Goal: Task Accomplishment & Management: Manage account settings

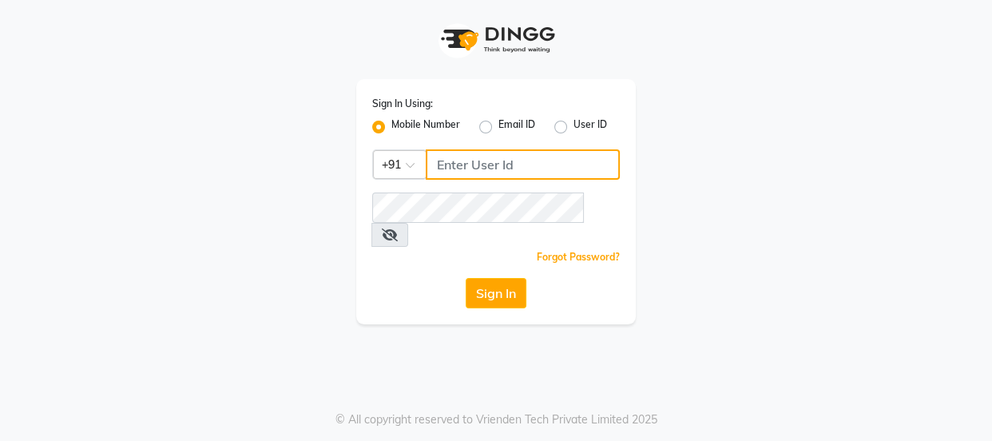
click at [490, 165] on input "Username" at bounding box center [523, 164] width 194 height 30
click at [491, 173] on input "Username" at bounding box center [523, 164] width 194 height 30
type input "7499539835"
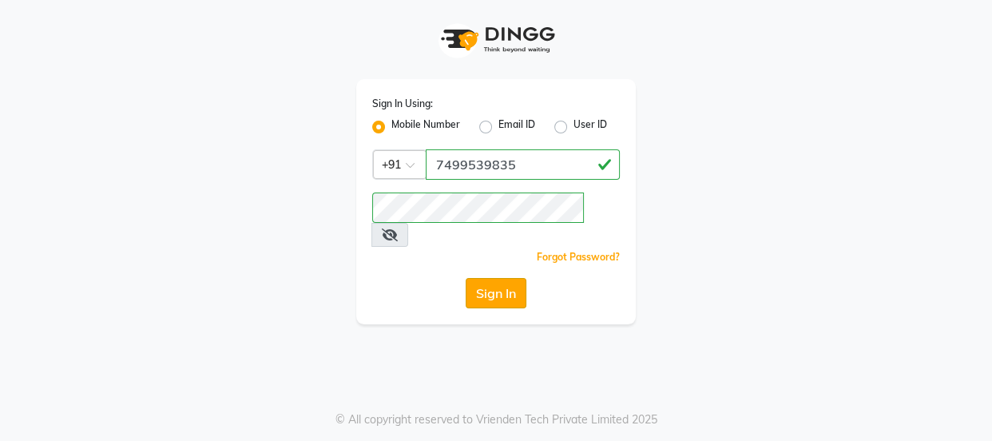
click at [481, 278] on button "Sign In" at bounding box center [496, 293] width 61 height 30
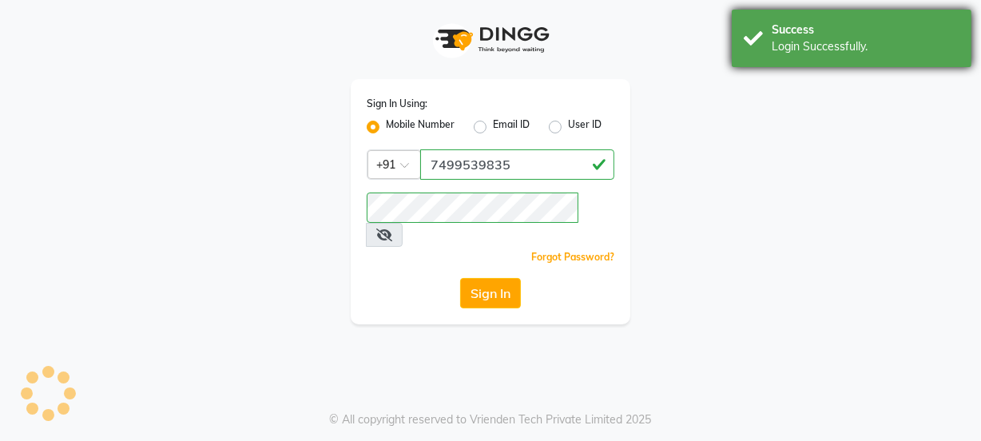
select select "service"
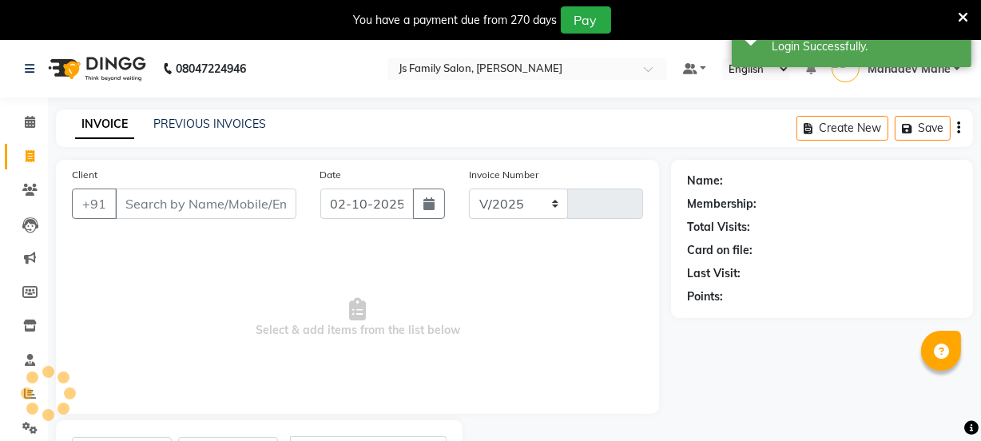
select select "3729"
type input "8205"
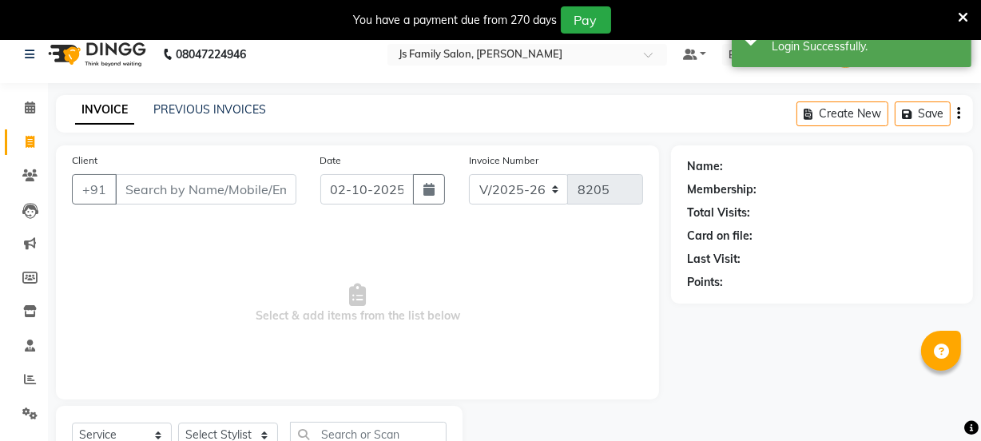
click at [964, 11] on icon at bounding box center [963, 17] width 10 height 14
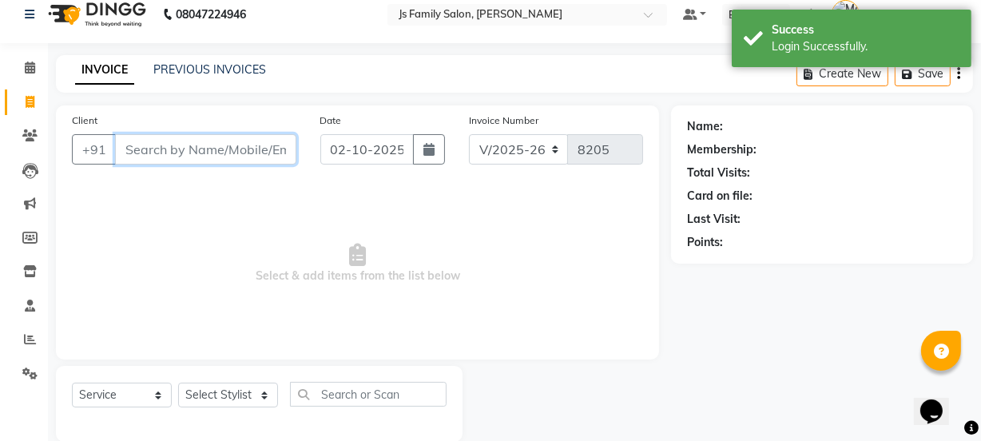
scroll to position [0, 0]
click at [223, 144] on input "Client" at bounding box center [205, 149] width 181 height 30
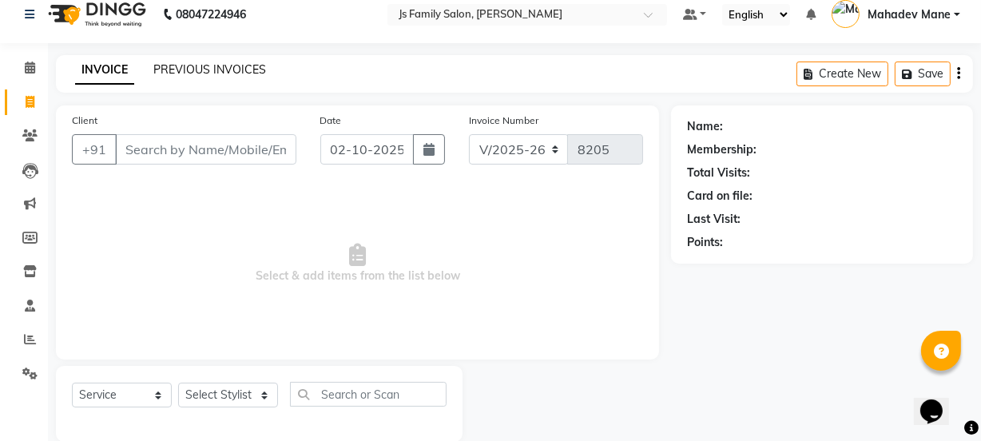
click at [160, 71] on link "PREVIOUS INVOICES" at bounding box center [209, 69] width 113 height 14
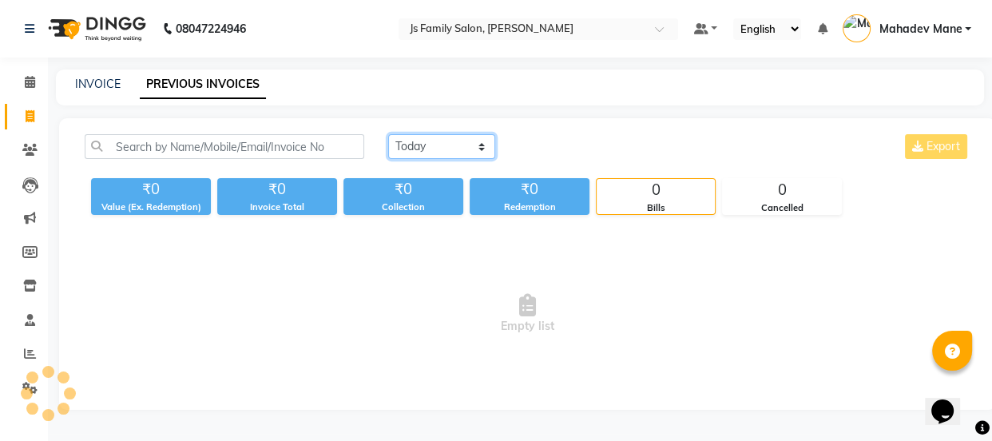
drag, startPoint x: 448, startPoint y: 144, endPoint x: 447, endPoint y: 157, distance: 13.6
click at [448, 144] on select "[DATE] [DATE] Custom Range" at bounding box center [441, 146] width 107 height 25
select select "[DATE]"
click at [388, 134] on select "[DATE] [DATE] Custom Range" at bounding box center [441, 146] width 107 height 25
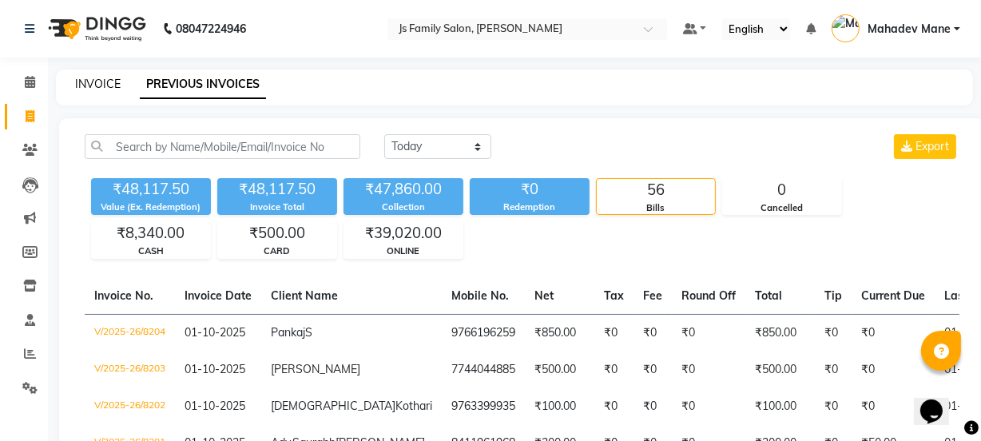
click at [113, 81] on link "INVOICE" at bounding box center [98, 84] width 46 height 14
select select "3729"
select select "service"
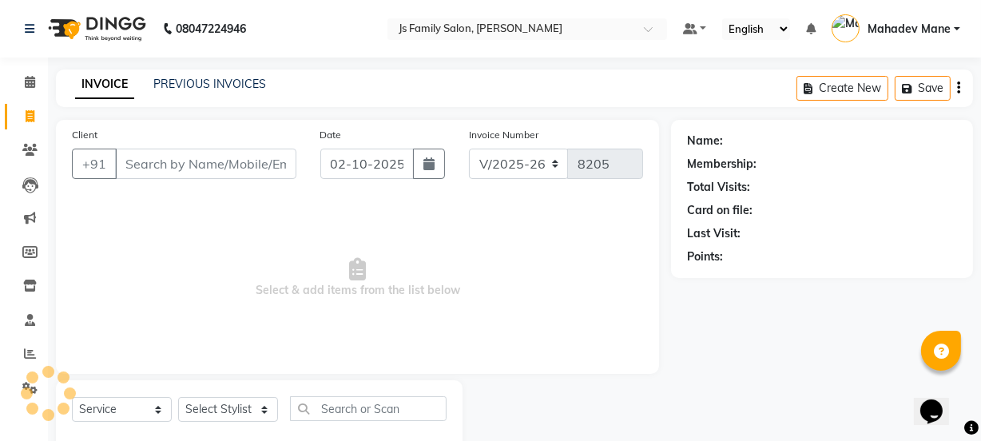
scroll to position [40, 0]
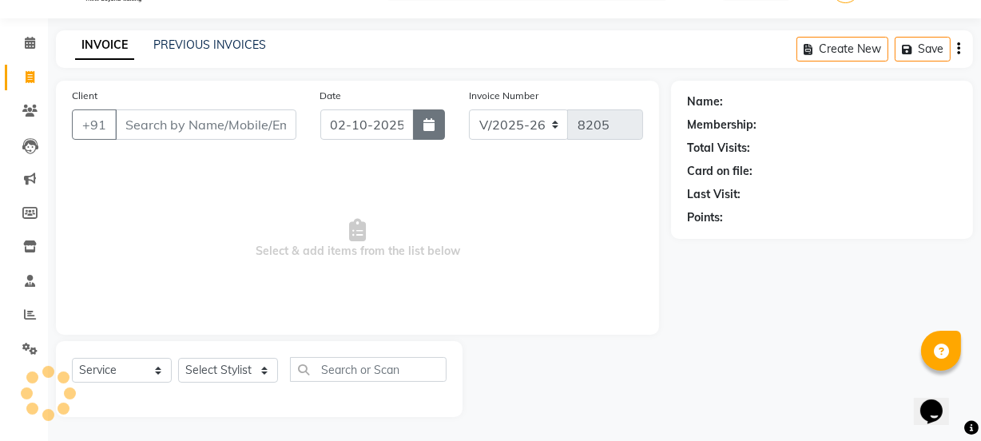
click at [427, 121] on icon "button" at bounding box center [428, 124] width 11 height 13
select select "10"
select select "2025"
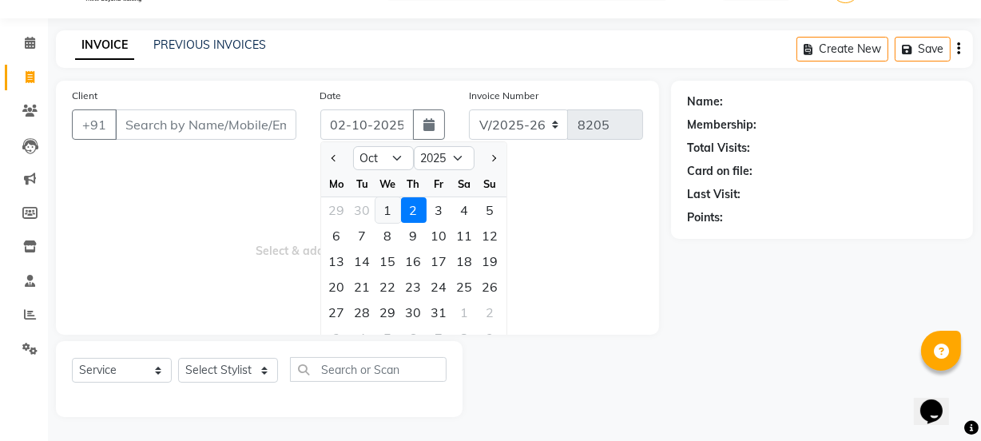
click at [379, 206] on div "1" at bounding box center [388, 210] width 26 height 26
type input "01-10-2025"
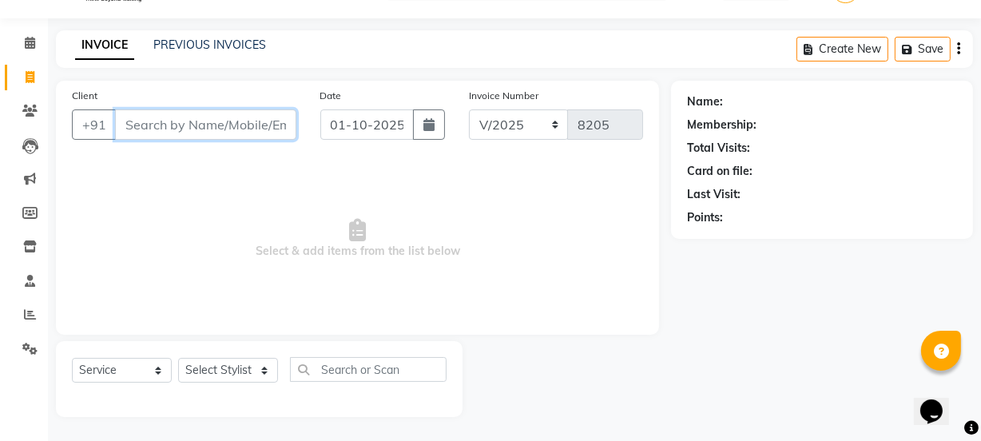
click at [251, 138] on input "Client" at bounding box center [205, 124] width 181 height 30
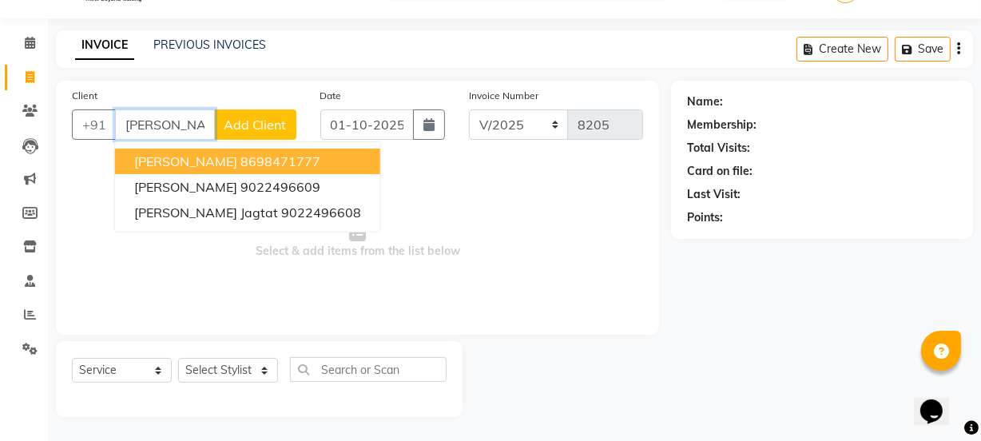
click at [246, 157] on ngb-highlight "8698471777" at bounding box center [280, 161] width 80 height 16
type input "8698471777"
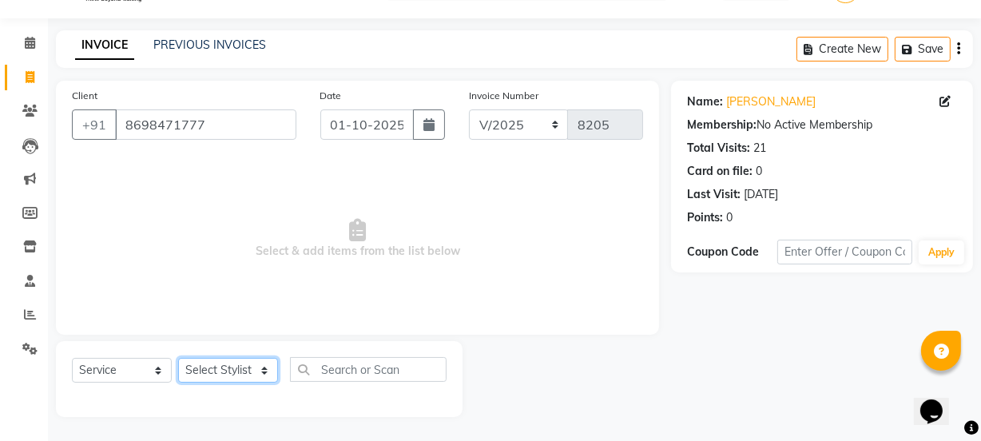
click at [234, 367] on select "Select Stylist [PERSON_NAME] Vaidyakar [PERSON_NAME] [PERSON_NAME] Mane Mosin […" at bounding box center [228, 370] width 100 height 25
click at [178, 358] on select "Select Stylist [PERSON_NAME] Vaidyakar [PERSON_NAME] [PERSON_NAME] Mane Mosin […" at bounding box center [228, 370] width 100 height 25
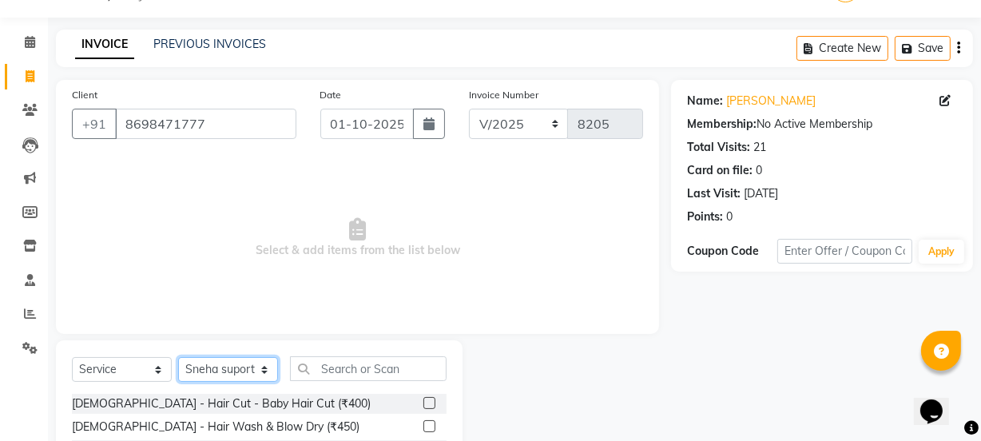
click at [236, 365] on select "Select Stylist [PERSON_NAME] Vaidyakar [PERSON_NAME] [PERSON_NAME] Mane Mosin […" at bounding box center [228, 369] width 100 height 25
select select "20007"
click at [178, 357] on select "Select Stylist [PERSON_NAME] Vaidyakar [PERSON_NAME] [PERSON_NAME] Mane Mosin […" at bounding box center [228, 369] width 100 height 25
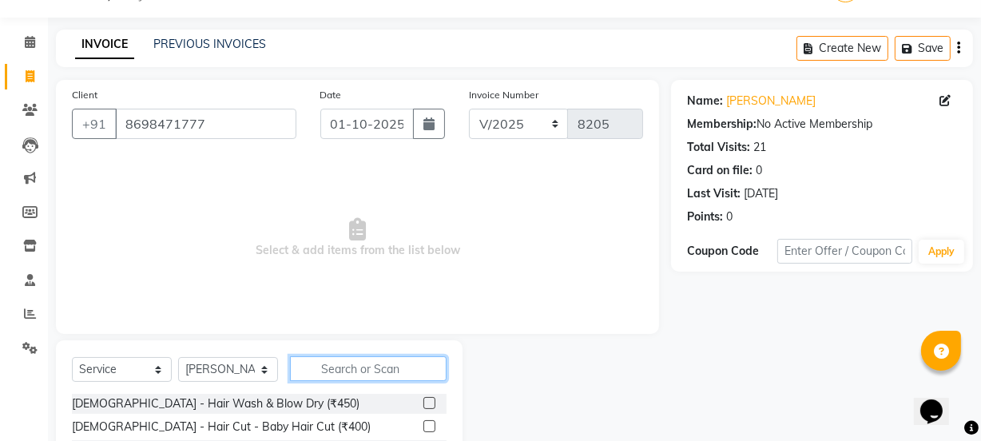
click at [323, 362] on input "text" at bounding box center [368, 368] width 157 height 25
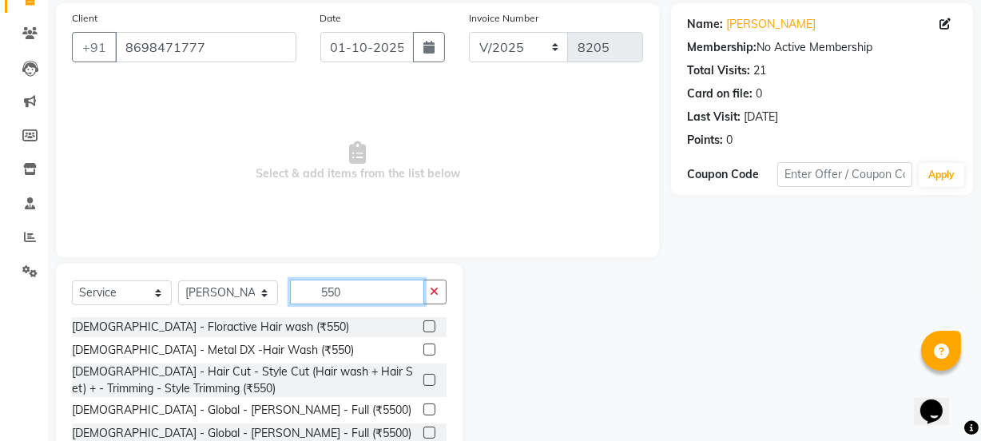
scroll to position [192, 0]
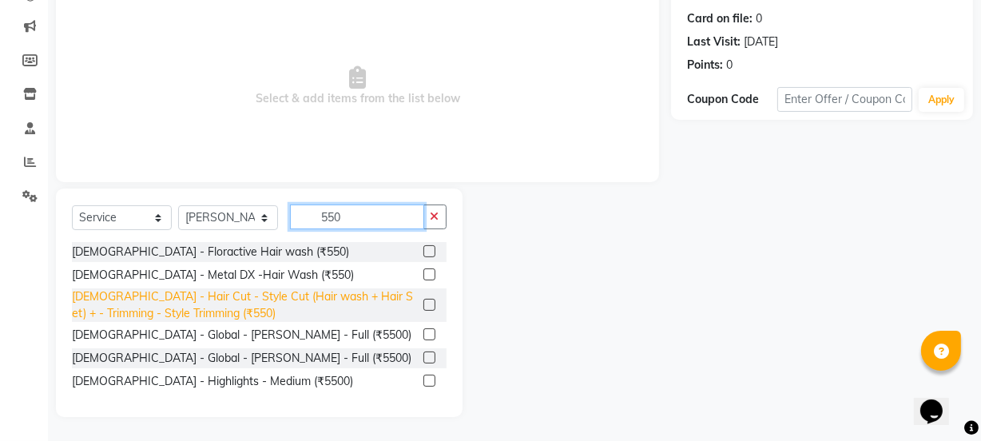
type input "550"
click at [336, 296] on div "[DEMOGRAPHIC_DATA] - Hair Cut - Style Cut (Hair wash + Hair Set) + - Trimming -…" at bounding box center [244, 305] width 345 height 34
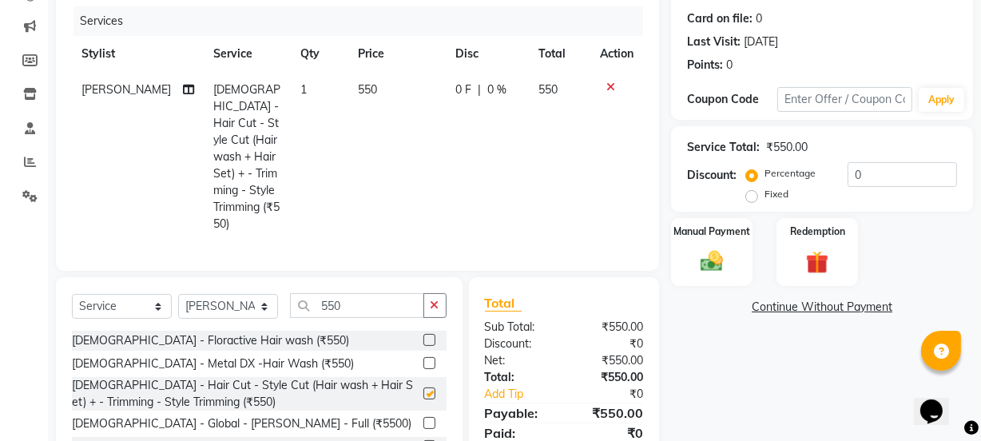
checkbox input "false"
click at [129, 294] on select "Select Service Product Membership Package Voucher Prepaid Gift Card" at bounding box center [122, 306] width 100 height 25
select select "product"
click at [72, 294] on select "Select Service Product Membership Package Voucher Prepaid Gift Card" at bounding box center [122, 306] width 100 height 25
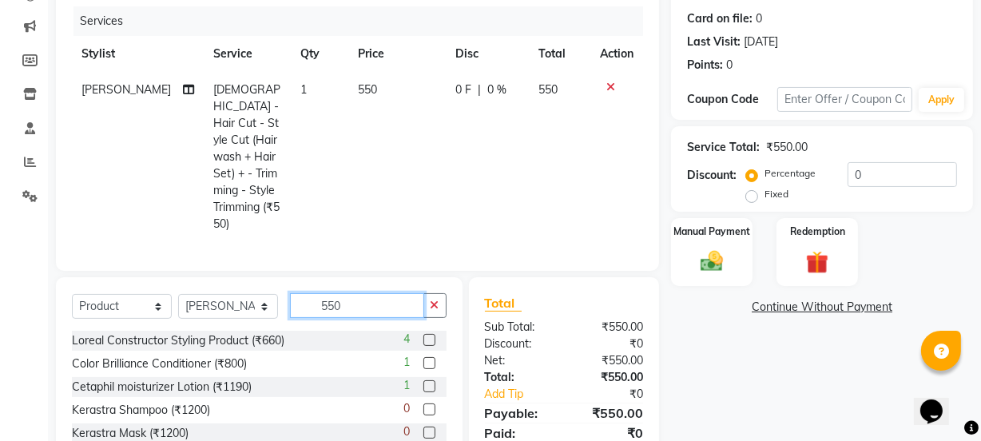
click at [349, 293] on input "550" at bounding box center [357, 305] width 134 height 25
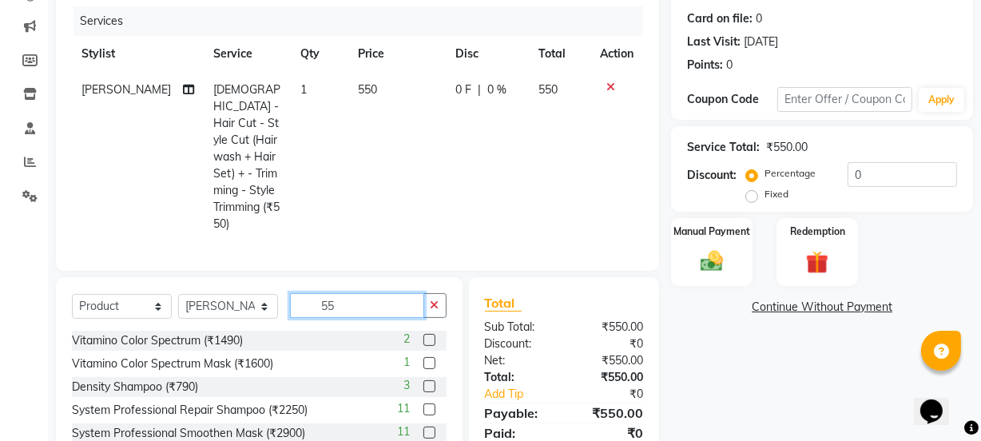
type input "5"
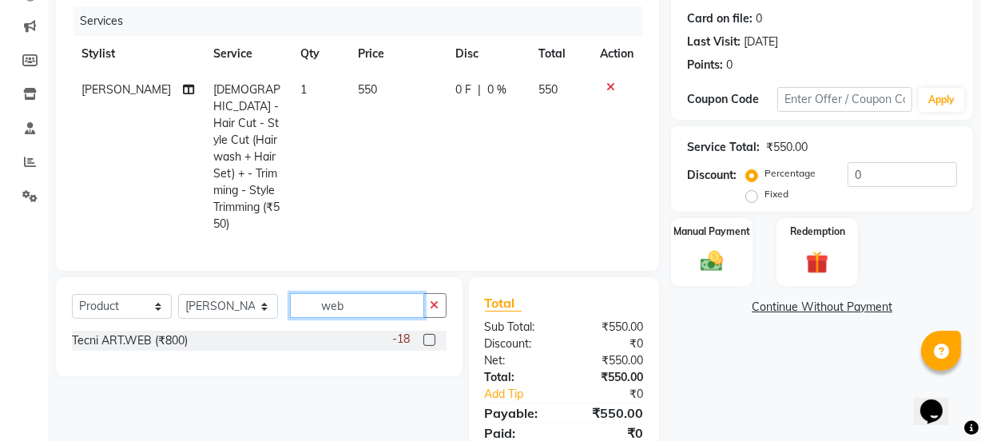
type input "web"
click at [194, 331] on div "Tecni ART.WEB (₹800) -18" at bounding box center [259, 341] width 375 height 20
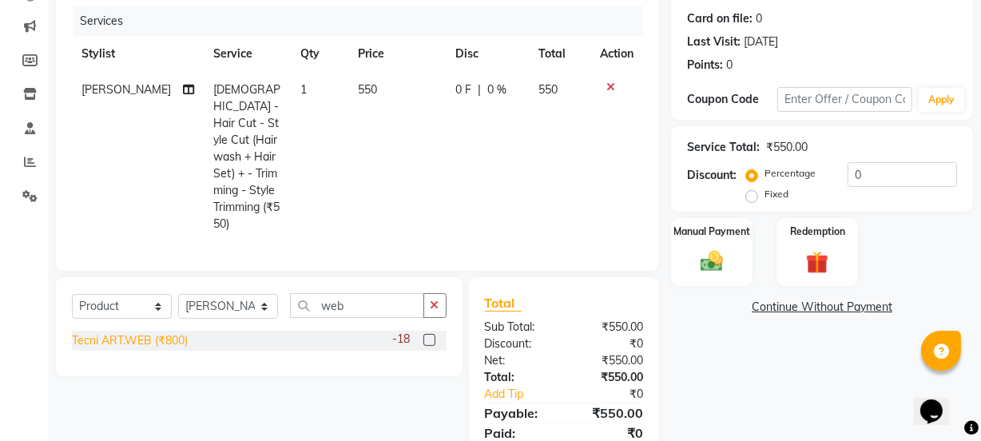
click at [188, 332] on div "Tecni ART.WEB (₹800)" at bounding box center [130, 340] width 116 height 17
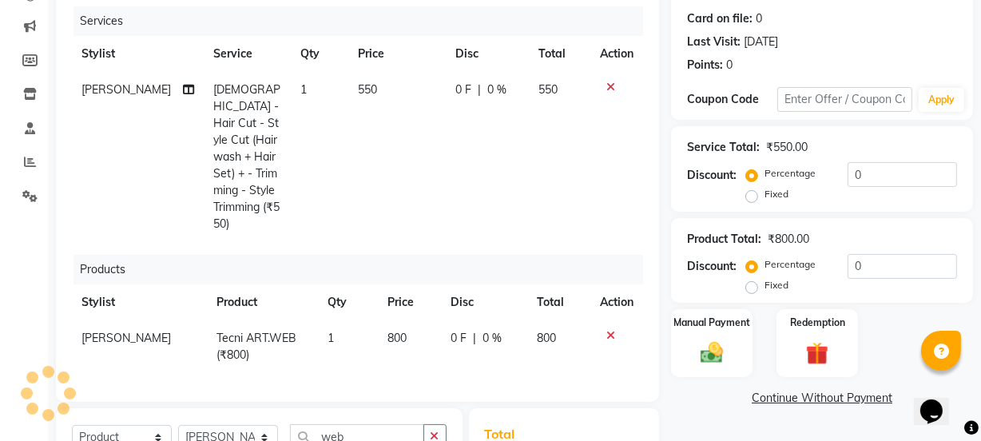
checkbox input "false"
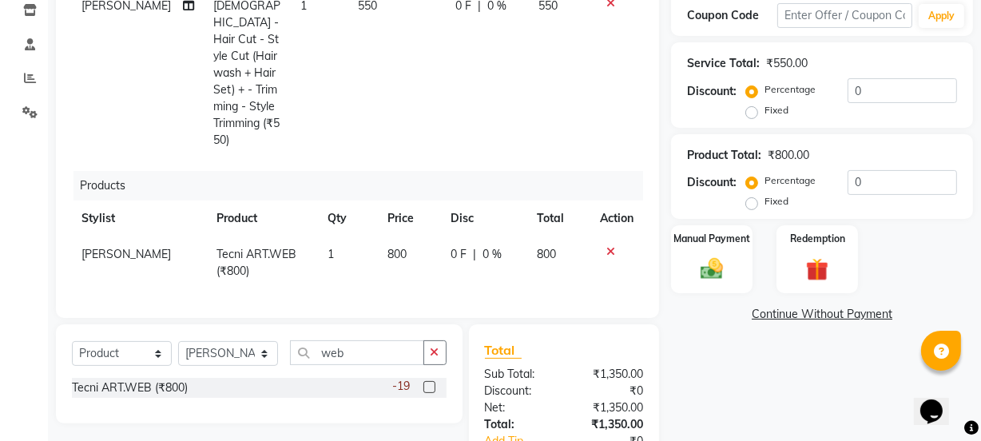
scroll to position [361, 0]
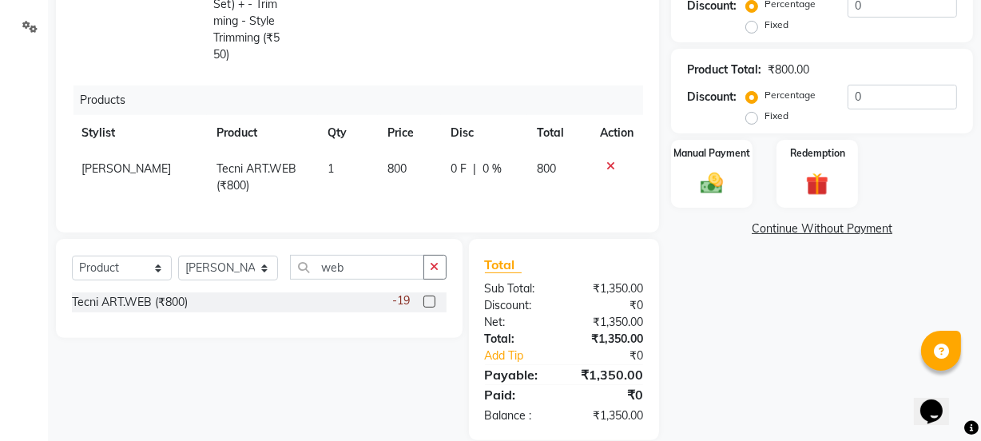
click at [378, 157] on td "800" at bounding box center [409, 177] width 63 height 53
select select "20007"
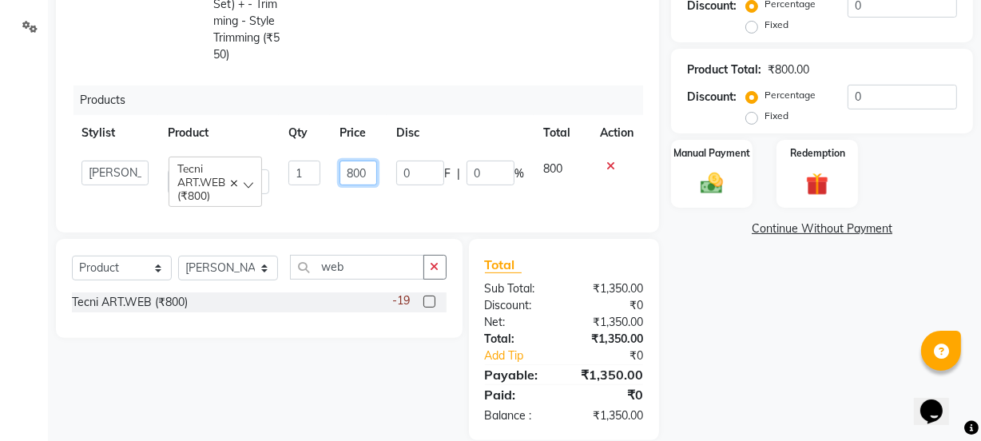
click at [363, 161] on input "800" at bounding box center [358, 173] width 38 height 25
type input "8"
type input "990"
click at [389, 175] on div "Services Stylist Service Qty Price Disc Total Action [PERSON_NAME] [DEMOGRAPHIC…" at bounding box center [357, 26] width 571 height 379
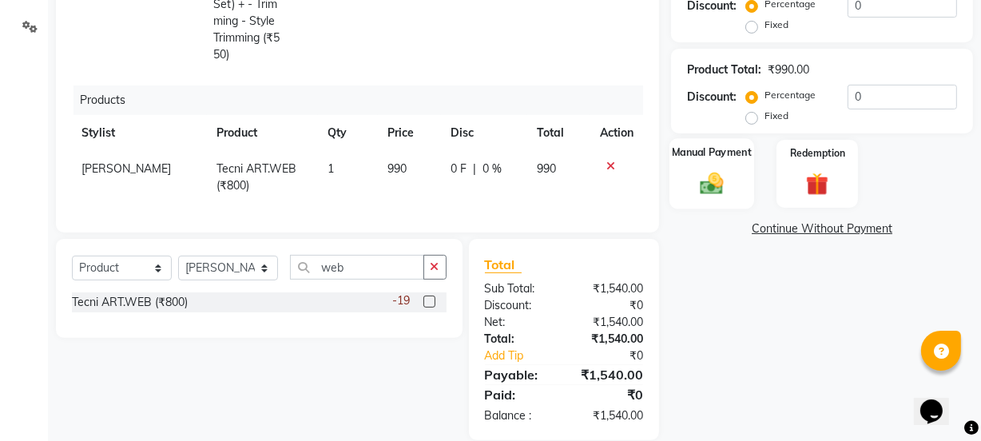
click at [713, 190] on img at bounding box center [711, 183] width 38 height 27
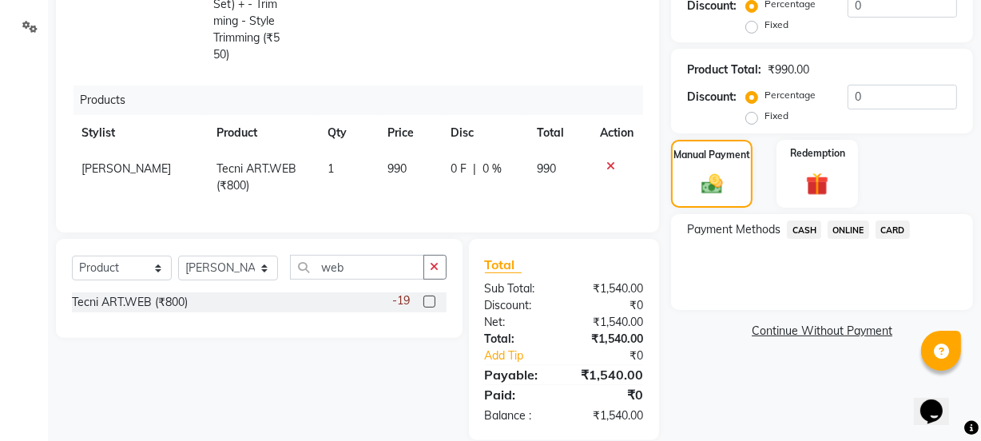
click at [854, 230] on span "ONLINE" at bounding box center [848, 229] width 42 height 18
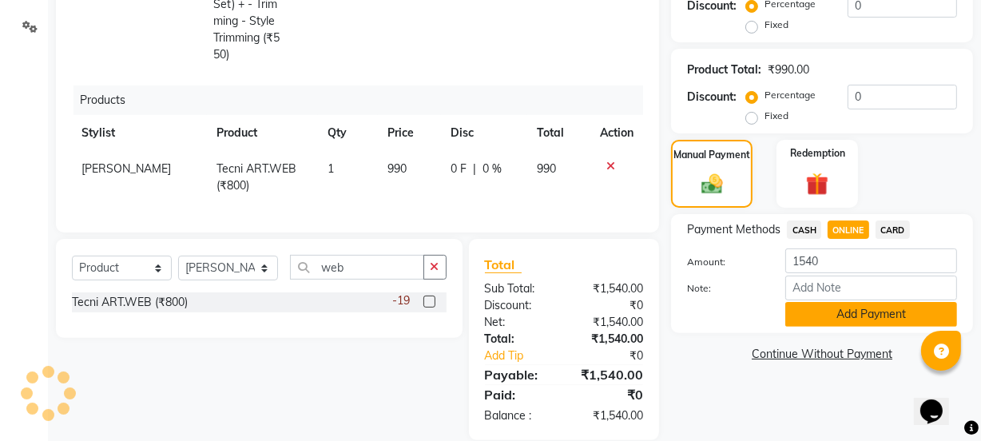
click at [859, 316] on button "Add Payment" at bounding box center [871, 314] width 172 height 25
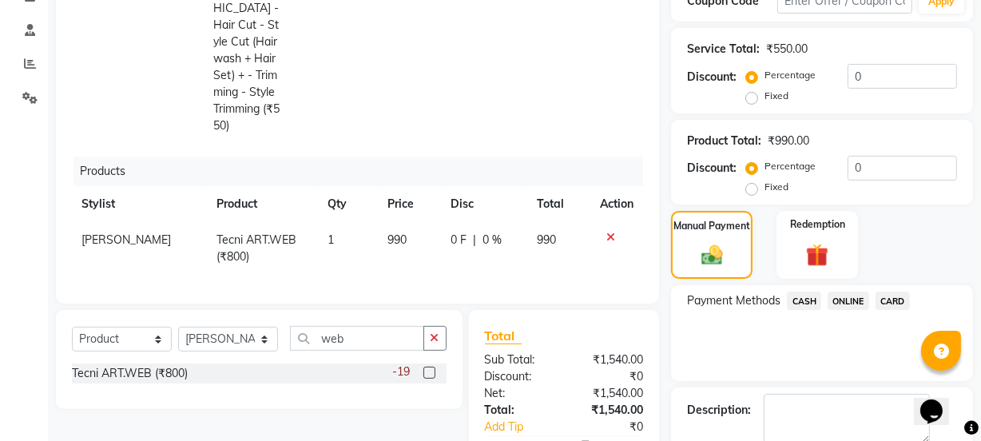
scroll to position [395, 0]
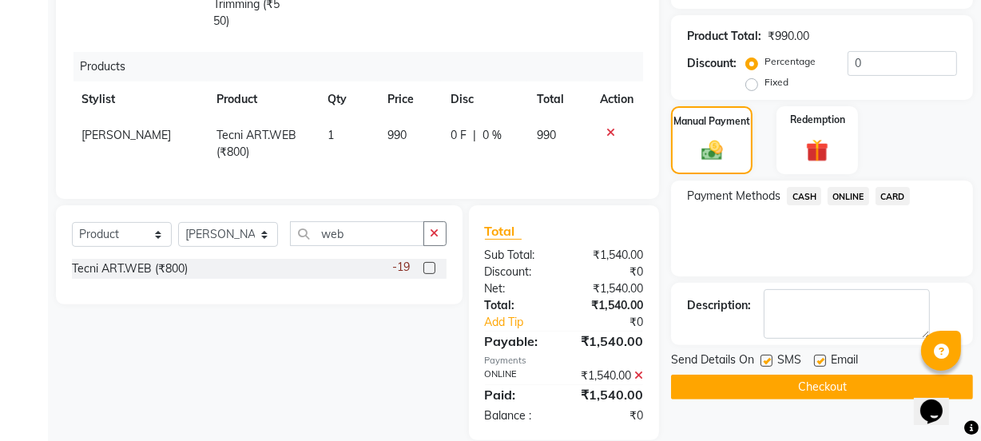
click at [855, 383] on button "Checkout" at bounding box center [822, 387] width 302 height 25
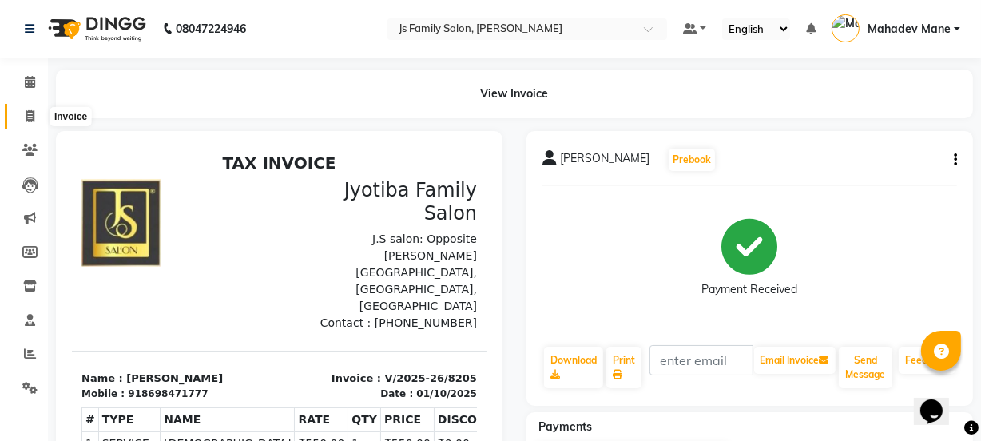
click at [32, 113] on icon at bounding box center [30, 116] width 9 height 12
select select "service"
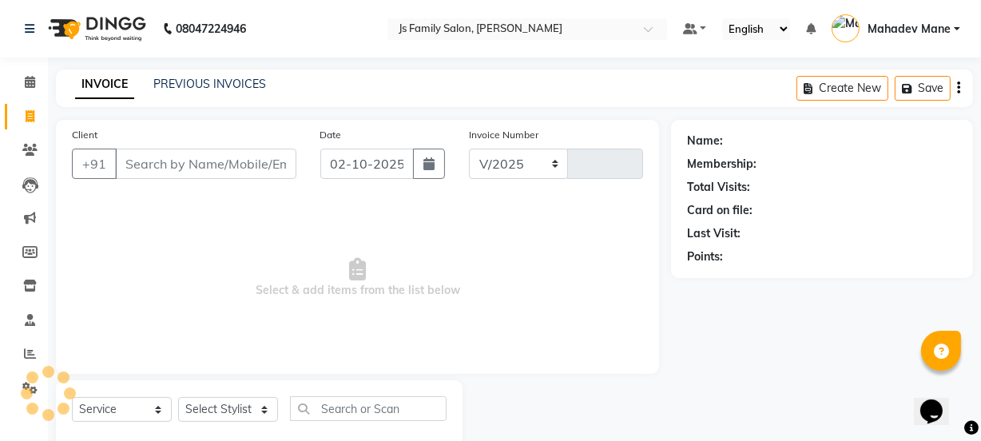
scroll to position [40, 0]
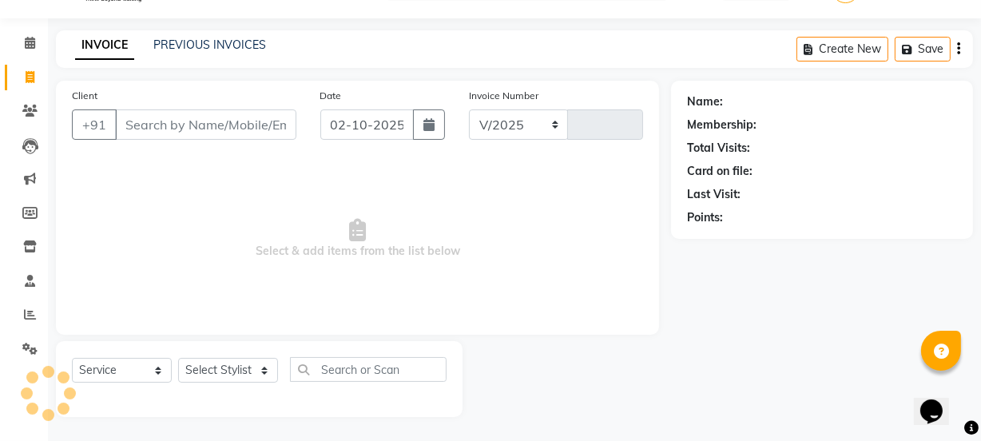
select select "3729"
type input "8206"
click at [228, 129] on input "Client" at bounding box center [205, 124] width 181 height 30
click at [197, 40] on link "PREVIOUS INVOICES" at bounding box center [209, 45] width 113 height 14
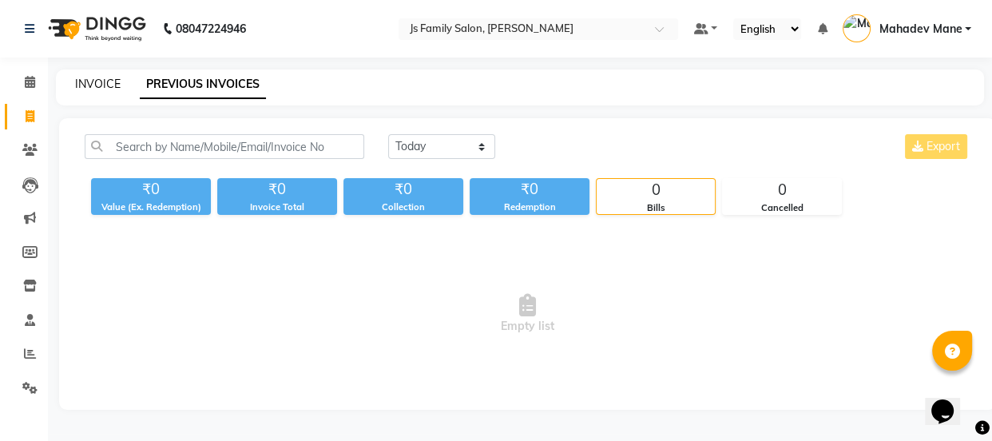
click at [101, 80] on link "INVOICE" at bounding box center [98, 84] width 46 height 14
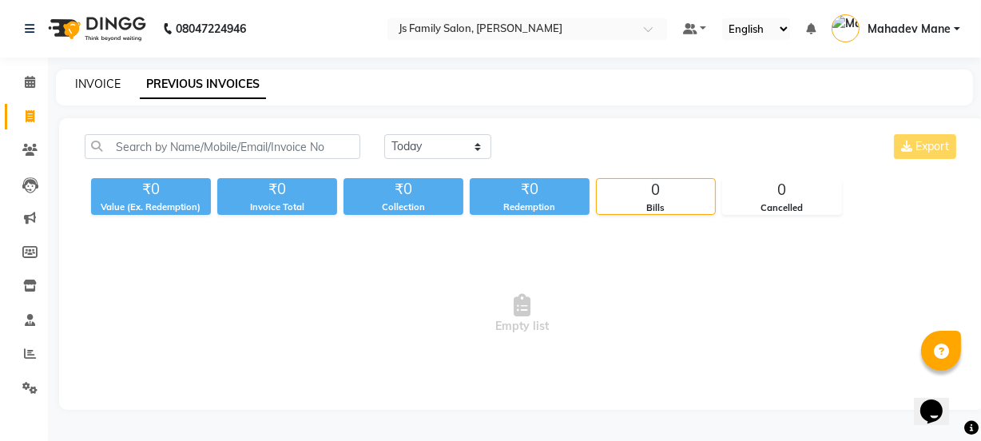
scroll to position [40, 0]
select select "service"
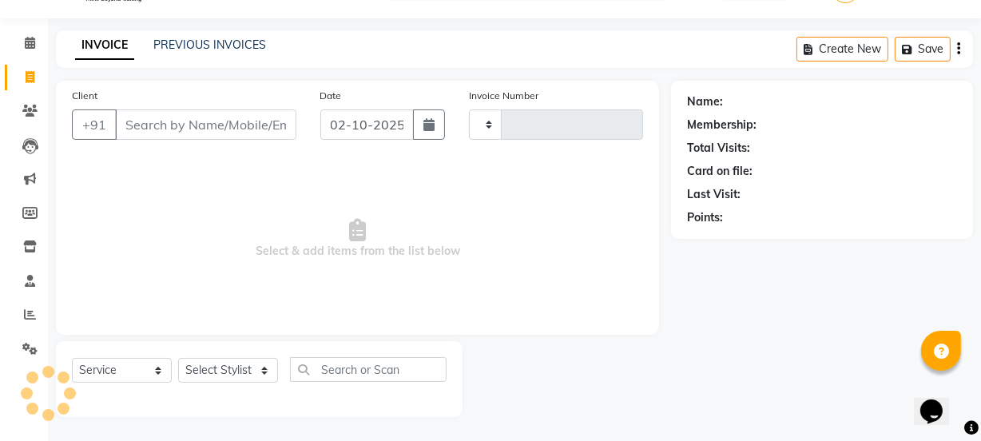
type input "8206"
select select "3729"
click at [204, 120] on input "Client" at bounding box center [205, 124] width 181 height 30
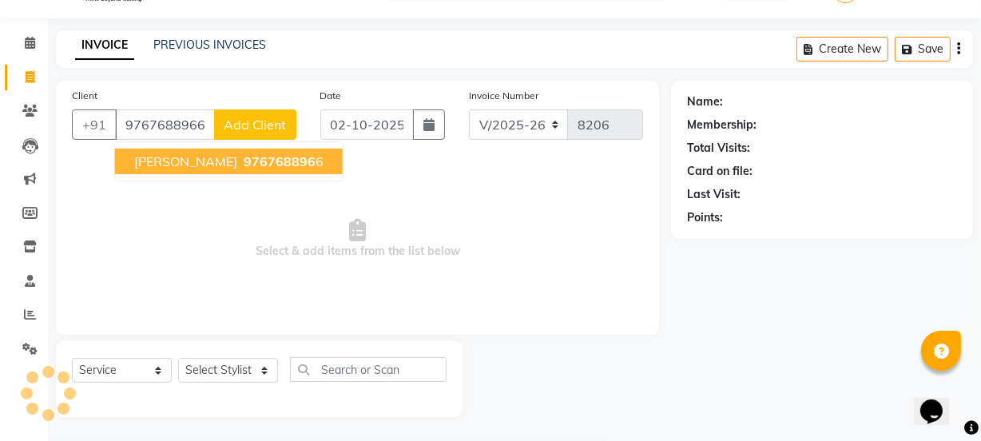
type input "9767688966"
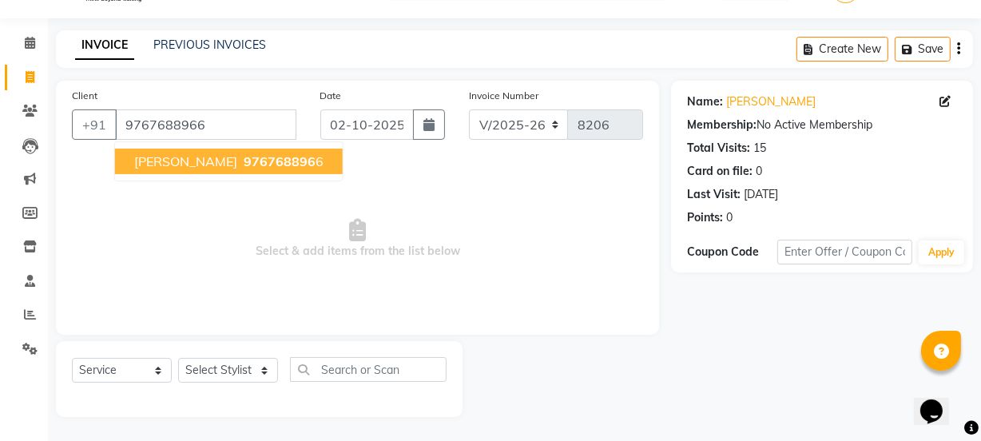
click at [255, 156] on span "976768896" at bounding box center [280, 161] width 72 height 16
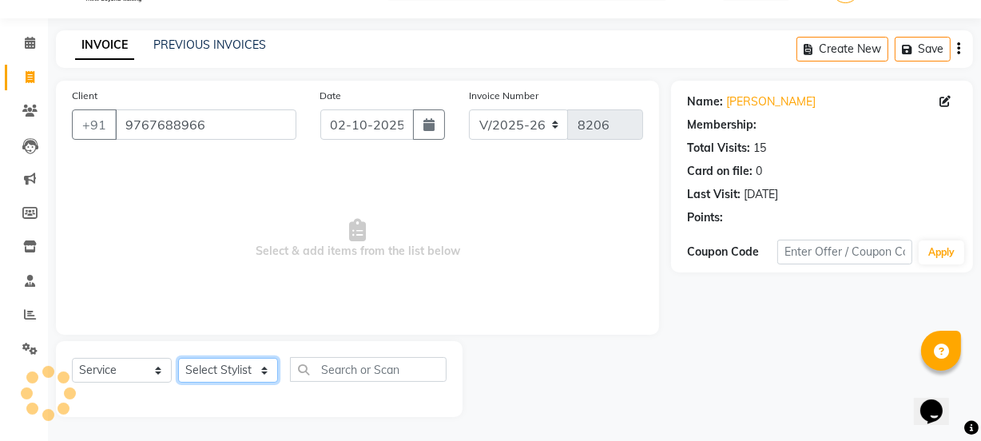
click at [225, 366] on select "Select Stylist [PERSON_NAME] Vaidyakar [PERSON_NAME] [PERSON_NAME] Mane Mosin […" at bounding box center [228, 370] width 100 height 25
select select "58002"
click at [178, 358] on select "Select Stylist [PERSON_NAME] Vaidyakar [PERSON_NAME] [PERSON_NAME] Mane Mosin […" at bounding box center [228, 370] width 100 height 25
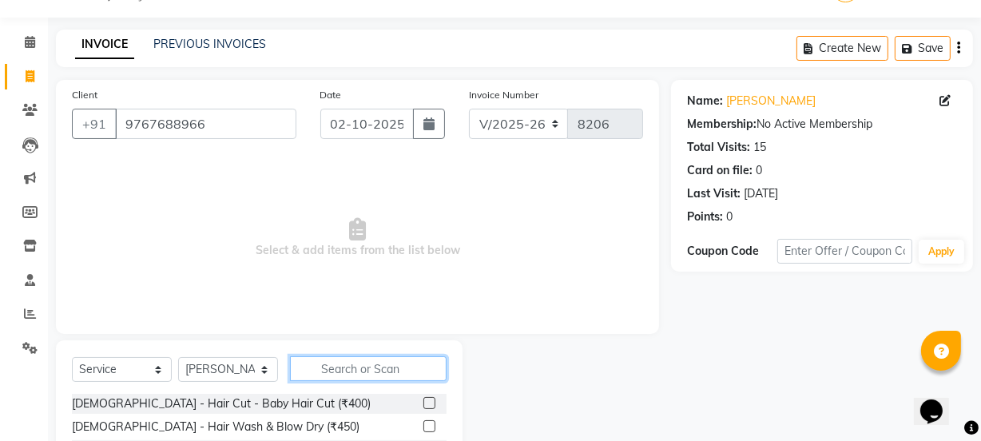
click at [314, 367] on input "text" at bounding box center [368, 368] width 157 height 25
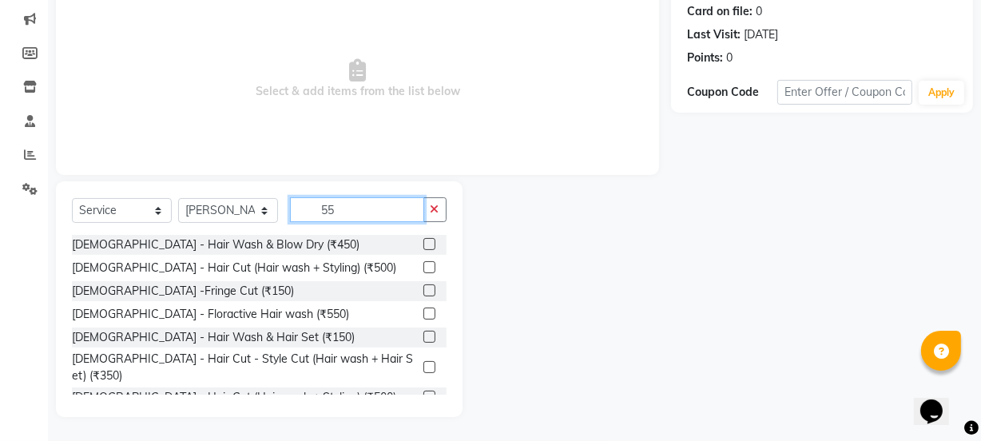
scroll to position [192, 0]
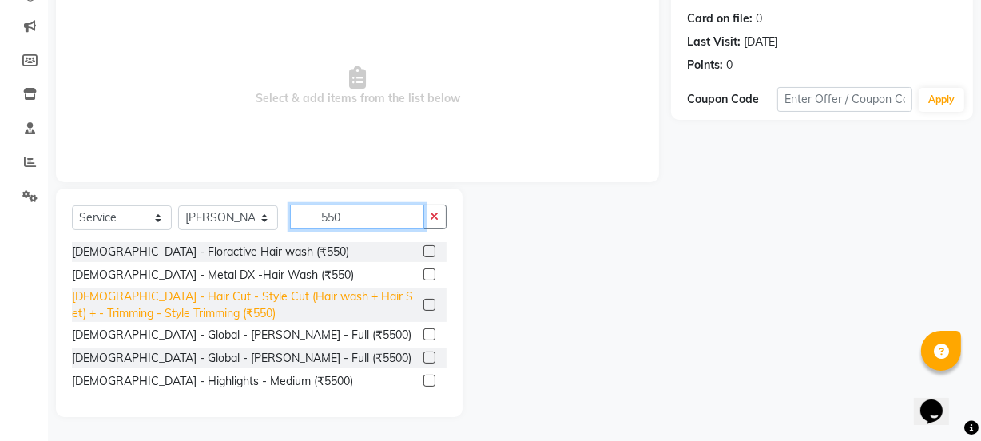
type input "550"
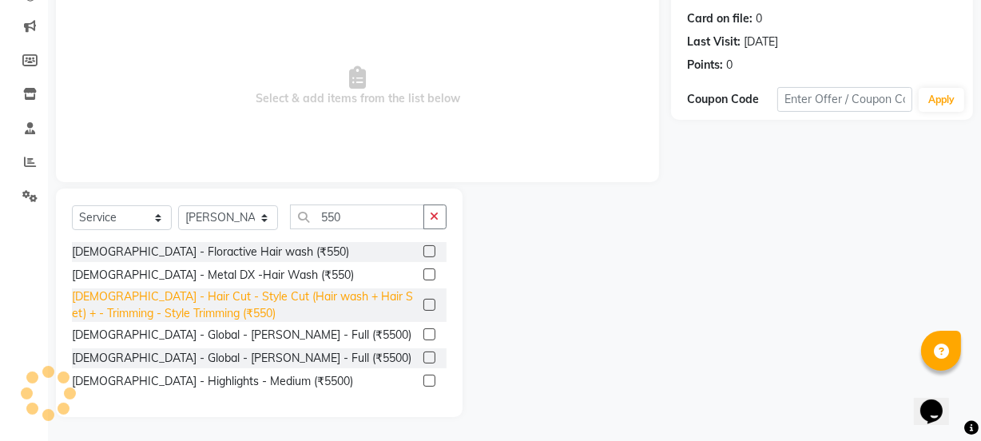
click at [379, 304] on div "[DEMOGRAPHIC_DATA] - Hair Cut - Style Cut (Hair wash + Hair Set) + - Trimming -…" at bounding box center [244, 305] width 345 height 34
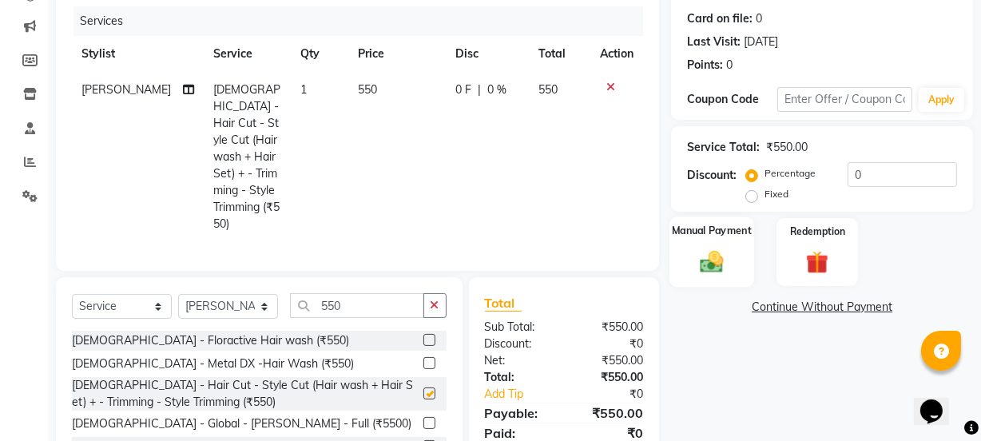
checkbox input "false"
click at [692, 266] on img at bounding box center [711, 261] width 38 height 27
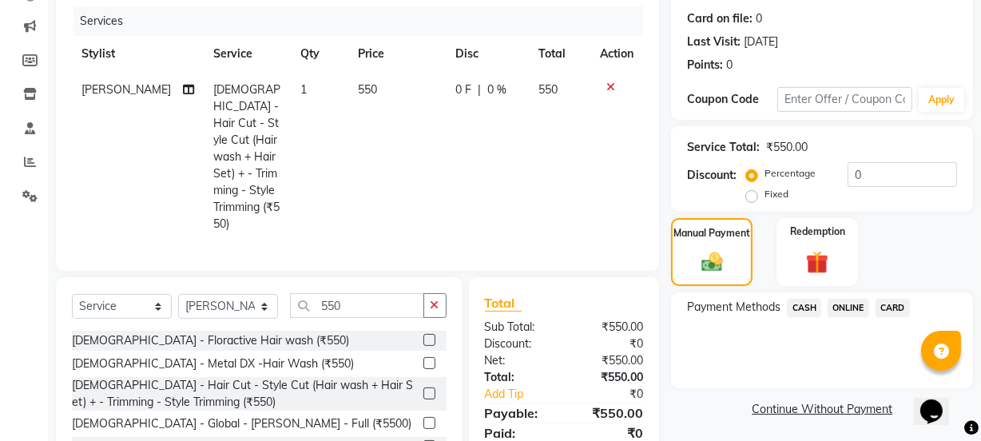
click at [810, 311] on span "CASH" at bounding box center [804, 308] width 34 height 18
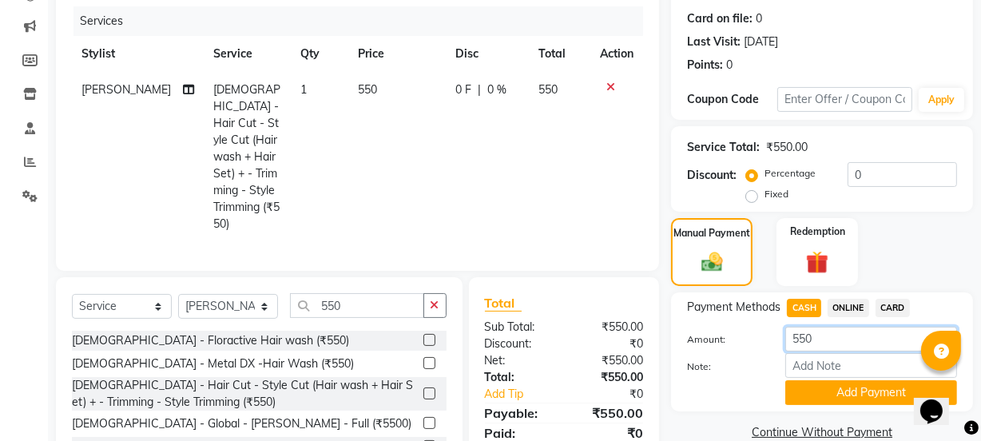
click at [807, 331] on input "550" at bounding box center [871, 339] width 172 height 25
type input "500"
click at [836, 389] on button "Add Payment" at bounding box center [871, 392] width 172 height 25
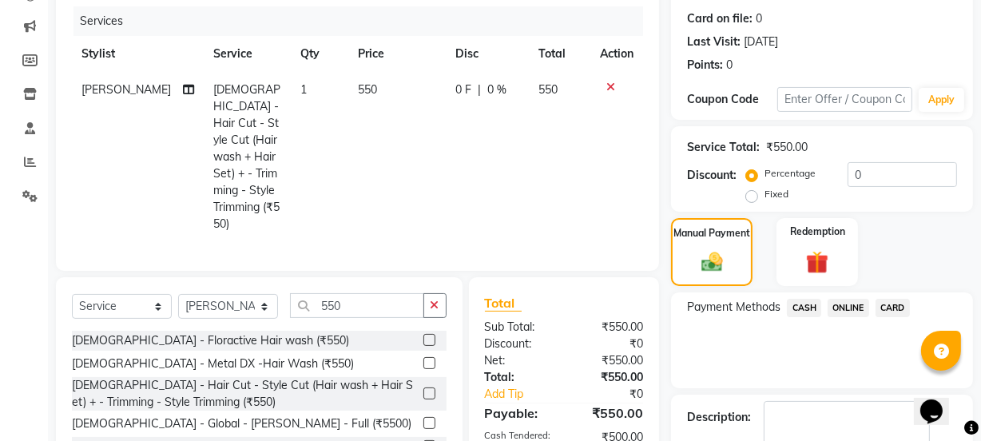
click at [851, 309] on span "ONLINE" at bounding box center [848, 308] width 42 height 18
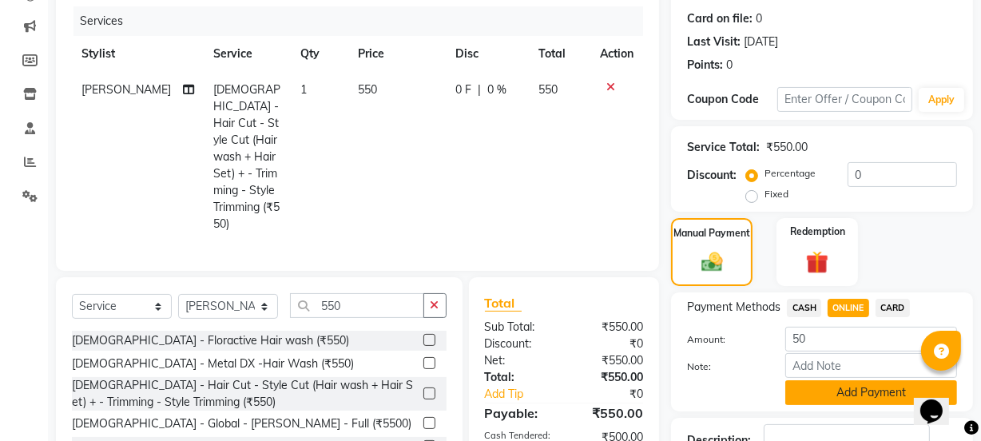
click at [837, 386] on button "Add Payment" at bounding box center [871, 392] width 172 height 25
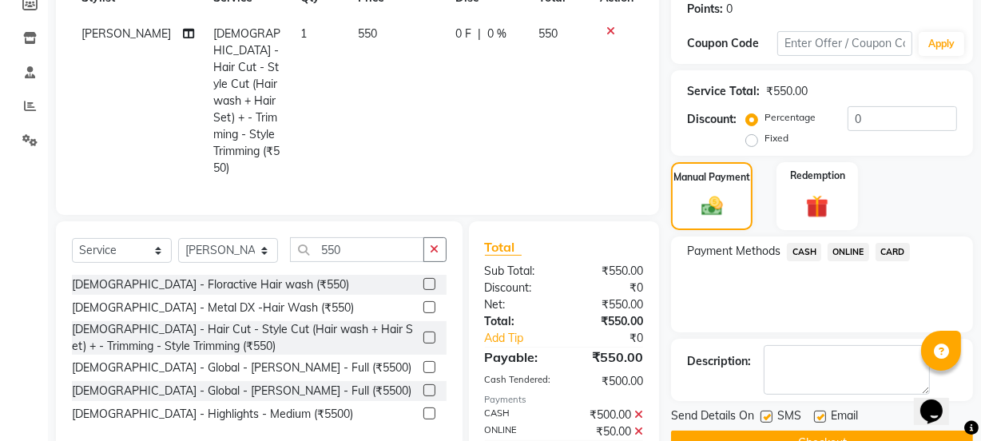
scroll to position [304, 0]
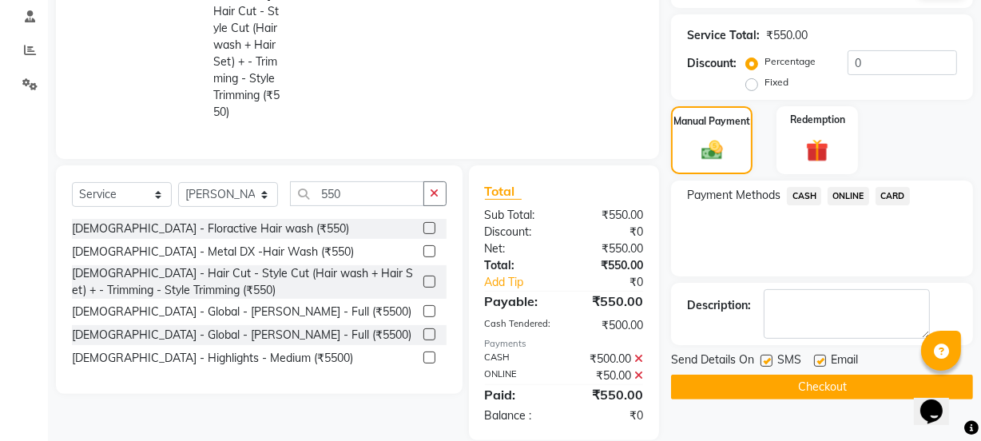
click at [839, 395] on button "Checkout" at bounding box center [822, 387] width 302 height 25
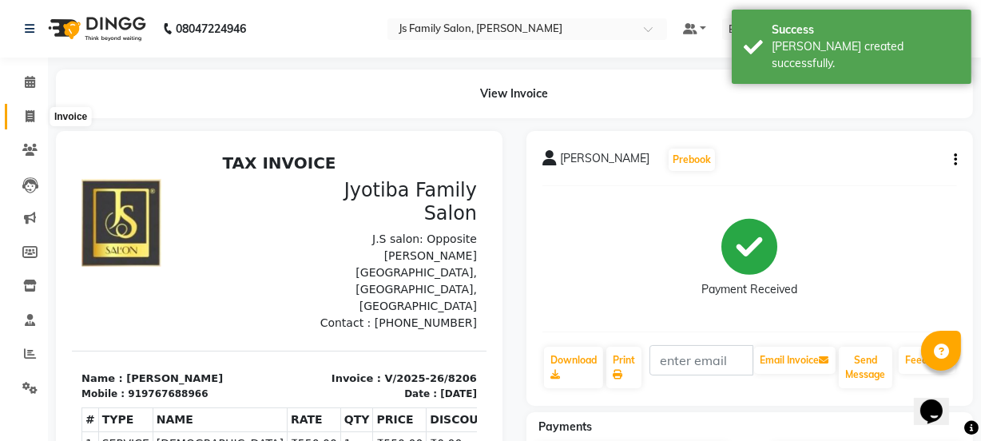
click at [26, 119] on icon at bounding box center [30, 116] width 9 height 12
select select "3729"
select select "service"
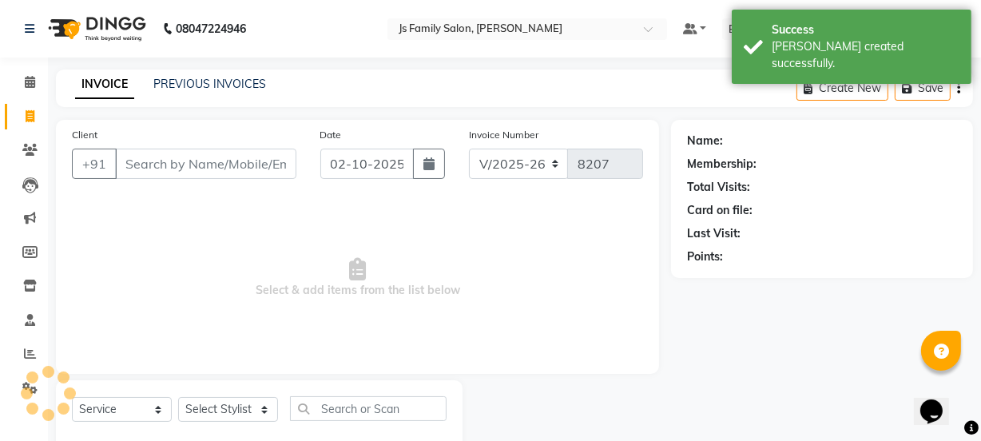
scroll to position [40, 0]
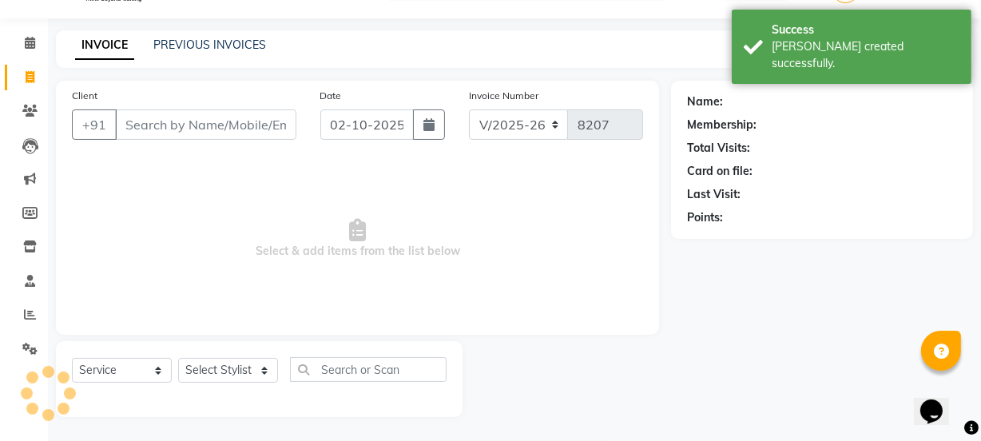
click at [208, 127] on input "Client" at bounding box center [205, 124] width 181 height 30
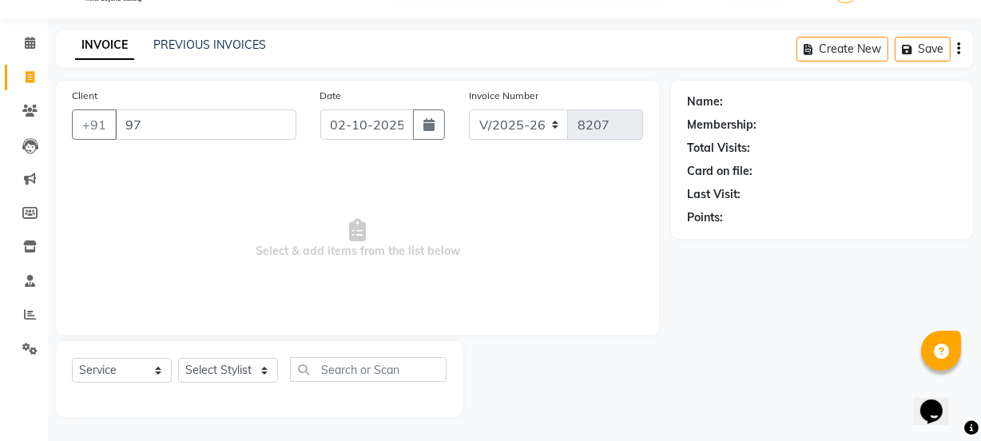
type input "9"
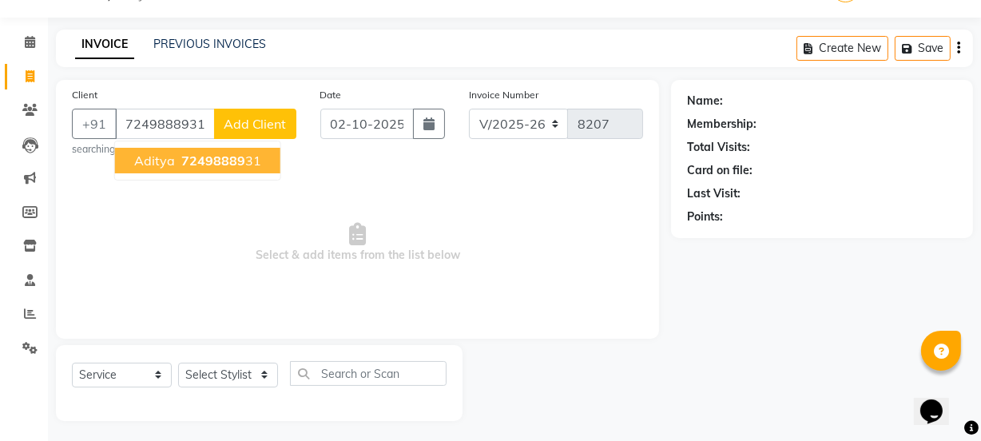
type input "7249888931"
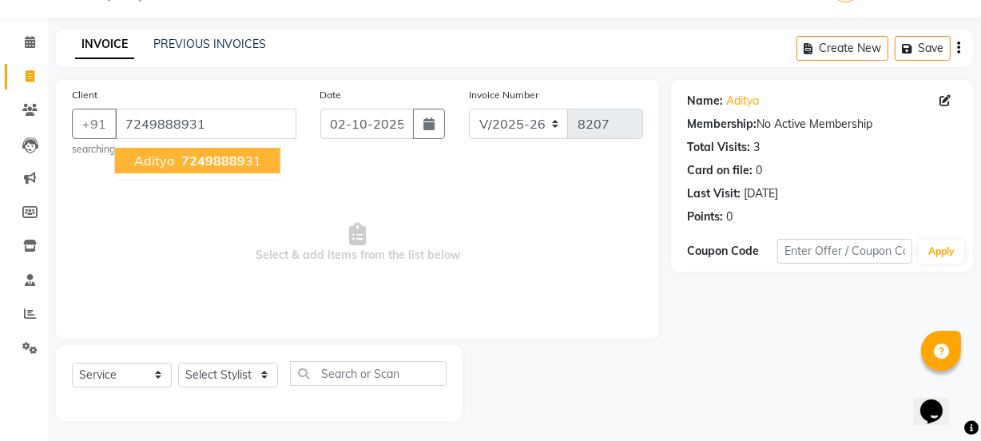
drag, startPoint x: 188, startPoint y: 148, endPoint x: 215, endPoint y: 247, distance: 102.7
click at [188, 149] on button "Aditya 72498889 31" at bounding box center [197, 161] width 165 height 26
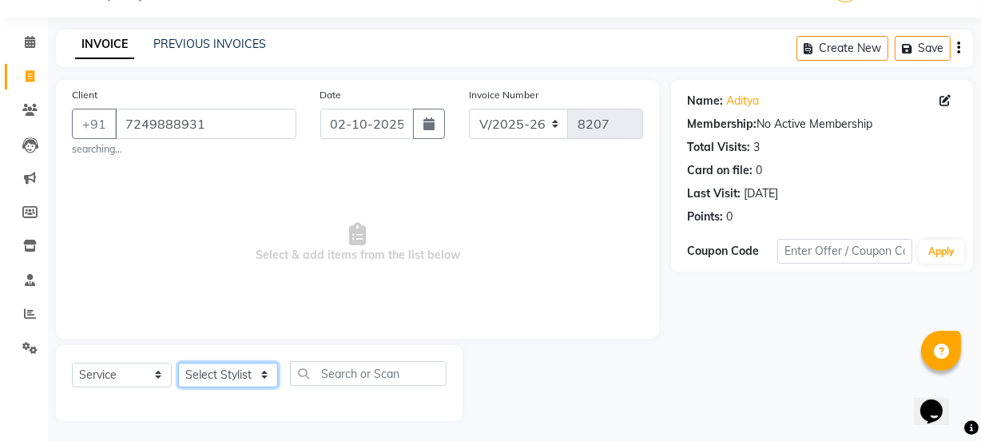
click at [212, 380] on select "Select Stylist [PERSON_NAME] Vaidyakar [PERSON_NAME] [PERSON_NAME] Mane Mosin […" at bounding box center [228, 375] width 100 height 25
select select "43386"
click at [178, 363] on select "Select Stylist [PERSON_NAME] Vaidyakar [PERSON_NAME] [PERSON_NAME] Mane Mosin […" at bounding box center [228, 375] width 100 height 25
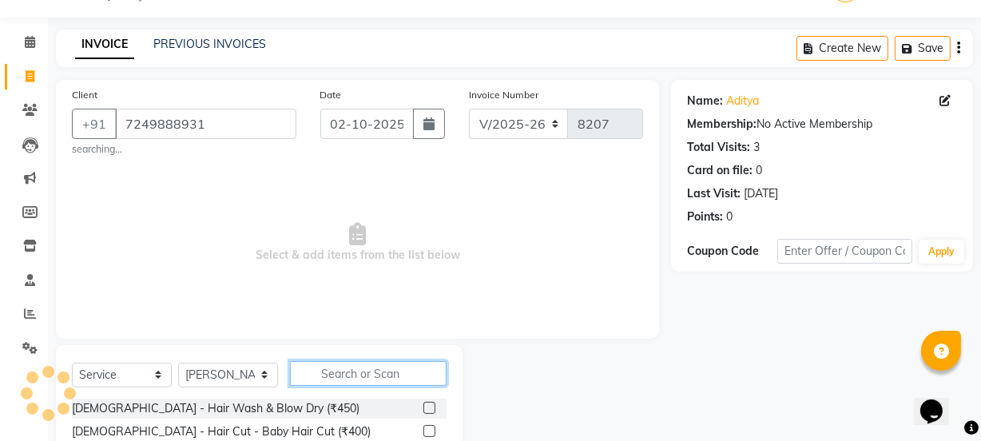
click at [332, 370] on input "text" at bounding box center [368, 373] width 157 height 25
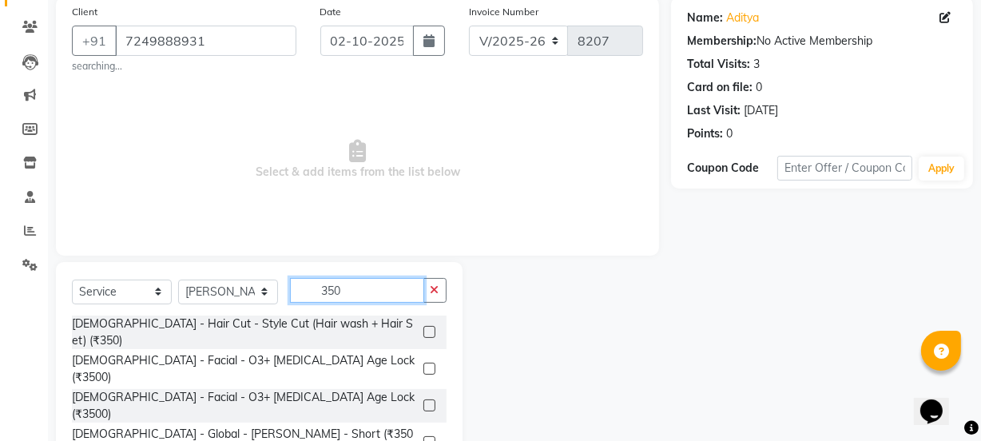
scroll to position [204, 0]
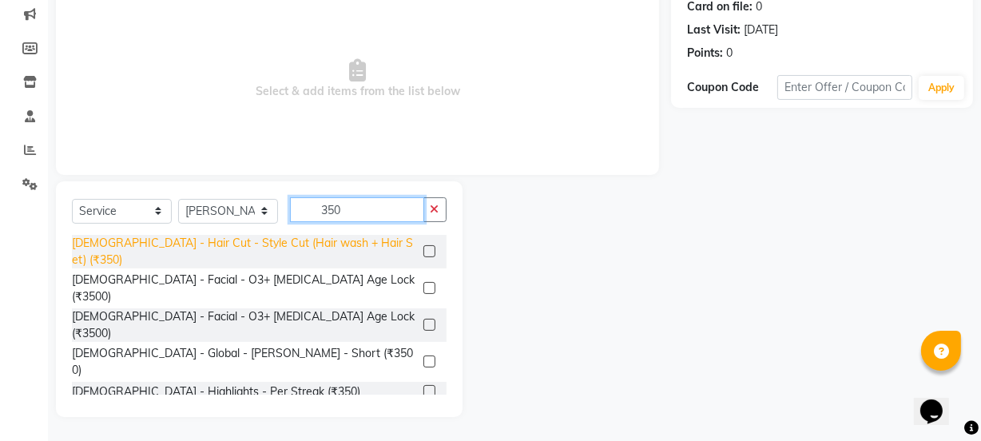
type input "350"
click at [335, 248] on div "[DEMOGRAPHIC_DATA] - Hair Cut - Style Cut (Hair wash + Hair Set) (₹350)" at bounding box center [244, 252] width 345 height 34
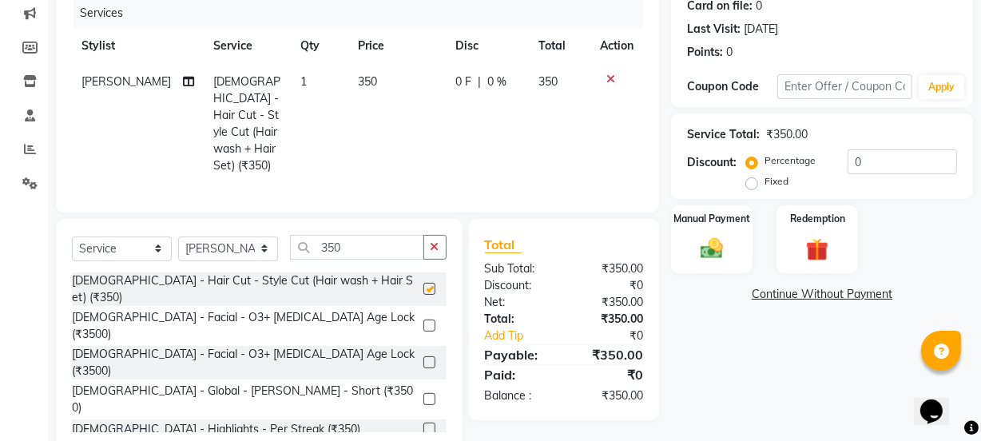
checkbox input "false"
click at [715, 231] on div "Manual Payment" at bounding box center [711, 239] width 85 height 71
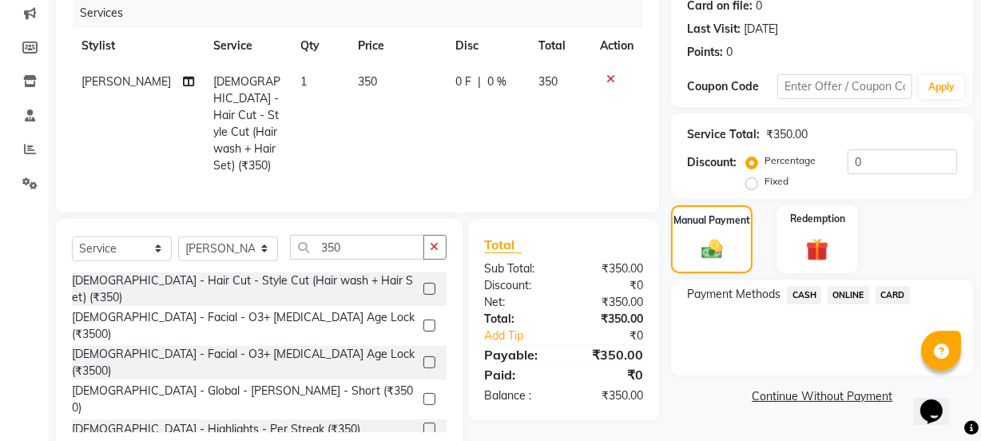
click at [849, 295] on span "ONLINE" at bounding box center [848, 295] width 42 height 18
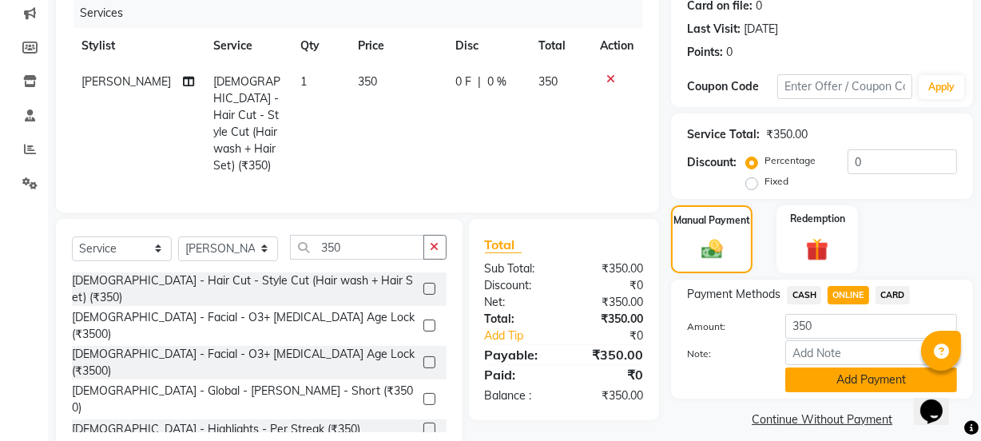
click at [885, 383] on button "Add Payment" at bounding box center [871, 379] width 172 height 25
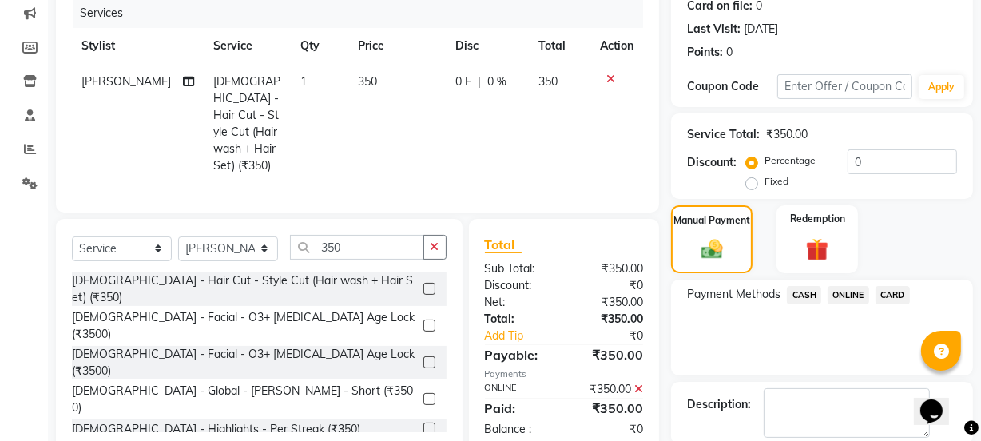
scroll to position [285, 0]
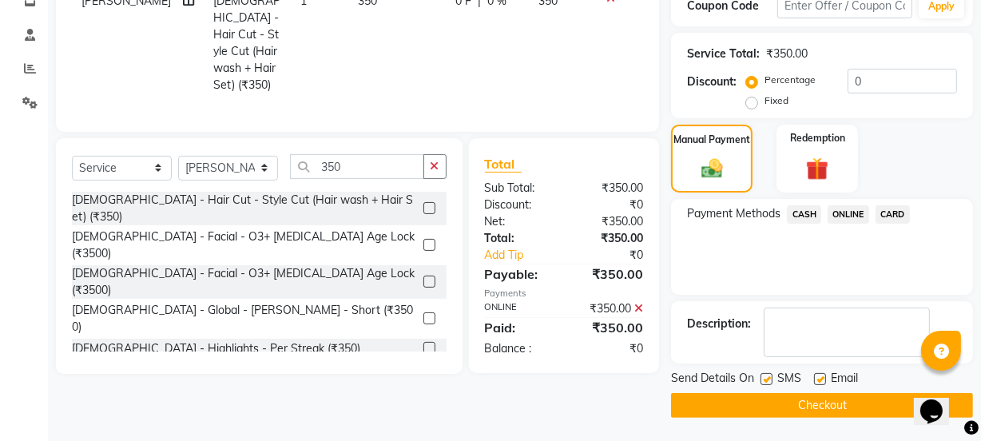
click at [881, 394] on button "Checkout" at bounding box center [822, 405] width 302 height 25
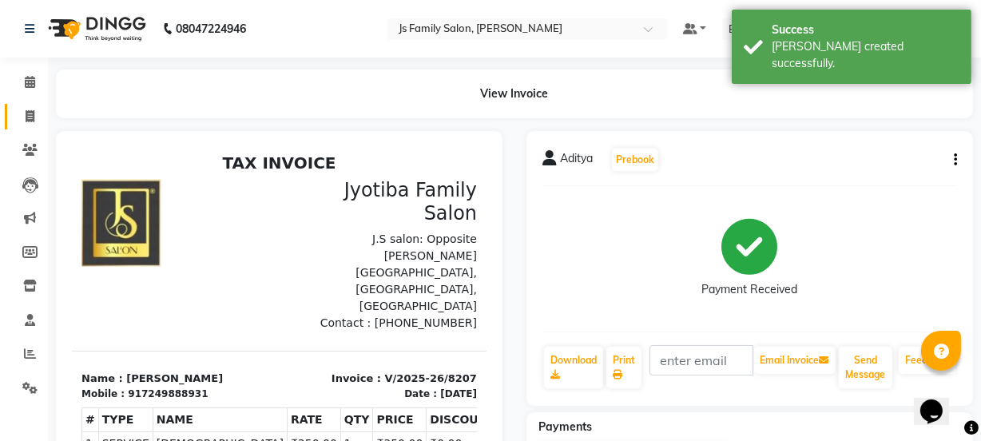
click at [13, 119] on link "Invoice" at bounding box center [24, 117] width 38 height 26
select select "3729"
select select "service"
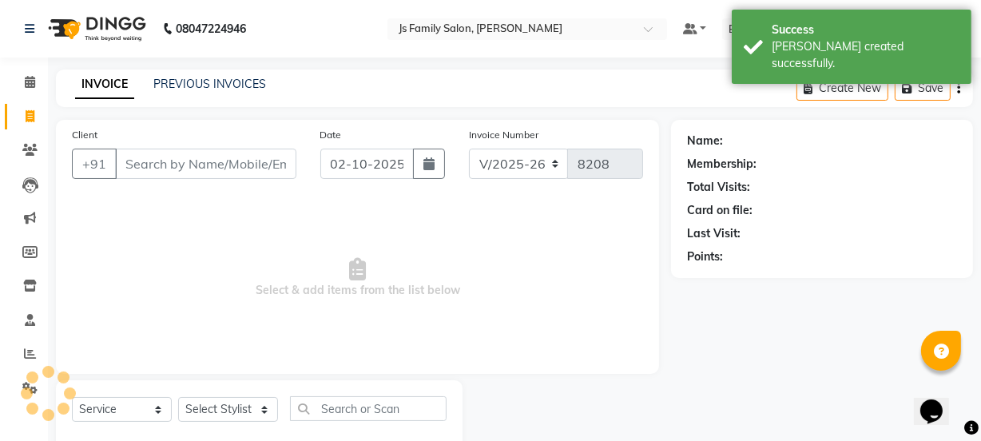
scroll to position [40, 0]
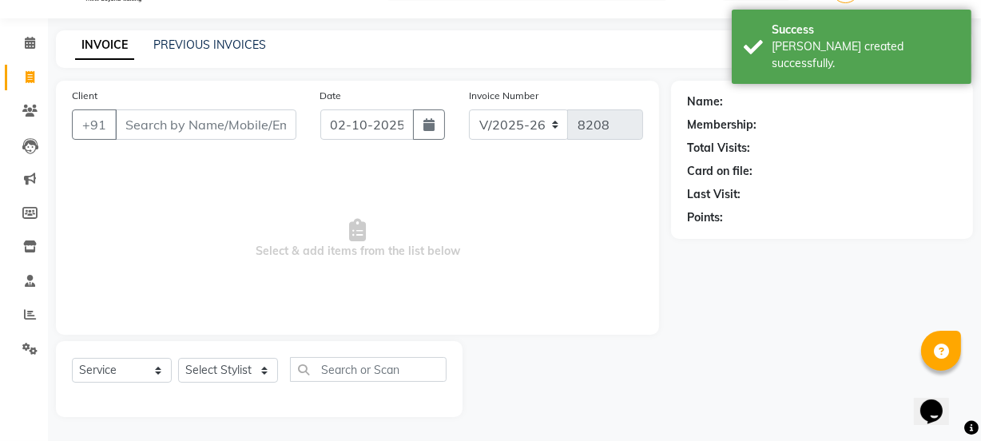
click at [249, 125] on input "Client" at bounding box center [205, 124] width 181 height 30
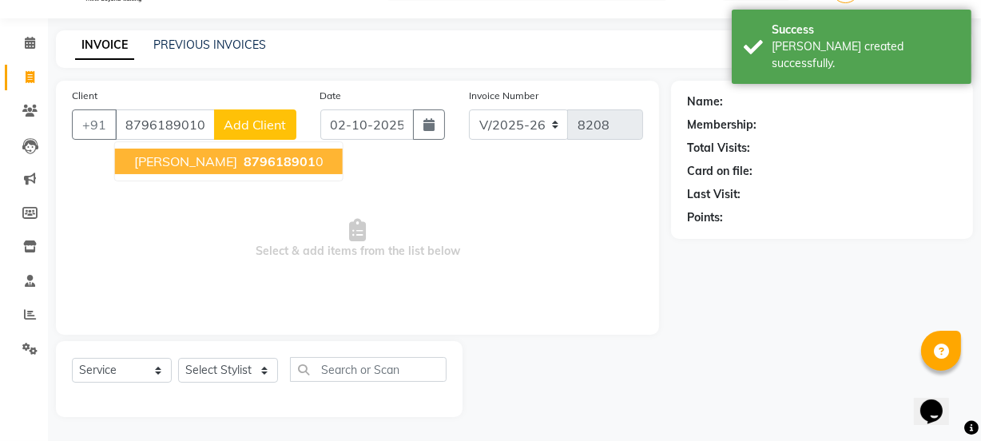
type input "8796189010"
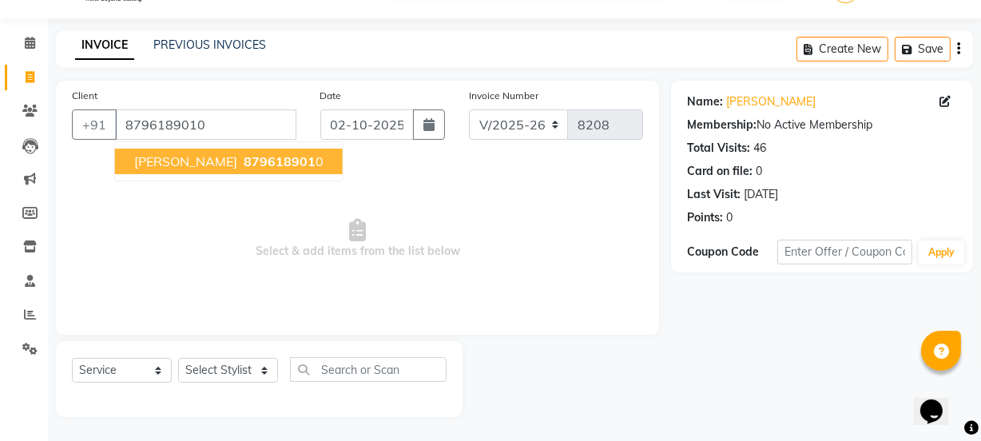
click at [244, 153] on span "879618901" at bounding box center [280, 161] width 72 height 16
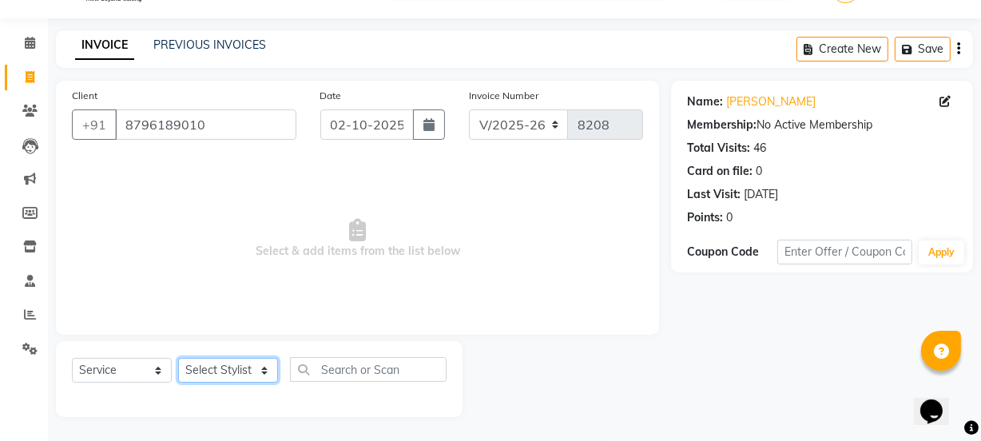
click at [232, 359] on select "Select Stylist [PERSON_NAME] Vaidyakar [PERSON_NAME] [PERSON_NAME] Mane Mosin […" at bounding box center [228, 370] width 100 height 25
select select "84579"
click at [178, 358] on select "Select Stylist [PERSON_NAME] Vaidyakar [PERSON_NAME] [PERSON_NAME] Mane Mosin […" at bounding box center [228, 370] width 100 height 25
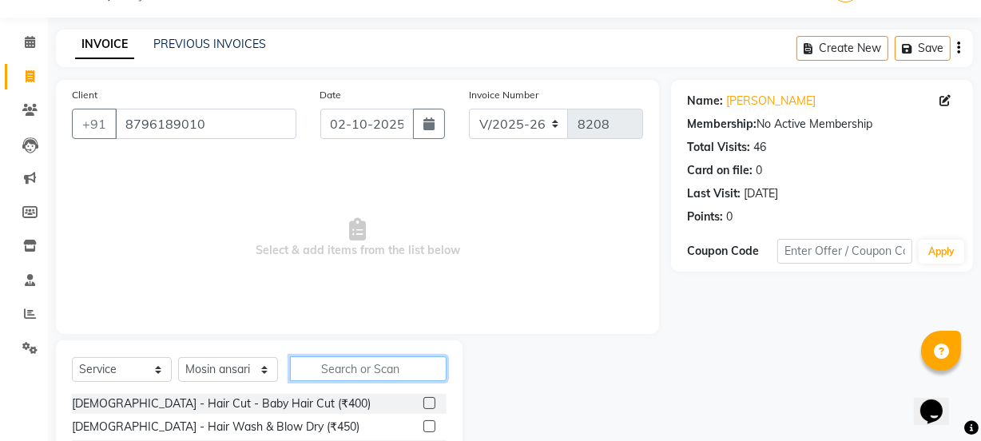
drag, startPoint x: 331, startPoint y: 371, endPoint x: 586, endPoint y: 315, distance: 260.9
click at [331, 371] on input "text" at bounding box center [368, 368] width 157 height 25
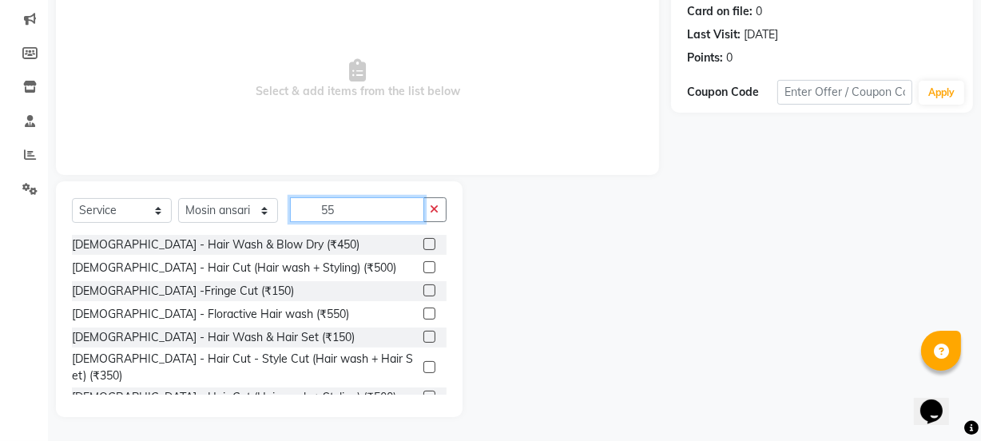
scroll to position [192, 0]
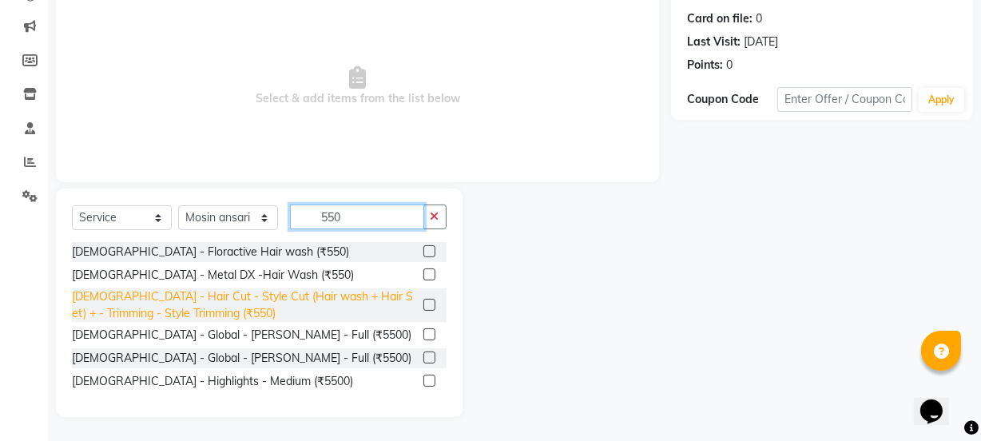
type input "550"
click at [387, 292] on div "[DEMOGRAPHIC_DATA] - Hair Cut - Style Cut (Hair wash + Hair Set) + - Trimming -…" at bounding box center [244, 305] width 345 height 34
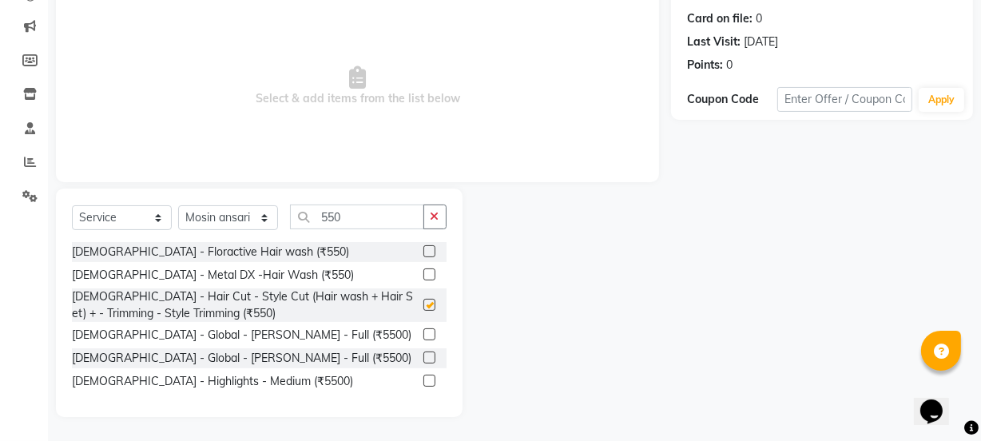
checkbox input "false"
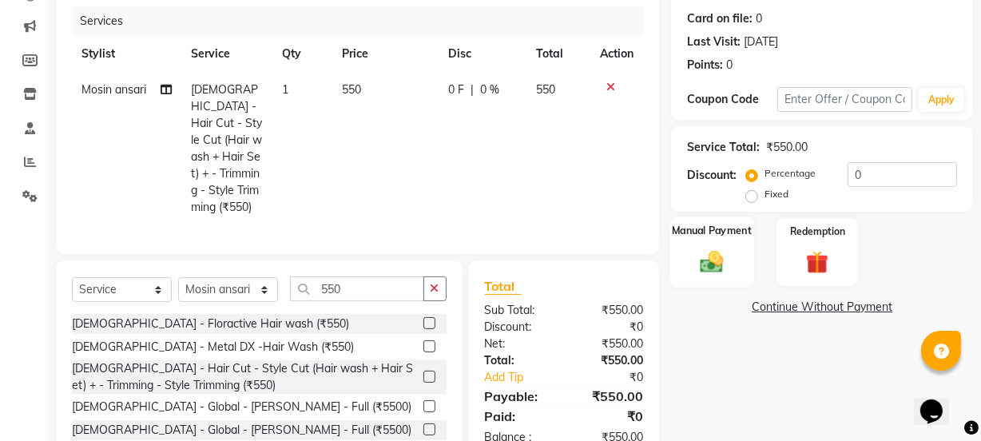
click at [716, 256] on img at bounding box center [711, 261] width 38 height 27
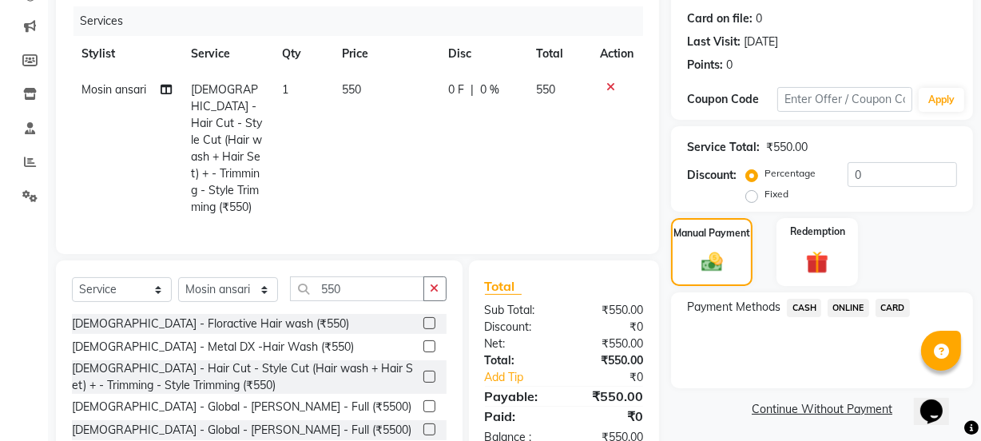
drag, startPoint x: 766, startPoint y: 286, endPoint x: 841, endPoint y: 323, distance: 83.9
click at [839, 308] on span "ONLINE" at bounding box center [848, 308] width 42 height 18
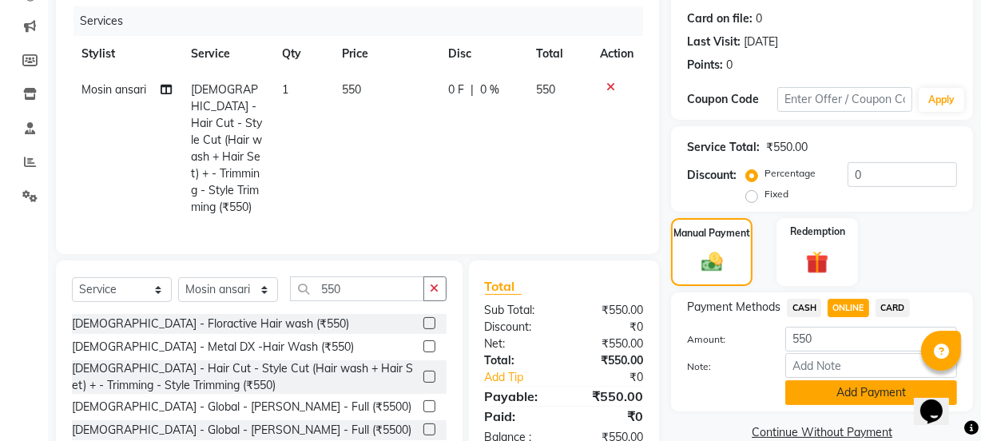
click at [842, 391] on button "Add Payment" at bounding box center [871, 392] width 172 height 25
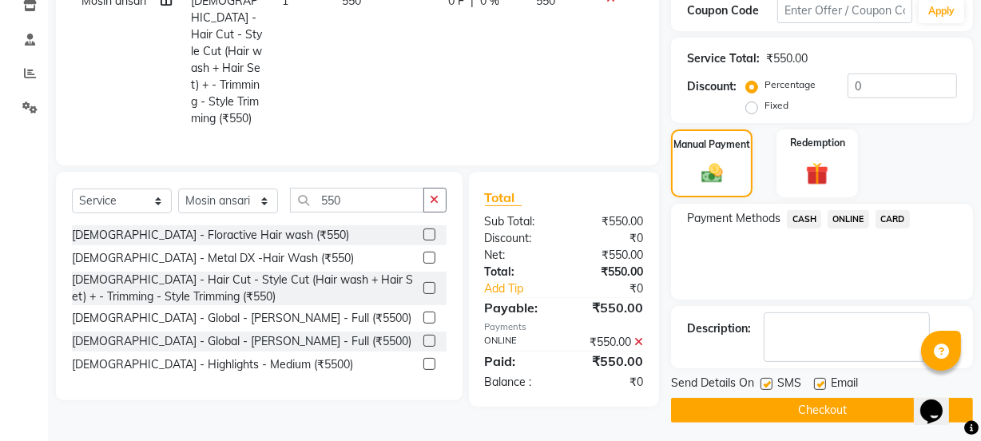
scroll to position [285, 0]
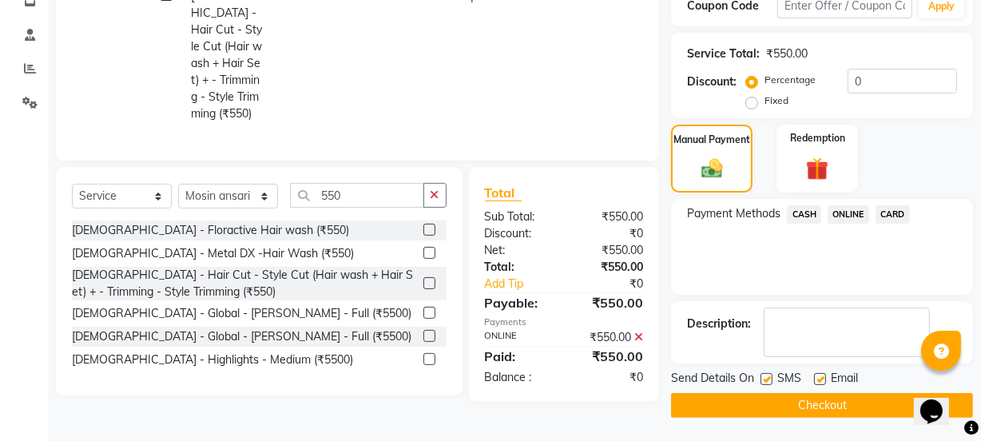
click at [848, 406] on button "Checkout" at bounding box center [822, 405] width 302 height 25
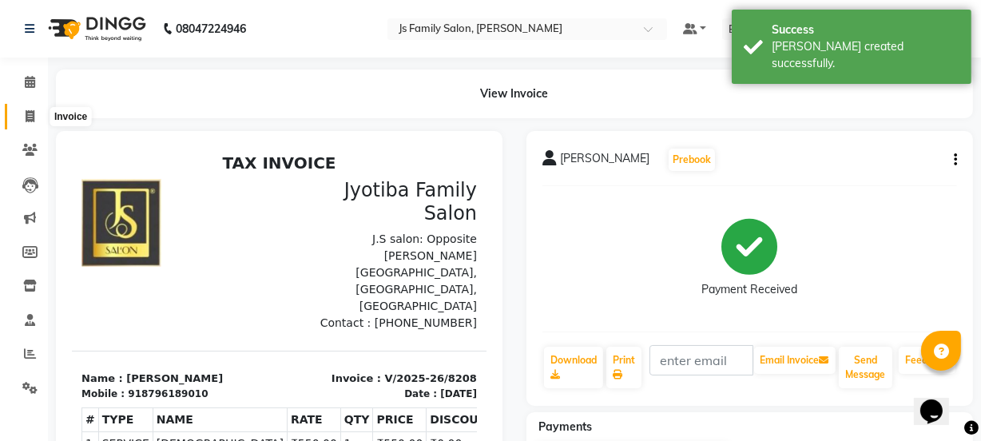
click at [23, 117] on span at bounding box center [30, 117] width 28 height 18
select select "3729"
select select "service"
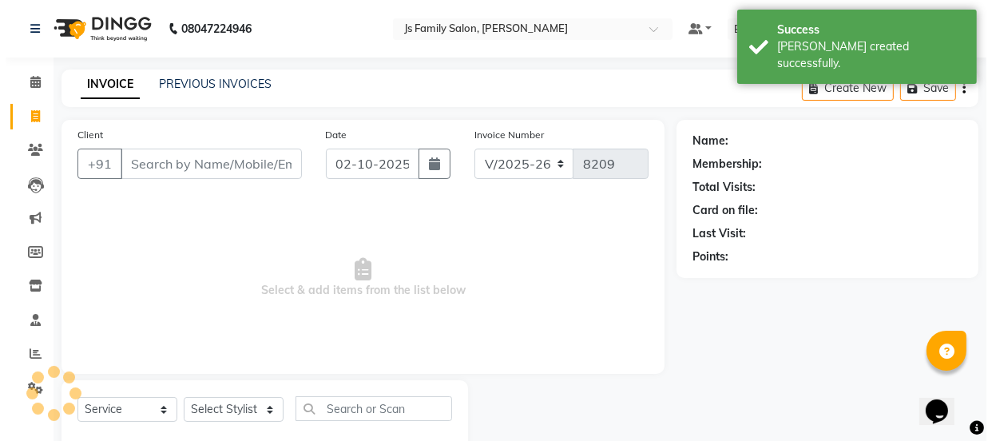
scroll to position [40, 0]
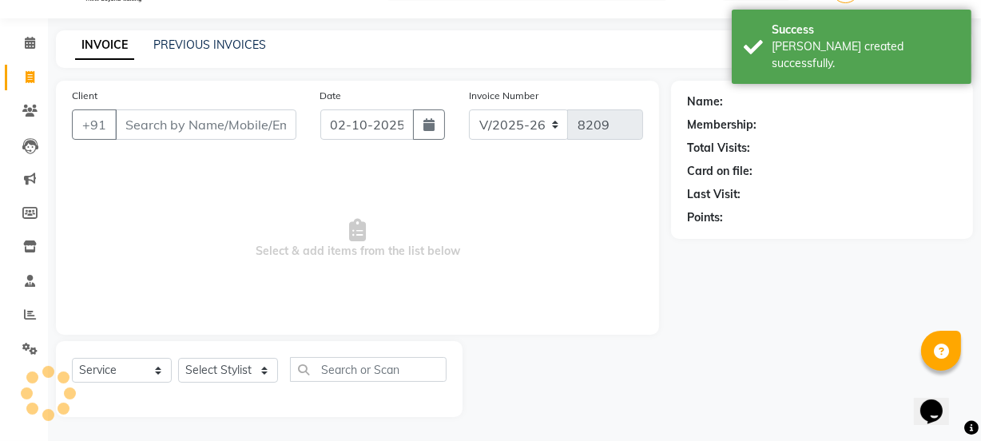
click at [219, 129] on input "Client" at bounding box center [205, 124] width 181 height 30
click at [224, 374] on select "Select Stylist [PERSON_NAME] Vaidyakar [PERSON_NAME] [PERSON_NAME] Mane Mosin […" at bounding box center [228, 370] width 100 height 25
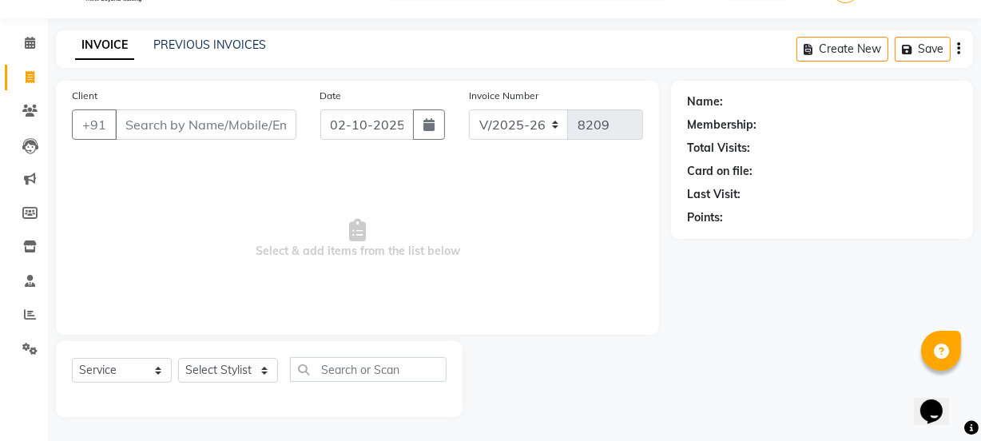
click at [367, 244] on span "Select & add items from the list below" at bounding box center [357, 239] width 571 height 160
click at [248, 122] on input "Client" at bounding box center [205, 124] width 181 height 30
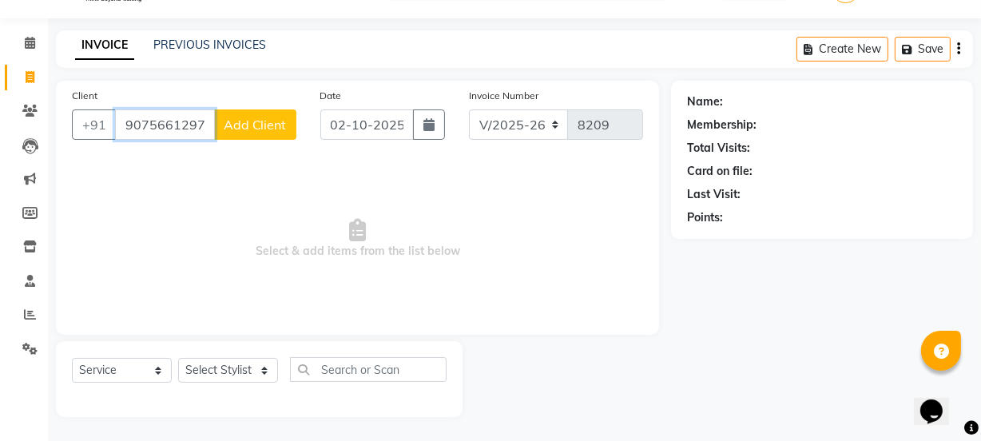
type input "9075661297"
click at [254, 128] on span "Add Client" at bounding box center [255, 125] width 63 height 16
select select "22"
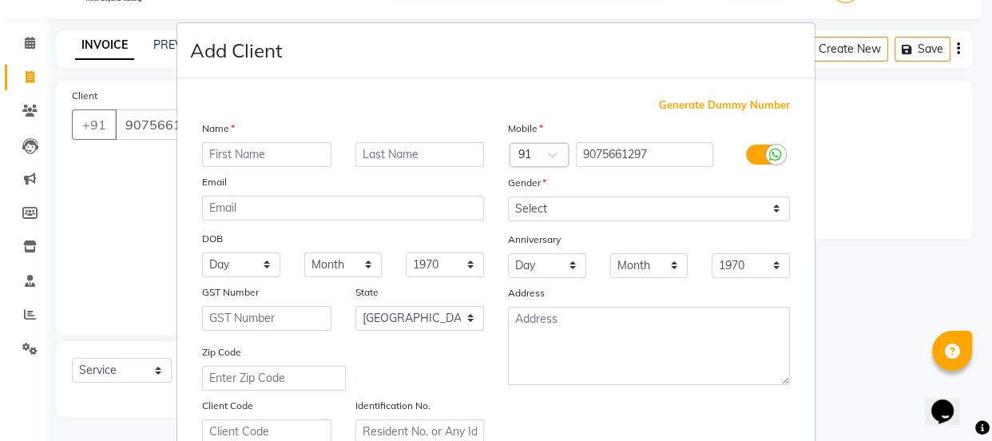
click at [222, 153] on input "text" at bounding box center [266, 154] width 129 height 25
type input "[PERSON_NAME]"
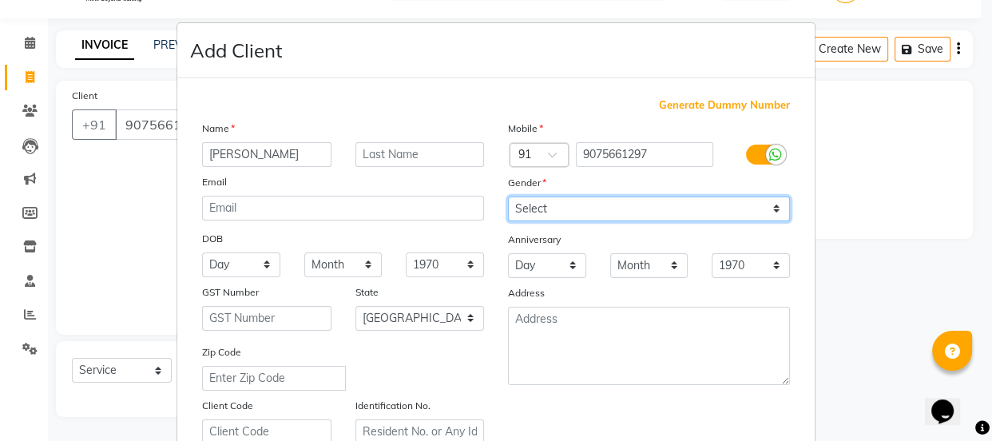
click at [508, 216] on select "Select [DEMOGRAPHIC_DATA] [DEMOGRAPHIC_DATA] Other Prefer Not To Say" at bounding box center [649, 208] width 282 height 25
select select "[DEMOGRAPHIC_DATA]"
click at [508, 196] on select "Select [DEMOGRAPHIC_DATA] [DEMOGRAPHIC_DATA] Other Prefer Not To Say" at bounding box center [649, 208] width 282 height 25
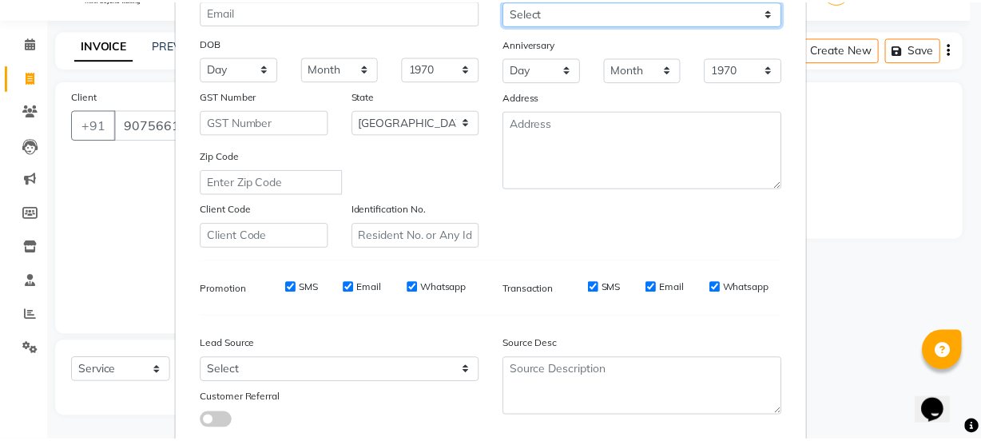
scroll to position [301, 0]
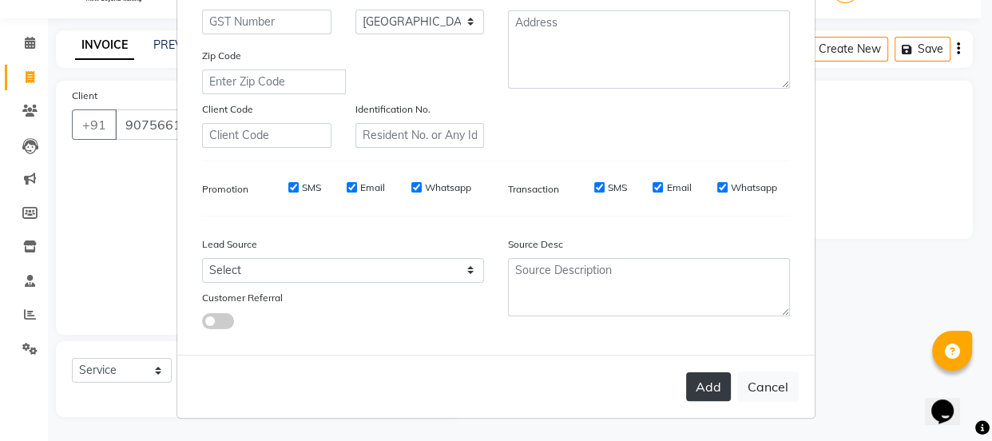
click at [707, 398] on button "Add" at bounding box center [708, 386] width 45 height 29
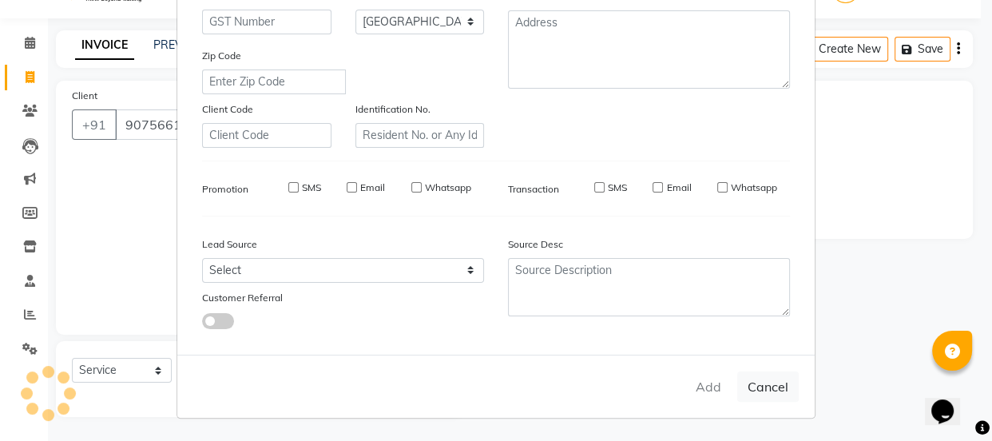
select select
select select "null"
select select
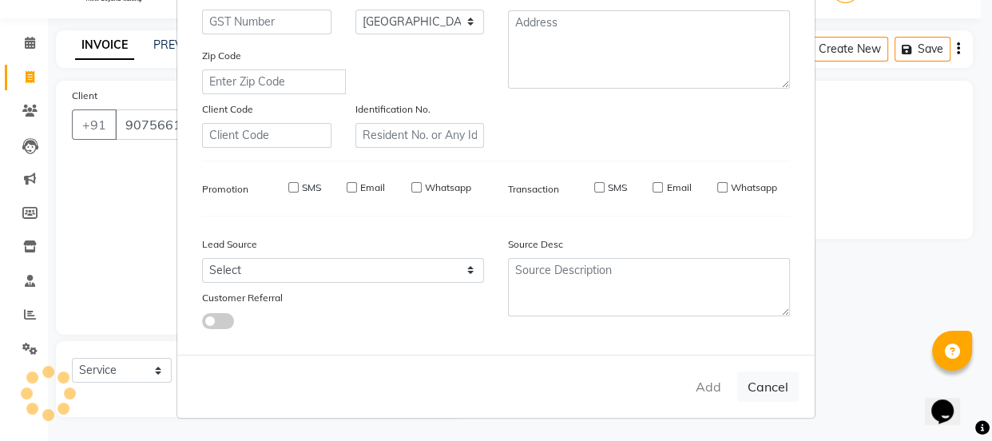
select select
checkbox input "false"
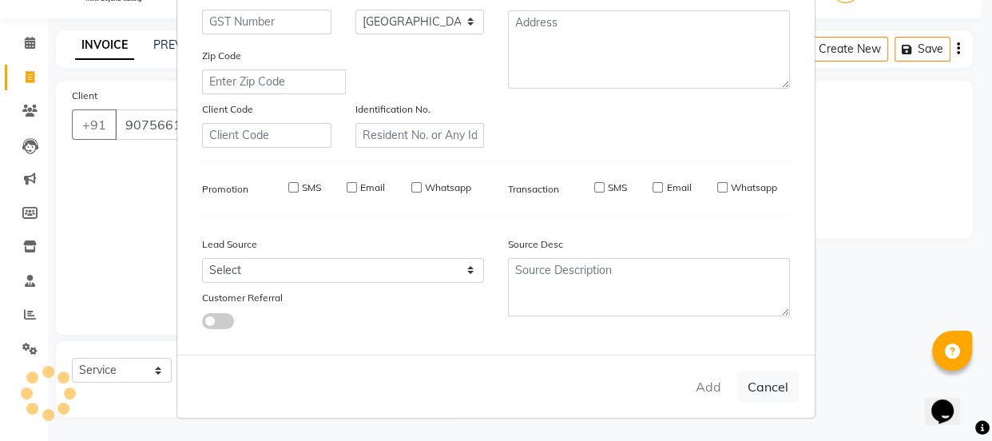
checkbox input "false"
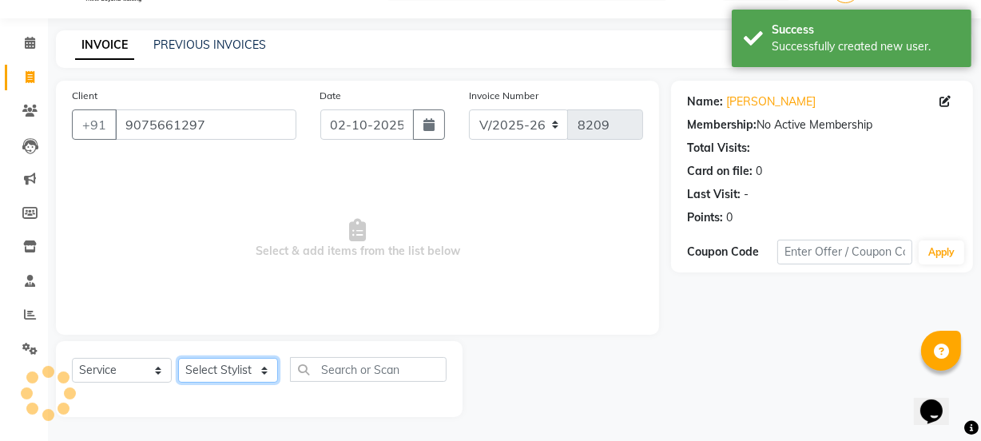
click at [224, 378] on select "Select Stylist [PERSON_NAME] Vaidyakar [PERSON_NAME] [PERSON_NAME] Mane Mosin […" at bounding box center [228, 370] width 100 height 25
select select "33251"
click at [178, 358] on select "Select Stylist [PERSON_NAME] Vaidyakar [PERSON_NAME] [PERSON_NAME] Mane Mosin […" at bounding box center [228, 370] width 100 height 25
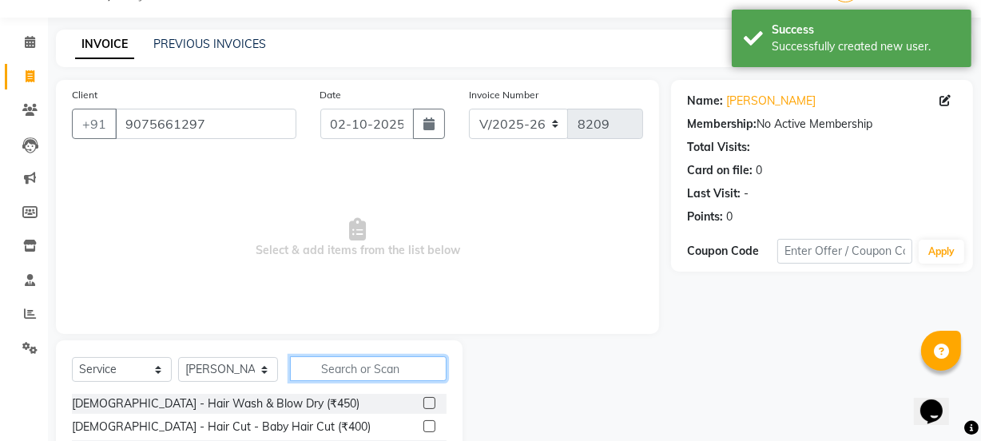
click at [326, 358] on input "text" at bounding box center [368, 368] width 157 height 25
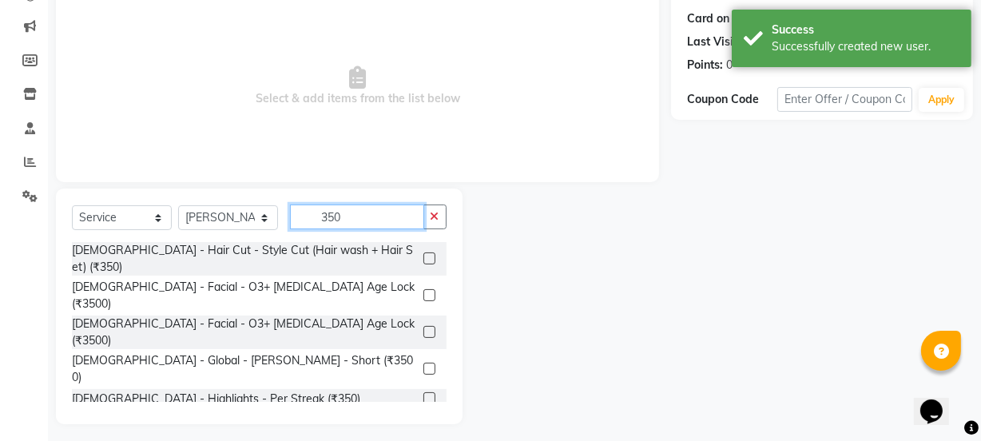
scroll to position [200, 0]
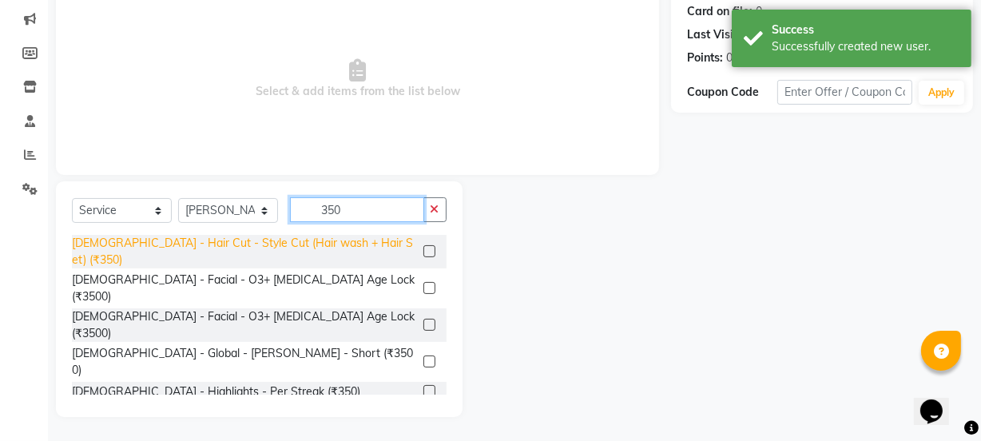
type input "350"
click at [319, 240] on div "[DEMOGRAPHIC_DATA] - Hair Cut - Style Cut (Hair wash + Hair Set) (₹350)" at bounding box center [244, 252] width 345 height 34
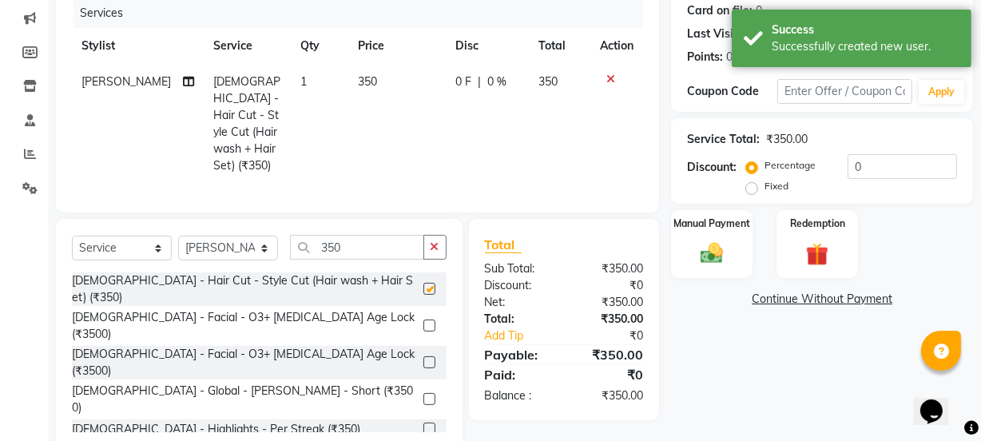
checkbox input "false"
click at [729, 248] on img at bounding box center [711, 253] width 38 height 27
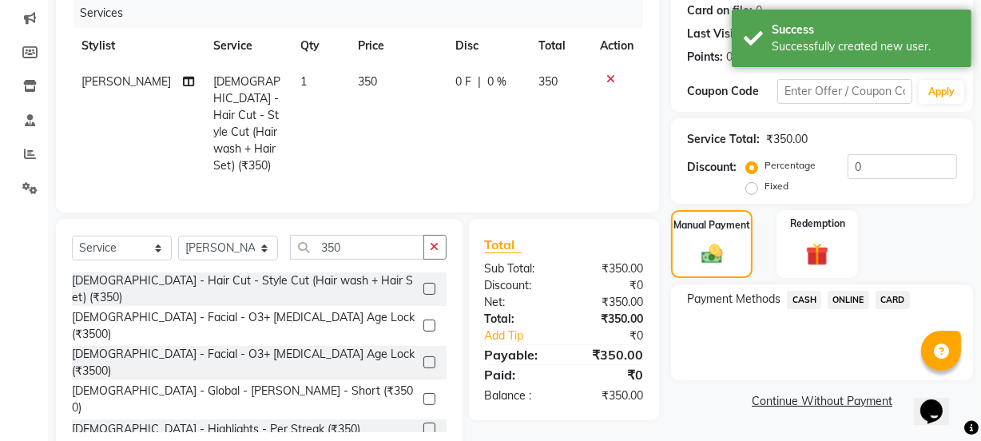
click at [843, 303] on span "ONLINE" at bounding box center [848, 300] width 42 height 18
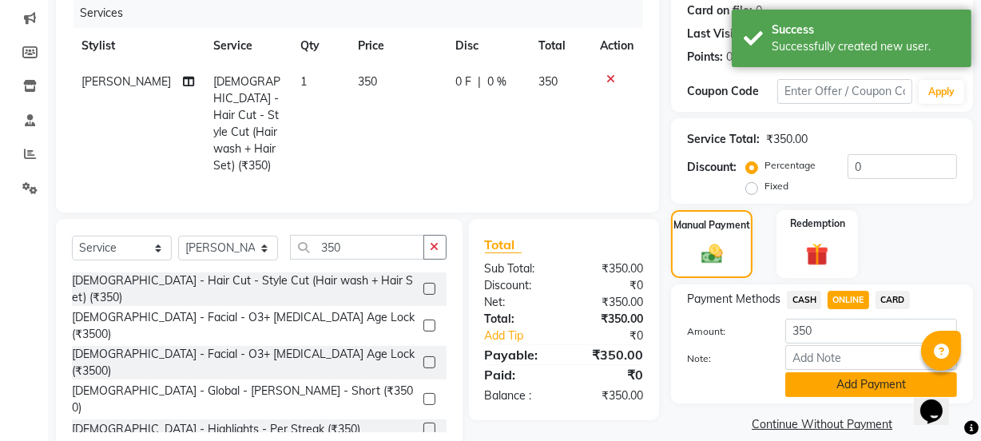
click at [853, 374] on button "Add Payment" at bounding box center [871, 384] width 172 height 25
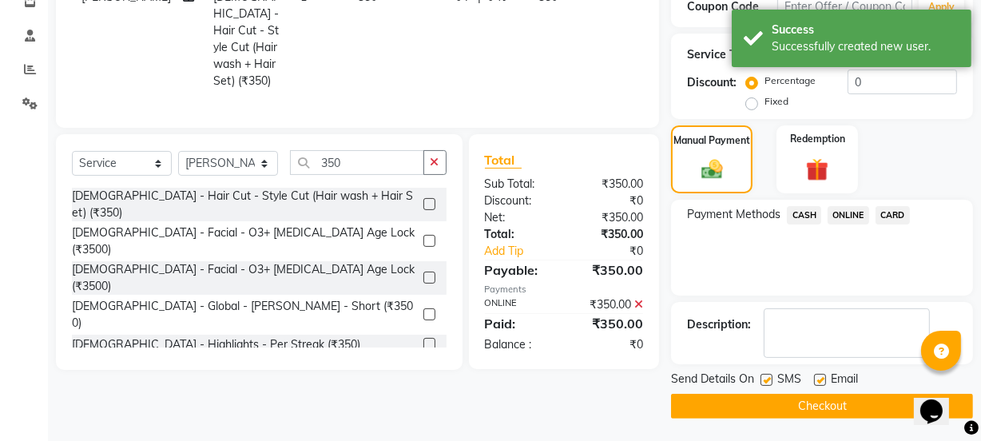
scroll to position [285, 0]
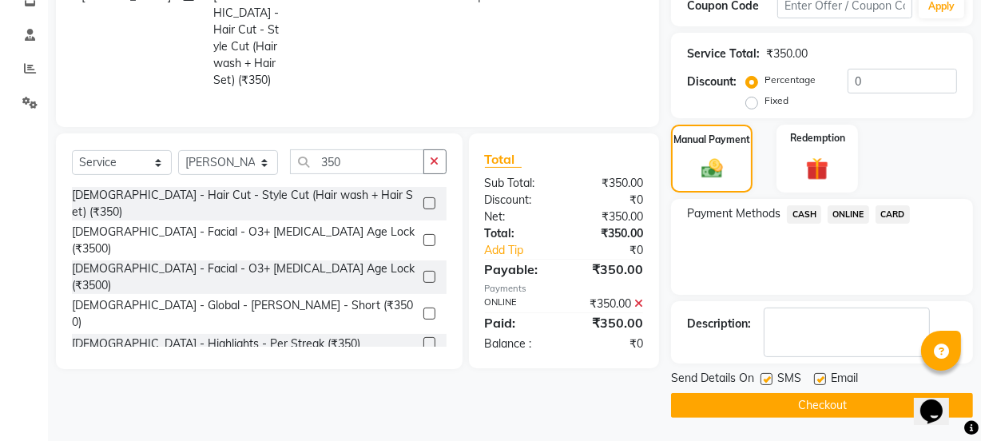
click at [855, 394] on button "Checkout" at bounding box center [822, 405] width 302 height 25
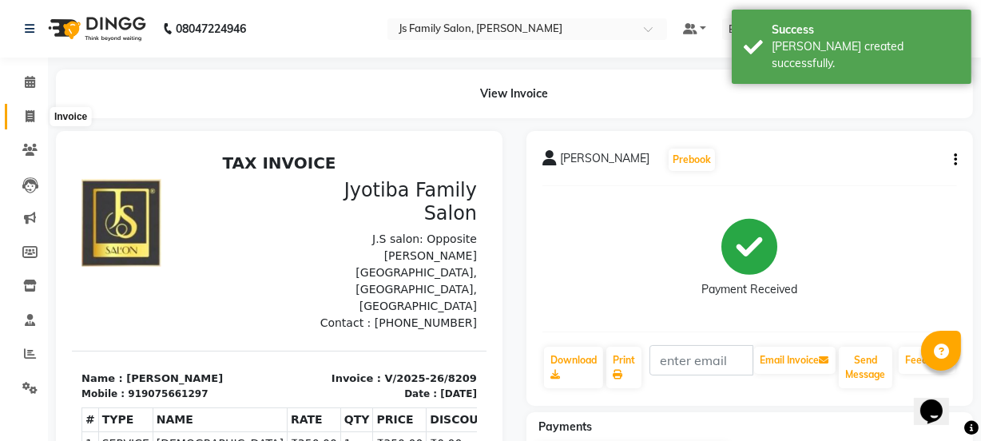
click at [37, 110] on span at bounding box center [30, 117] width 28 height 18
select select "service"
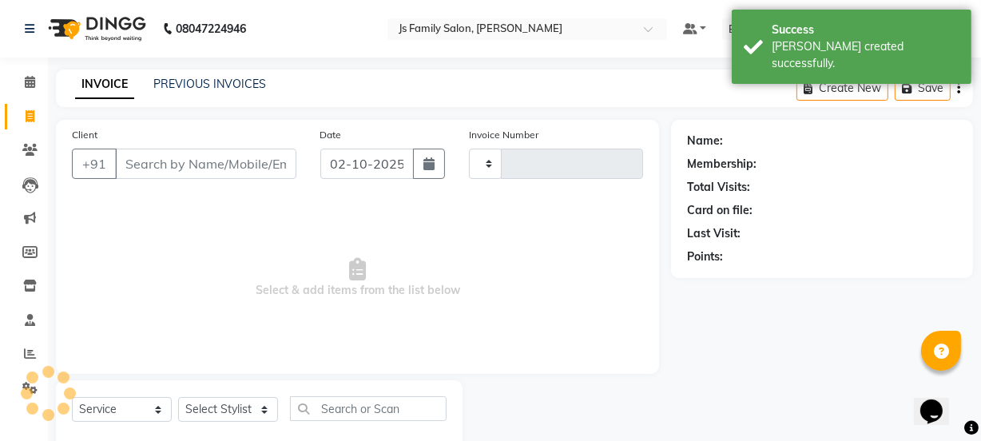
type input "8210"
select select "3729"
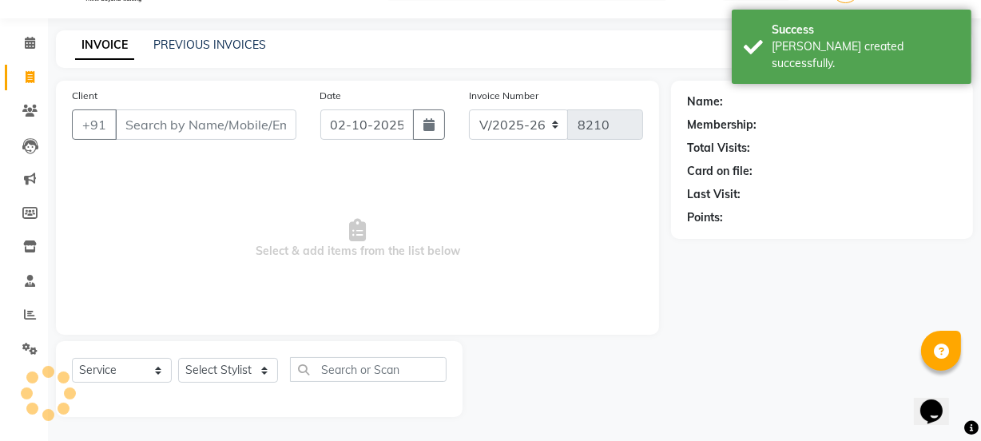
click at [167, 130] on input "Client" at bounding box center [205, 124] width 181 height 30
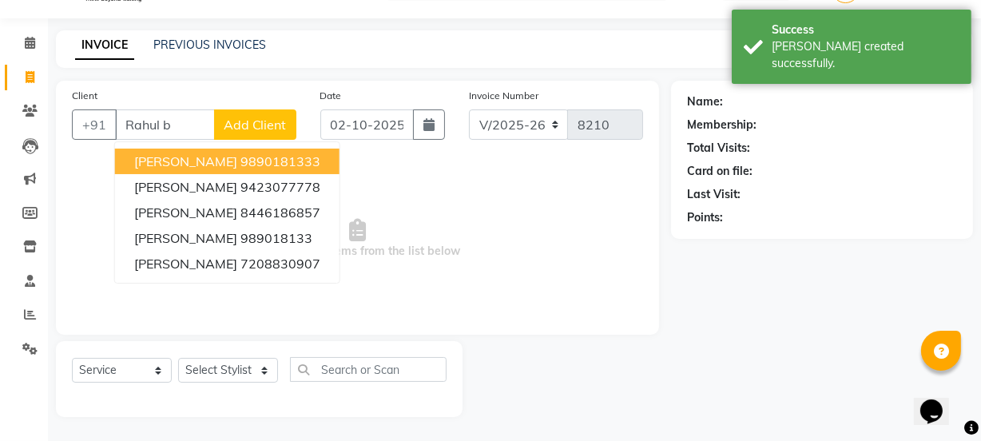
click at [186, 152] on button "[PERSON_NAME] 9890181333" at bounding box center [227, 162] width 224 height 26
type input "9890181333"
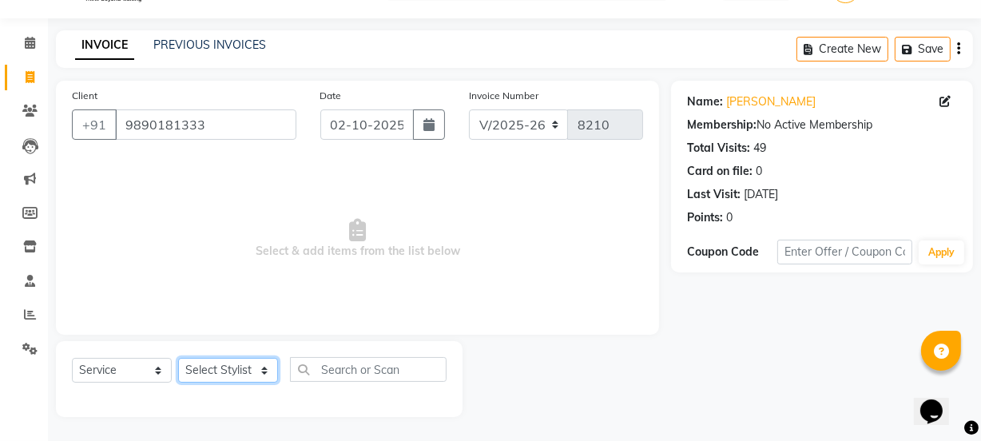
click at [228, 363] on select "Select Stylist [PERSON_NAME] Vaidyakar [PERSON_NAME] [PERSON_NAME] Mane Mosin […" at bounding box center [228, 370] width 100 height 25
select select "84579"
click at [178, 358] on select "Select Stylist [PERSON_NAME] Vaidyakar [PERSON_NAME] [PERSON_NAME] Mane Mosin […" at bounding box center [228, 370] width 100 height 25
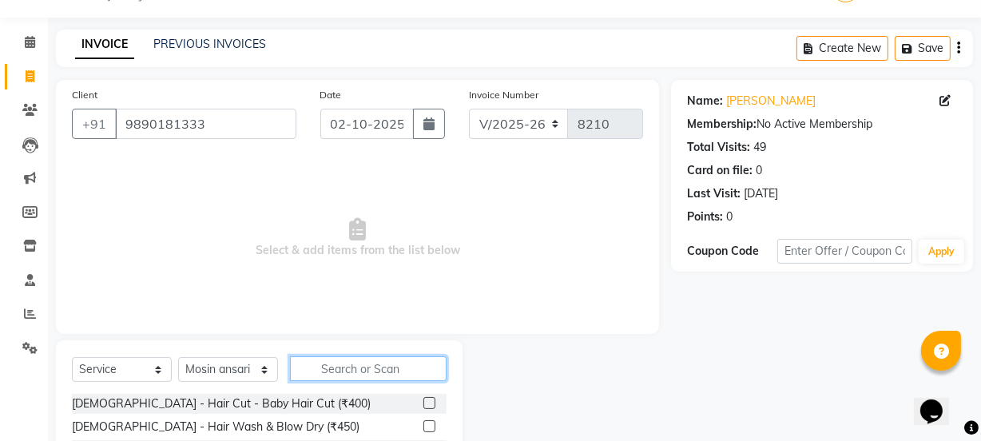
click at [319, 370] on input "text" at bounding box center [368, 368] width 157 height 25
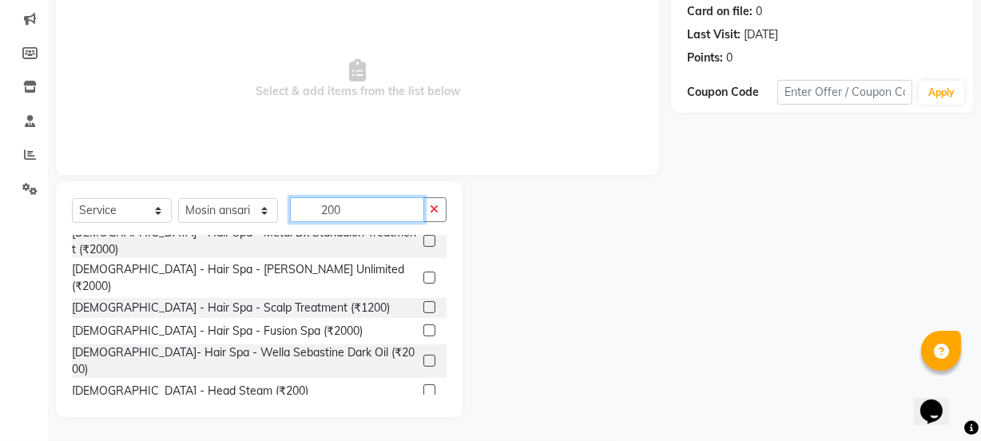
scroll to position [720, 0]
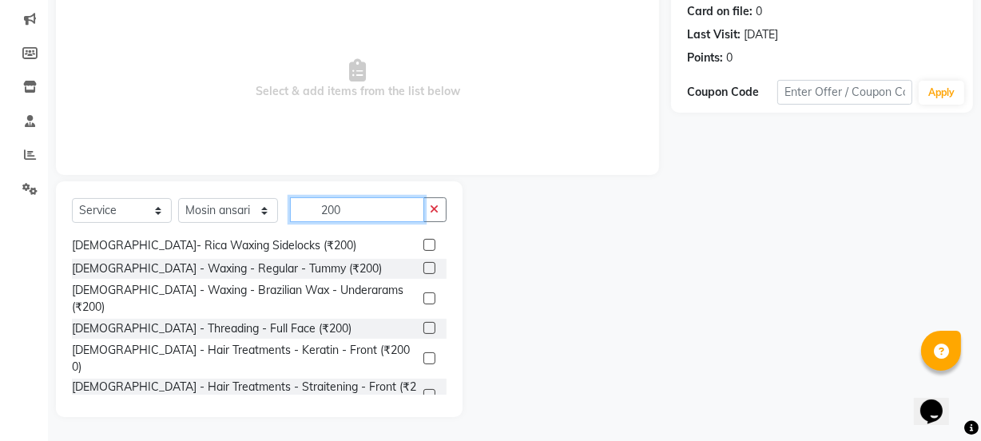
type input "200"
checkbox input "false"
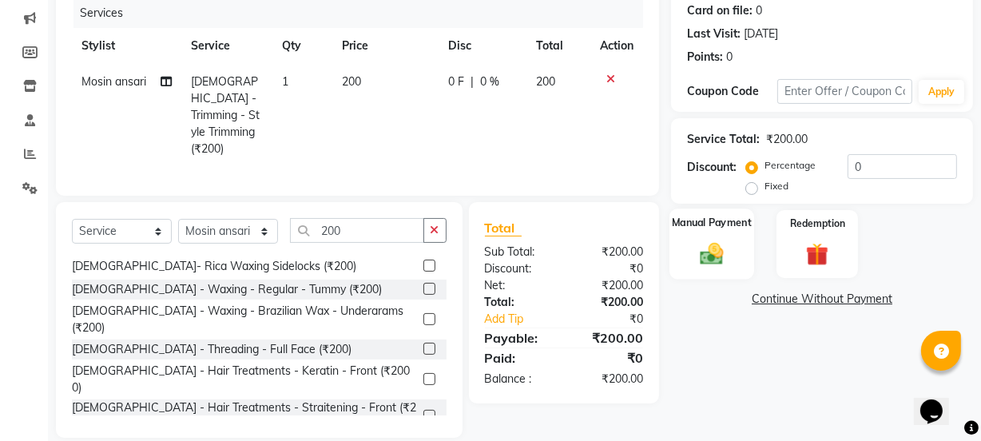
click at [694, 243] on img at bounding box center [711, 253] width 38 height 27
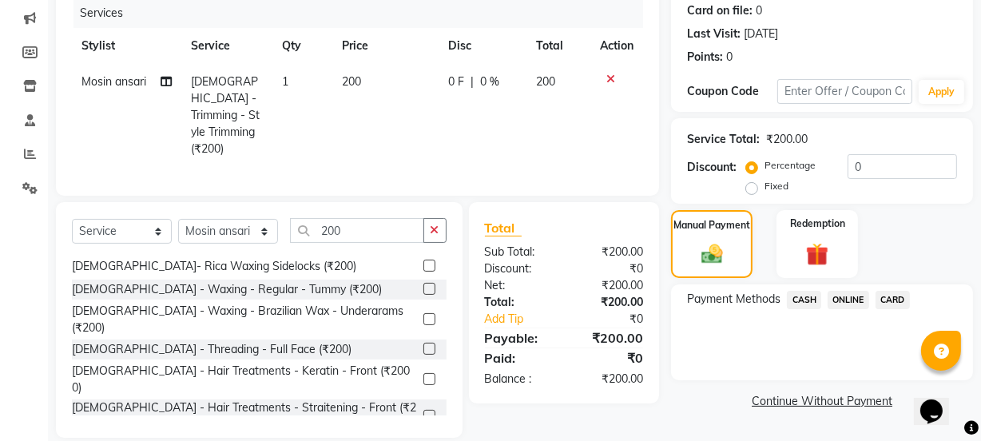
click at [847, 300] on span "ONLINE" at bounding box center [848, 300] width 42 height 18
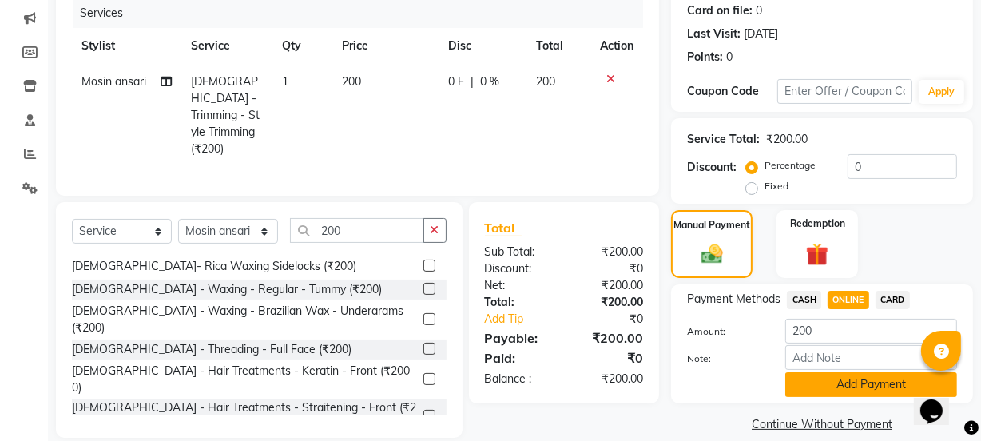
click at [855, 396] on button "Add Payment" at bounding box center [871, 384] width 172 height 25
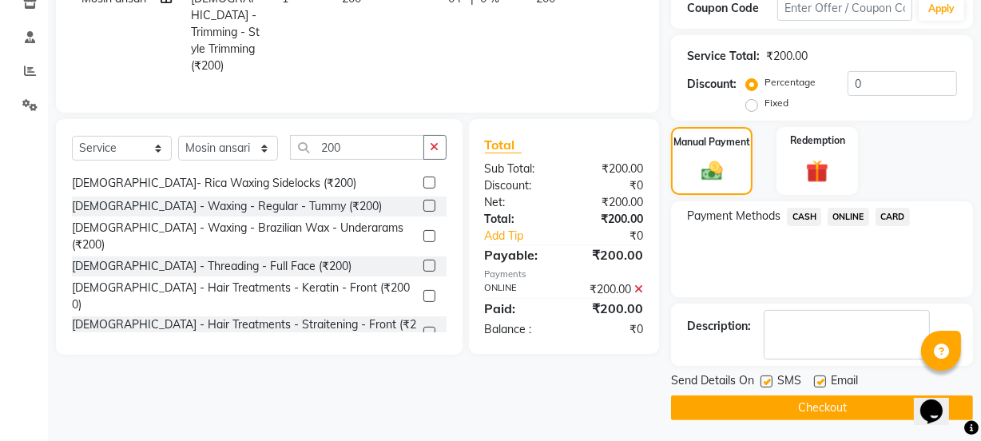
scroll to position [285, 0]
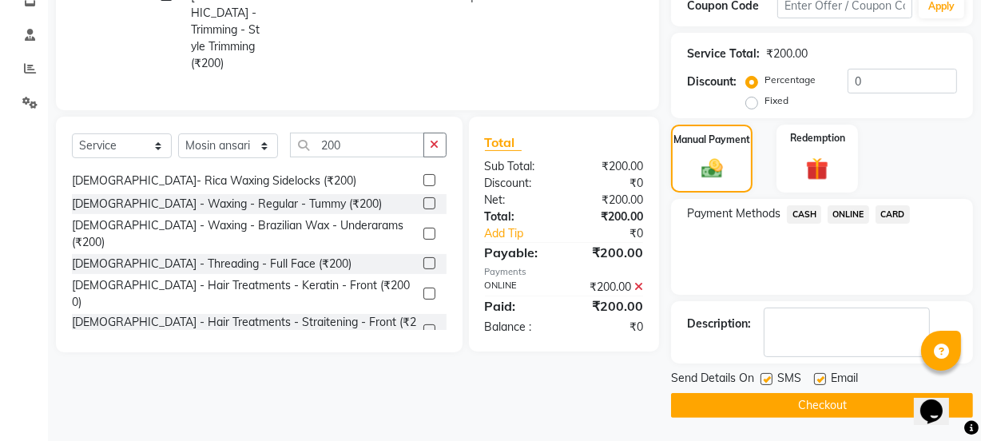
click at [852, 399] on button "Checkout" at bounding box center [822, 405] width 302 height 25
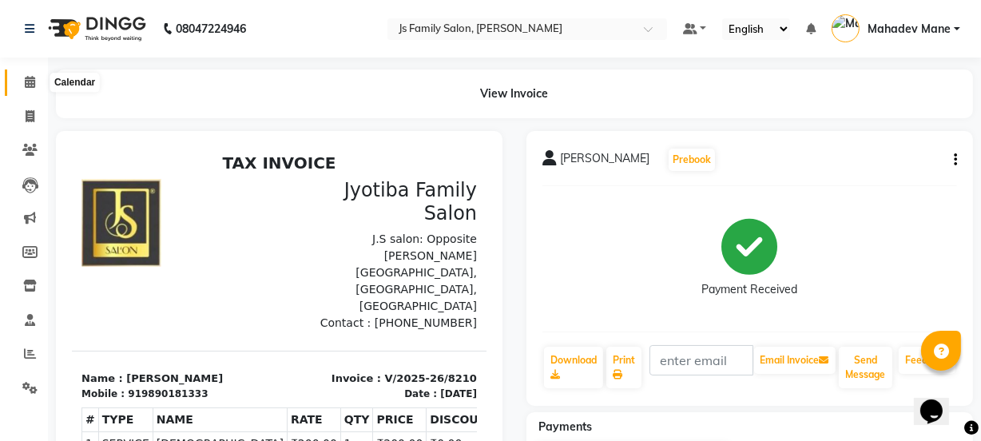
click at [21, 78] on span at bounding box center [30, 82] width 28 height 18
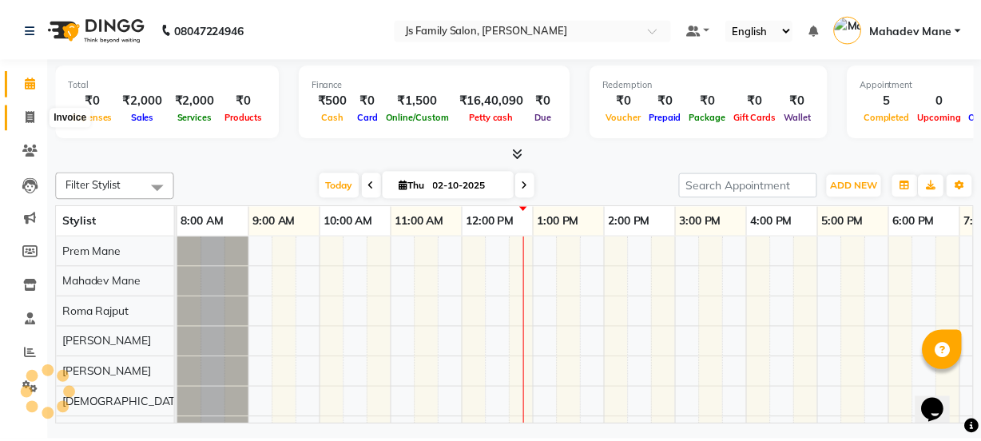
scroll to position [0, 129]
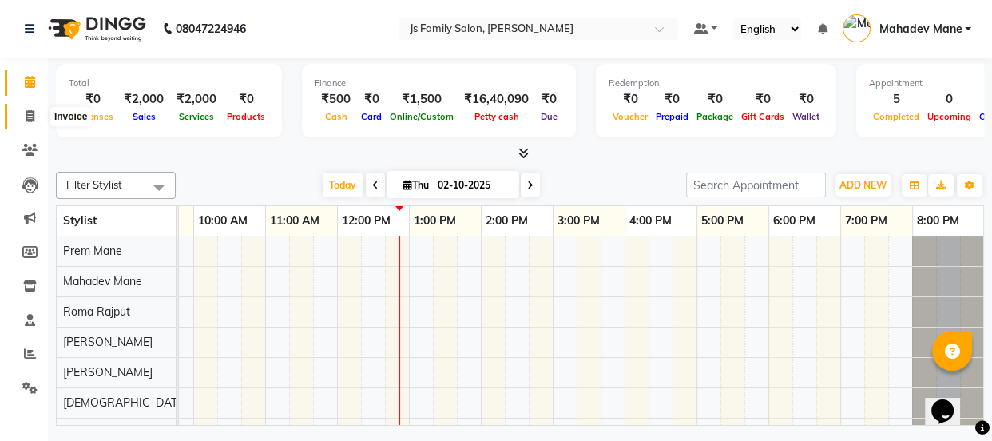
click at [33, 115] on icon at bounding box center [30, 116] width 9 height 12
select select "3729"
select select "service"
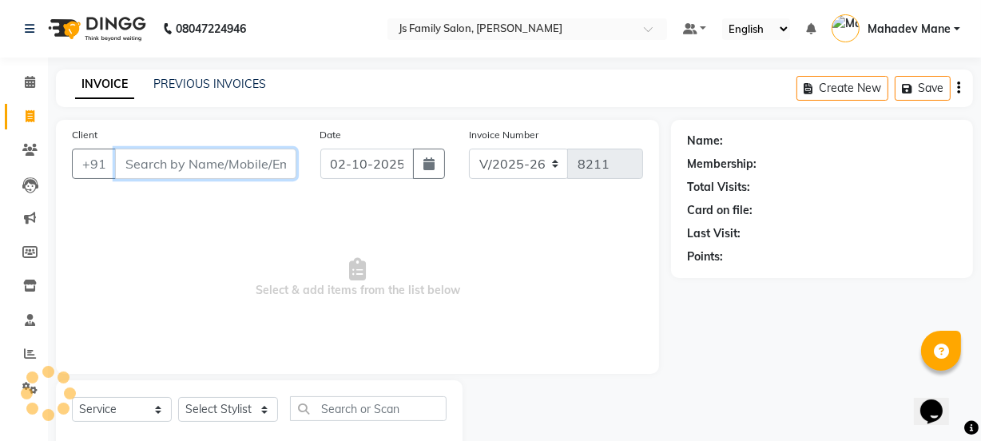
click at [185, 161] on input "Client" at bounding box center [205, 164] width 181 height 30
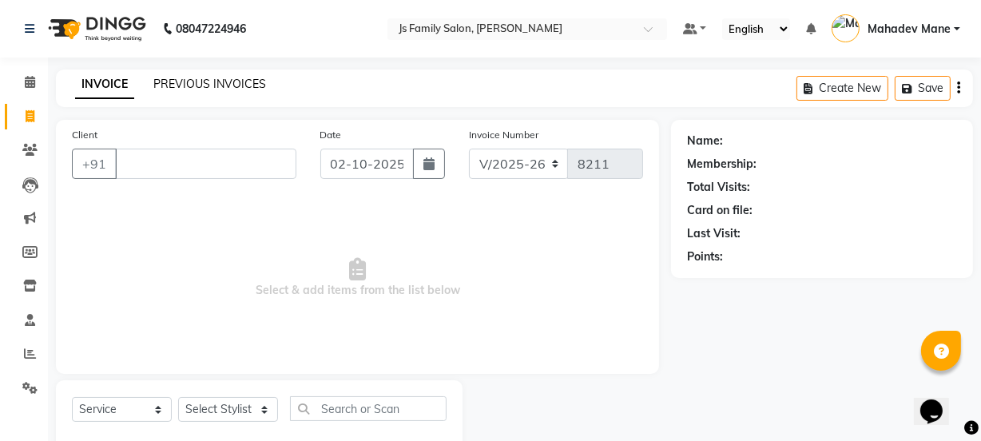
click at [208, 85] on link "PREVIOUS INVOICES" at bounding box center [209, 84] width 113 height 14
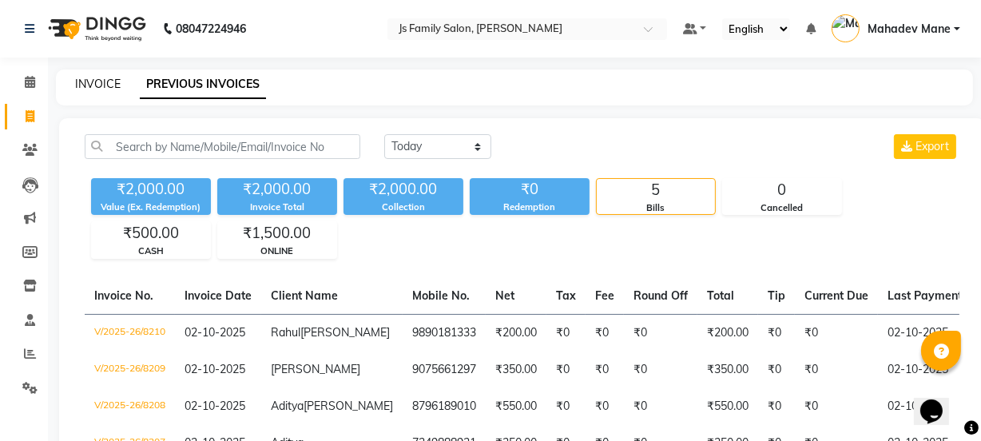
click at [97, 80] on link "INVOICE" at bounding box center [98, 84] width 46 height 14
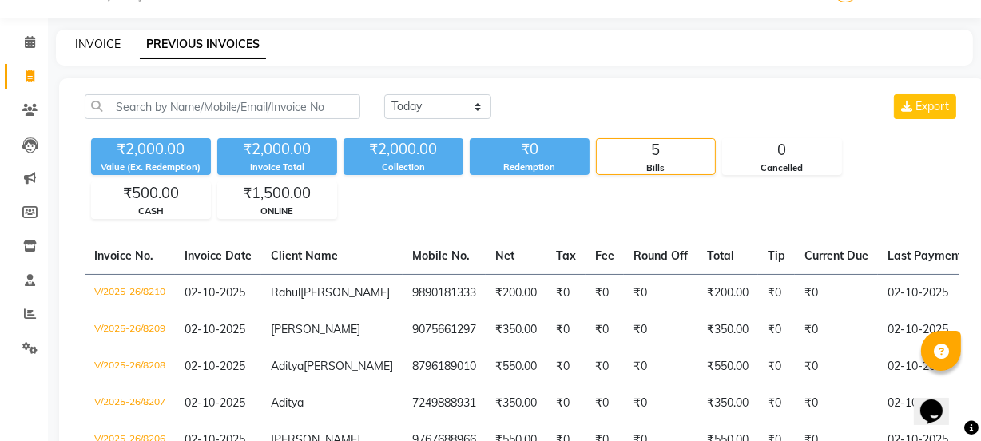
select select "3729"
select select "service"
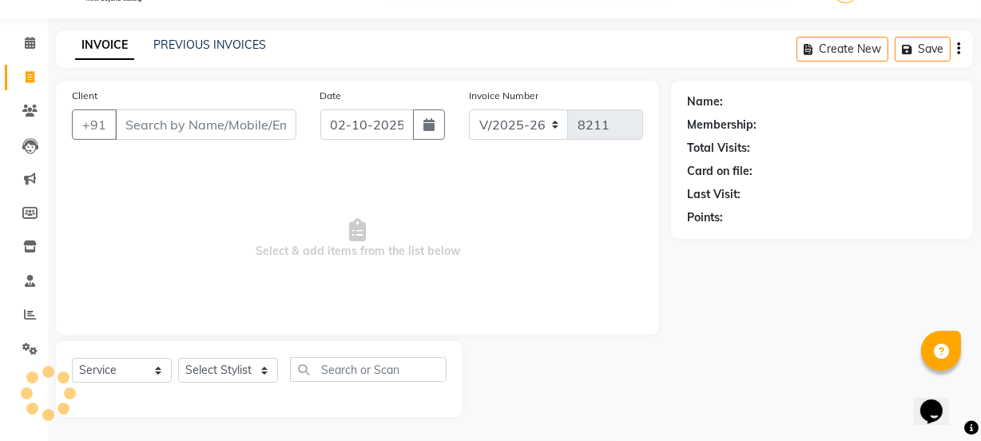
click at [152, 123] on input "Client" at bounding box center [205, 124] width 181 height 30
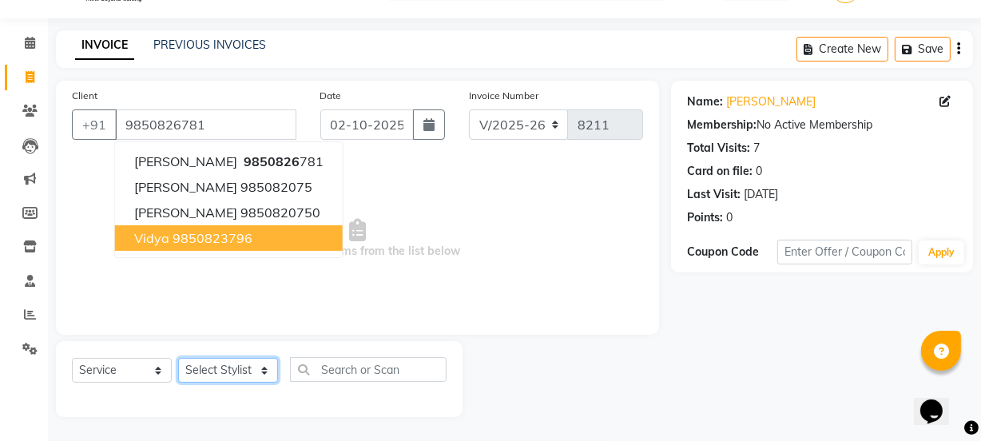
click at [246, 359] on select "Select Stylist [PERSON_NAME] Vaidyakar [PERSON_NAME] [PERSON_NAME] Mane Mosin […" at bounding box center [228, 370] width 100 height 25
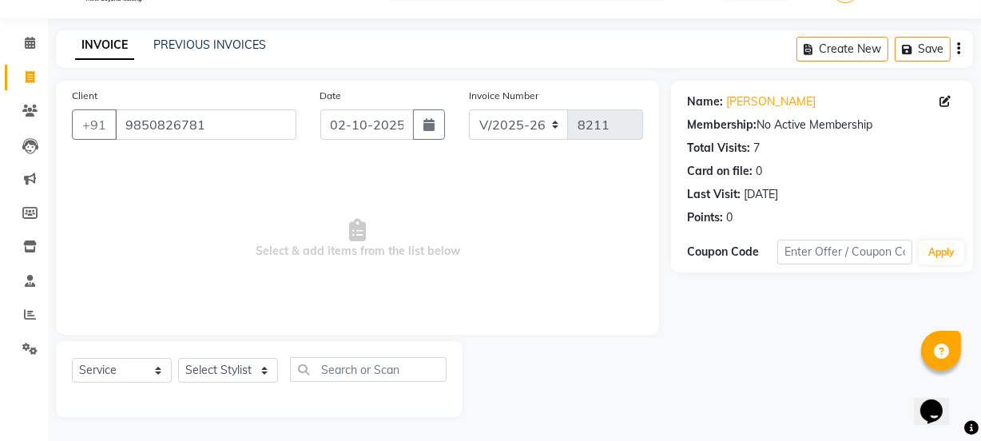
click at [435, 199] on span "Select & add items from the list below" at bounding box center [357, 239] width 571 height 160
click at [235, 112] on input "9850826781" at bounding box center [205, 124] width 181 height 30
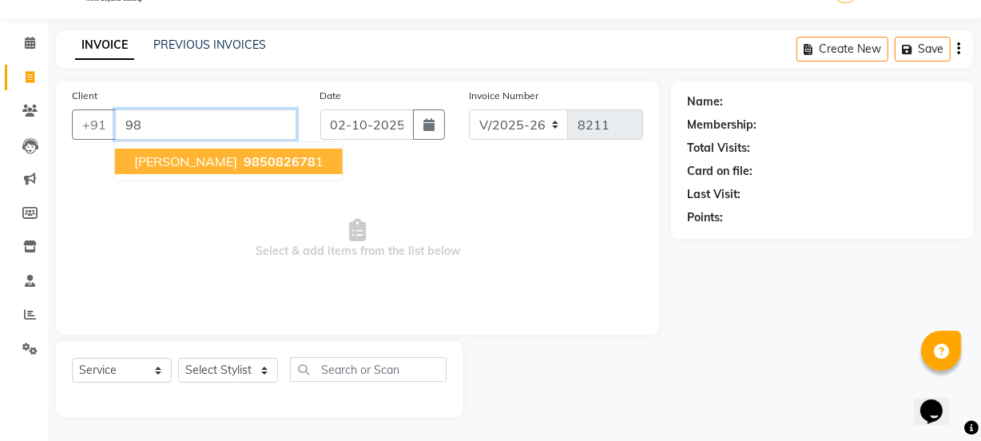
type input "9"
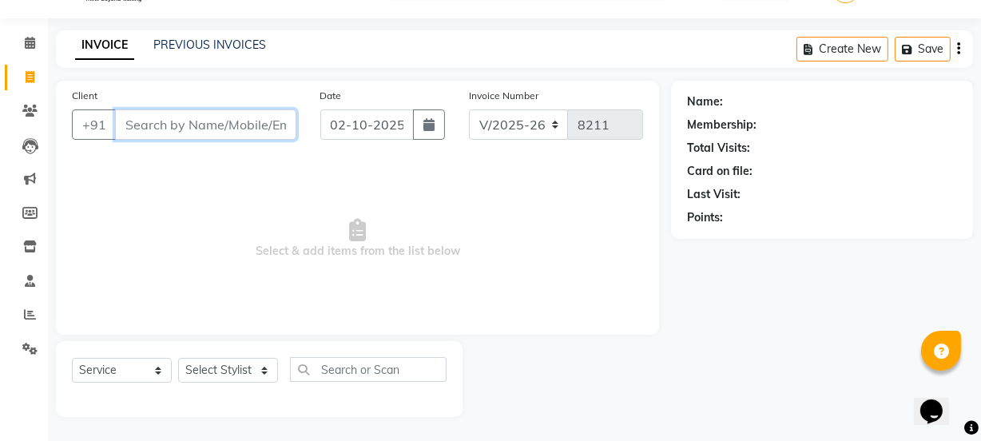
click at [150, 124] on input "Client" at bounding box center [205, 124] width 181 height 30
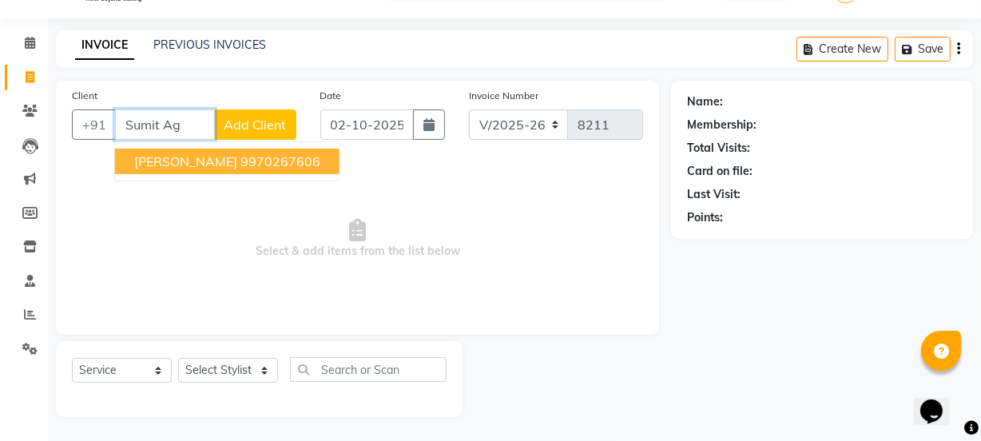
click at [186, 165] on span "[PERSON_NAME]" at bounding box center [185, 161] width 103 height 16
type input "9970267606"
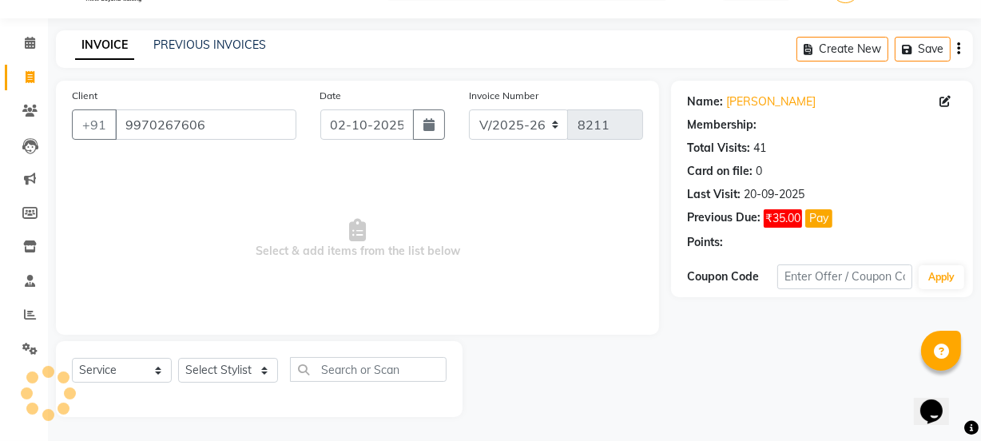
select select "1: Object"
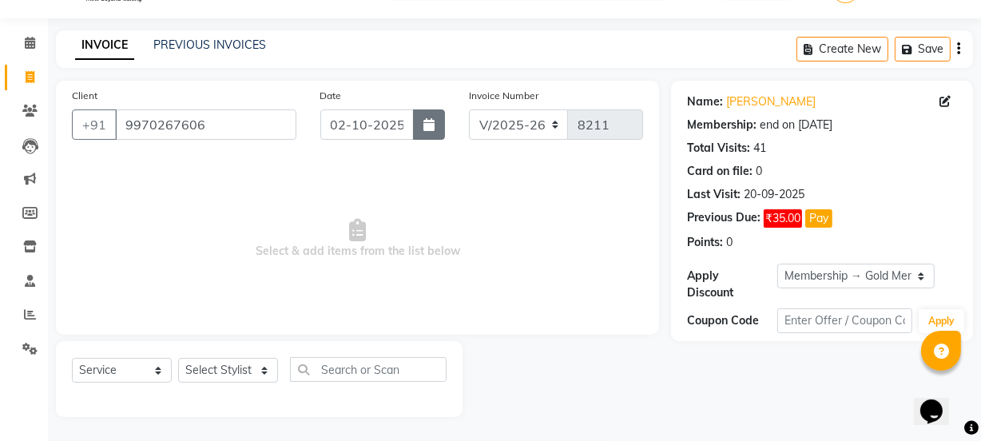
click at [435, 133] on button "button" at bounding box center [429, 124] width 32 height 30
select select "10"
select select "2025"
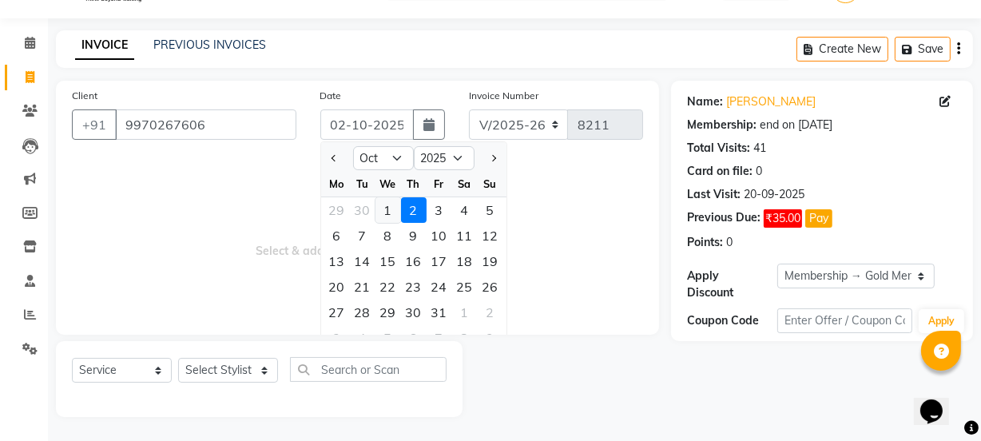
click at [382, 208] on div "1" at bounding box center [388, 210] width 26 height 26
type input "01-10-2025"
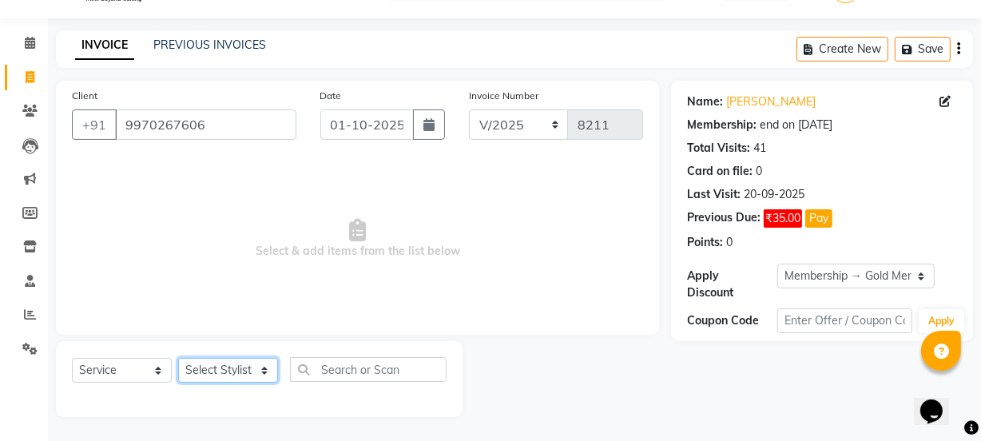
click at [214, 381] on select "Select Stylist [PERSON_NAME] Vaidyakar [PERSON_NAME] [PERSON_NAME] Mane Mosin […" at bounding box center [228, 370] width 100 height 25
select select "17710"
click at [178, 358] on select "Select Stylist [PERSON_NAME] Vaidyakar [PERSON_NAME] [PERSON_NAME] Mane Mosin […" at bounding box center [228, 370] width 100 height 25
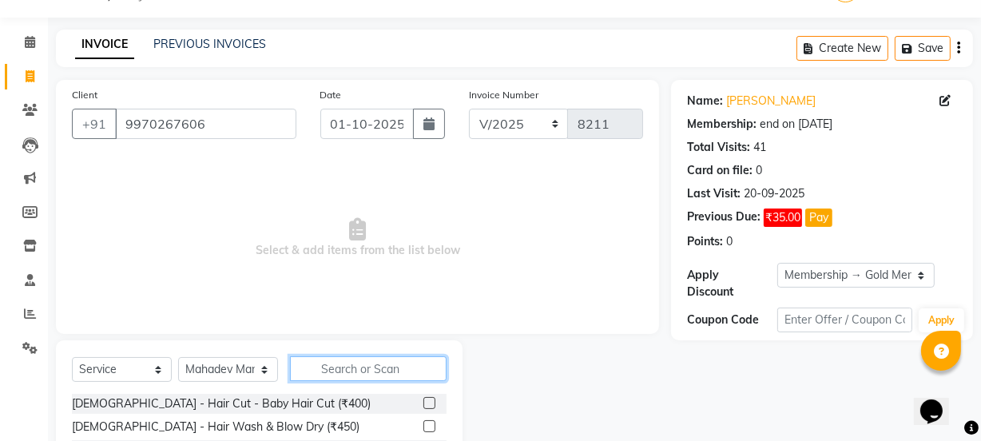
click at [353, 371] on input "text" at bounding box center [368, 368] width 157 height 25
type input "5"
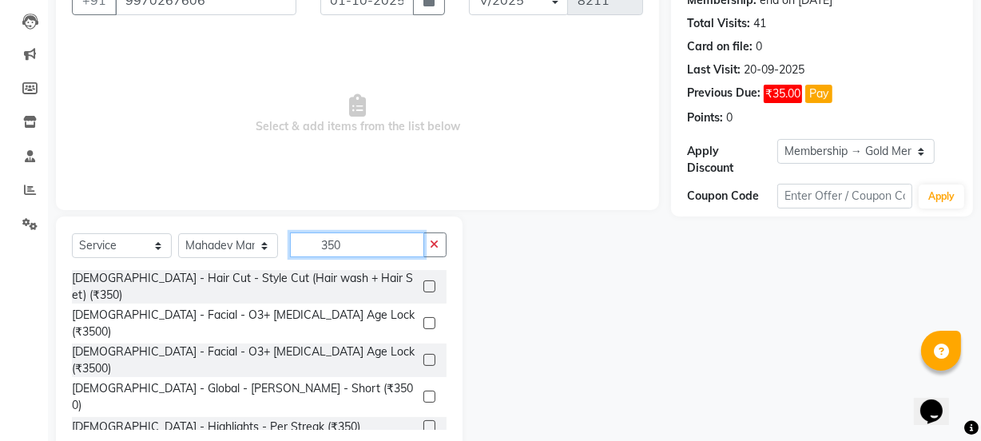
scroll to position [200, 0]
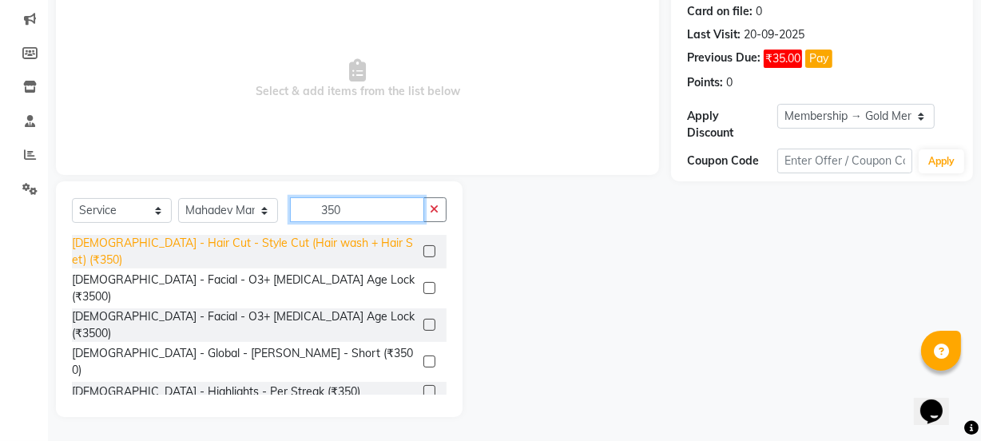
type input "350"
click at [337, 249] on div "[DEMOGRAPHIC_DATA] - Hair Cut - Style Cut (Hair wash + Hair Set) (₹350)" at bounding box center [244, 252] width 345 height 34
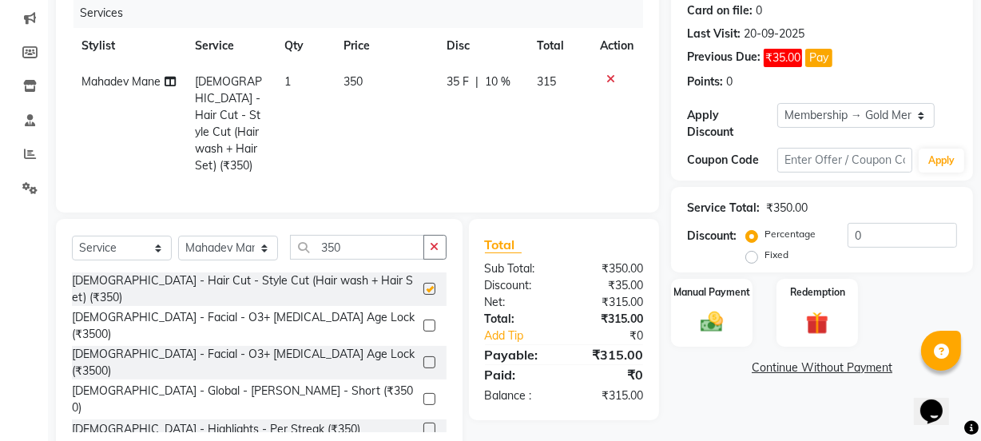
checkbox input "false"
click at [382, 124] on td "350" at bounding box center [385, 124] width 103 height 120
select select "17710"
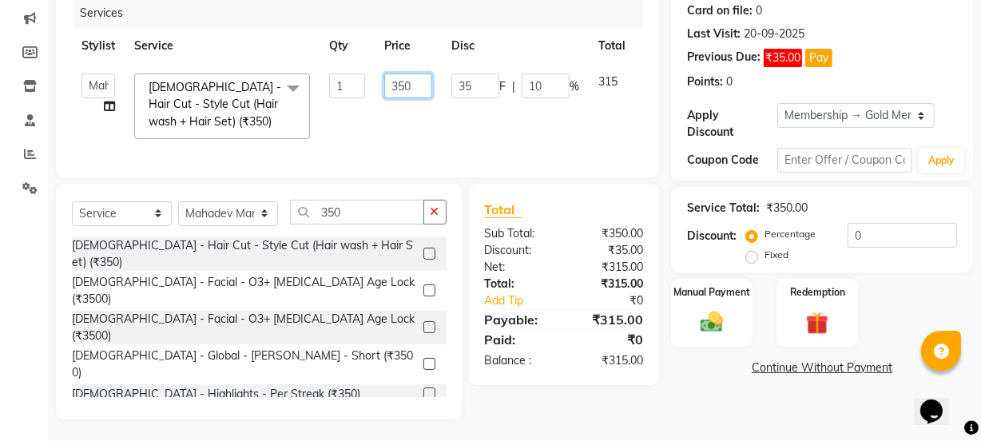
click at [401, 90] on input "350" at bounding box center [408, 85] width 48 height 25
type input "500"
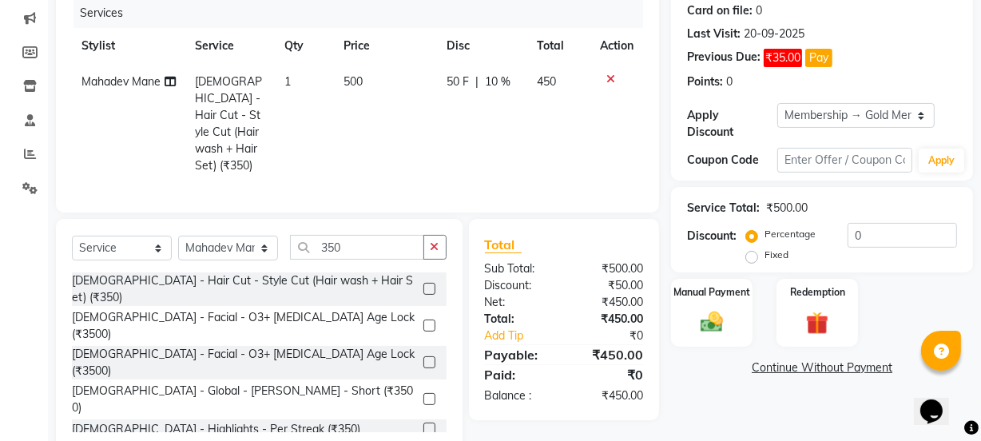
drag, startPoint x: 407, startPoint y: 121, endPoint x: 559, endPoint y: 212, distance: 176.6
click at [414, 127] on td "500" at bounding box center [385, 124] width 103 height 120
select select "17710"
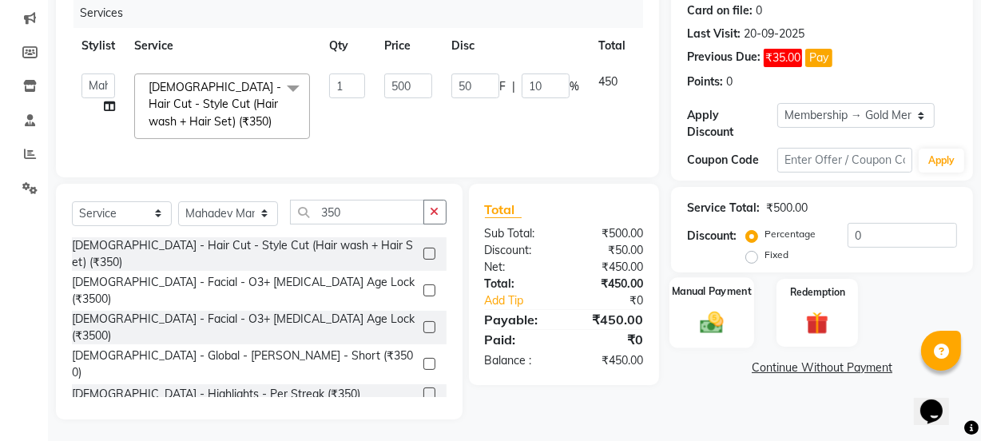
click at [703, 324] on img at bounding box center [711, 321] width 38 height 27
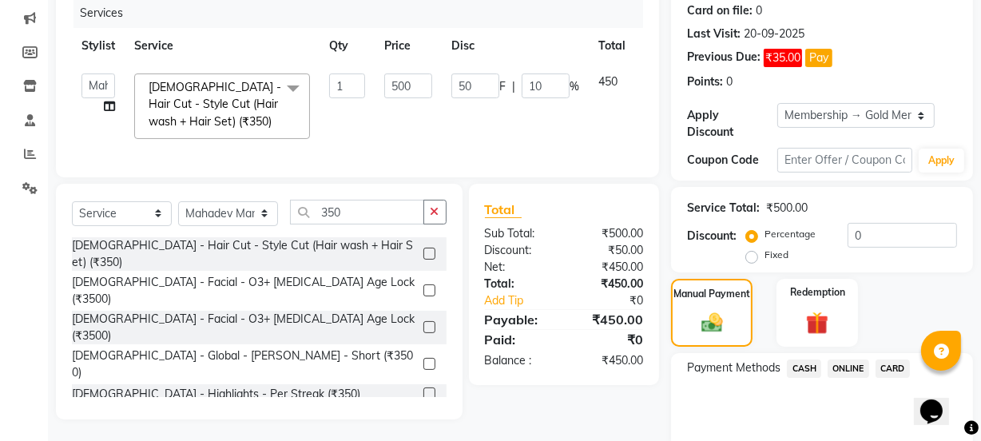
click at [804, 369] on span "CASH" at bounding box center [804, 368] width 34 height 18
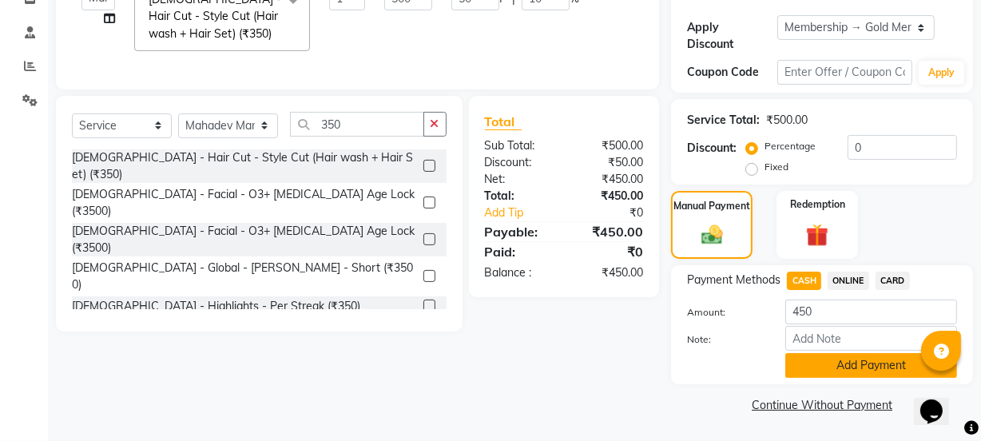
click at [871, 370] on button "Add Payment" at bounding box center [871, 365] width 172 height 25
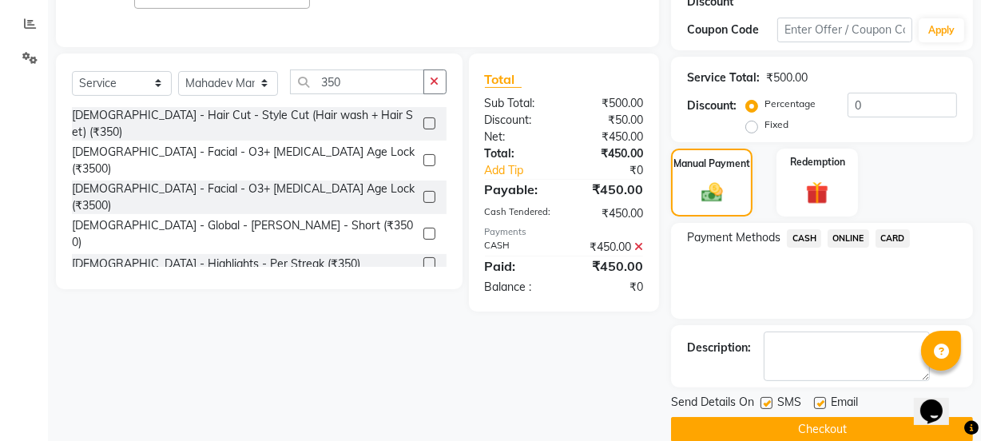
scroll to position [354, 0]
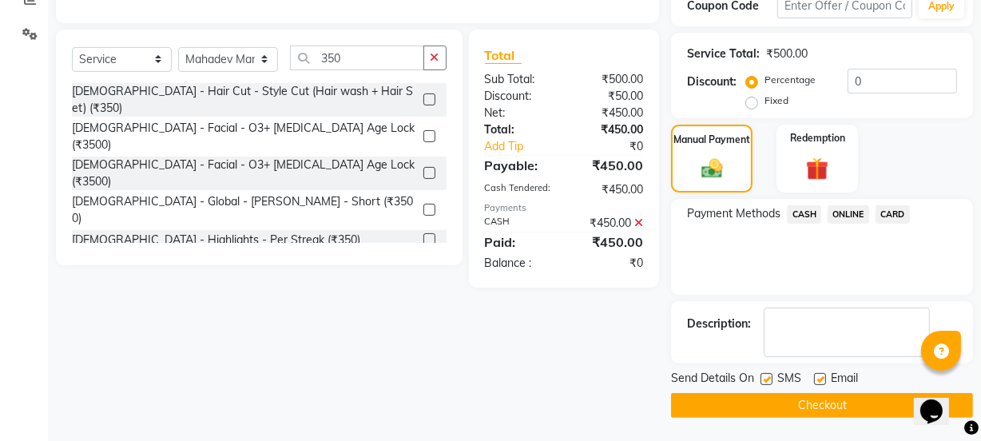
click at [867, 399] on button "Checkout" at bounding box center [822, 405] width 302 height 25
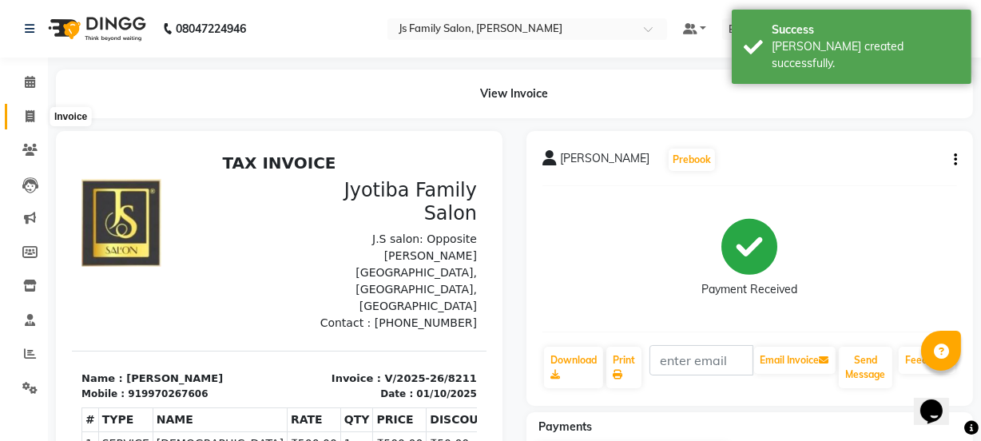
click at [30, 112] on icon at bounding box center [30, 116] width 9 height 12
select select "service"
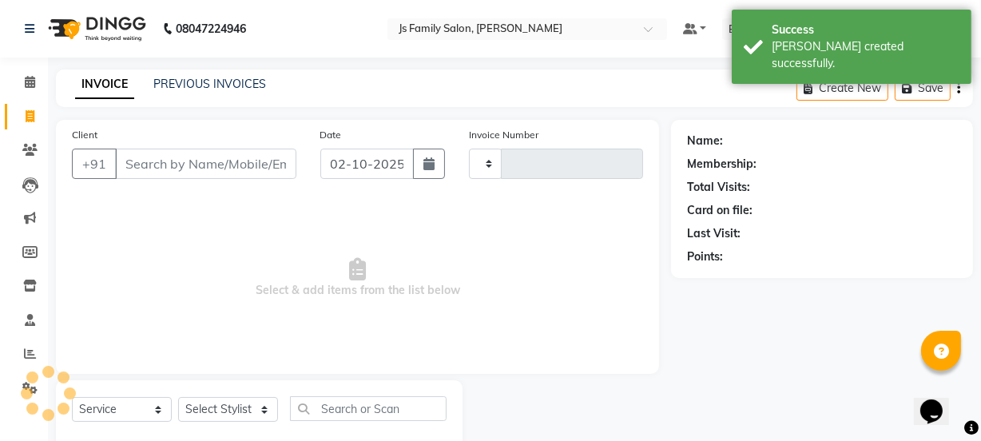
scroll to position [40, 0]
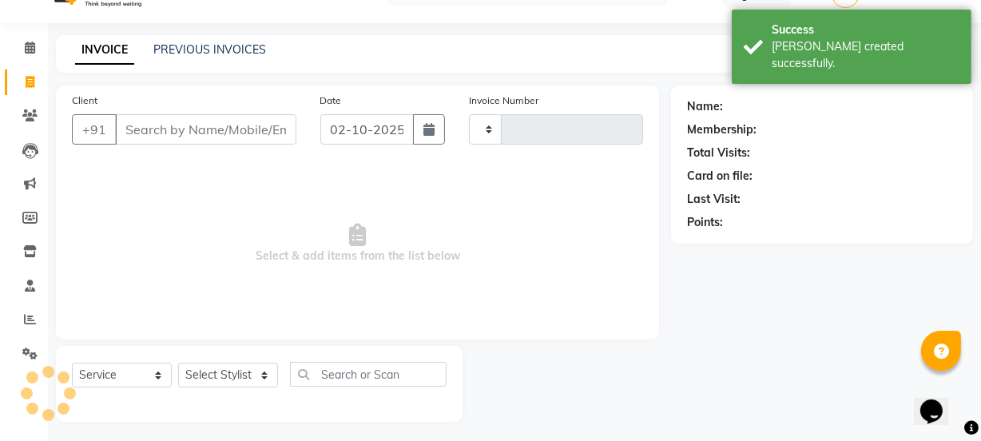
type input "8212"
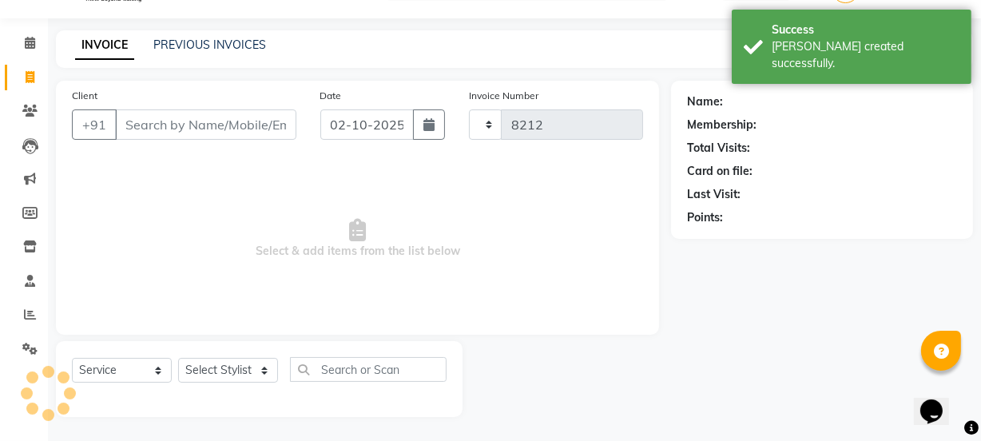
select select "3729"
click at [434, 135] on button "button" at bounding box center [429, 124] width 32 height 30
select select "10"
select select "2025"
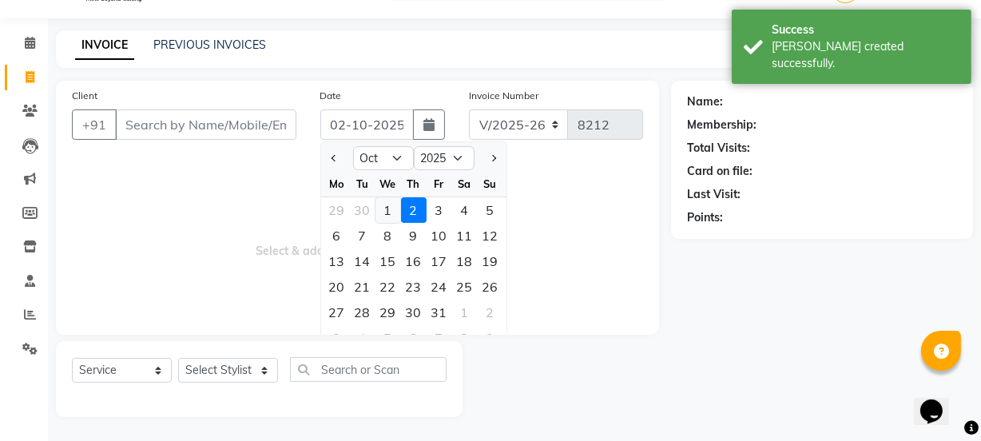
click at [383, 209] on div "1" at bounding box center [388, 210] width 26 height 26
type input "01-10-2025"
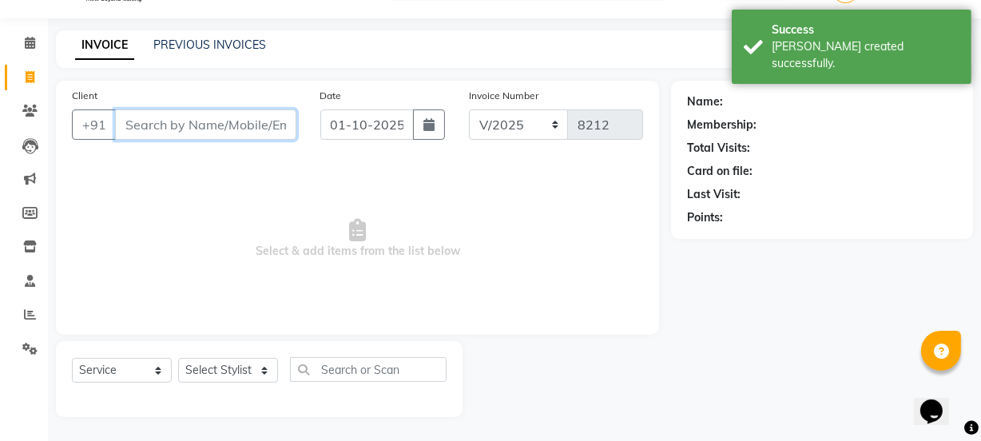
click at [236, 132] on input "Client" at bounding box center [205, 124] width 181 height 30
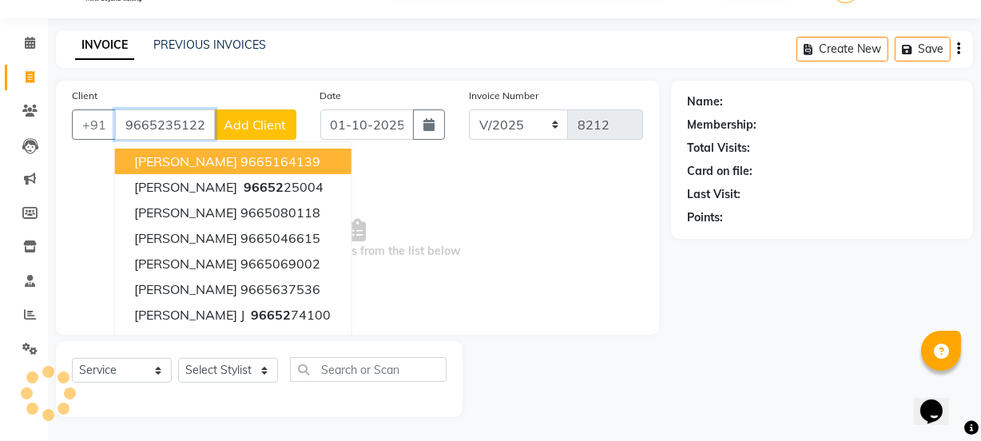
type input "9665235122"
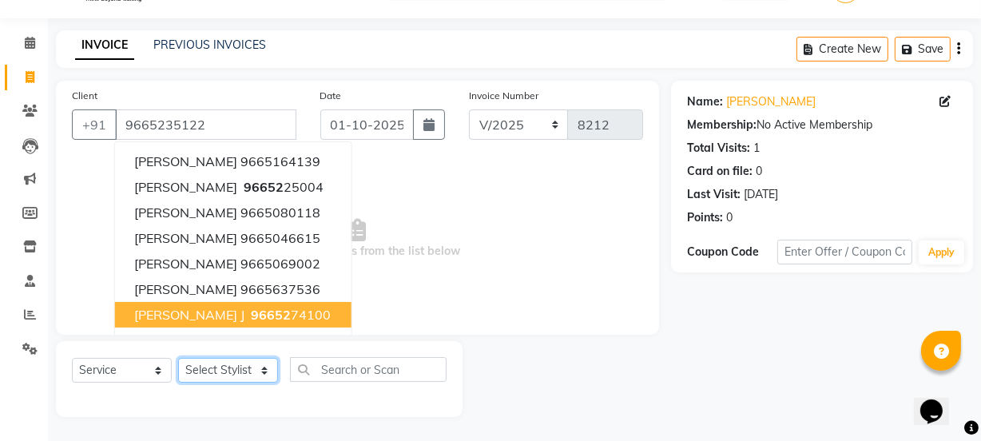
click at [228, 378] on select "Select Stylist [PERSON_NAME] Vaidyakar [PERSON_NAME] [PERSON_NAME] Mane Mosin […" at bounding box center [228, 370] width 100 height 25
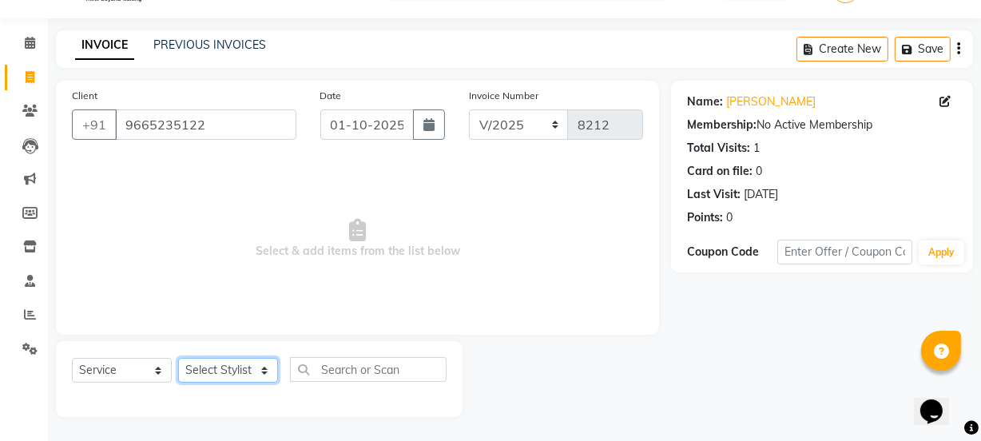
select select "87505"
click at [178, 358] on select "Select Stylist [PERSON_NAME] Vaidyakar [PERSON_NAME] [PERSON_NAME] Mane Mosin […" at bounding box center [228, 370] width 100 height 25
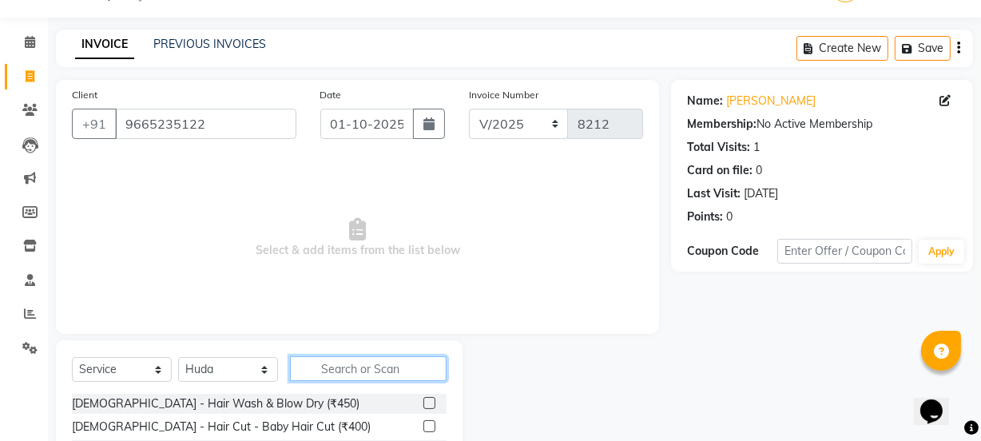
drag, startPoint x: 329, startPoint y: 367, endPoint x: 543, endPoint y: 314, distance: 220.5
click at [331, 367] on input "text" at bounding box center [368, 368] width 157 height 25
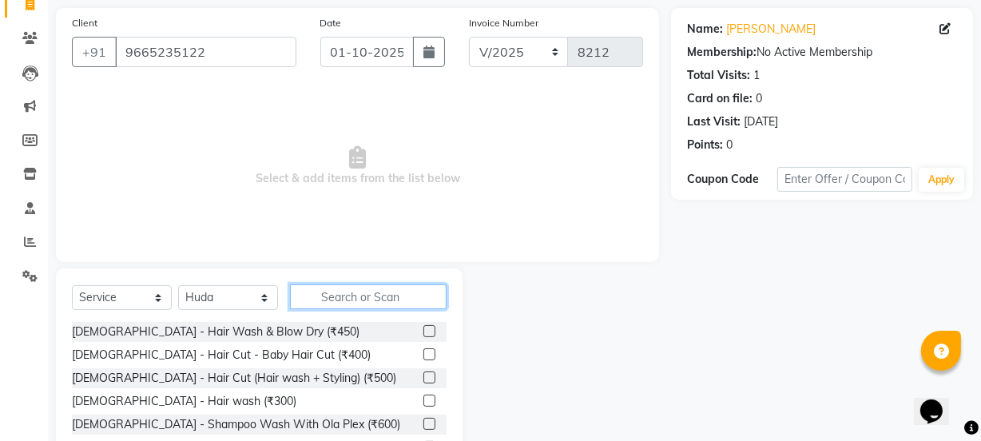
scroll to position [200, 0]
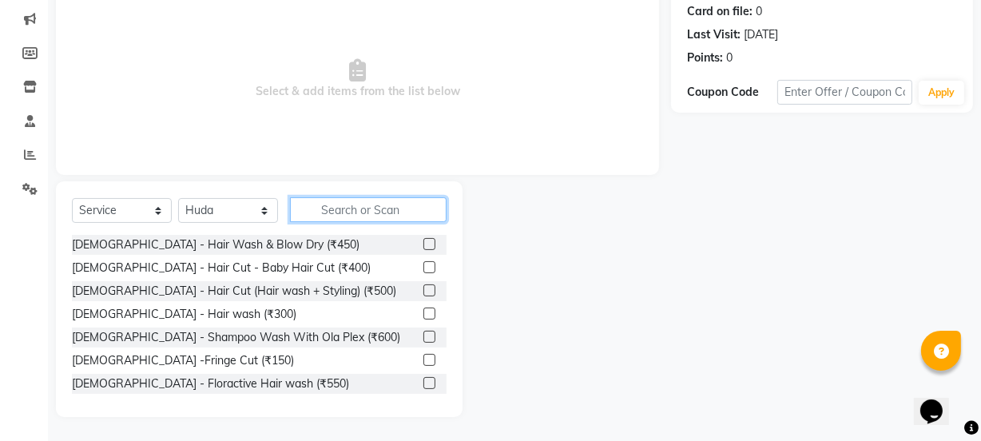
click at [384, 202] on input "text" at bounding box center [368, 209] width 157 height 25
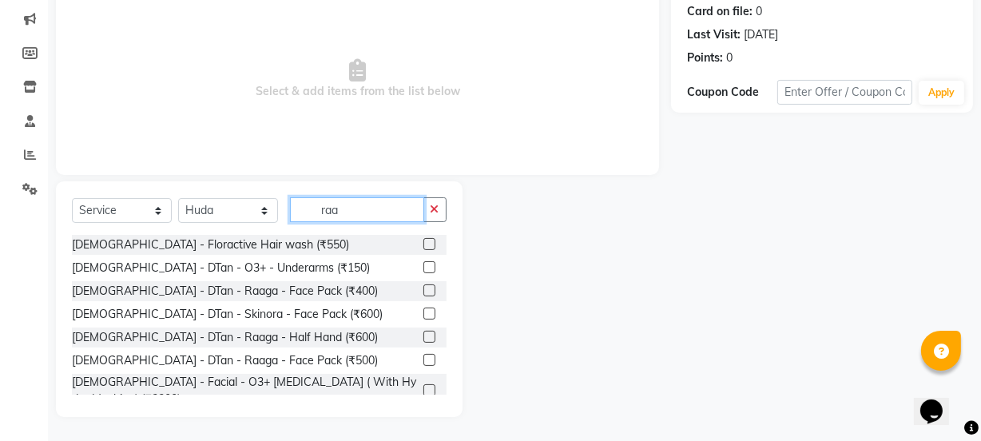
scroll to position [178, 0]
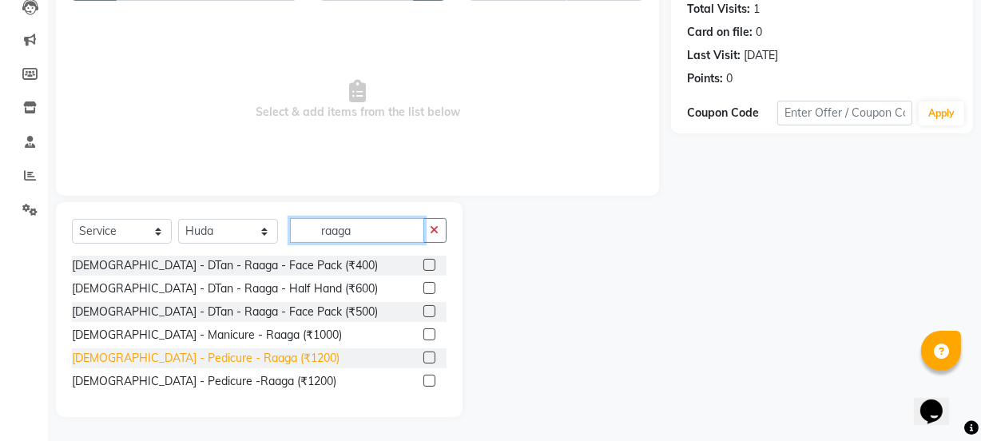
type input "raaga"
click at [189, 361] on div "[DEMOGRAPHIC_DATA] - Pedicure - Raaga (₹1200)" at bounding box center [206, 358] width 268 height 17
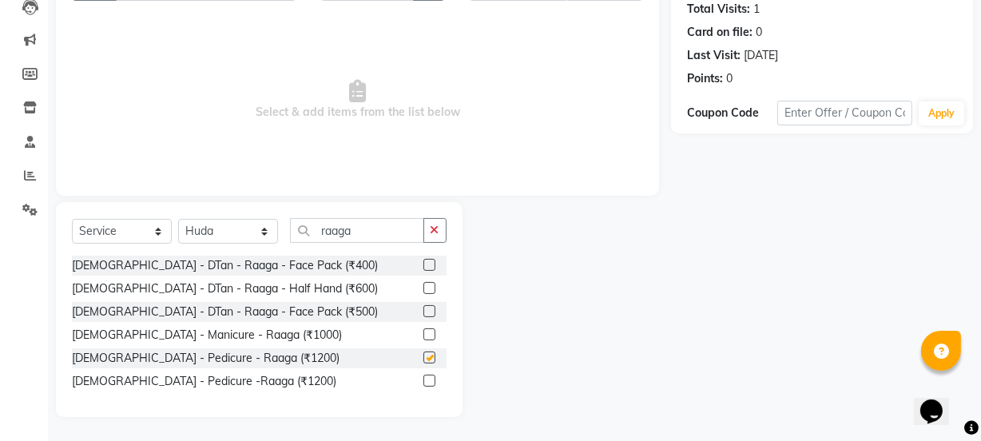
checkbox input "false"
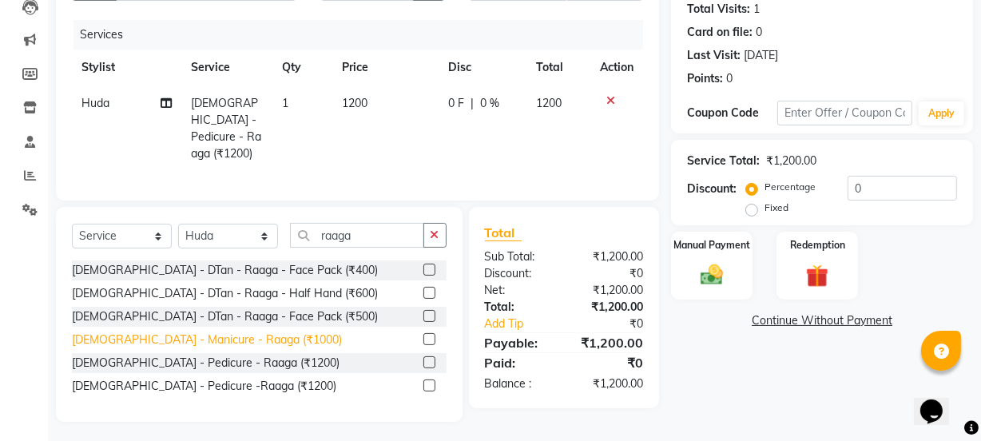
click at [228, 334] on div "[DEMOGRAPHIC_DATA] - Manicure - Raaga (₹1000)" at bounding box center [207, 339] width 270 height 17
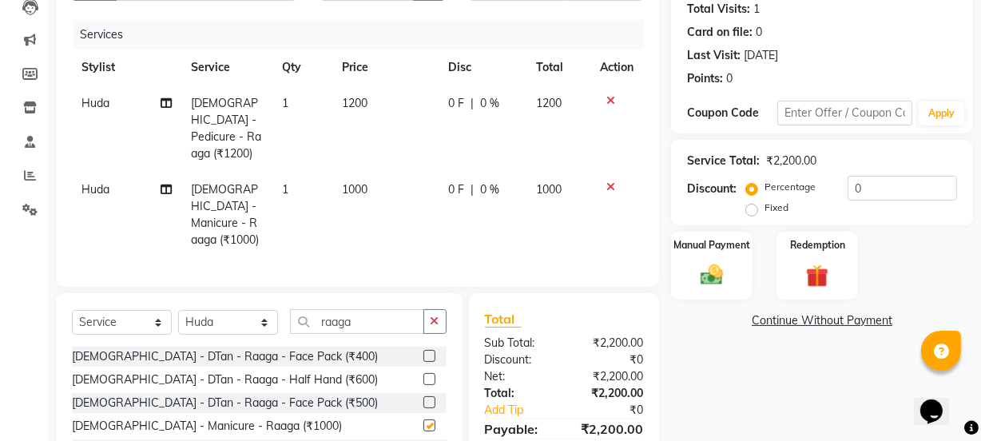
checkbox input "false"
click at [688, 289] on div "Manual Payment" at bounding box center [711, 265] width 85 height 71
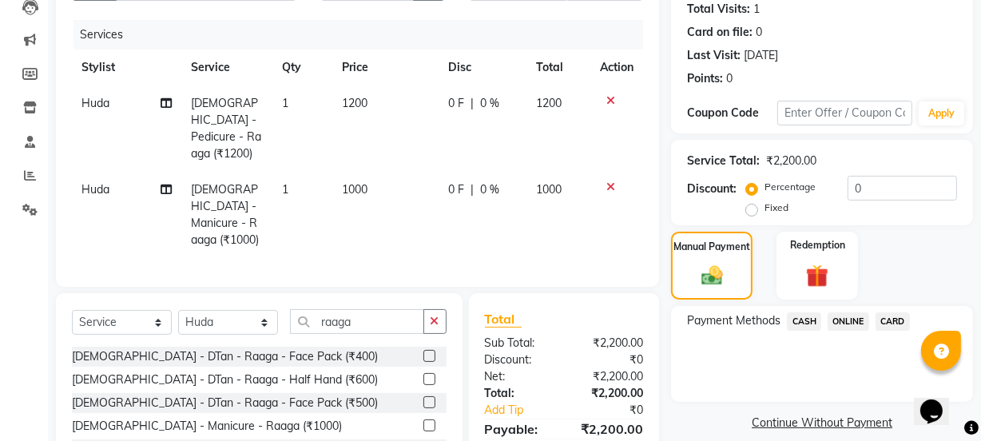
click at [848, 326] on span "ONLINE" at bounding box center [848, 321] width 42 height 18
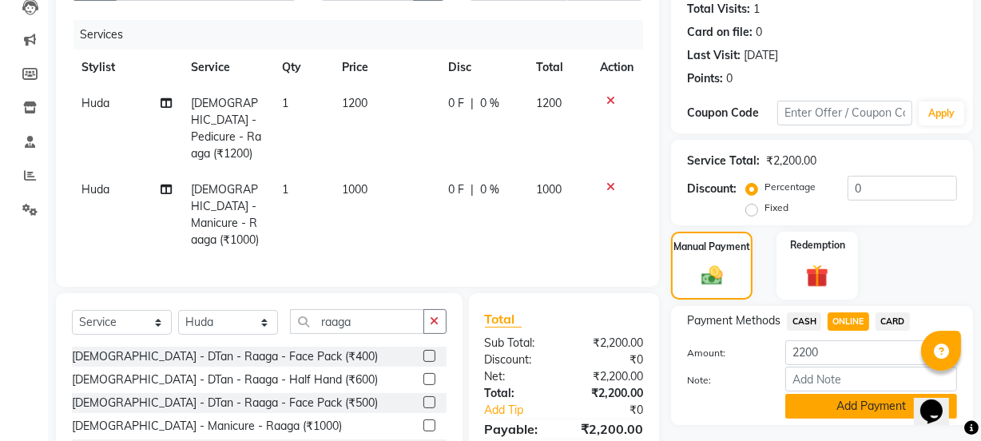
click at [880, 405] on button "Add Payment" at bounding box center [871, 406] width 172 height 25
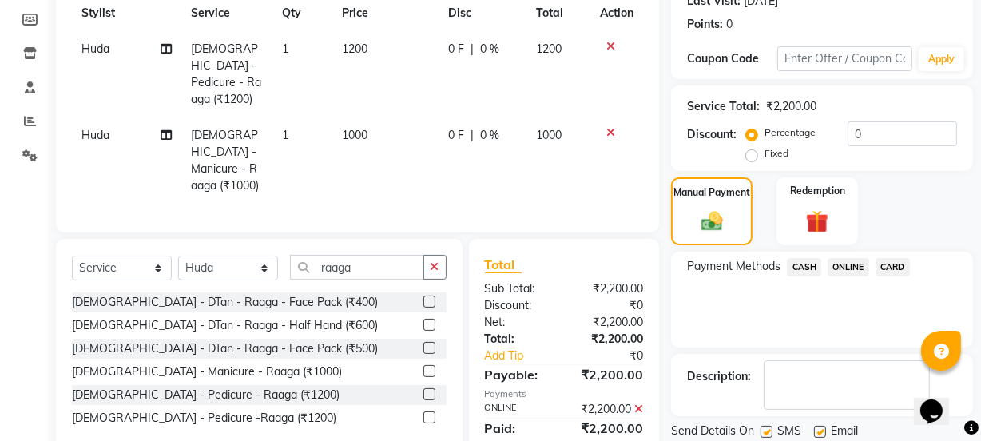
scroll to position [285, 0]
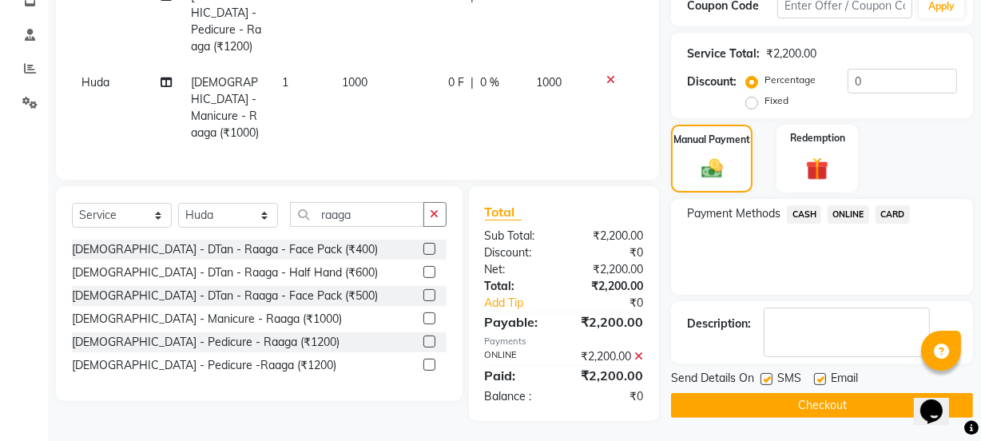
click at [879, 423] on main "INVOICE PREVIOUS INVOICES Create New Save Client [PHONE_NUMBER] Date [DATE] Inv…" at bounding box center [514, 114] width 933 height 661
click at [867, 406] on button "Checkout" at bounding box center [822, 405] width 302 height 25
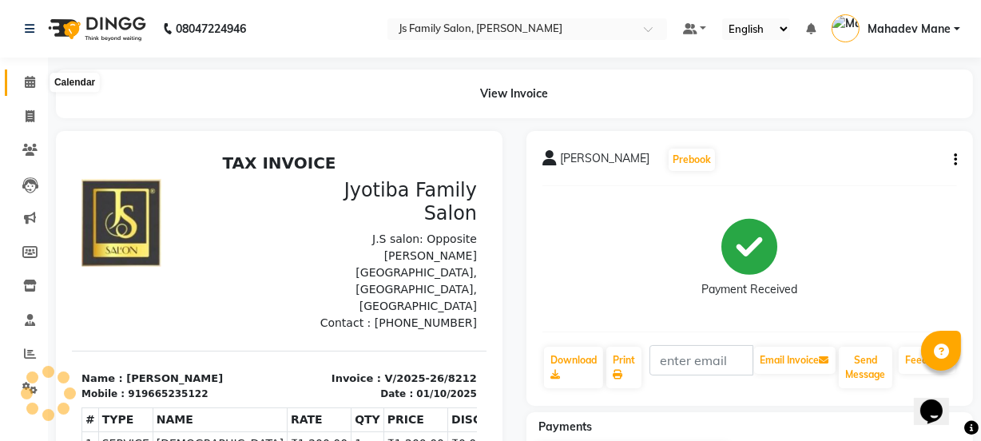
click at [27, 81] on icon at bounding box center [30, 82] width 10 height 12
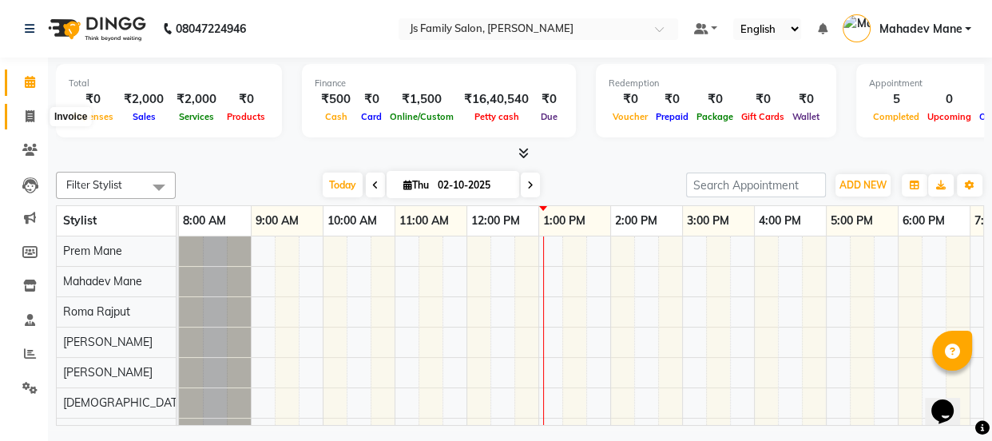
click at [21, 115] on span at bounding box center [30, 117] width 28 height 18
select select "3729"
select select "service"
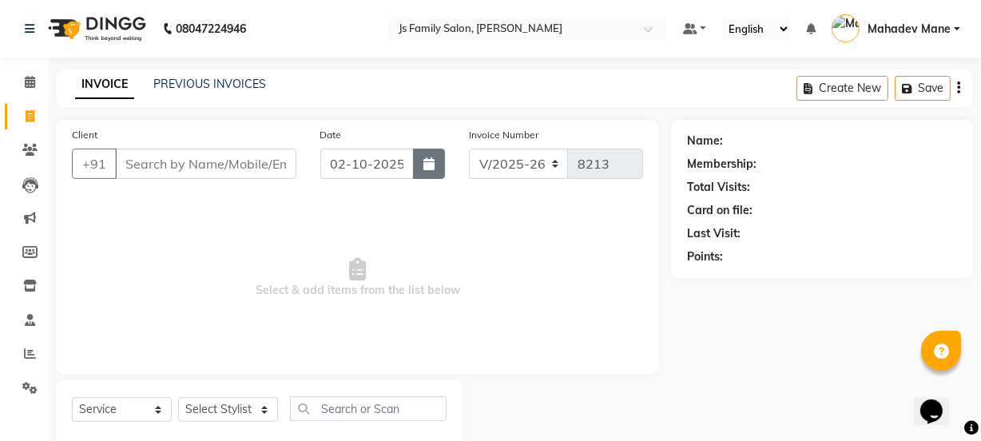
click at [423, 172] on button "button" at bounding box center [429, 164] width 32 height 30
select select "10"
select select "2025"
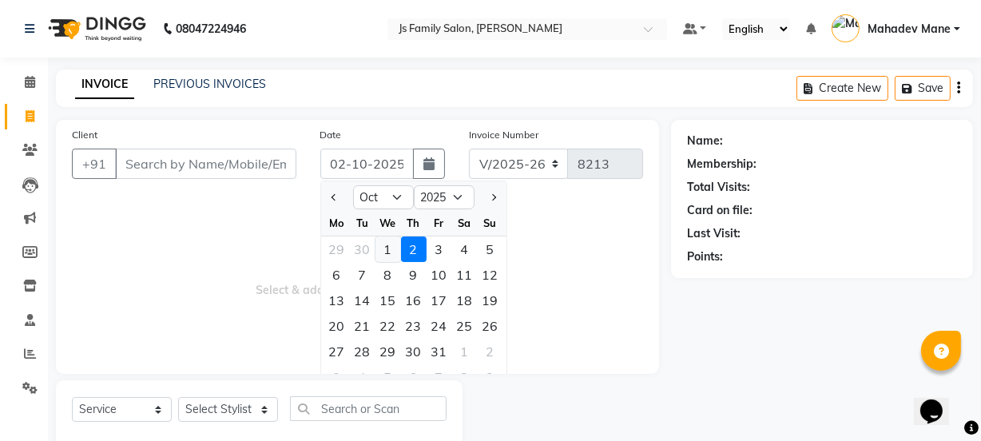
click at [389, 246] on div "1" at bounding box center [388, 249] width 26 height 26
type input "01-10-2025"
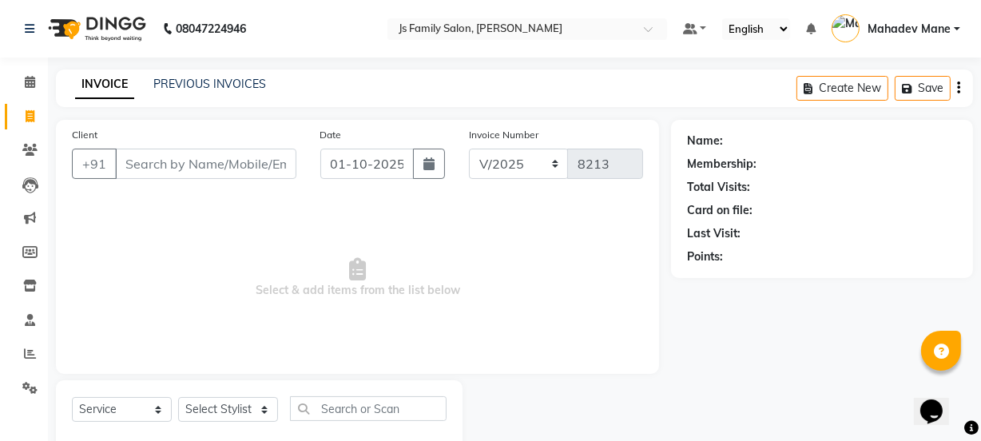
click at [224, 144] on div "Client +91" at bounding box center [184, 158] width 248 height 65
click at [228, 161] on input "Client" at bounding box center [205, 164] width 181 height 30
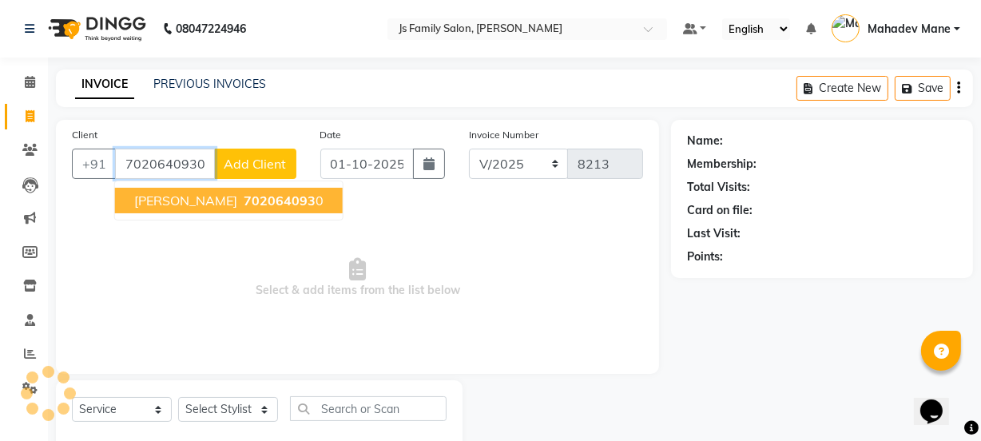
type input "7020640930"
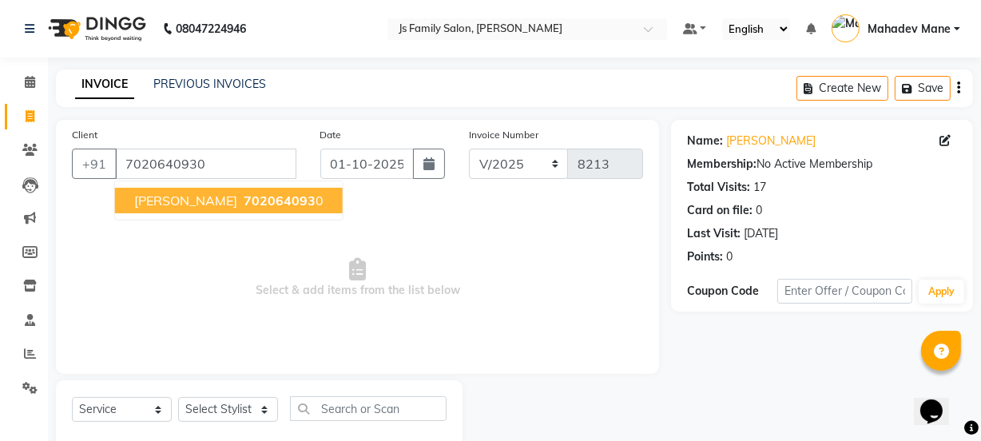
click at [256, 206] on span "702064093" at bounding box center [280, 200] width 72 height 16
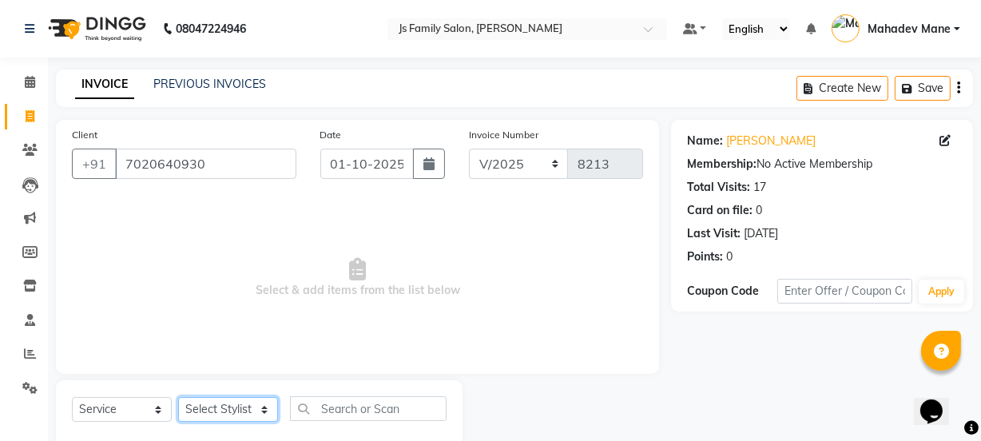
click at [219, 411] on select "Select Stylist [PERSON_NAME] Vaidyakar [PERSON_NAME] [PERSON_NAME] Mane Mosin […" at bounding box center [228, 409] width 100 height 25
select select "20007"
click at [178, 397] on select "Select Stylist [PERSON_NAME] Vaidyakar [PERSON_NAME] [PERSON_NAME] Mane Mosin […" at bounding box center [228, 409] width 100 height 25
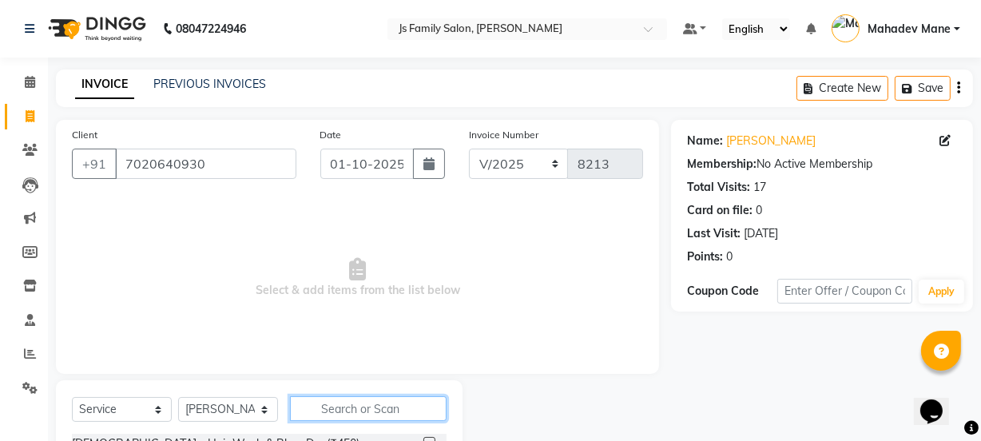
drag, startPoint x: 313, startPoint y: 410, endPoint x: 431, endPoint y: 370, distance: 124.8
click at [315, 410] on input "text" at bounding box center [368, 408] width 157 height 25
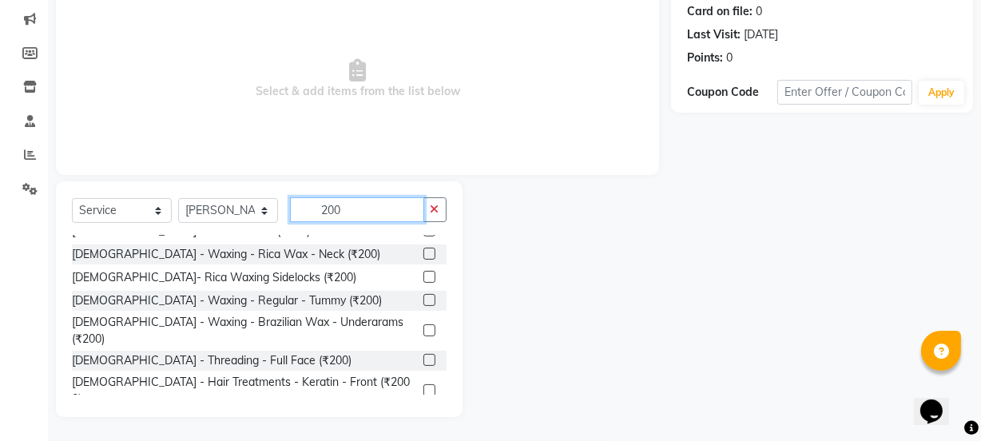
scroll to position [720, 0]
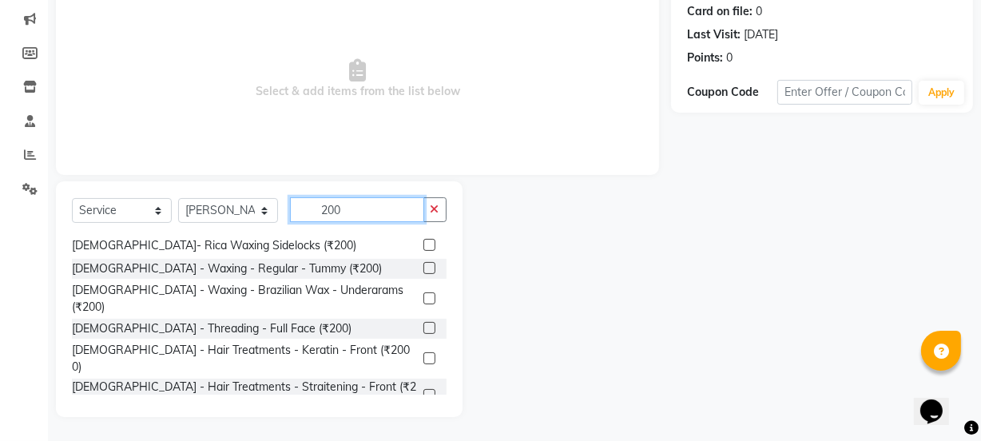
type input "200"
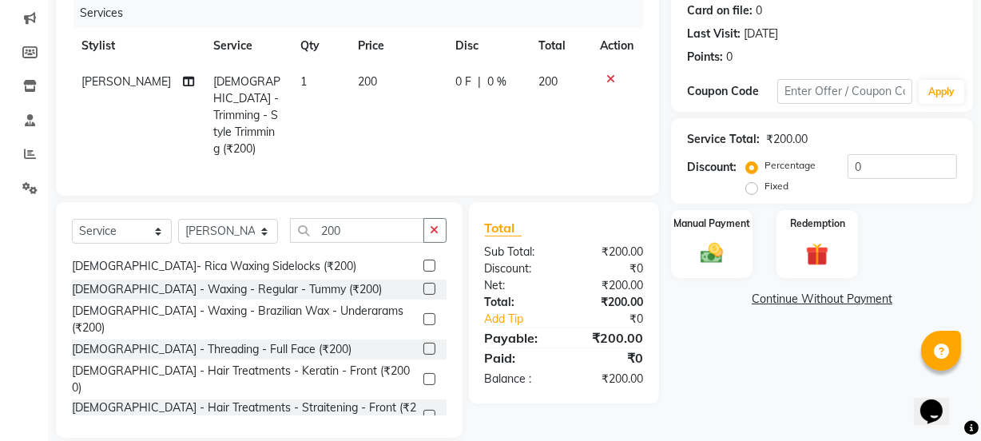
checkbox input "false"
click at [716, 264] on img at bounding box center [711, 253] width 38 height 27
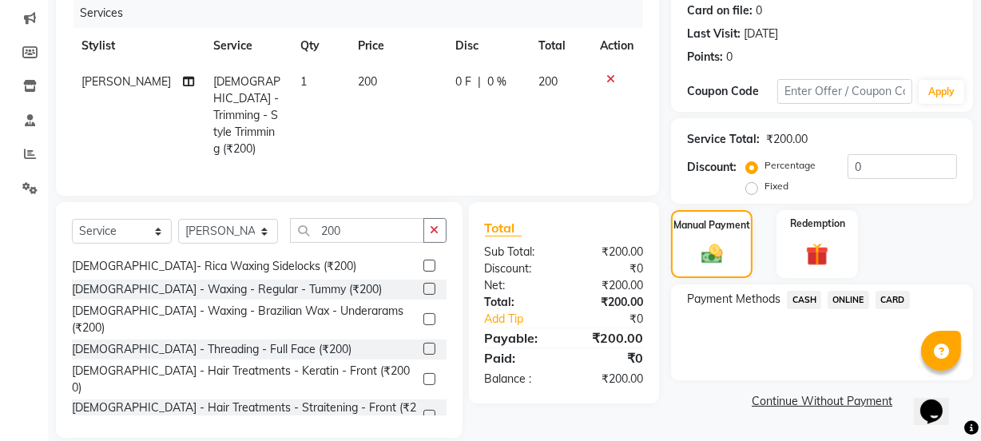
drag, startPoint x: 798, startPoint y: 293, endPoint x: 810, endPoint y: 311, distance: 21.3
click at [800, 296] on span "CASH" at bounding box center [804, 300] width 34 height 18
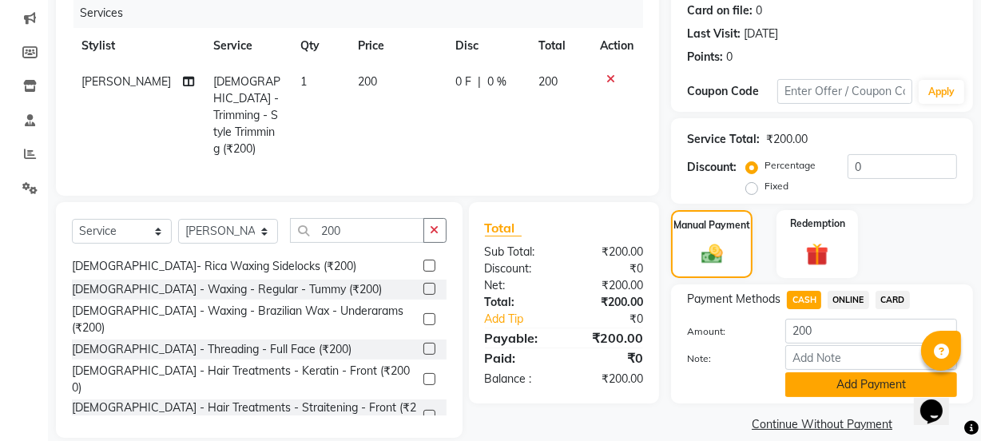
click at [855, 378] on button "Add Payment" at bounding box center [871, 384] width 172 height 25
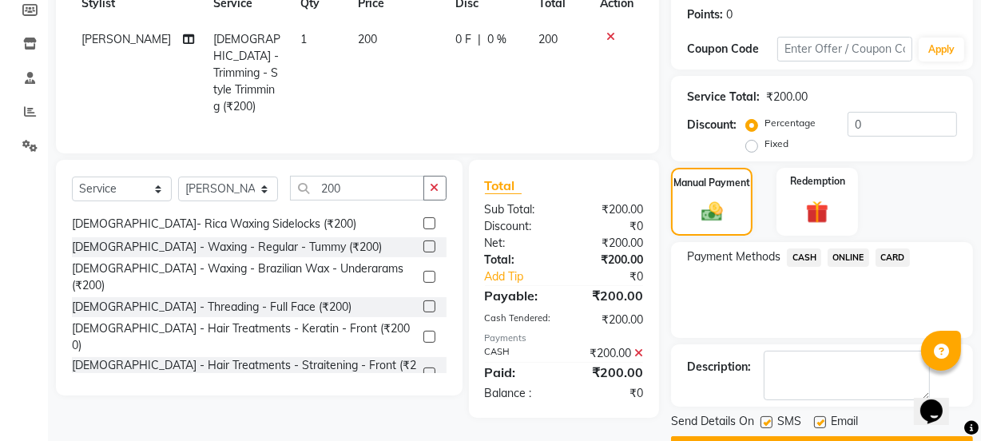
scroll to position [285, 0]
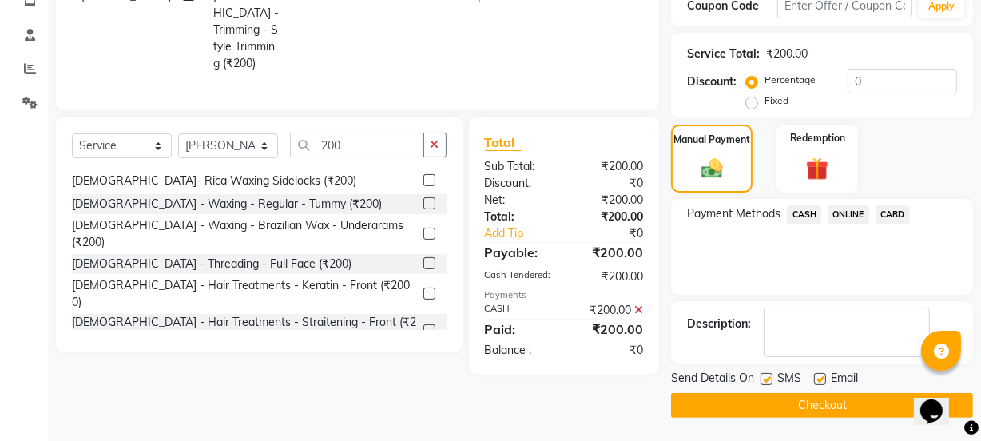
click at [861, 396] on button "Checkout" at bounding box center [822, 405] width 302 height 25
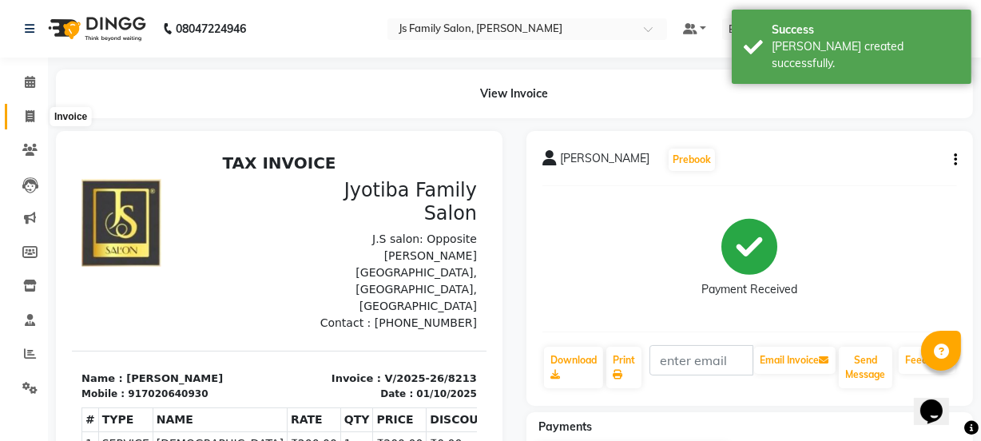
click at [27, 112] on icon at bounding box center [30, 116] width 9 height 12
select select "3729"
select select "service"
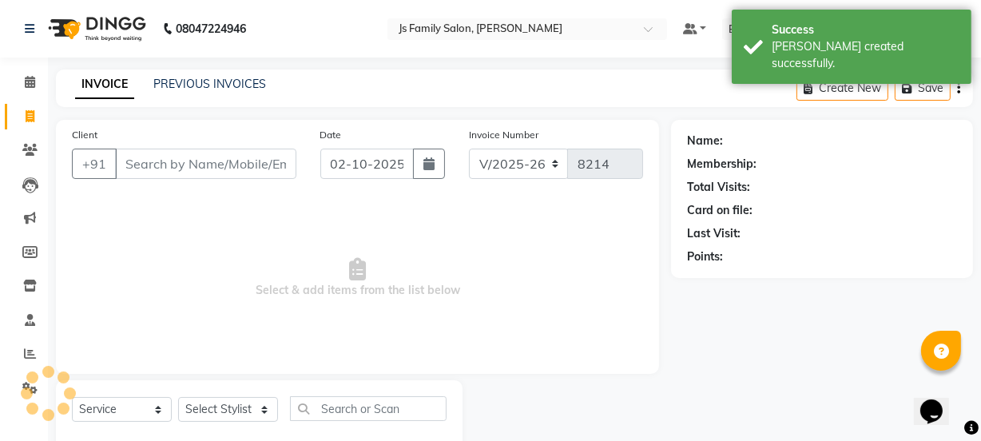
scroll to position [40, 0]
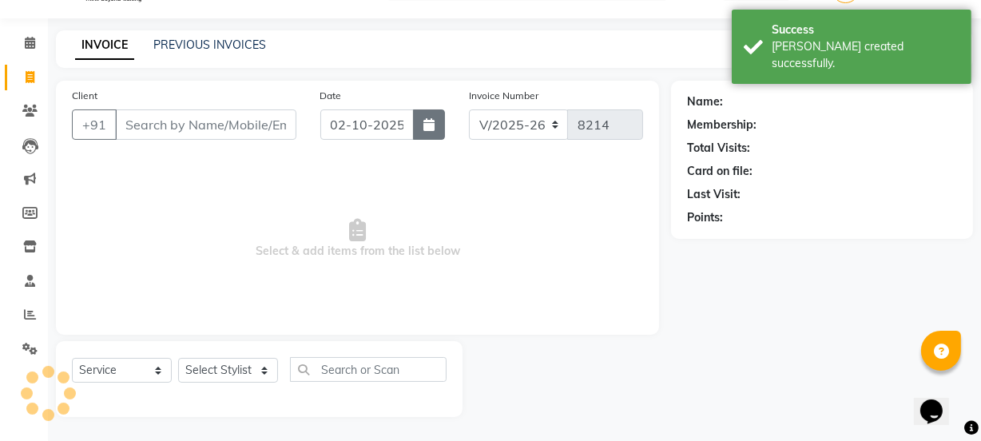
click at [436, 128] on button "button" at bounding box center [429, 124] width 32 height 30
select select "10"
select select "2025"
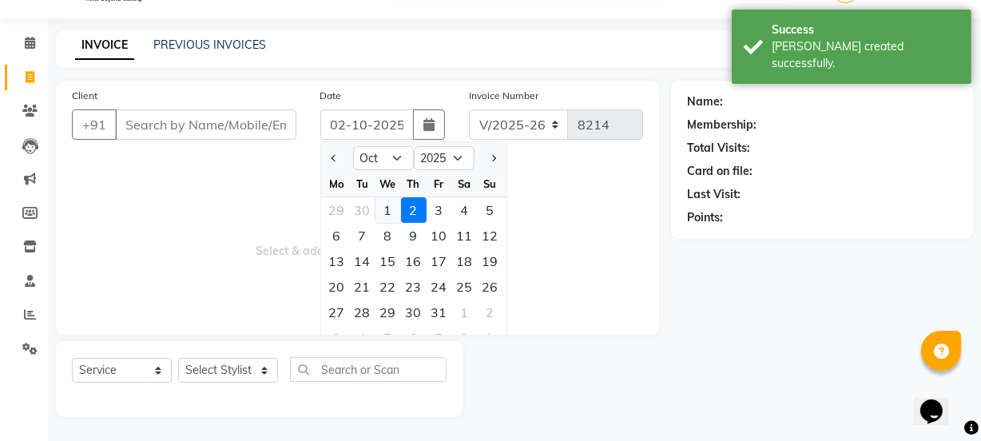
click at [385, 215] on div "1" at bounding box center [388, 210] width 26 height 26
type input "01-10-2025"
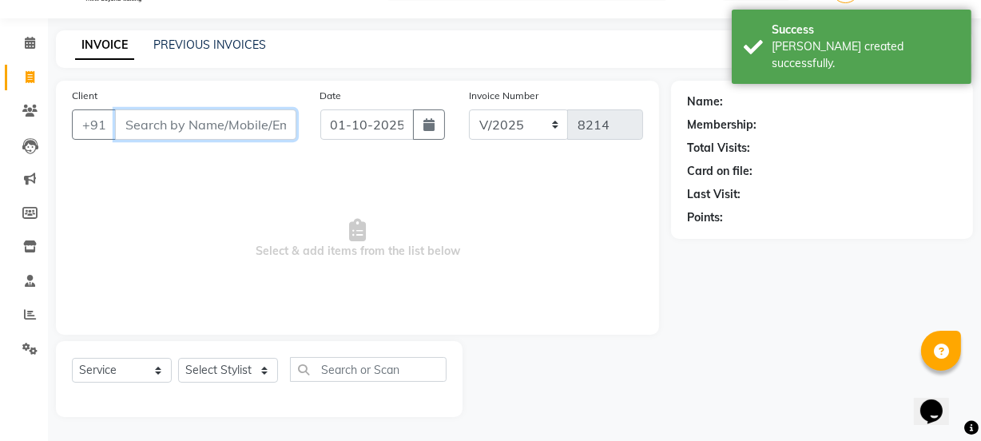
click at [217, 120] on input "Client" at bounding box center [205, 124] width 181 height 30
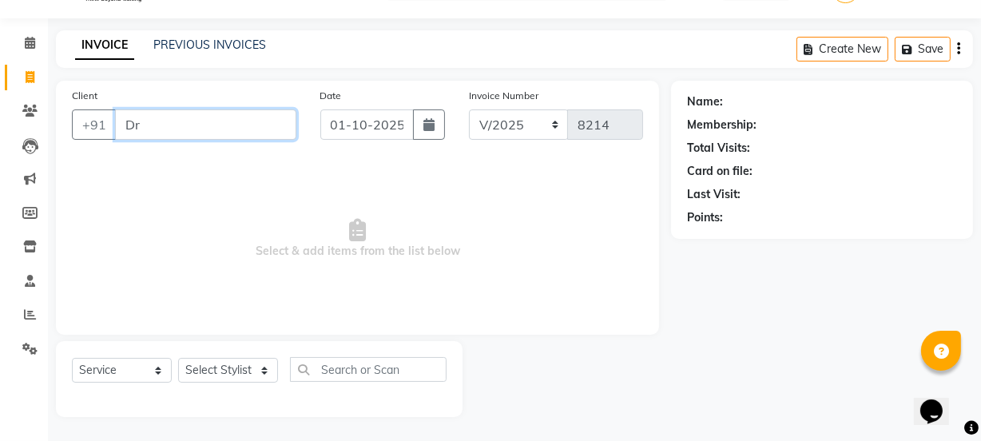
type input "D"
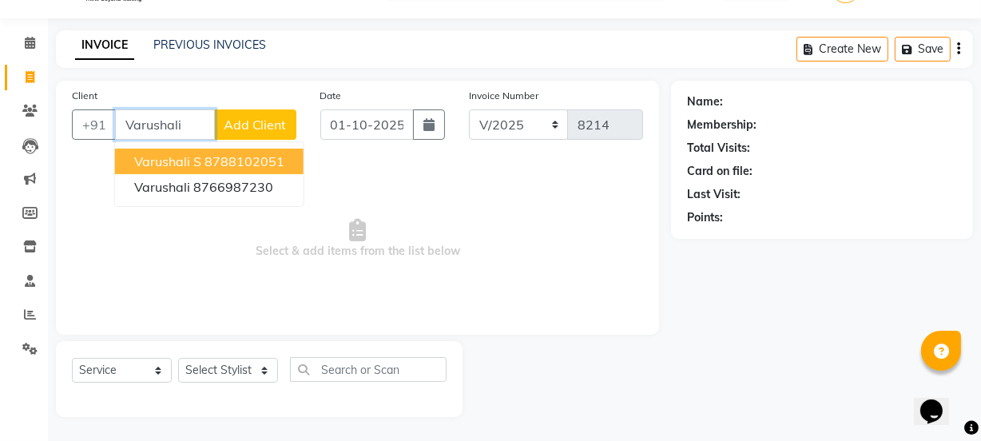
click at [178, 166] on span "Varushali S" at bounding box center [167, 161] width 67 height 16
type input "8788102051"
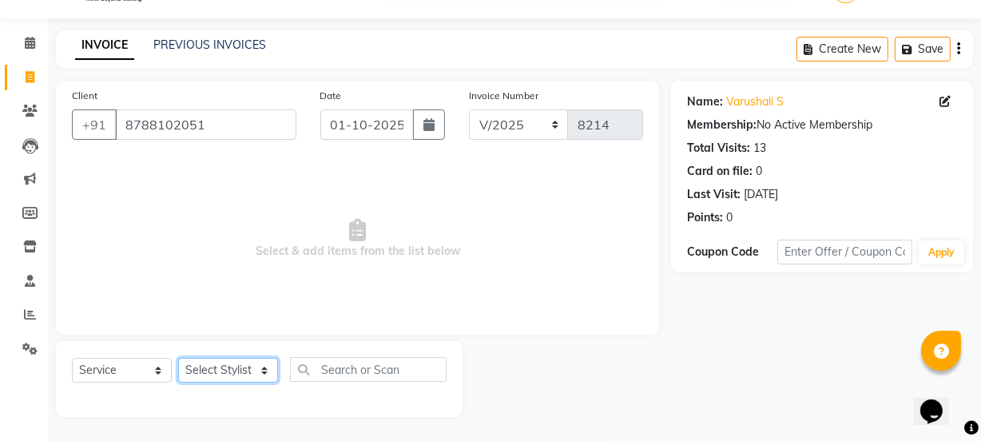
click at [229, 366] on select "Select Stylist [PERSON_NAME] Vaidyakar [PERSON_NAME] [PERSON_NAME] Mane Mosin […" at bounding box center [228, 370] width 100 height 25
select select "63677"
click at [178, 358] on select "Select Stylist [PERSON_NAME] Vaidyakar [PERSON_NAME] [PERSON_NAME] Mane Mosin […" at bounding box center [228, 370] width 100 height 25
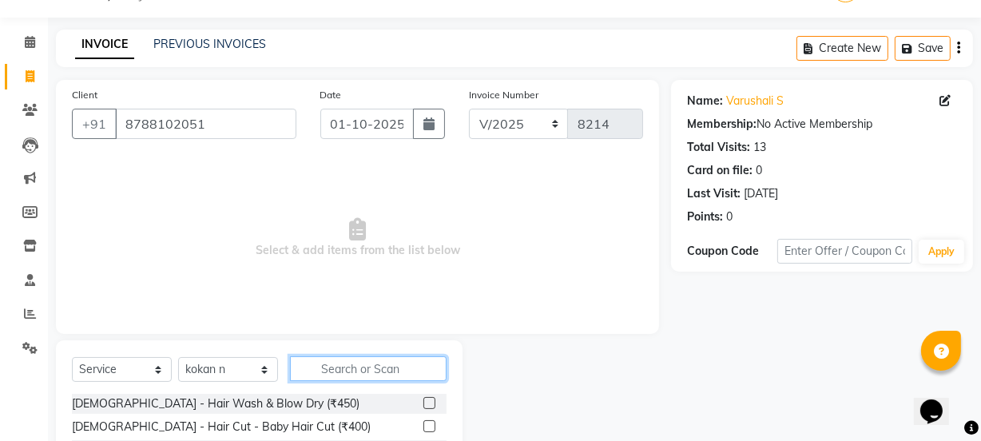
click at [392, 361] on input "text" at bounding box center [368, 368] width 157 height 25
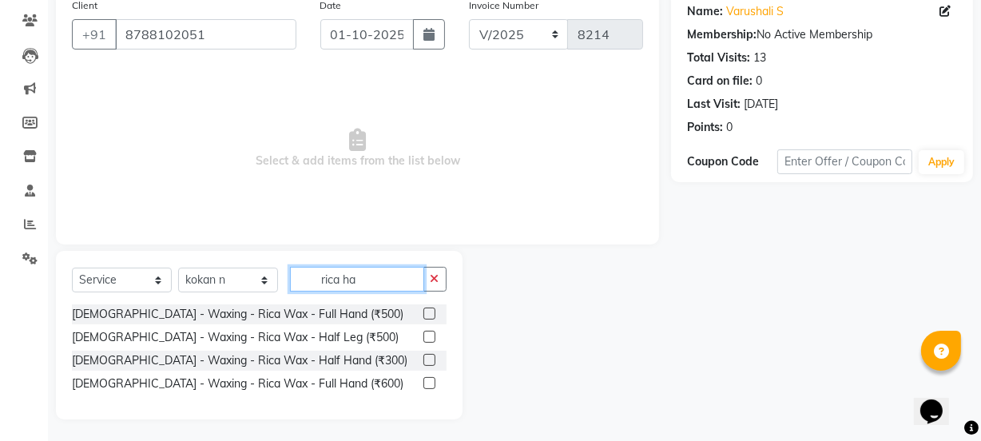
scroll to position [132, 0]
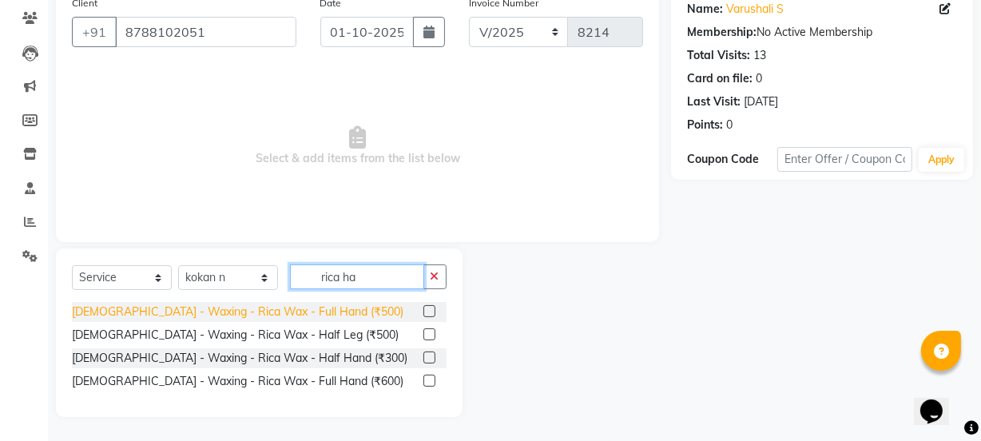
type input "rica ha"
click at [291, 309] on div "[DEMOGRAPHIC_DATA] - Waxing - Rica Wax - Full Hand (₹500)" at bounding box center [237, 312] width 331 height 17
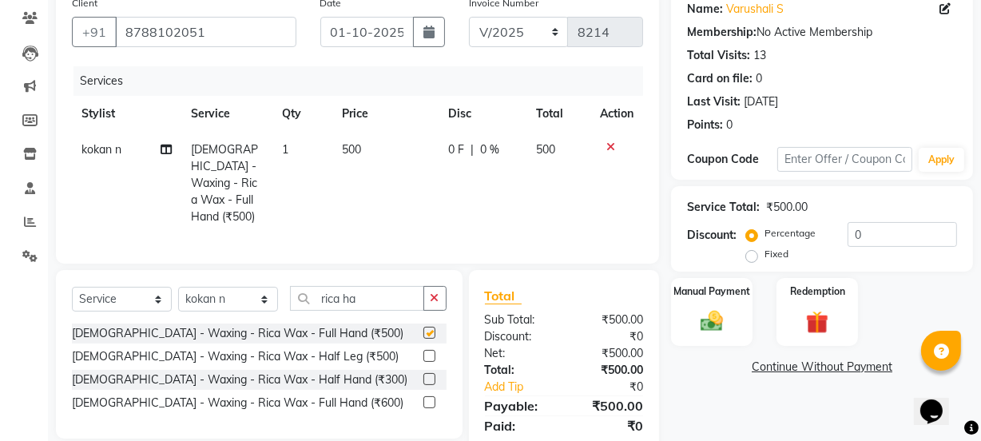
checkbox input "false"
click at [379, 300] on input "rica ha" at bounding box center [357, 298] width 134 height 25
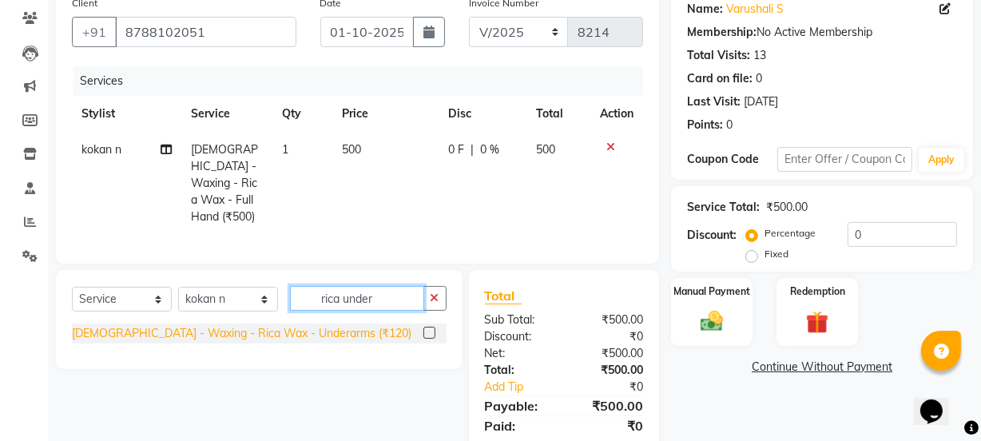
type input "rica under"
click at [246, 325] on div "[DEMOGRAPHIC_DATA] - Waxing - Rica Wax - Underarms (₹120)" at bounding box center [241, 333] width 339 height 17
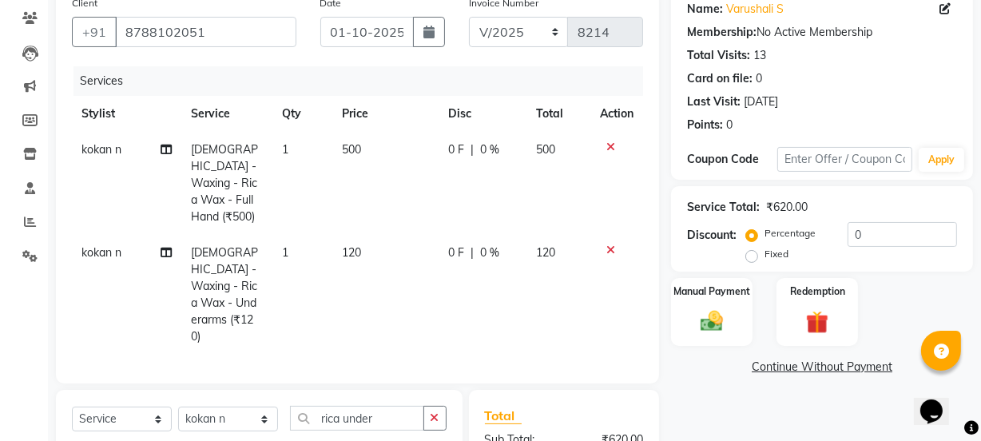
checkbox input "false"
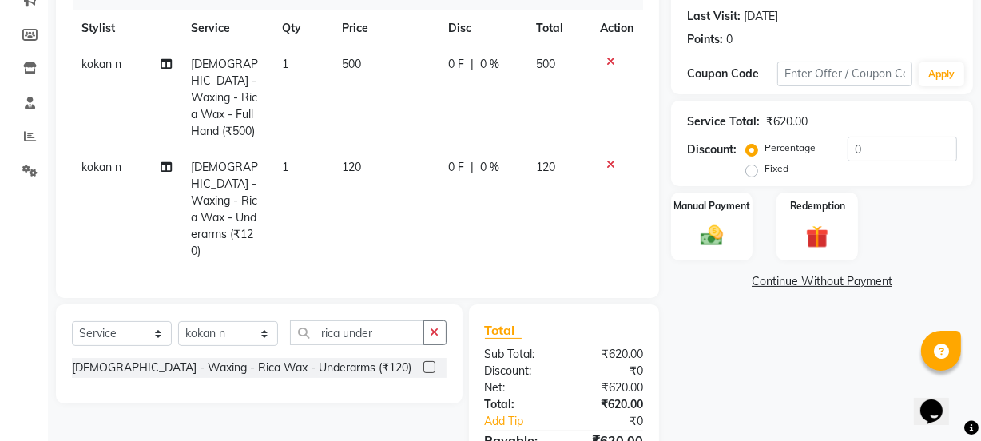
scroll to position [267, 0]
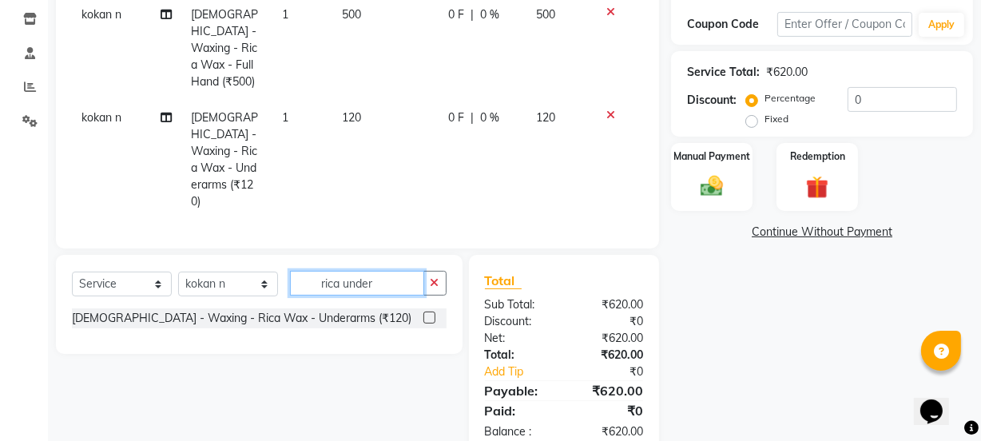
click at [383, 271] on input "rica under" at bounding box center [357, 283] width 134 height 25
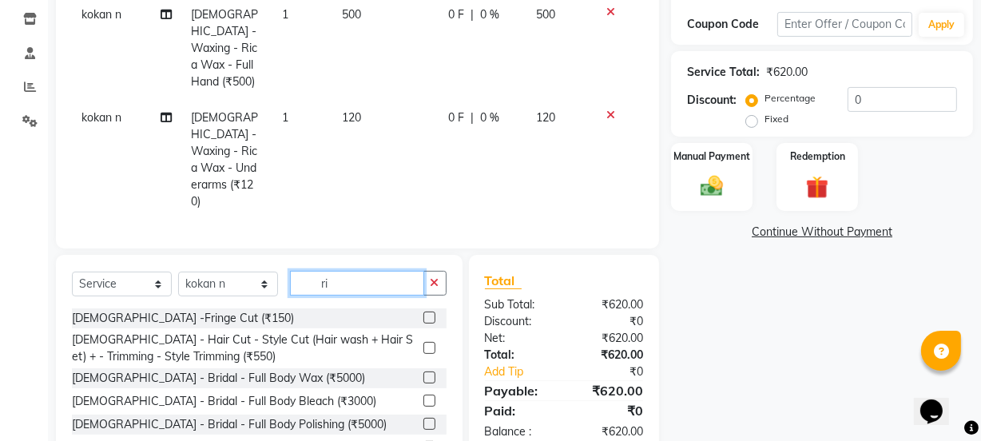
type input "r"
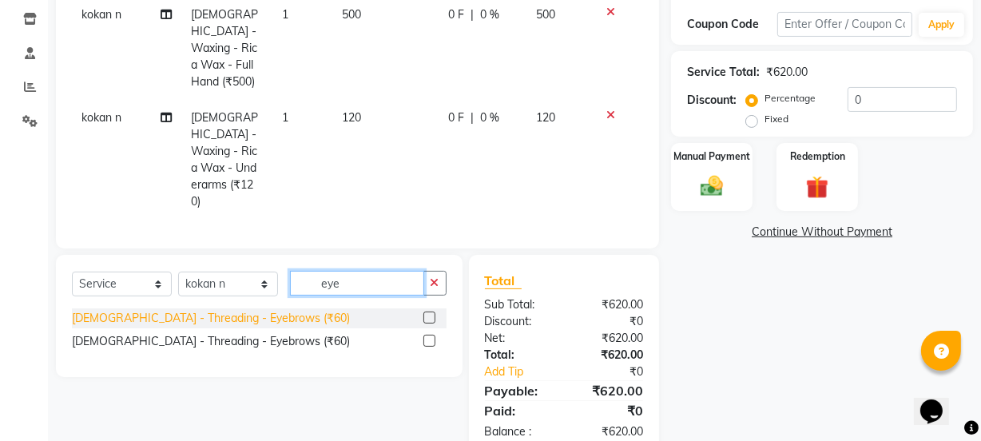
type input "eye"
click at [246, 310] on div "[DEMOGRAPHIC_DATA] - Threading - Eyebrows (₹60)" at bounding box center [211, 318] width 278 height 17
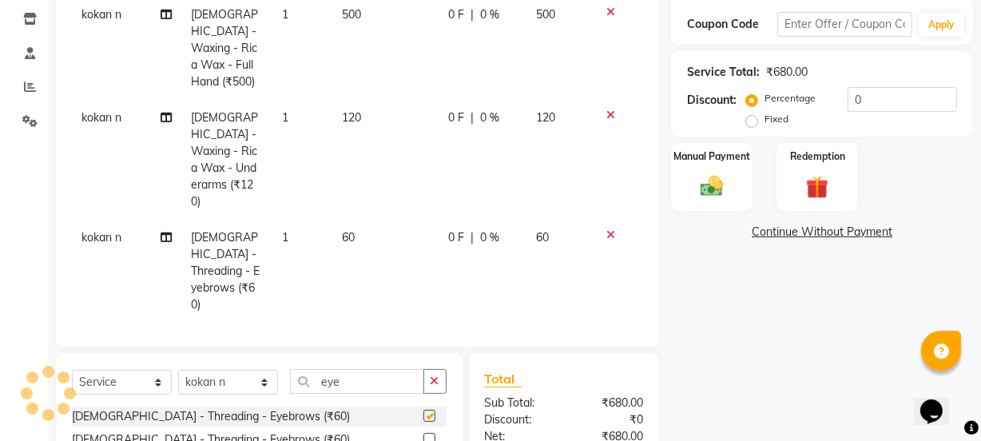
checkbox input "false"
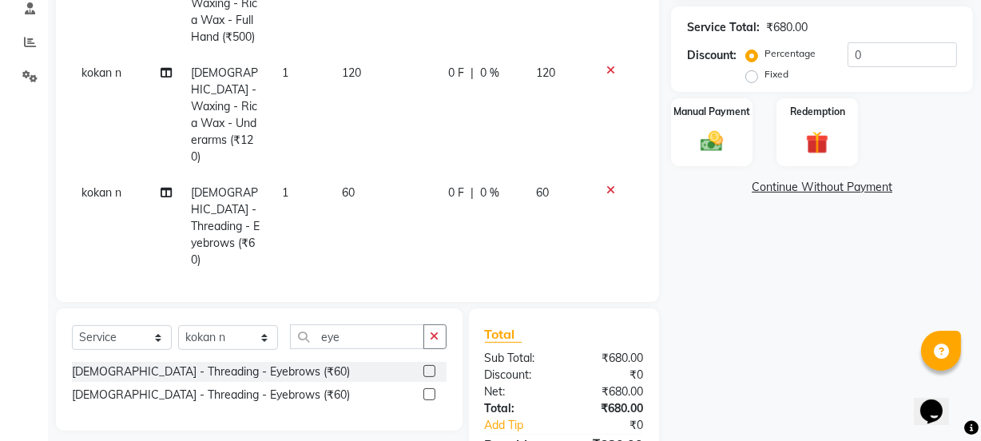
scroll to position [335, 0]
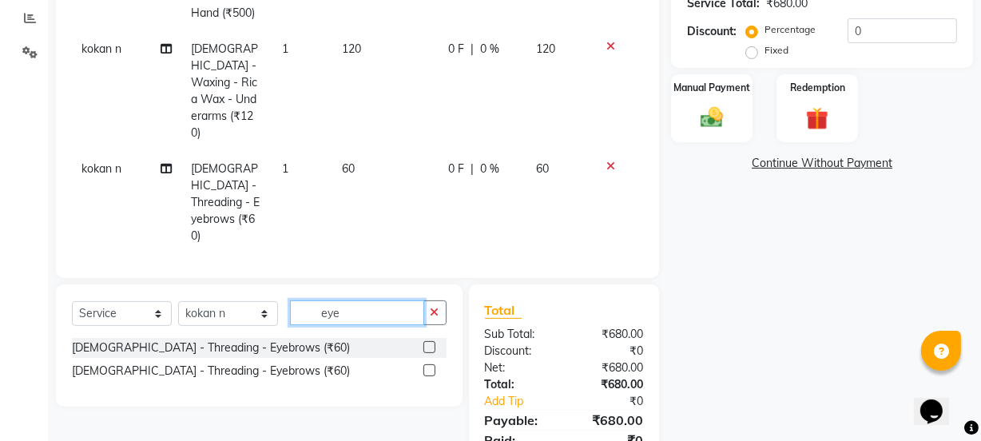
click at [358, 300] on input "eye" at bounding box center [357, 312] width 134 height 25
type input "e"
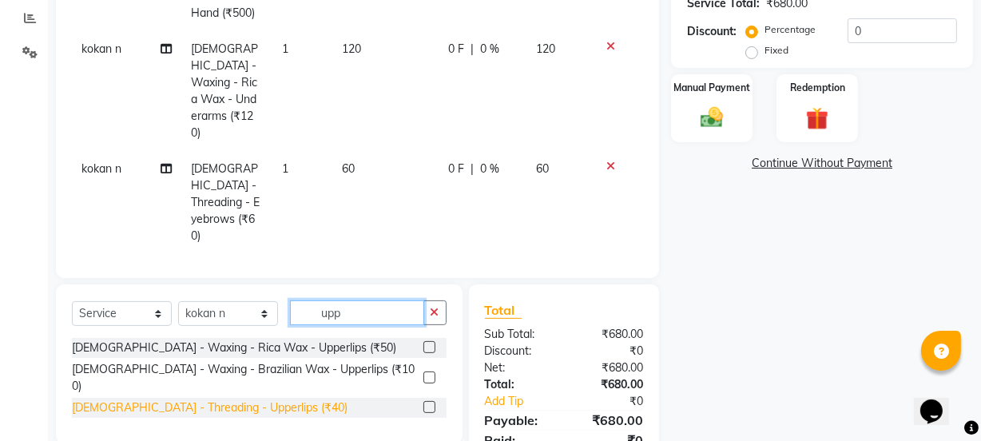
type input "upp"
click at [232, 399] on div "[DEMOGRAPHIC_DATA] - Threading - Upperlips (₹40)" at bounding box center [210, 407] width 276 height 17
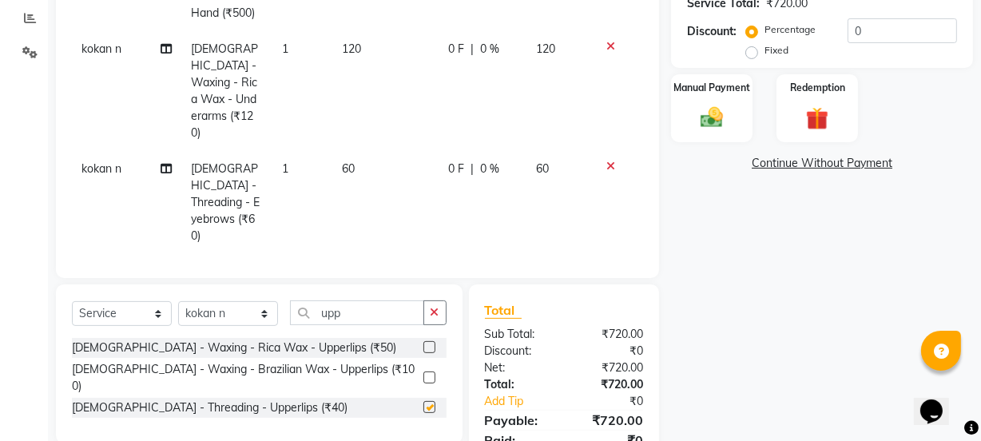
checkbox input "false"
click at [240, 309] on select "Select Stylist [PERSON_NAME] Vaidyakar [PERSON_NAME] [PERSON_NAME] Mane Mosin […" at bounding box center [228, 313] width 100 height 25
select select "59101"
click at [178, 301] on select "Select Stylist [PERSON_NAME] Vaidyakar [PERSON_NAME] [PERSON_NAME] Mane Mosin […" at bounding box center [228, 313] width 100 height 25
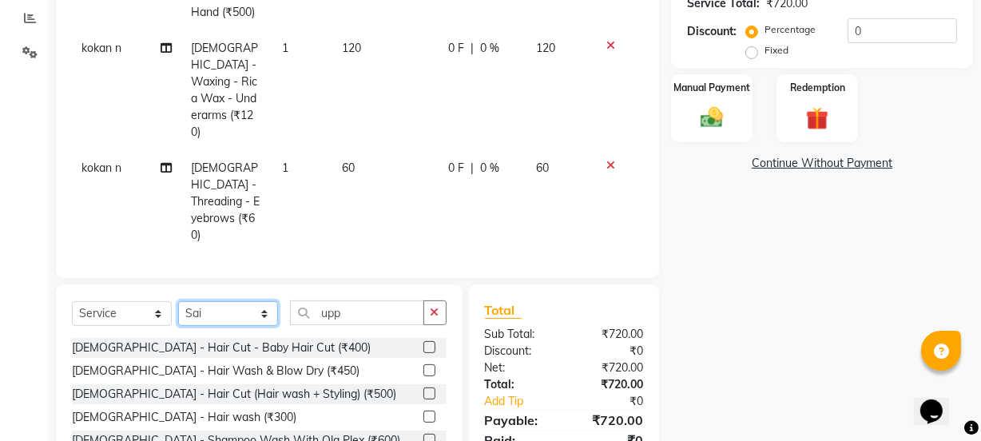
scroll to position [439, 0]
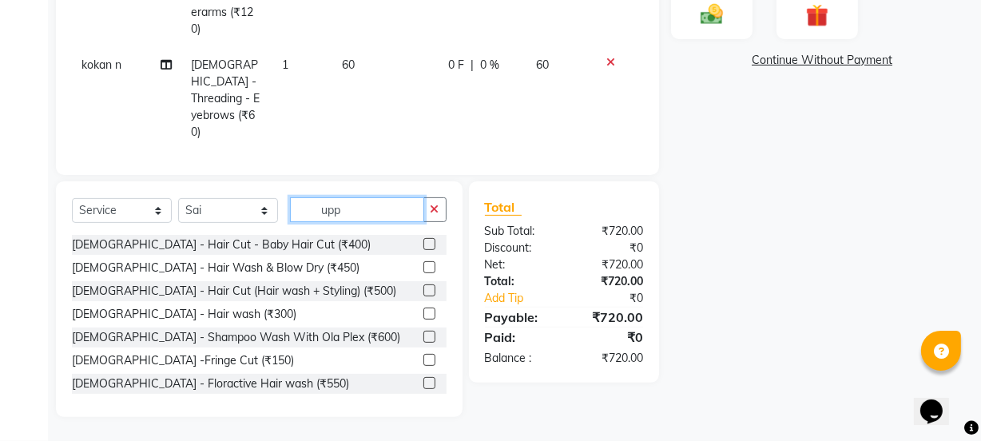
click at [387, 212] on input "upp" at bounding box center [357, 209] width 134 height 25
type input "u"
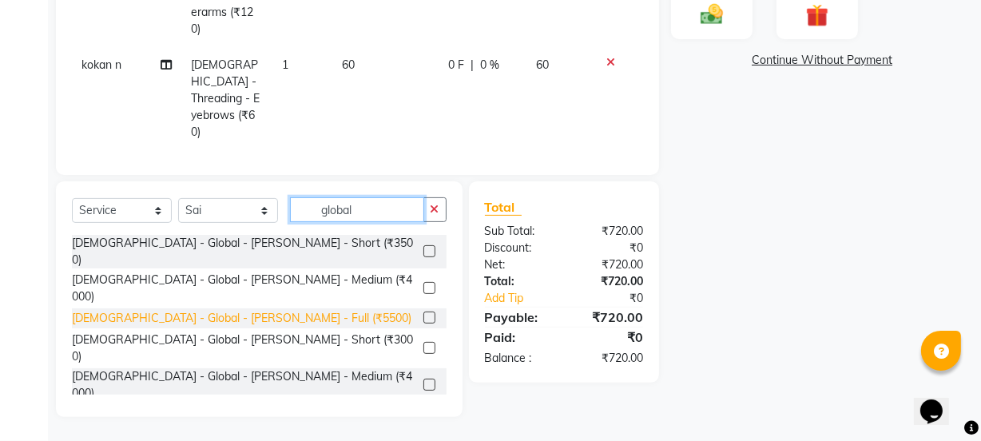
type input "global"
drag, startPoint x: 261, startPoint y: 295, endPoint x: 268, endPoint y: 281, distance: 15.4
click at [261, 310] on div "[DEMOGRAPHIC_DATA] - Global - [PERSON_NAME] - Full (₹5500)" at bounding box center [241, 318] width 339 height 17
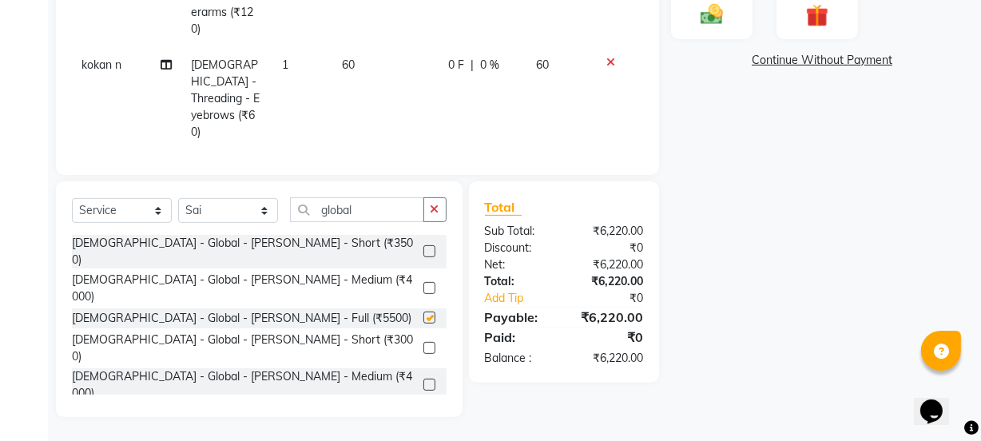
checkbox input "false"
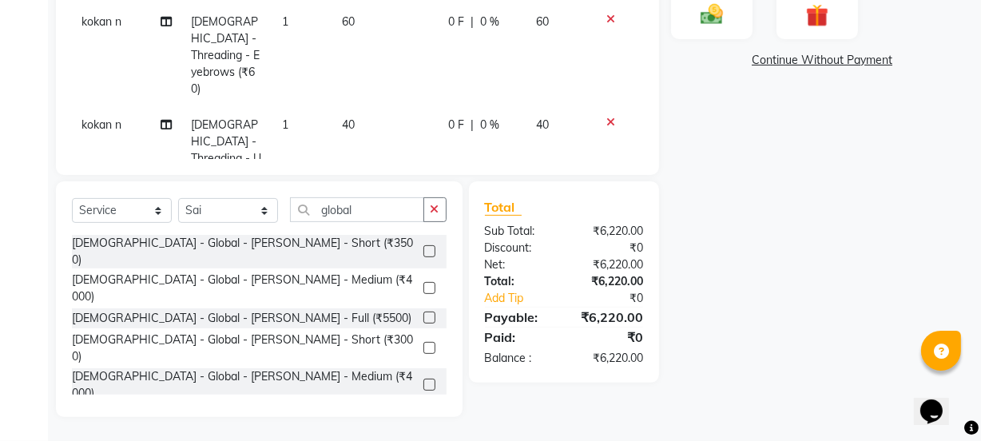
scroll to position [88, 0]
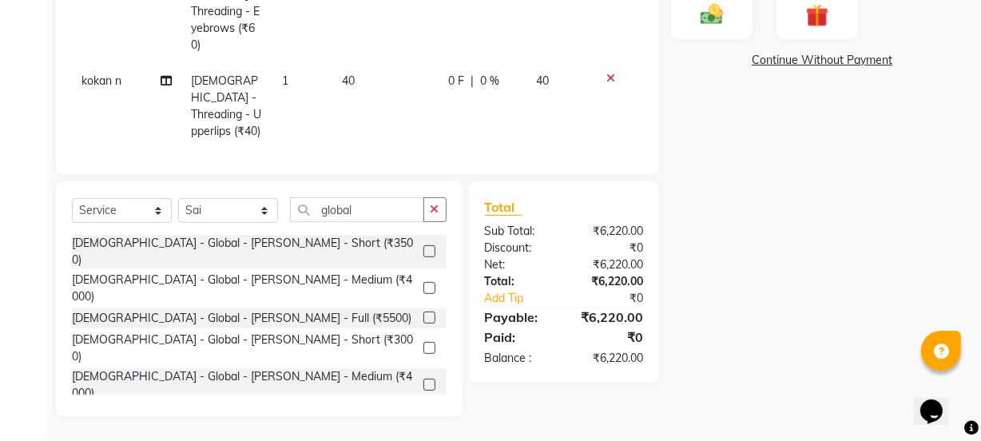
click at [383, 149] on td "5500" at bounding box center [386, 200] width 106 height 103
select select "59101"
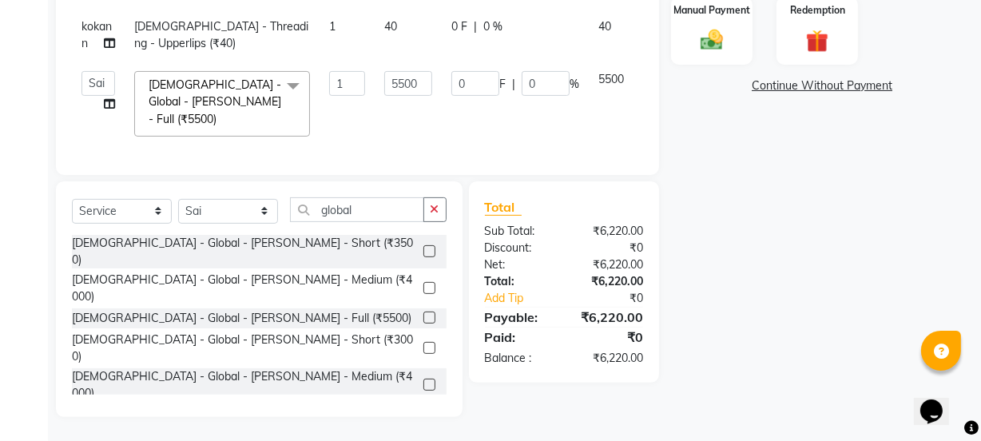
scroll to position [407, 0]
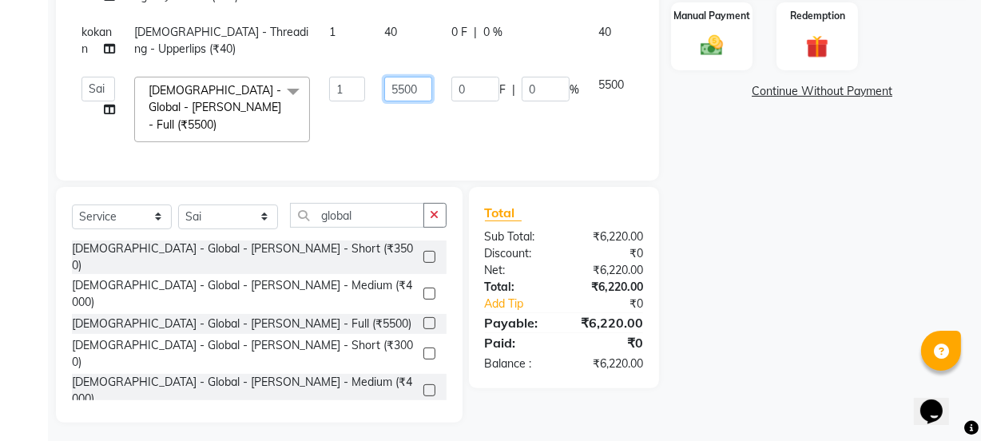
click at [403, 85] on input "5500" at bounding box center [408, 89] width 48 height 25
type input "5000"
click at [404, 117] on tbody "kokan n [DEMOGRAPHIC_DATA] - Waxing - Rica Wax - Full Hand (₹500) 1 500 0 F | 0…" at bounding box center [380, 4] width 616 height 296
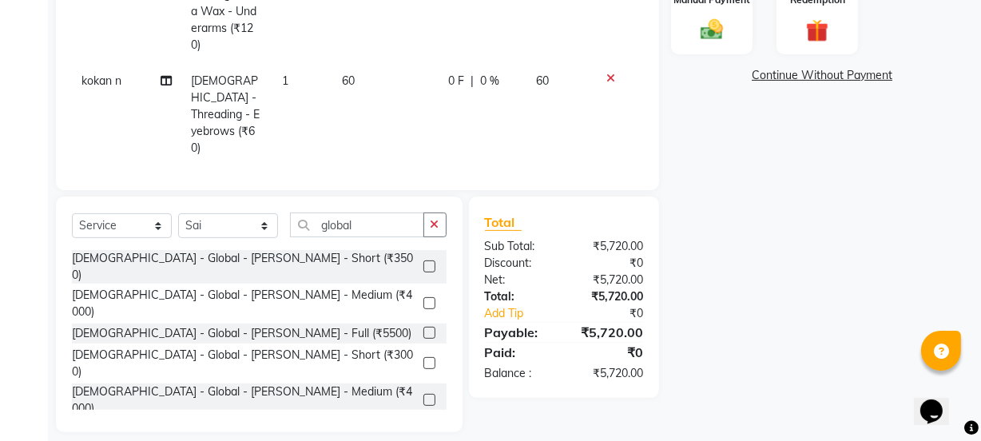
scroll to position [439, 0]
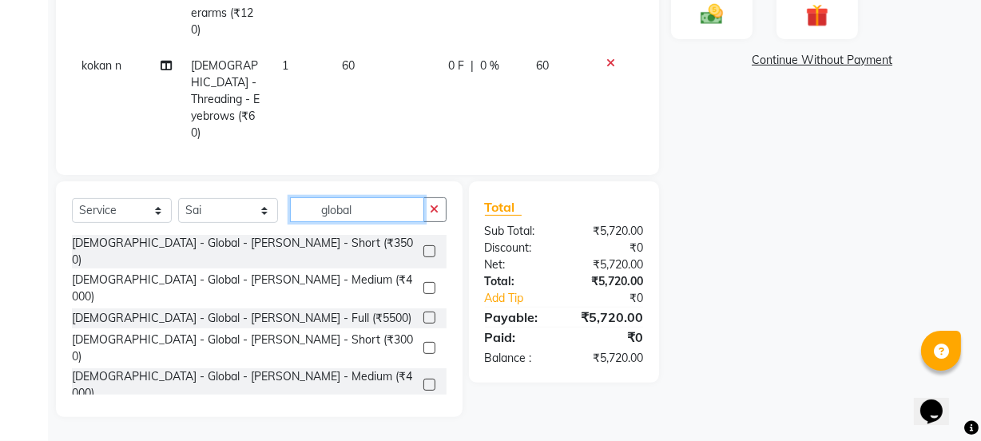
click at [383, 216] on input "global" at bounding box center [357, 209] width 134 height 25
type input "g"
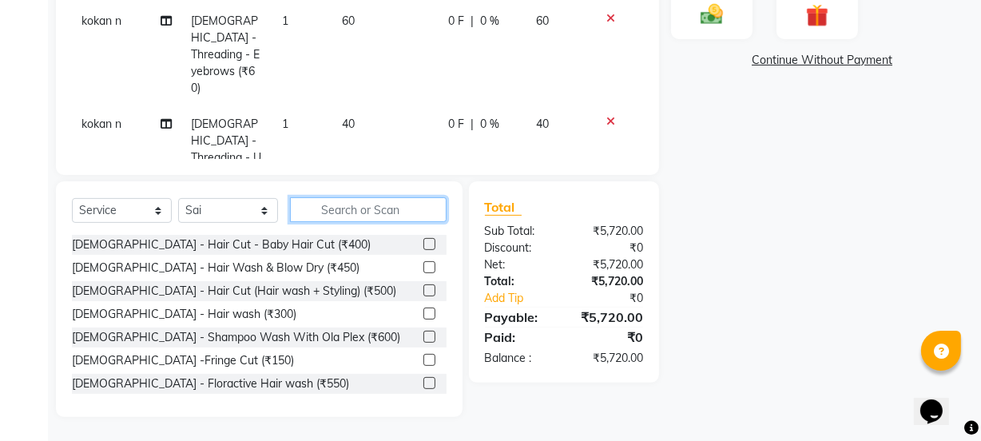
scroll to position [88, 0]
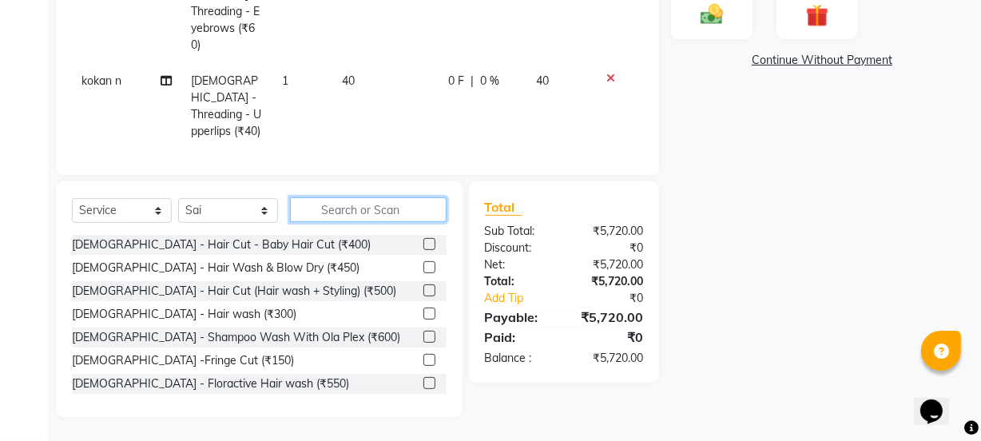
click at [352, 203] on input "text" at bounding box center [368, 209] width 157 height 25
type input "4"
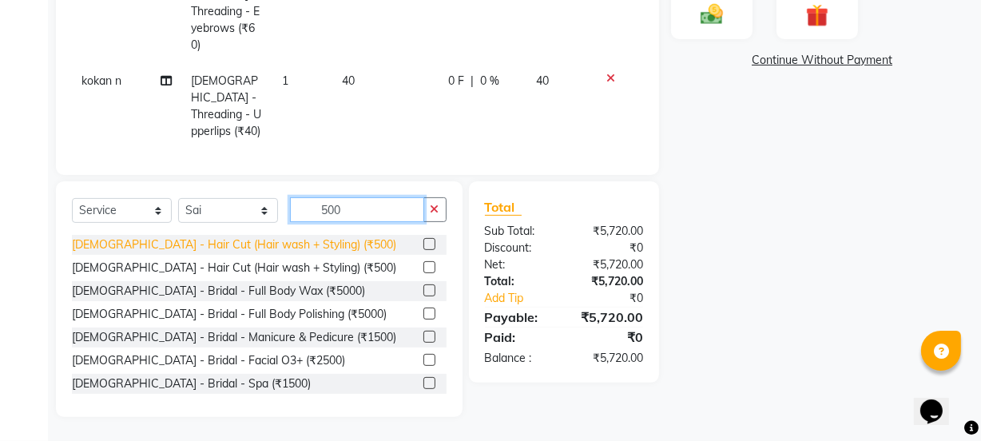
type input "500"
click at [285, 243] on div "[DEMOGRAPHIC_DATA] - Hair Cut (Hair wash + Styling) (₹500)" at bounding box center [234, 244] width 324 height 17
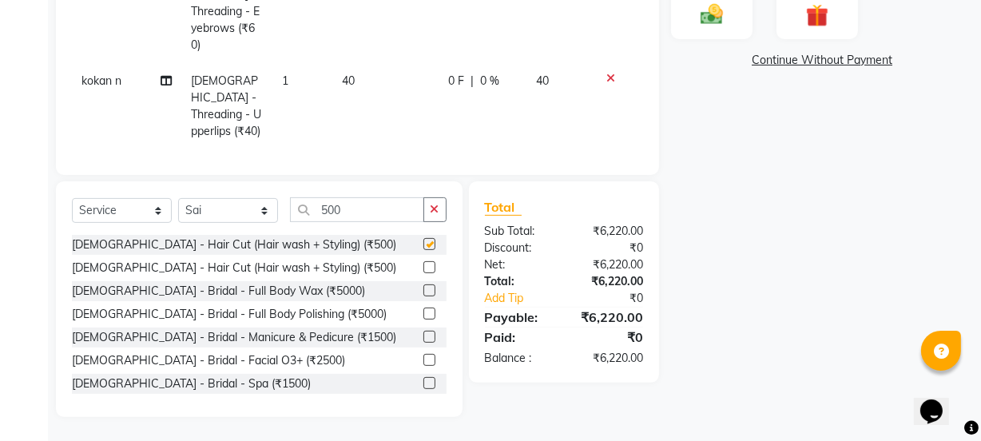
checkbox input "false"
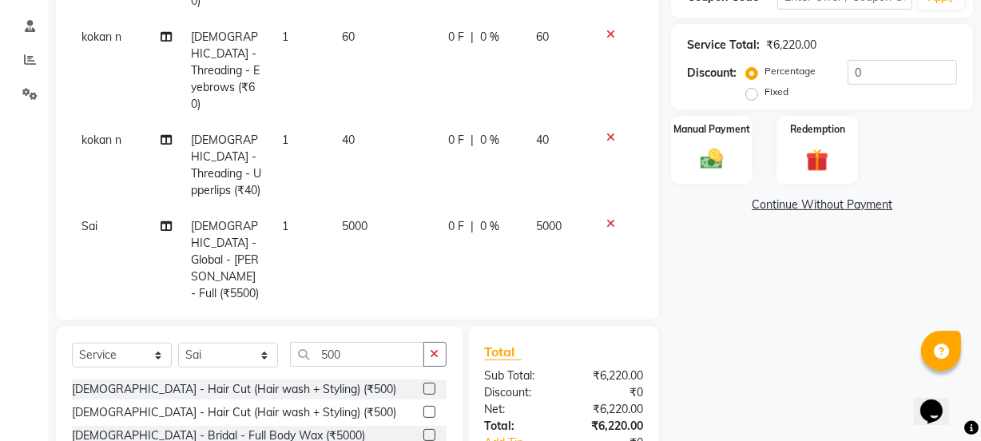
scroll to position [367, 0]
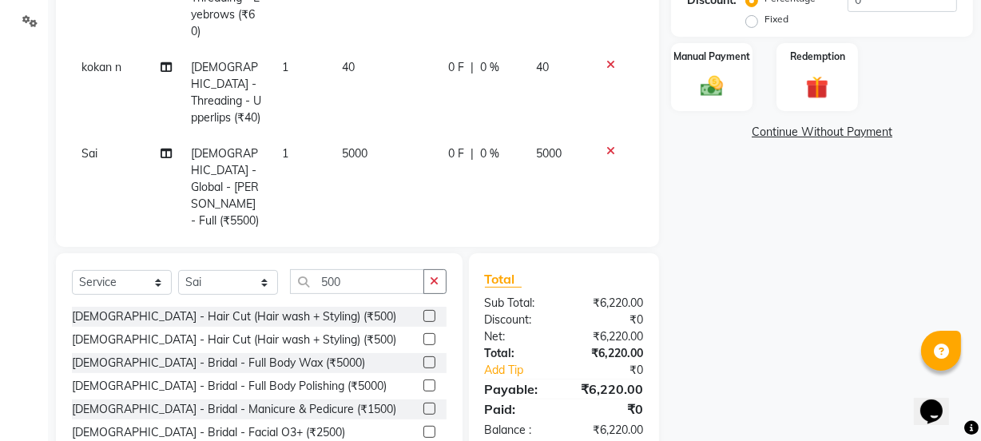
click at [606, 248] on icon at bounding box center [610, 253] width 9 height 11
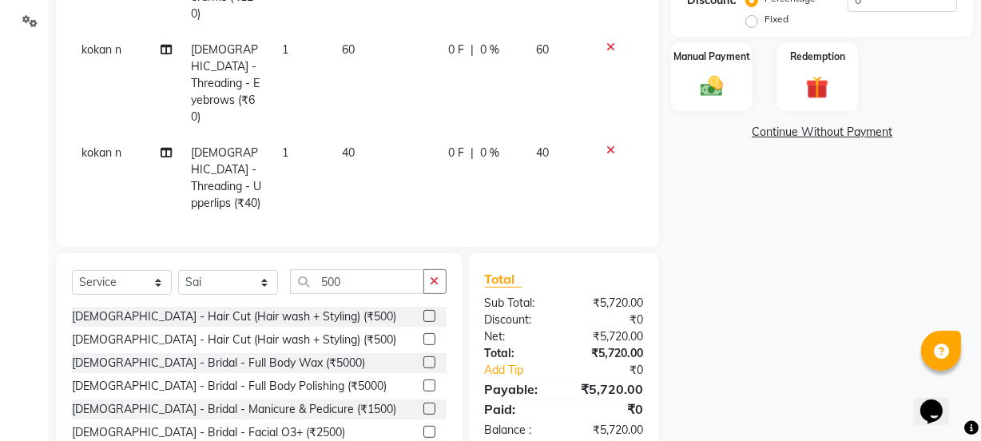
click at [359, 232] on span "5000" at bounding box center [356, 239] width 26 height 14
select select "59101"
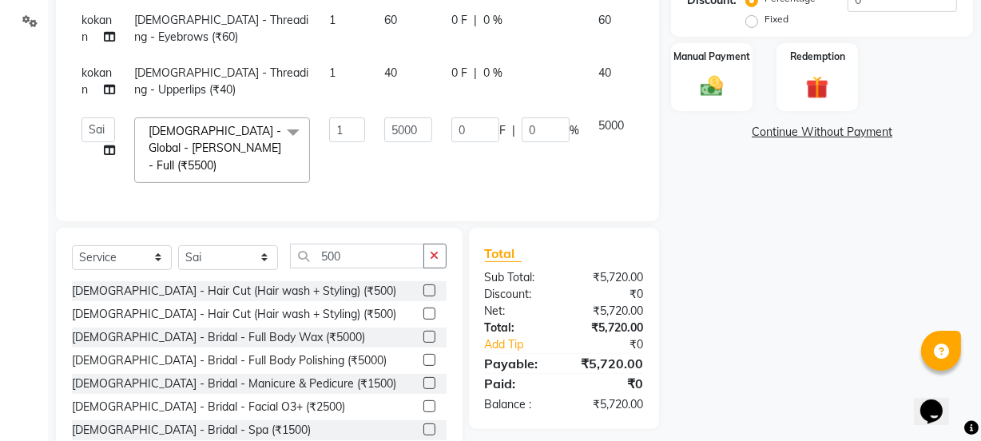
scroll to position [0, 0]
click at [401, 125] on input "5000" at bounding box center [408, 129] width 48 height 25
type input "5500"
drag, startPoint x: 422, startPoint y: 152, endPoint x: 436, endPoint y: 170, distance: 23.3
click at [423, 153] on tbody "kokan n [DEMOGRAPHIC_DATA] - Waxing - Rica Wax - Full Hand (₹500) 1 500 0 F | 0…" at bounding box center [380, 45] width 616 height 296
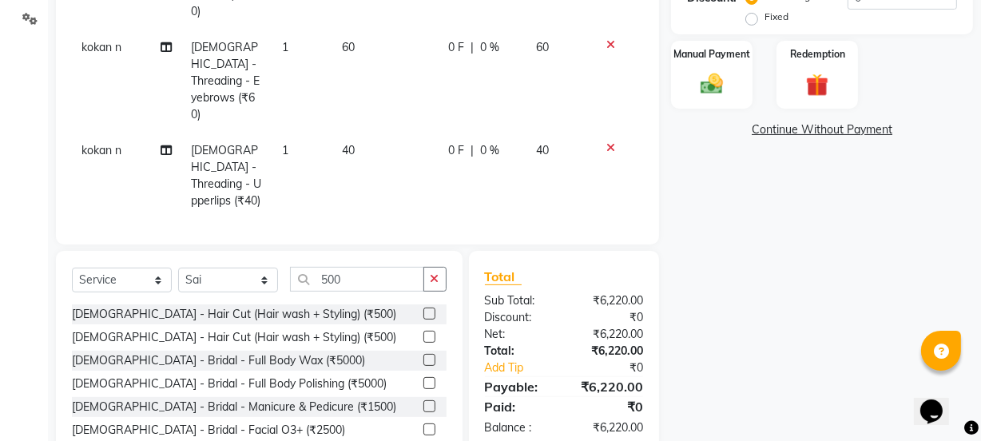
scroll to position [439, 0]
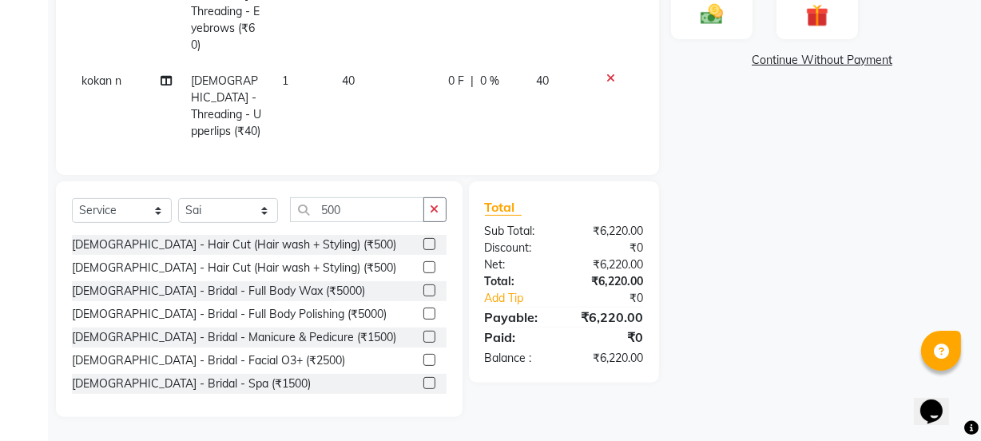
click at [403, 149] on td "5500" at bounding box center [386, 200] width 106 height 103
select select "59101"
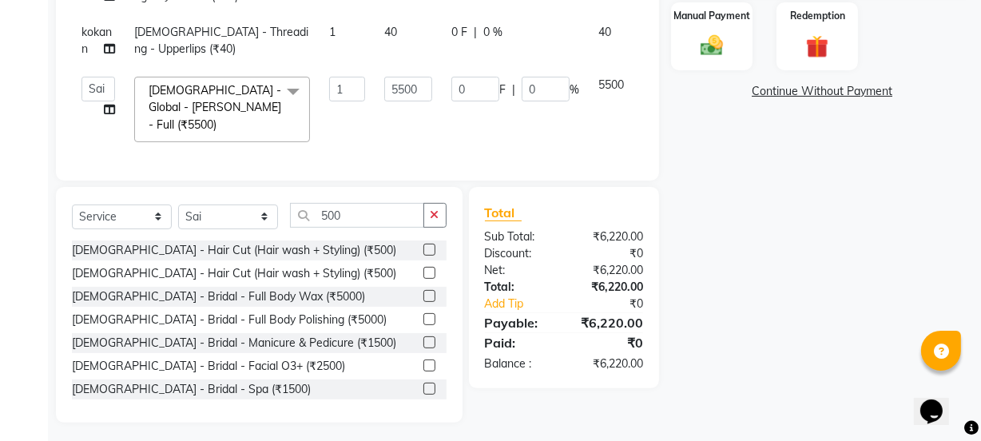
scroll to position [0, 0]
click at [403, 85] on input "5500" at bounding box center [408, 89] width 48 height 25
type input "6000"
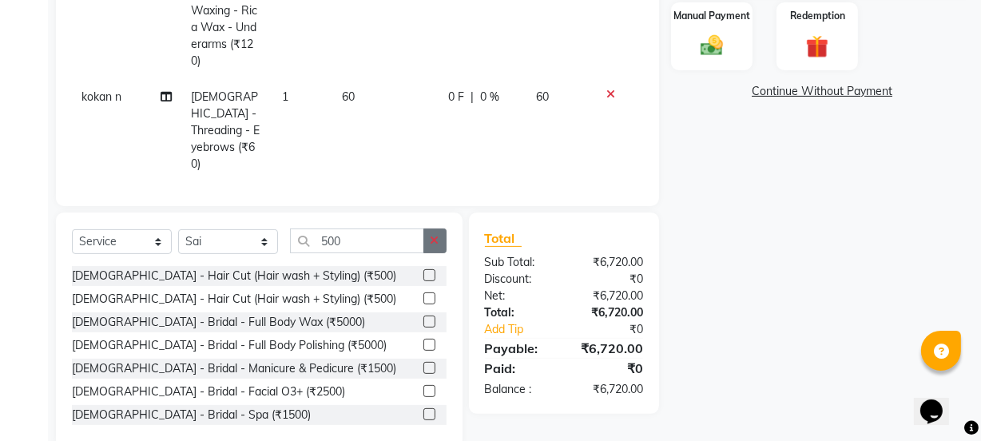
drag, startPoint x: 413, startPoint y: 108, endPoint x: 424, endPoint y: 235, distance: 127.5
click at [413, 117] on tbody "kokan n [DEMOGRAPHIC_DATA] - Waxing - Rica Wax - Full Hand (₹500) 1 500 0 F | 0…" at bounding box center [357, 113] width 571 height 515
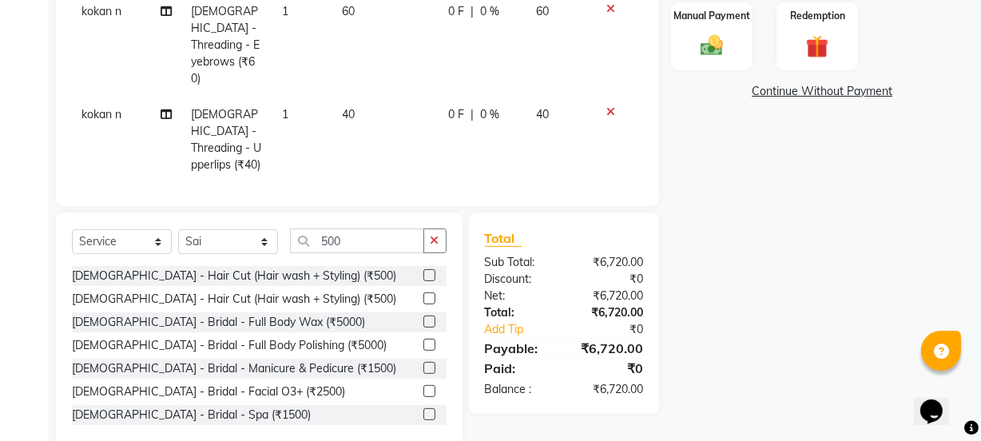
scroll to position [88, 0]
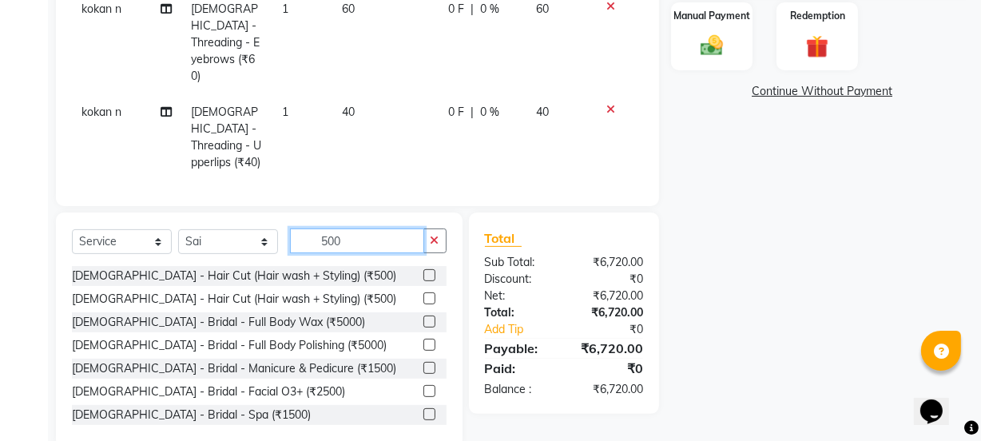
click at [383, 236] on input "500" at bounding box center [357, 240] width 134 height 25
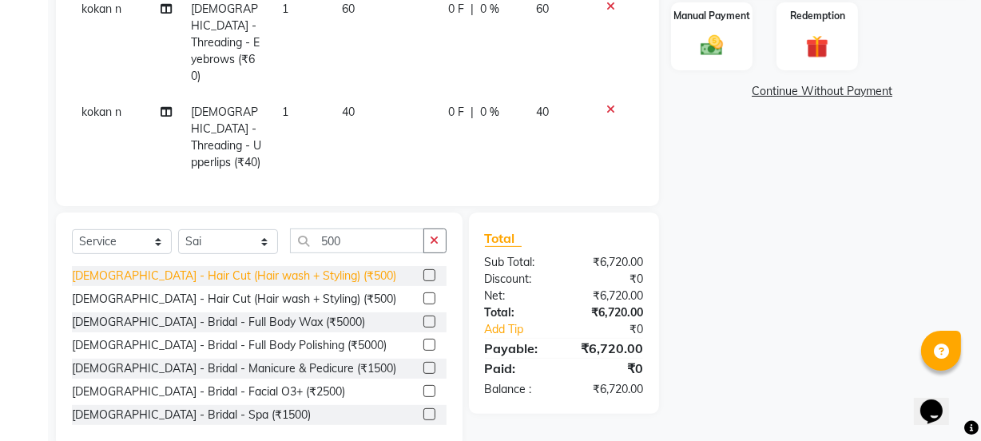
click at [293, 271] on div "[DEMOGRAPHIC_DATA] - Hair Cut (Hair wash + Styling) (₹500)" at bounding box center [234, 276] width 324 height 17
checkbox input "false"
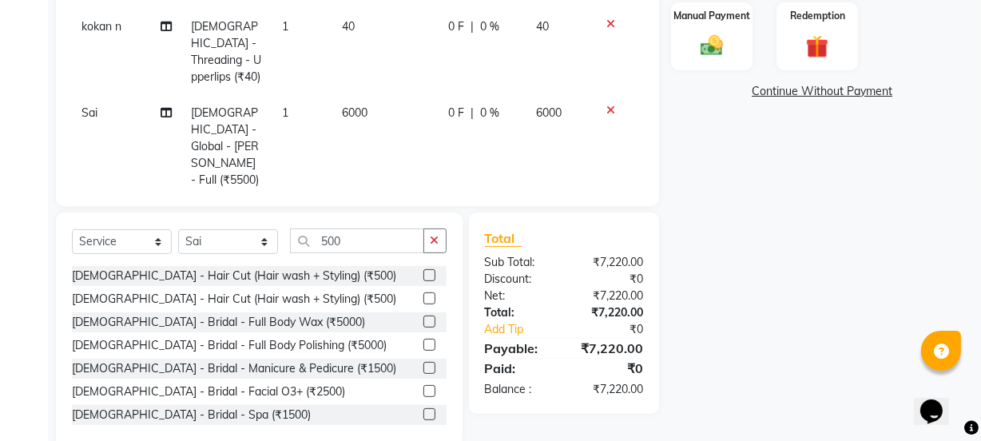
click at [347, 198] on td "500" at bounding box center [386, 249] width 106 height 103
select select "59101"
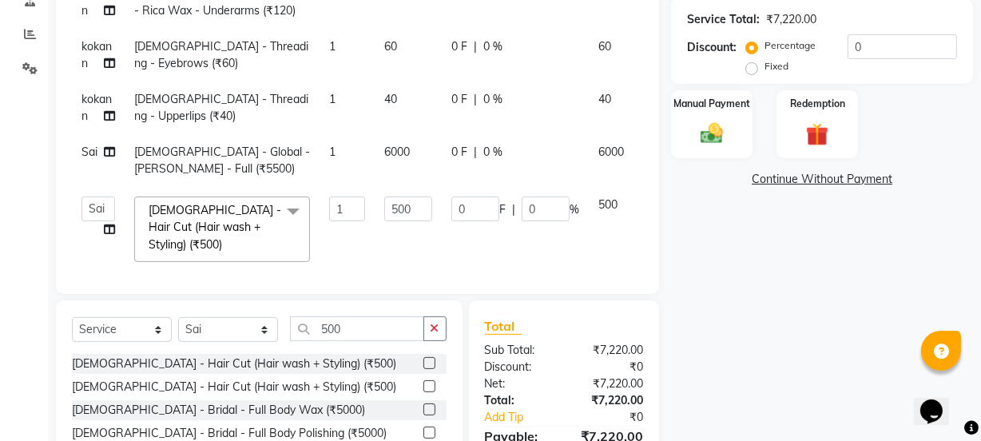
scroll to position [439, 0]
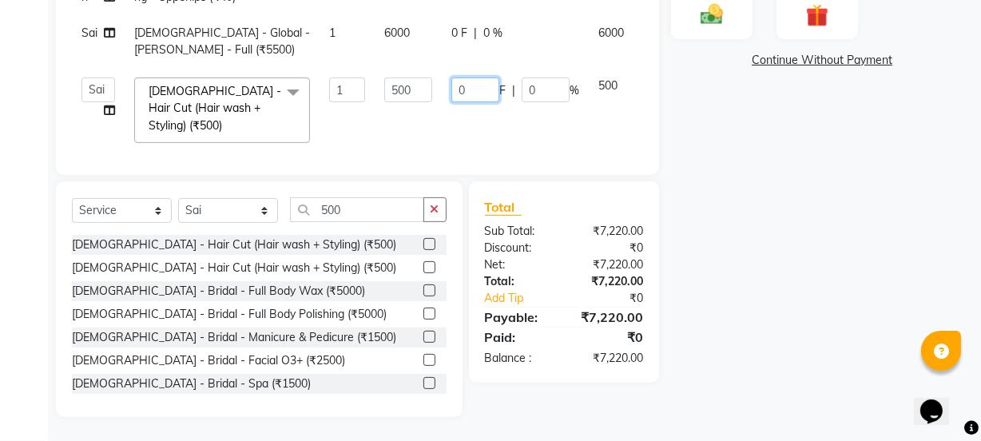
click at [468, 95] on input "0" at bounding box center [475, 89] width 48 height 25
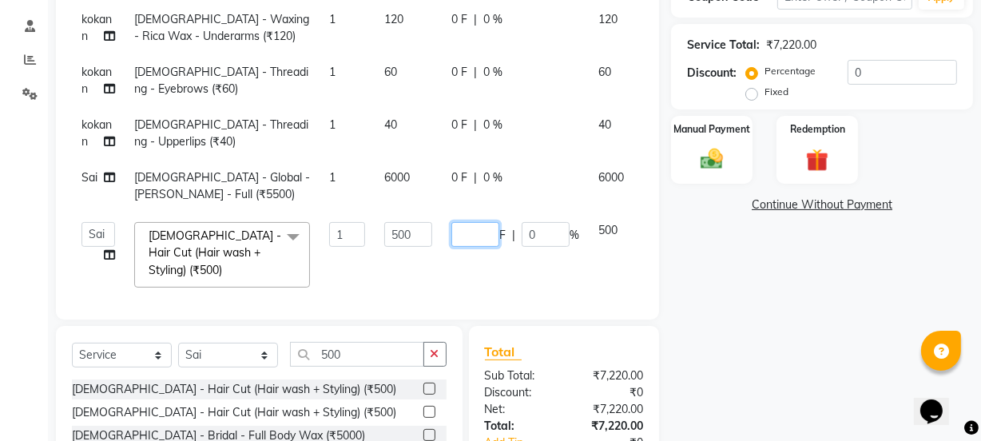
scroll to position [21, 55]
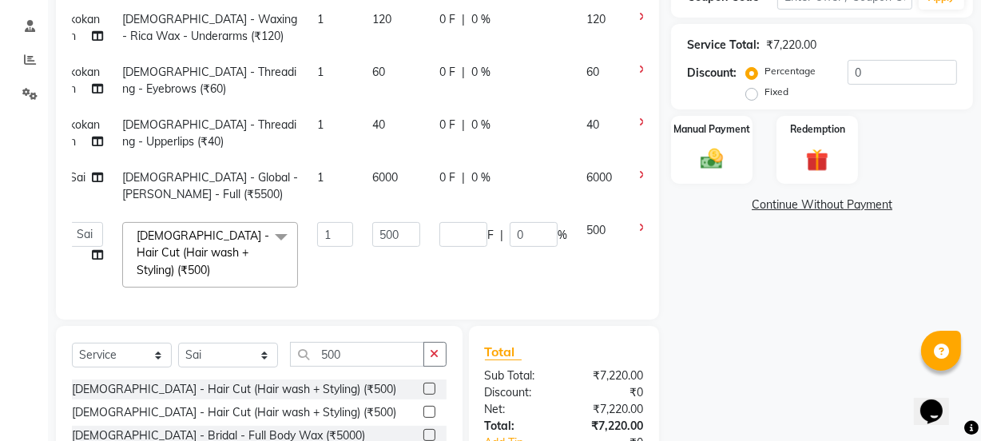
click at [597, 224] on tbody "kokan n [DEMOGRAPHIC_DATA] - Waxing - Rica Wax - Full Hand (₹500) 1 500 0 F | 0…" at bounding box center [368, 123] width 616 height 348
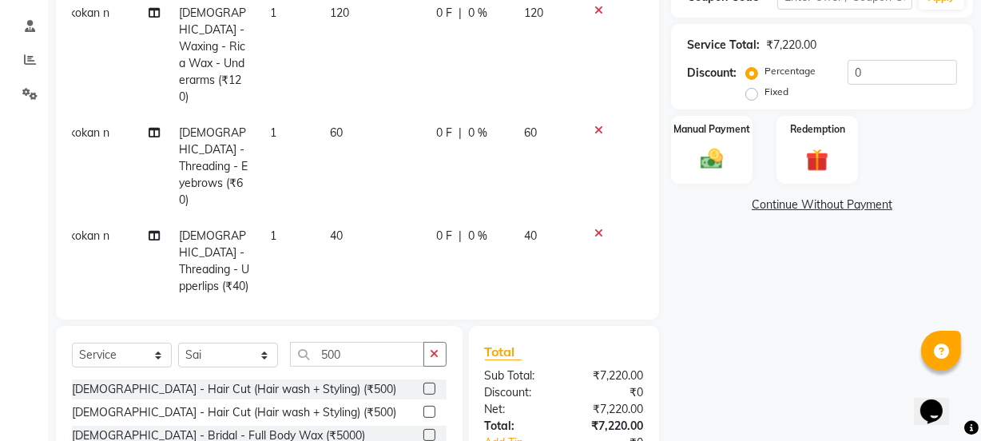
scroll to position [173, 12]
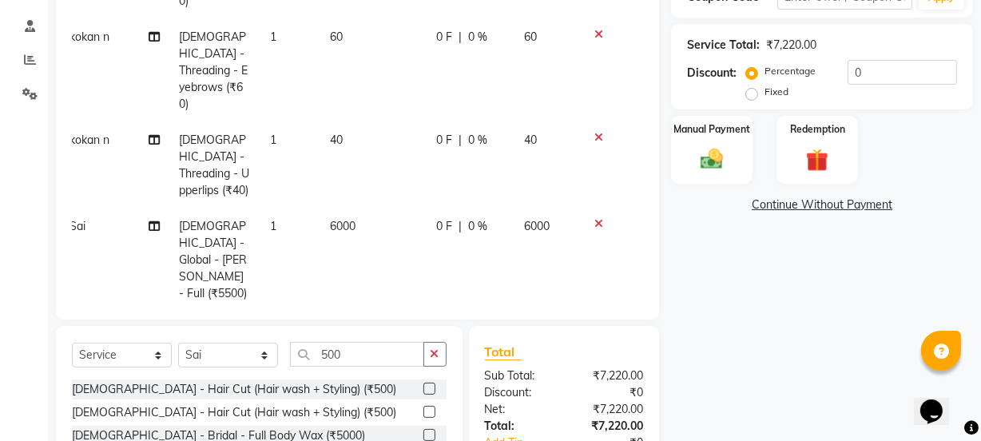
click at [594, 321] on icon at bounding box center [598, 326] width 9 height 11
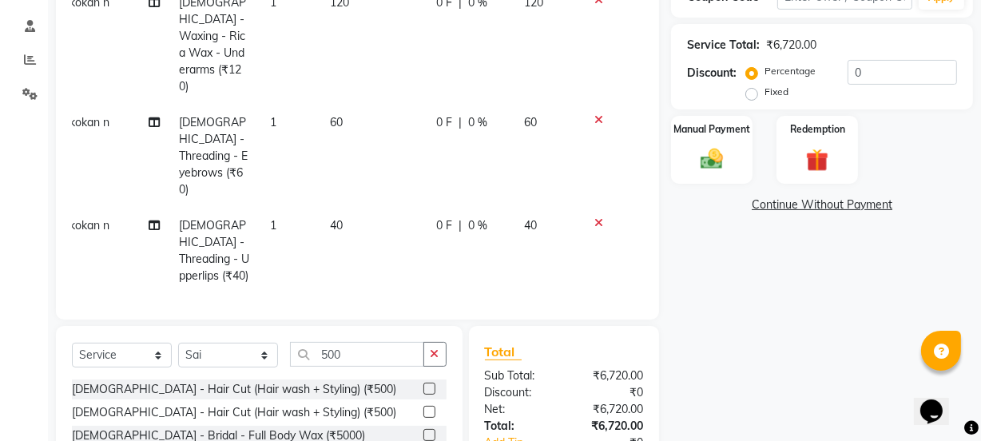
click at [378, 294] on td "6000" at bounding box center [374, 345] width 106 height 103
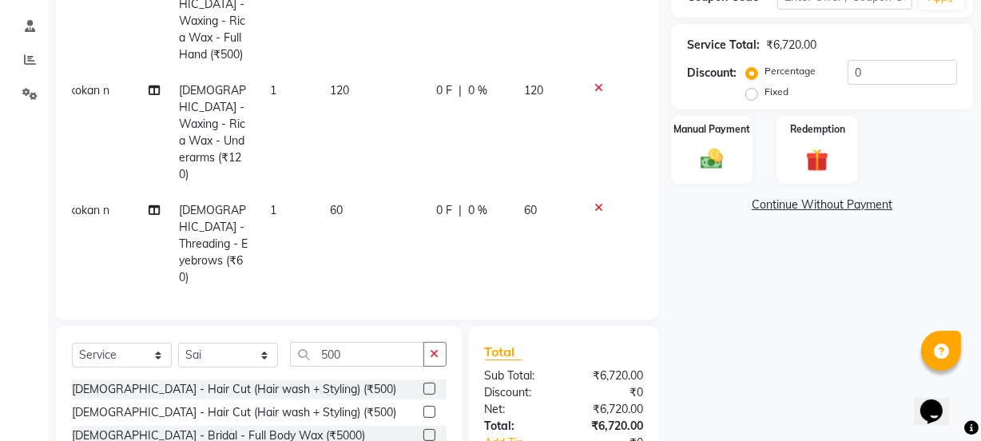
select select "59101"
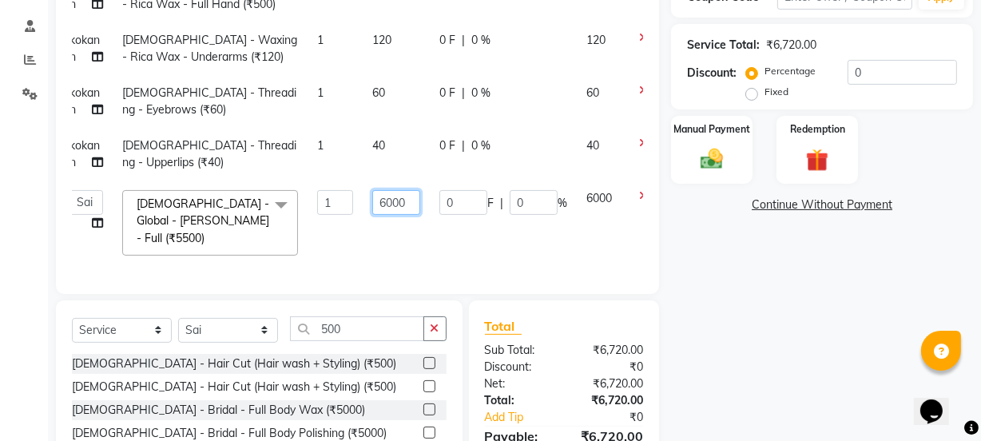
click at [390, 207] on input "6000" at bounding box center [396, 202] width 48 height 25
type input "6500"
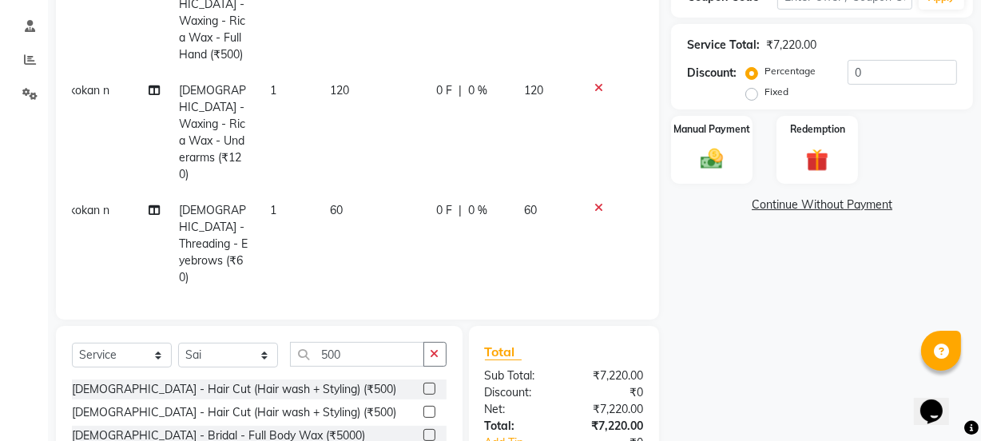
click at [395, 232] on tbody "kokan n [DEMOGRAPHIC_DATA] - Waxing - Rica Wax - Full Hand (₹500) 1 500 0 F | 0…" at bounding box center [345, 227] width 571 height 515
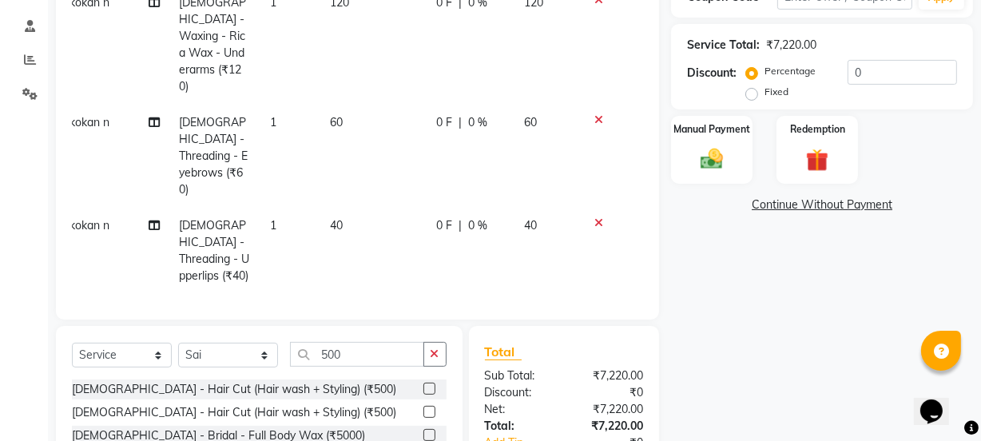
scroll to position [439, 0]
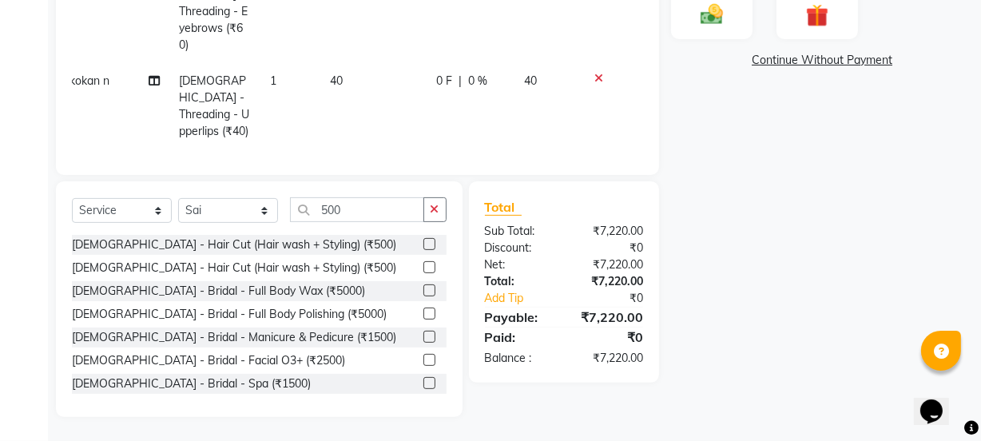
click at [337, 149] on td "6500" at bounding box center [374, 200] width 106 height 103
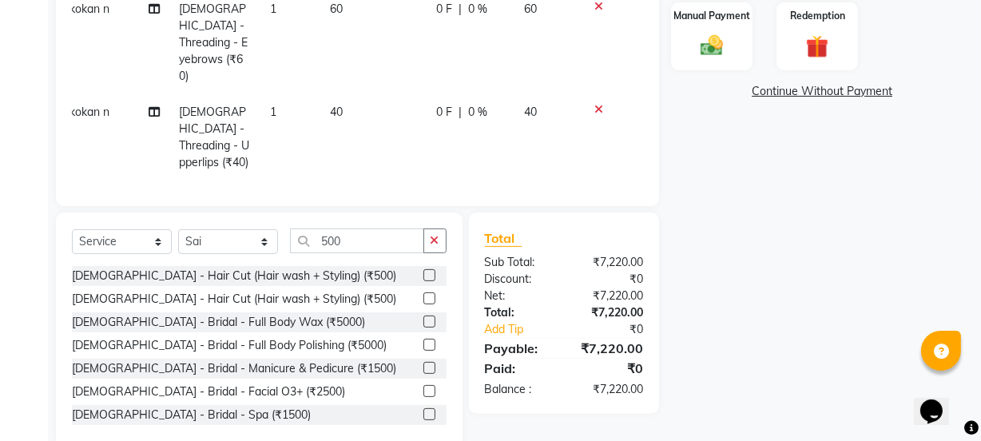
scroll to position [0, 12]
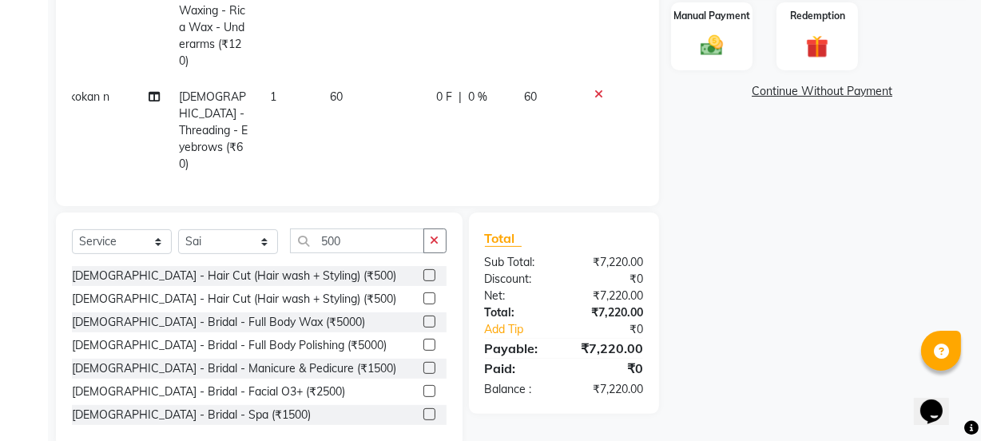
select select "59101"
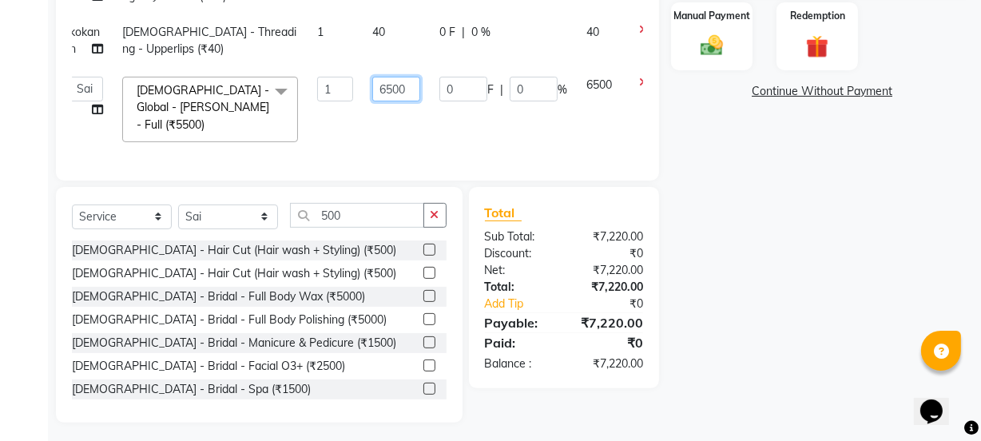
click at [389, 89] on input "6500" at bounding box center [396, 89] width 48 height 25
type input "6000"
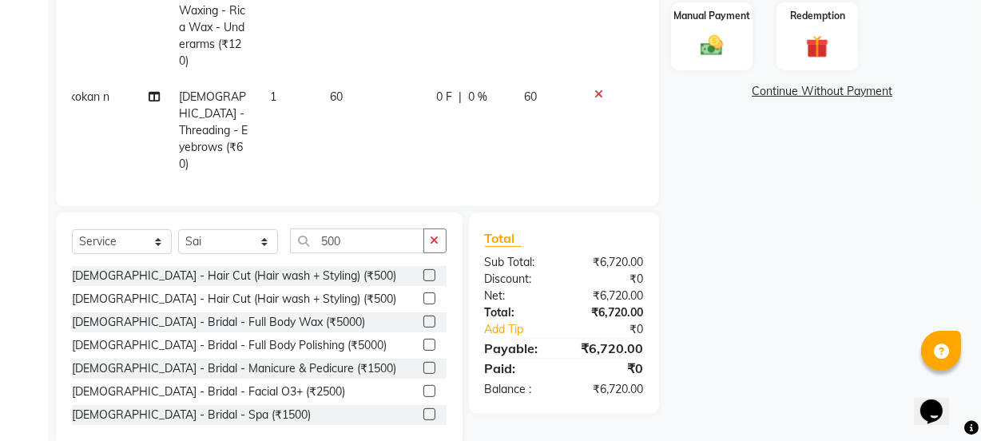
click at [414, 128] on tbody "kokan n [DEMOGRAPHIC_DATA] - Waxing - Rica Wax - Full Hand (₹500) 1 500 0 F | 0…" at bounding box center [345, 113] width 571 height 515
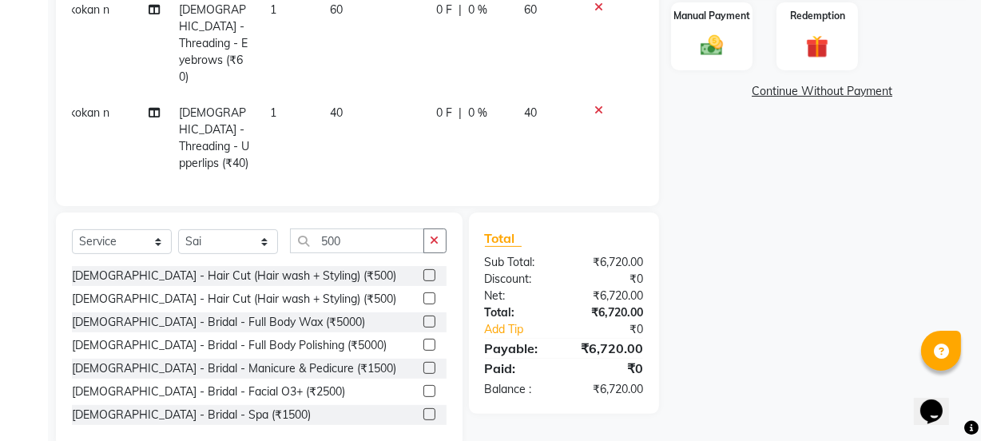
scroll to position [88, 12]
click at [327, 181] on td "6000" at bounding box center [374, 232] width 106 height 103
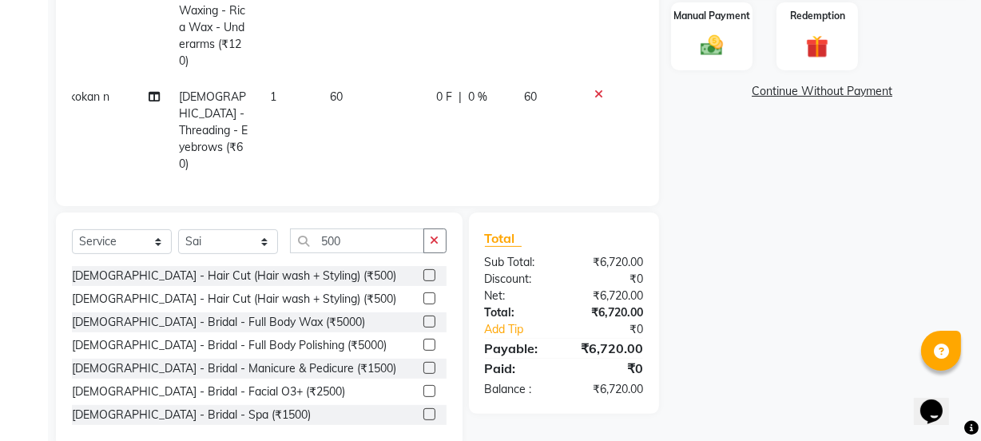
select select "59101"
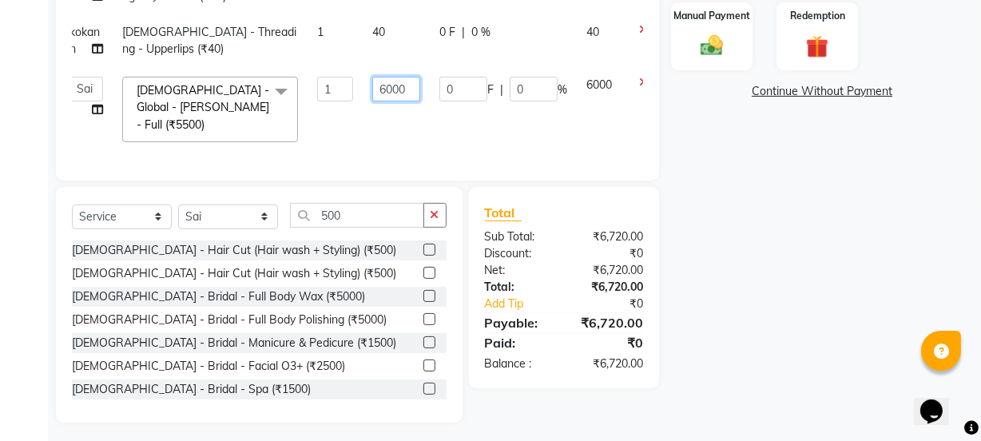
click at [392, 95] on input "6000" at bounding box center [396, 89] width 48 height 25
type input "5500"
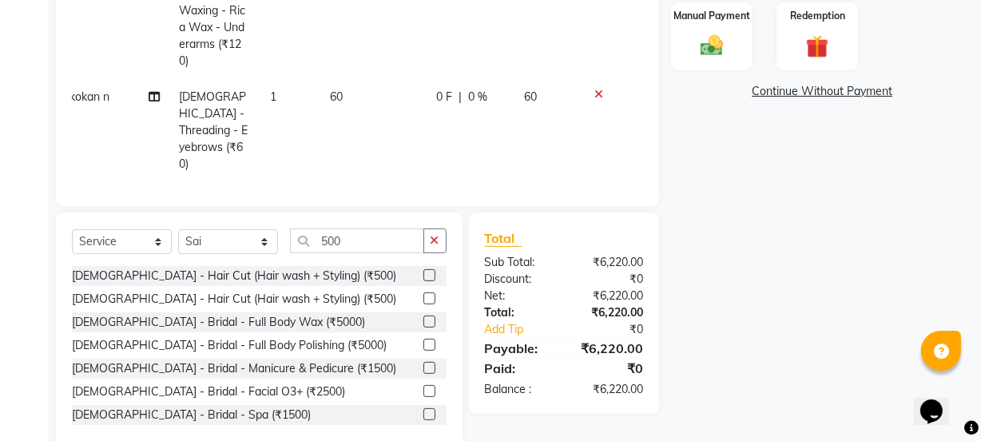
click at [401, 129] on tbody "kokan n [DEMOGRAPHIC_DATA] - Waxing - Rica Wax - Full Hand (₹500) 1 500 0 F | 0…" at bounding box center [345, 113] width 571 height 515
click at [477, 182] on td "0 F | 0 %" at bounding box center [471, 225] width 88 height 86
select select "63677"
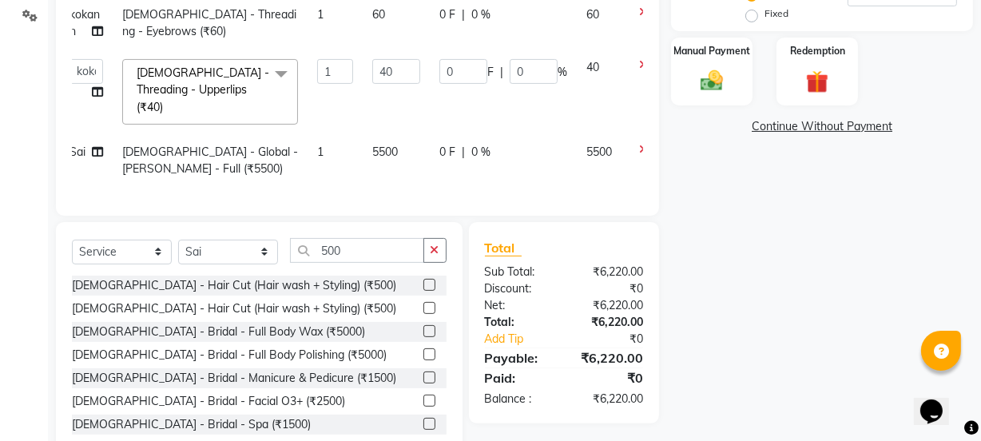
scroll to position [407, 0]
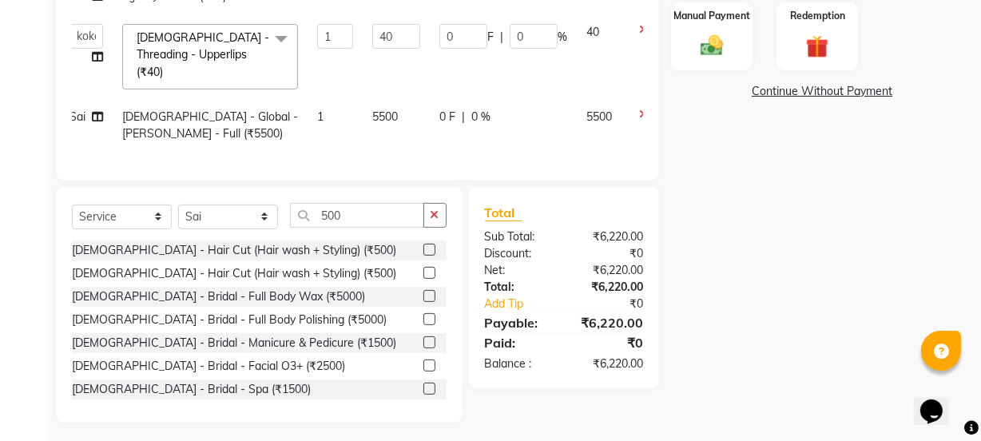
click at [380, 109] on span "5500" at bounding box center [385, 116] width 26 height 14
select select "59101"
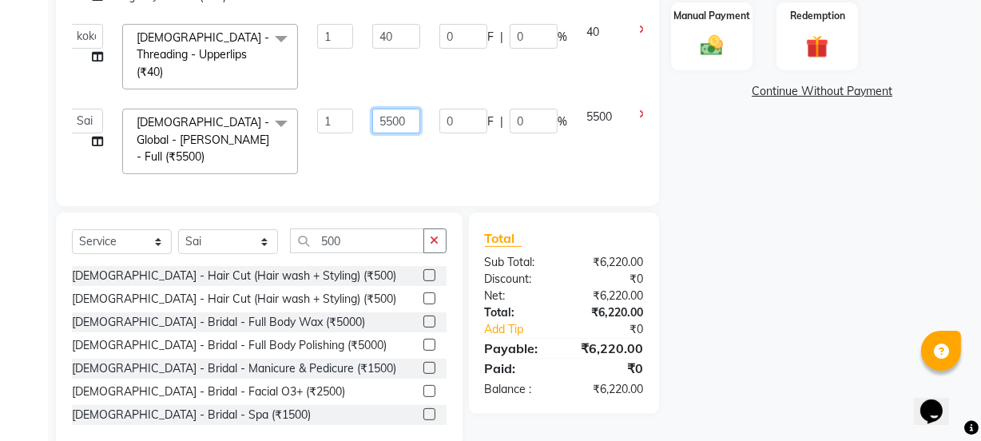
click at [392, 109] on input "5500" at bounding box center [396, 121] width 48 height 25
type input "6000"
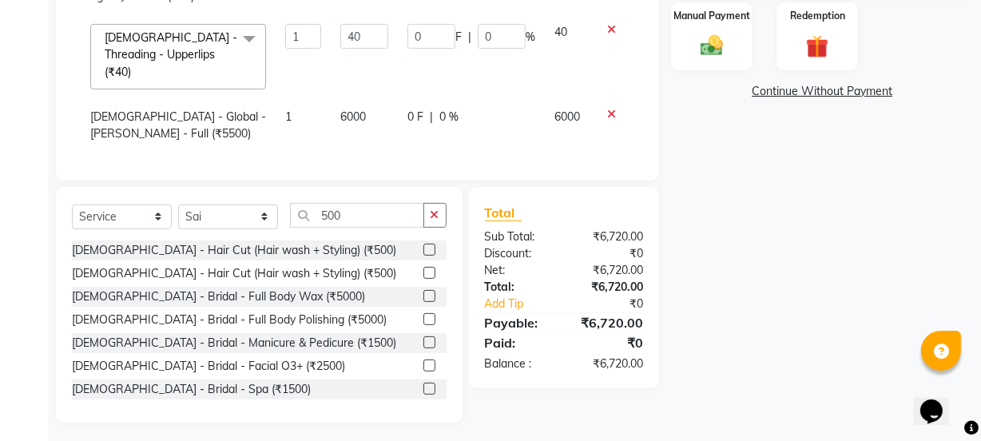
scroll to position [0, 0]
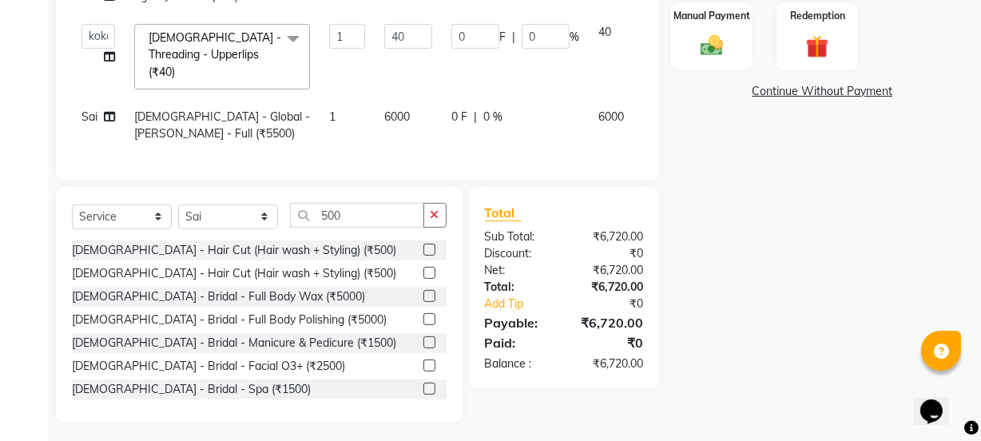
click at [84, 109] on span "Sai" at bounding box center [89, 116] width 16 height 14
select select "59101"
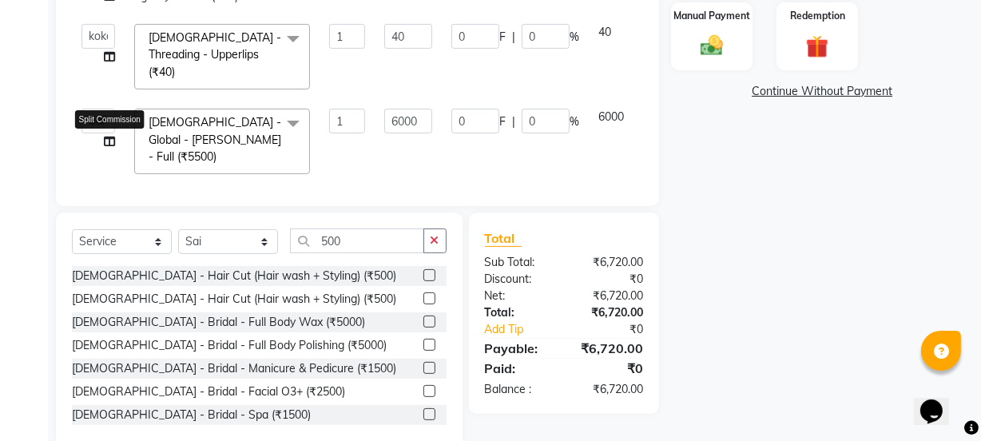
click at [106, 136] on icon at bounding box center [109, 141] width 11 height 11
select select "59101"
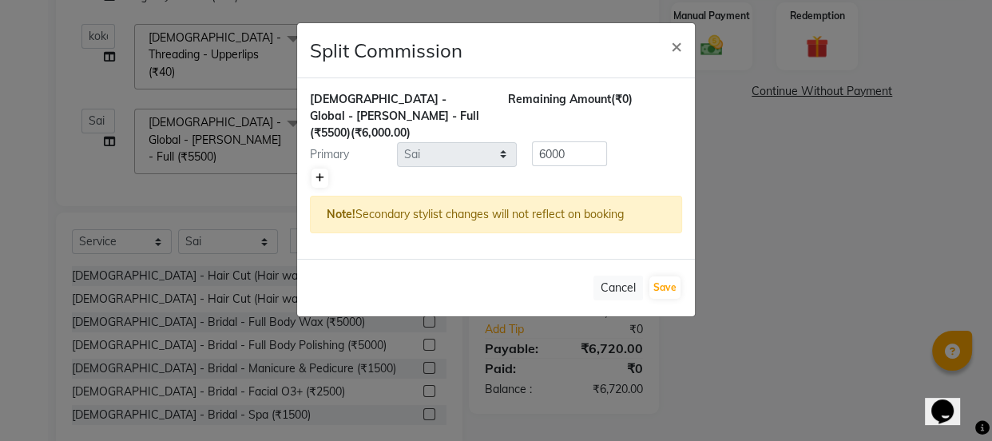
click at [319, 173] on icon at bounding box center [319, 178] width 9 height 10
type input "3000"
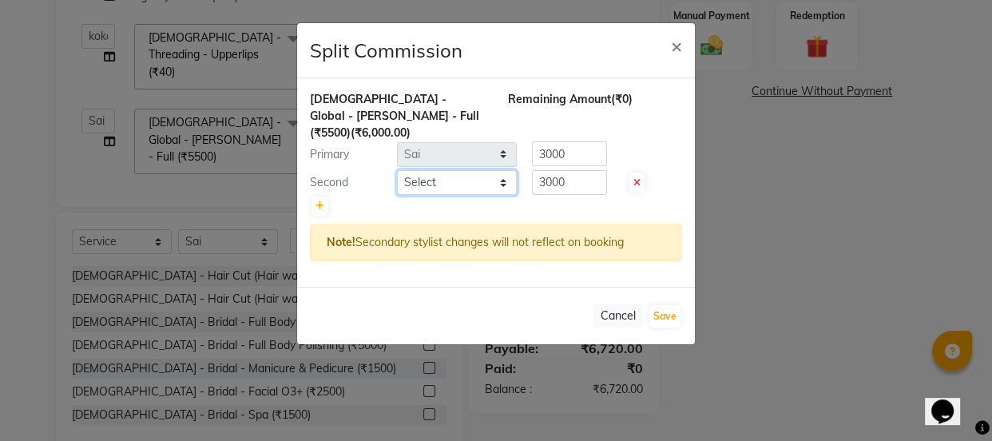
click at [427, 171] on select "Select [PERSON_NAME] Vaidyakar [PERSON_NAME] [PERSON_NAME] Mane Mosin [PERSON_N…" at bounding box center [457, 182] width 120 height 25
select select "84029"
click at [397, 170] on select "Select [PERSON_NAME] Vaidyakar [PERSON_NAME] [PERSON_NAME] Mane Mosin [PERSON_N…" at bounding box center [457, 182] width 120 height 25
click at [656, 305] on button "Save" at bounding box center [664, 316] width 31 height 22
select select "Select"
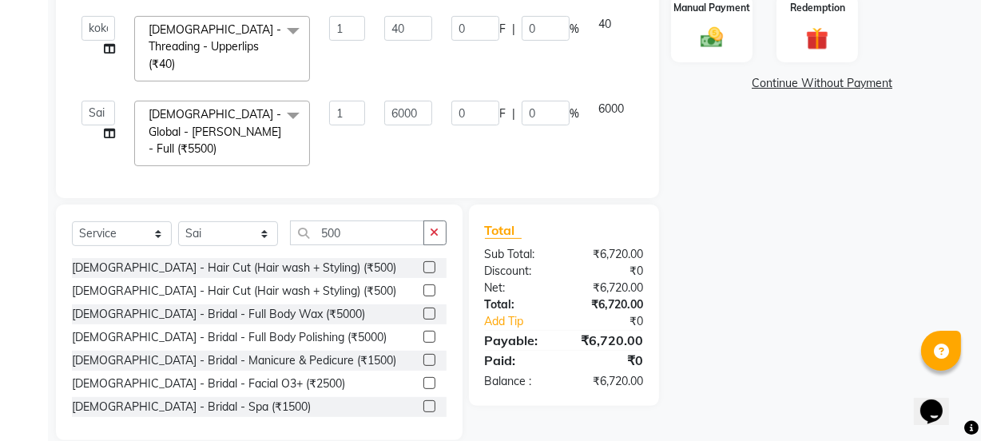
scroll to position [422, 0]
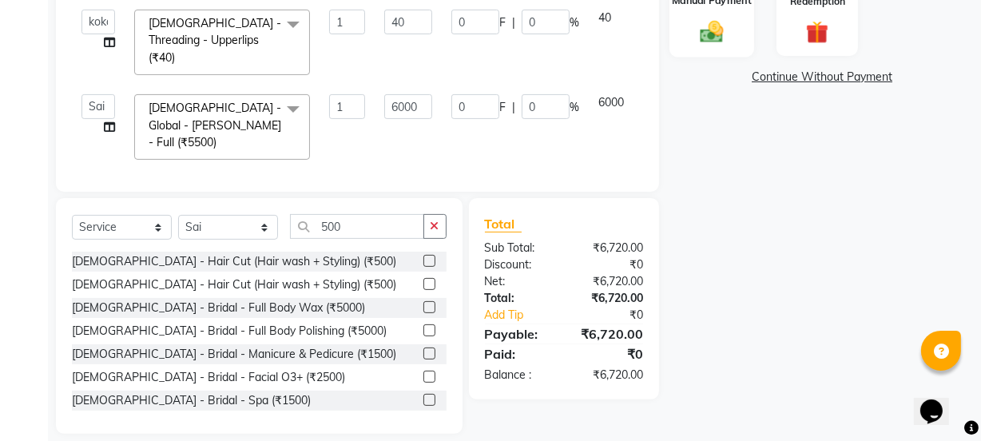
click at [715, 47] on div "Manual Payment" at bounding box center [711, 21] width 85 height 71
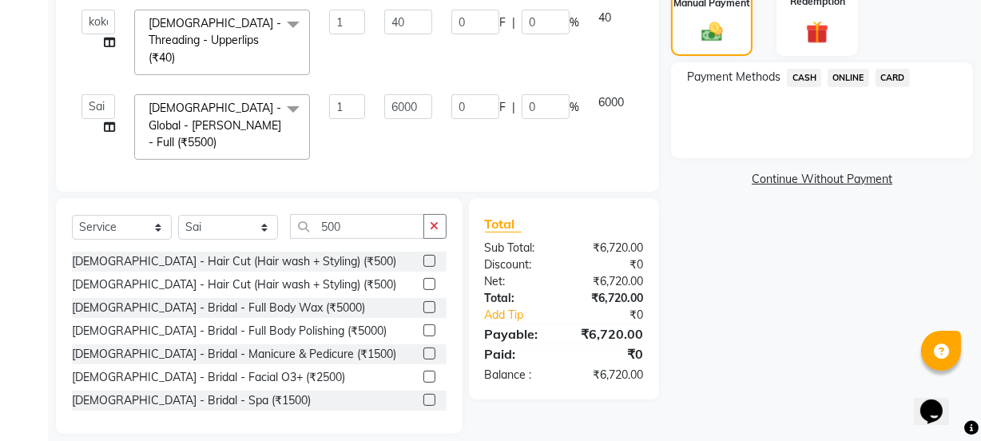
drag, startPoint x: 844, startPoint y: 80, endPoint x: 853, endPoint y: 145, distance: 66.1
click at [848, 87] on div "ONLINE" at bounding box center [845, 80] width 48 height 22
click at [849, 76] on span "ONLINE" at bounding box center [848, 78] width 42 height 18
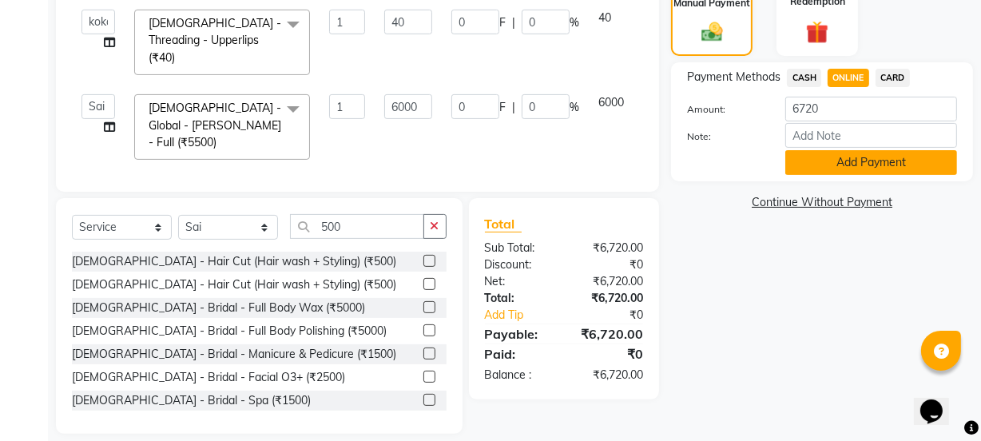
click at [863, 170] on button "Add Payment" at bounding box center [871, 162] width 172 height 25
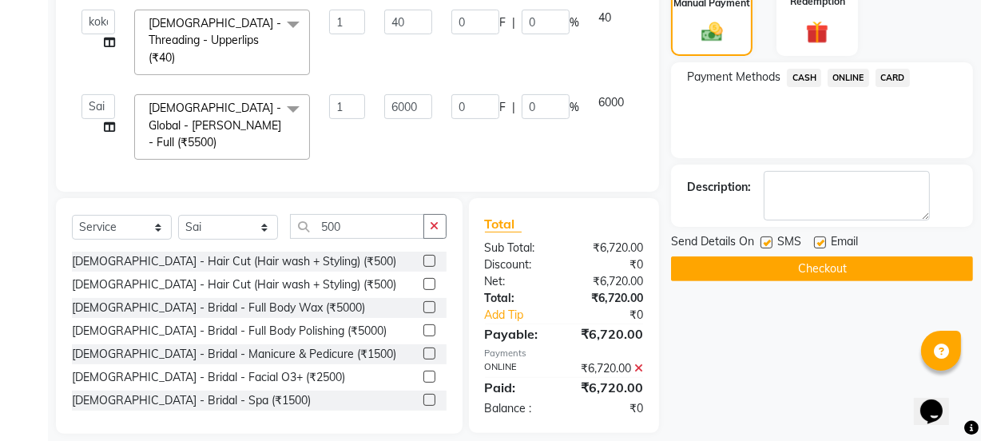
click at [636, 363] on icon at bounding box center [638, 368] width 9 height 11
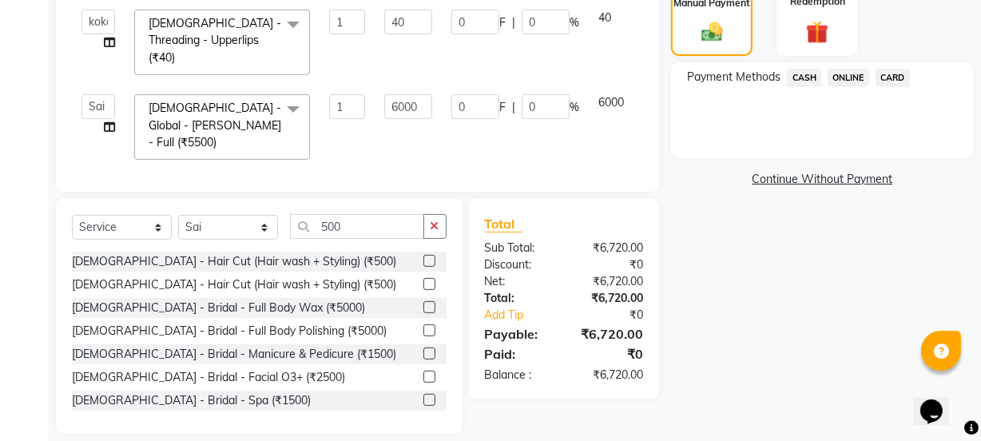
click at [838, 80] on span "ONLINE" at bounding box center [848, 78] width 42 height 18
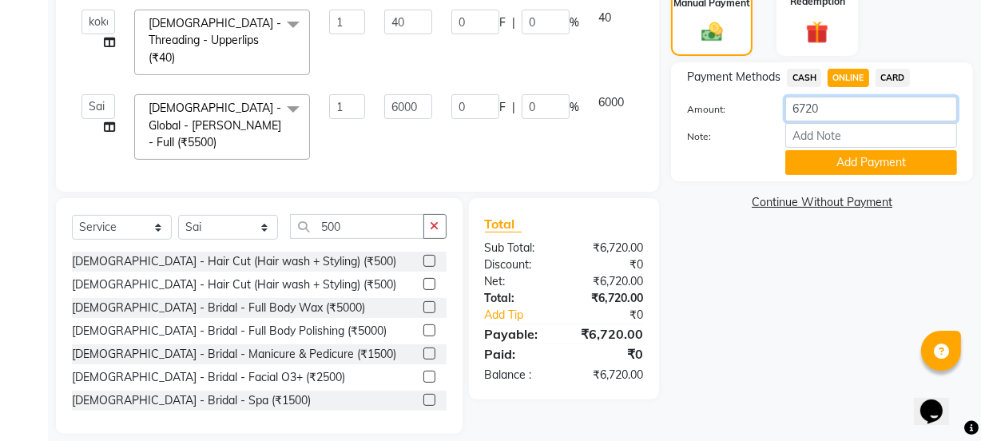
click at [835, 101] on input "6720" at bounding box center [871, 109] width 172 height 25
type input "6500"
click at [830, 168] on button "Add Payment" at bounding box center [871, 162] width 172 height 25
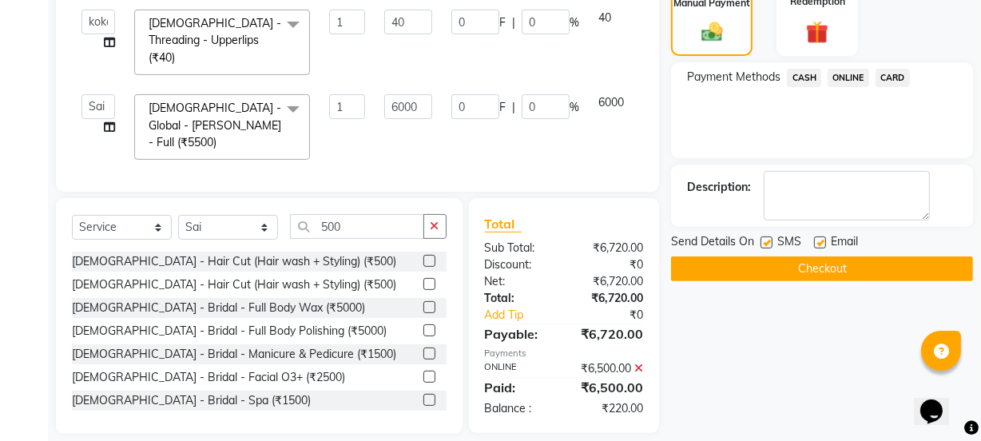
click at [778, 274] on button "Checkout" at bounding box center [822, 268] width 302 height 25
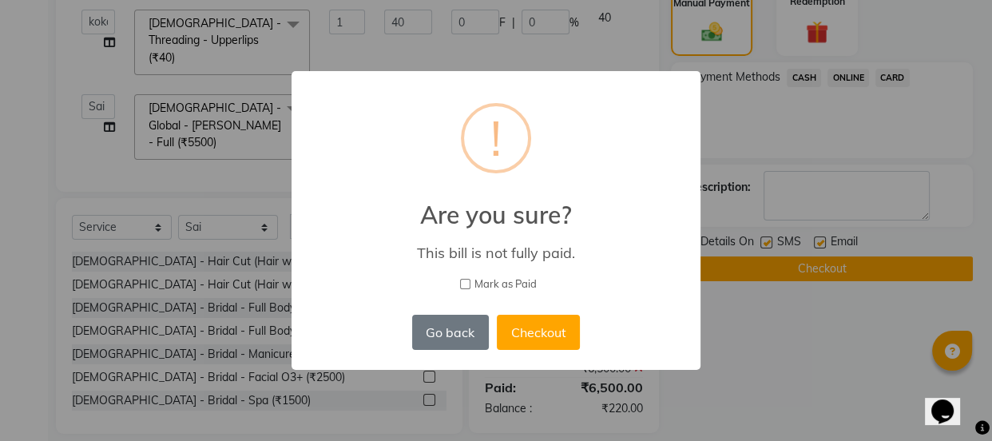
click at [487, 285] on span "Mark as Paid" at bounding box center [505, 284] width 62 height 16
click at [470, 285] on input "Mark as Paid" at bounding box center [465, 284] width 10 height 10
checkbox input "true"
click at [529, 328] on button "Checkout" at bounding box center [538, 332] width 83 height 35
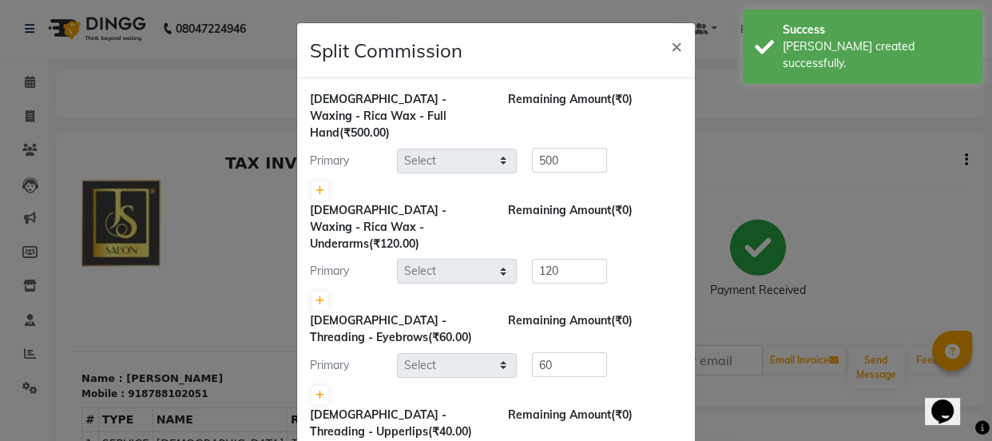
select select "63677"
select select "59101"
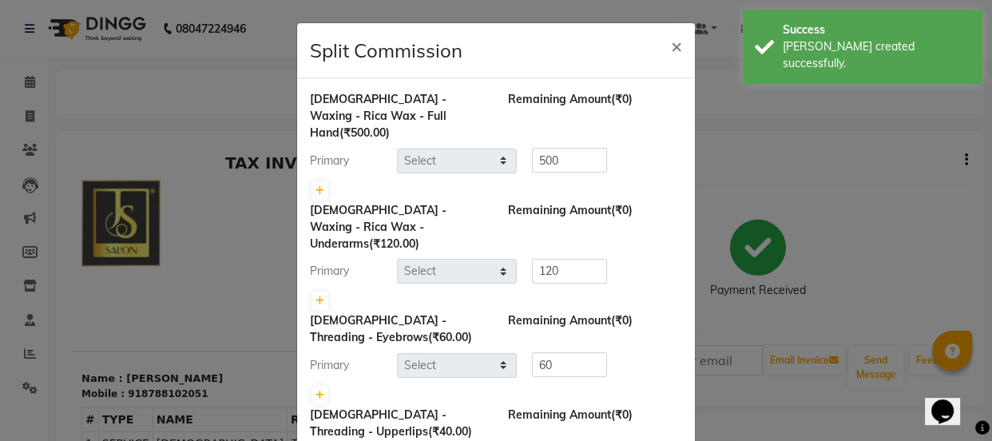
select select "84029"
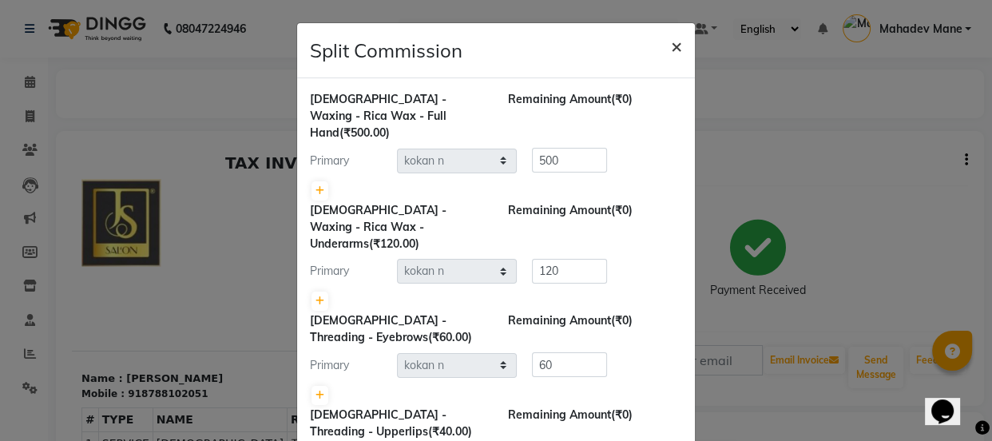
click at [671, 42] on span "×" at bounding box center [676, 46] width 11 height 24
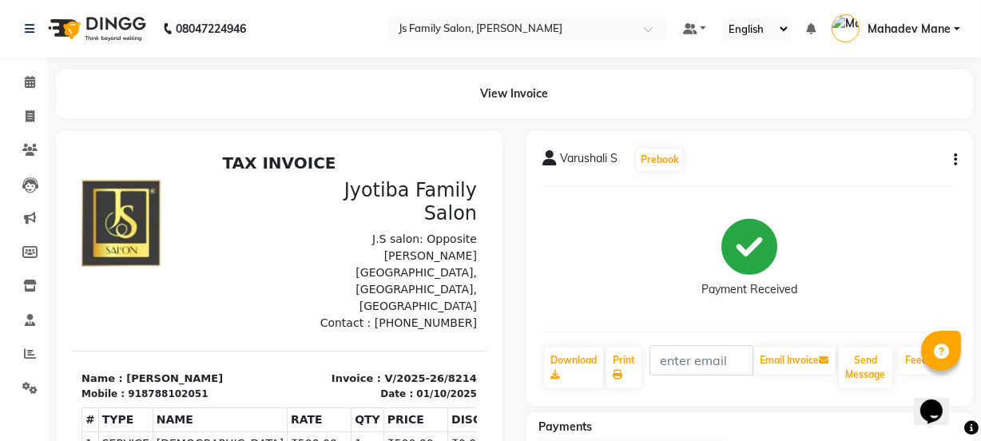
click at [952, 163] on button "button" at bounding box center [952, 160] width 10 height 17
click at [667, 216] on div "Payment Received" at bounding box center [749, 259] width 415 height 120
click at [31, 80] on icon at bounding box center [30, 82] width 10 height 12
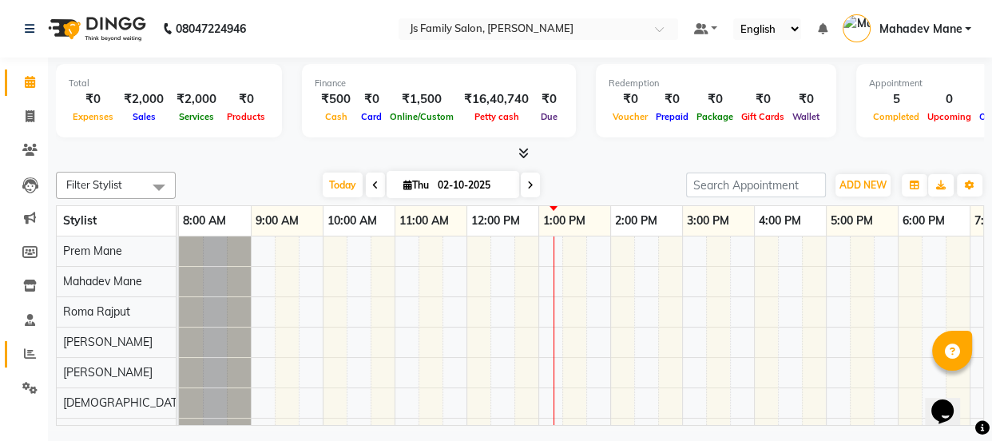
click at [24, 346] on span at bounding box center [30, 354] width 28 height 18
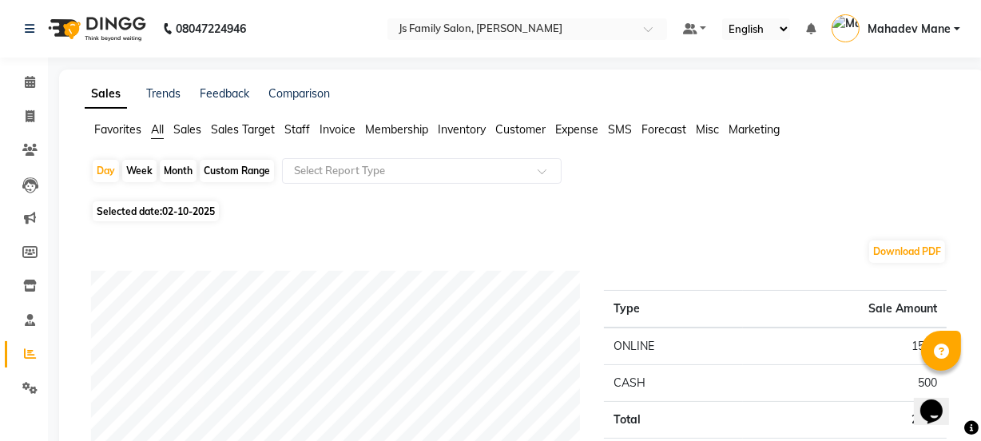
click at [180, 163] on div "Month" at bounding box center [178, 171] width 37 height 22
select select "10"
select select "2025"
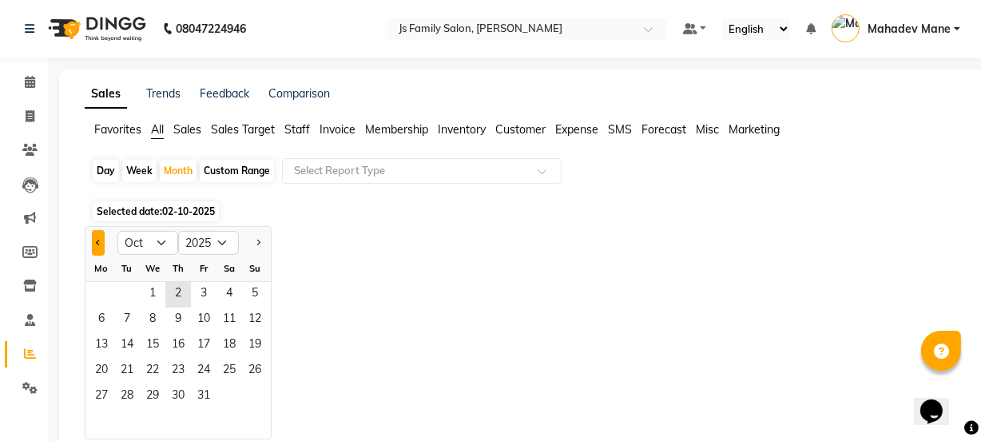
click at [103, 240] on button "Previous month" at bounding box center [98, 243] width 13 height 26
select select "9"
click at [111, 287] on span "1" at bounding box center [102, 295] width 26 height 26
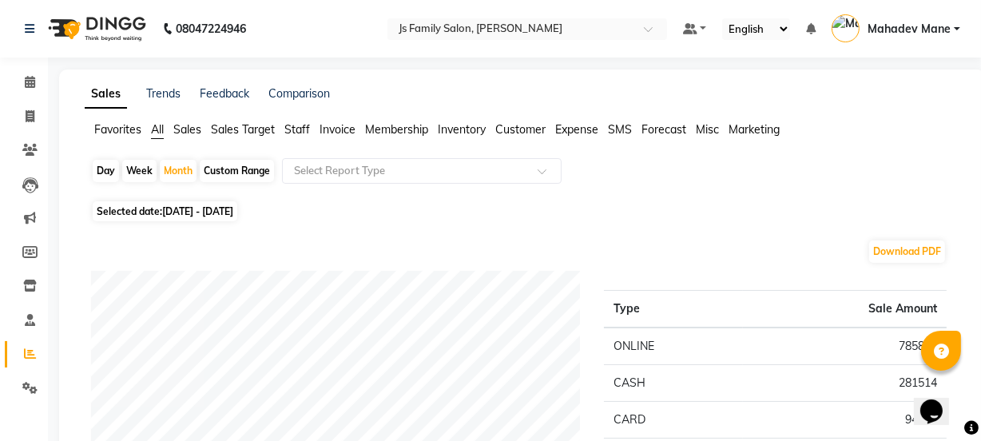
click at [297, 129] on span "Staff" at bounding box center [297, 129] width 26 height 14
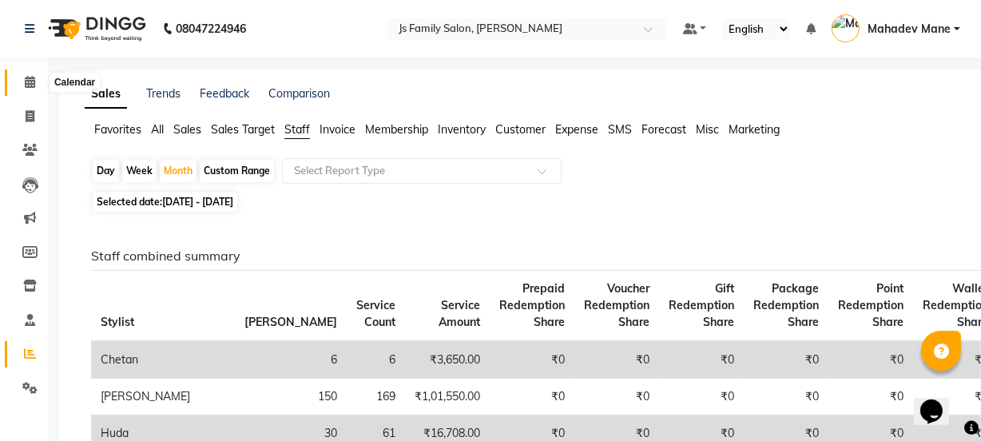
click at [37, 85] on span at bounding box center [30, 82] width 28 height 18
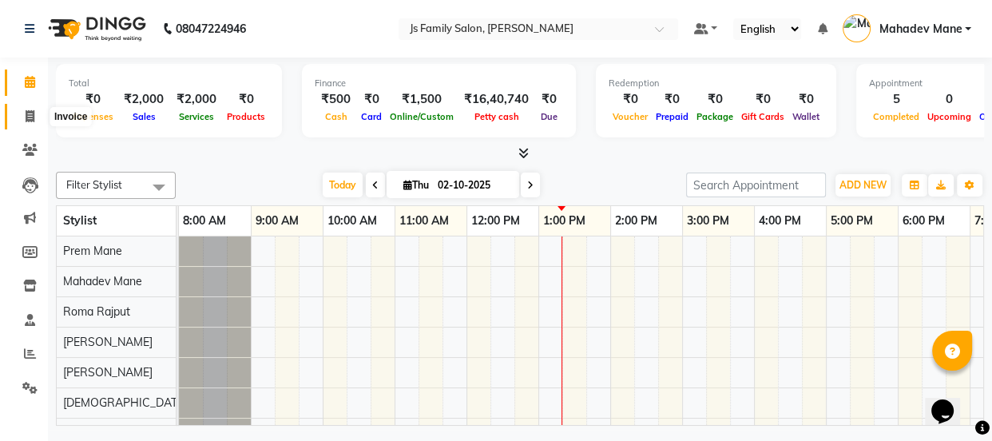
click at [32, 119] on icon at bounding box center [30, 116] width 9 height 12
select select "service"
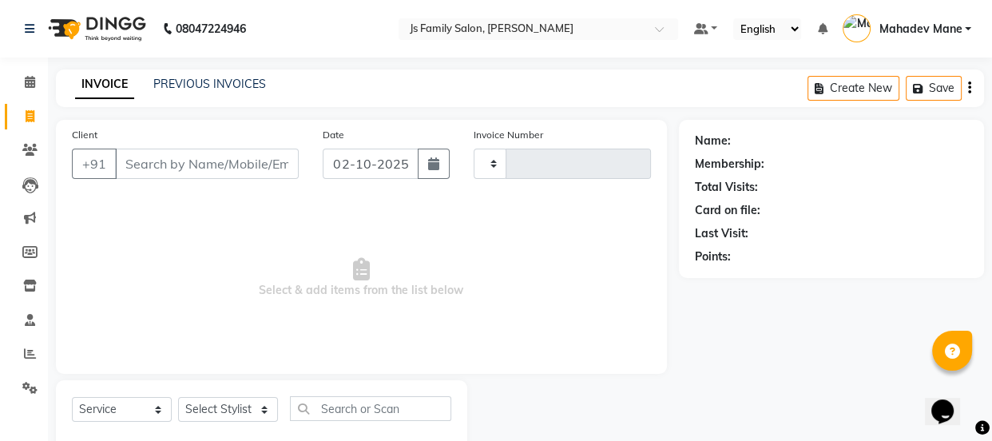
type input "8215"
select select "3729"
click at [23, 153] on icon at bounding box center [29, 150] width 15 height 12
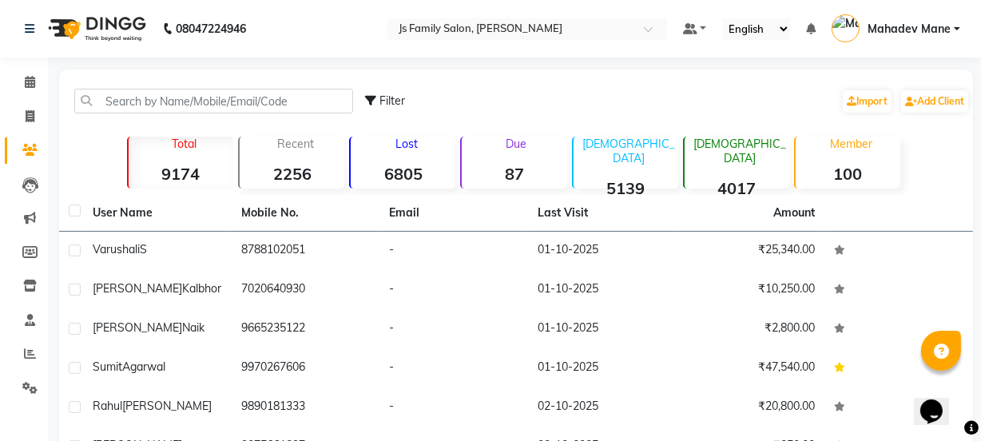
click at [184, 113] on div "Filter Import Add Client" at bounding box center [515, 101] width 907 height 50
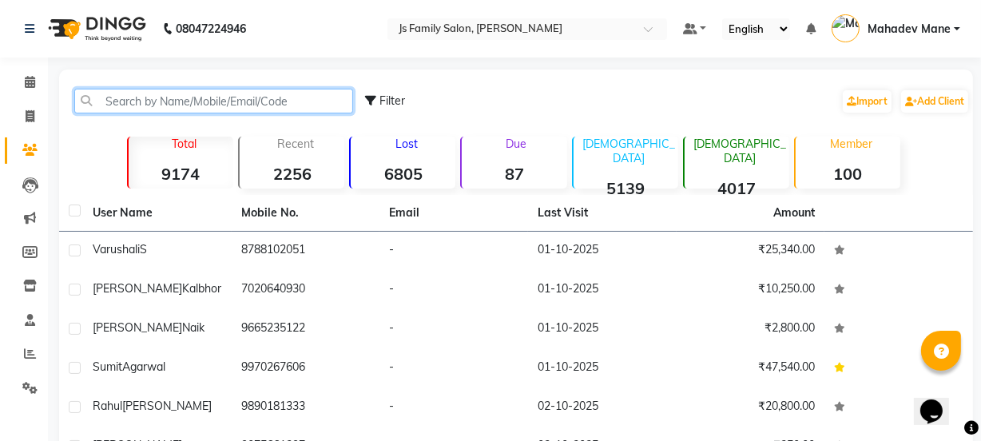
click at [184, 101] on input "text" at bounding box center [213, 101] width 279 height 25
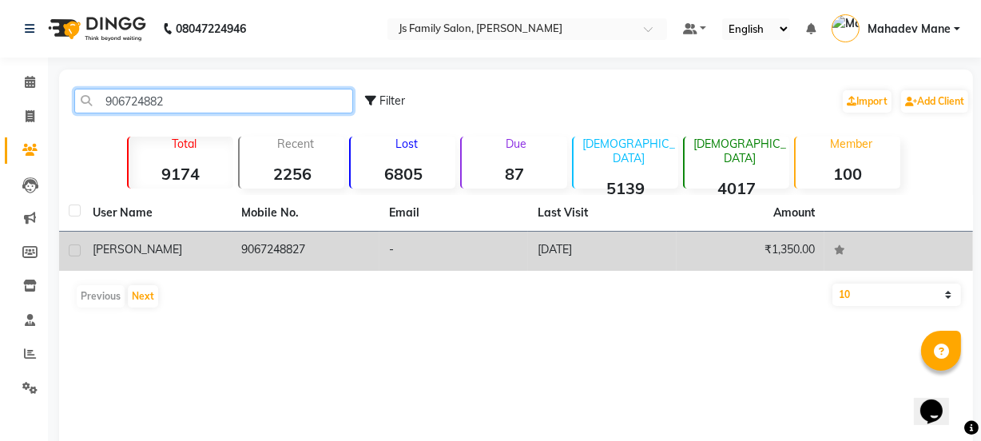
type input "906724882"
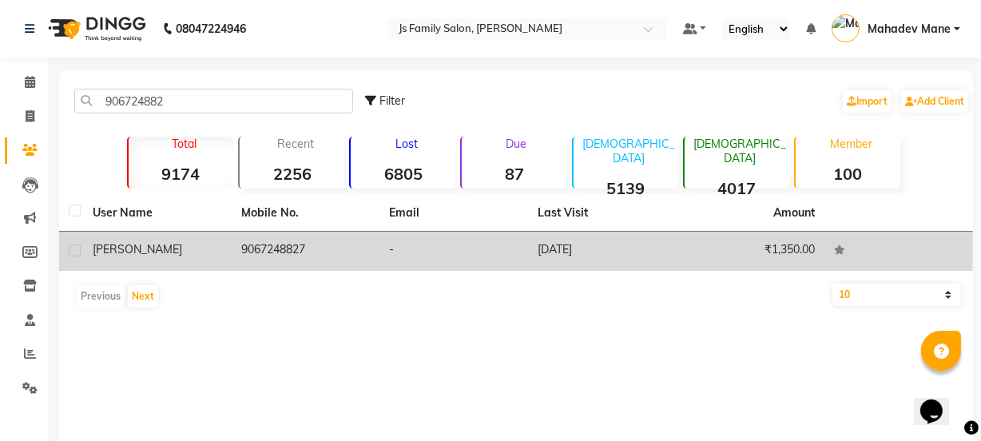
click at [133, 252] on span "[PERSON_NAME]" at bounding box center [137, 249] width 89 height 14
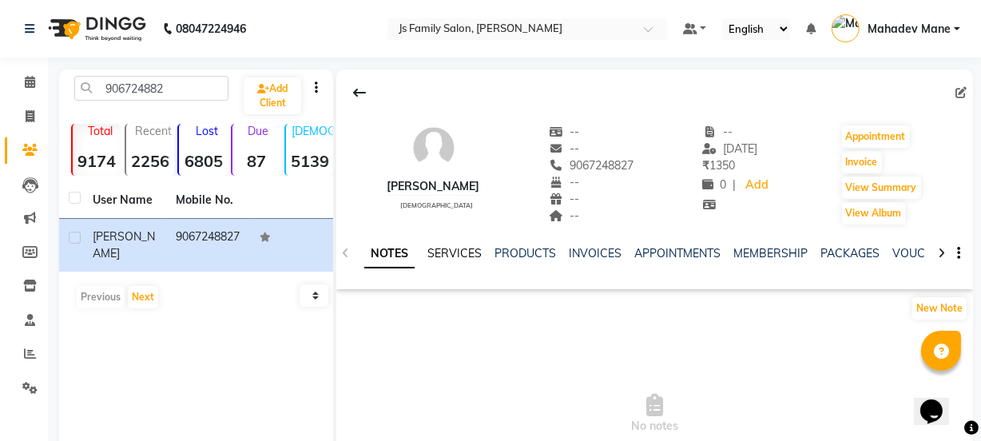
click at [433, 251] on link "SERVICES" at bounding box center [454, 253] width 54 height 14
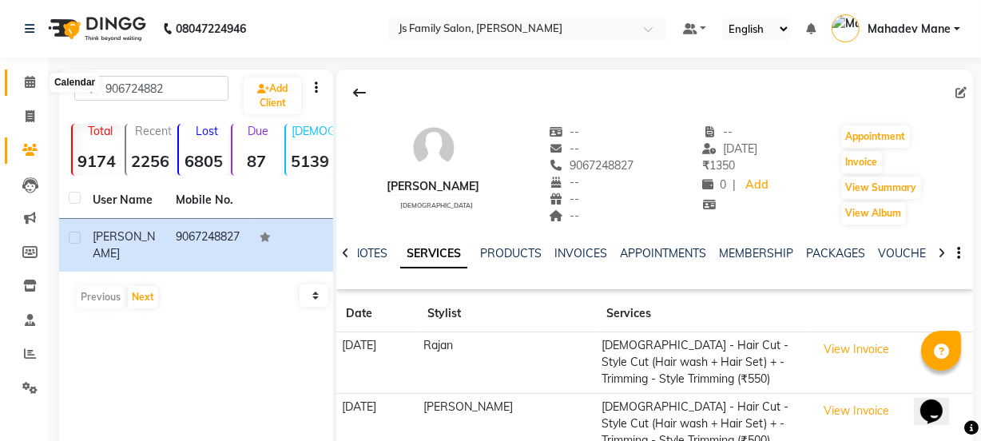
click at [25, 77] on icon at bounding box center [30, 82] width 10 height 12
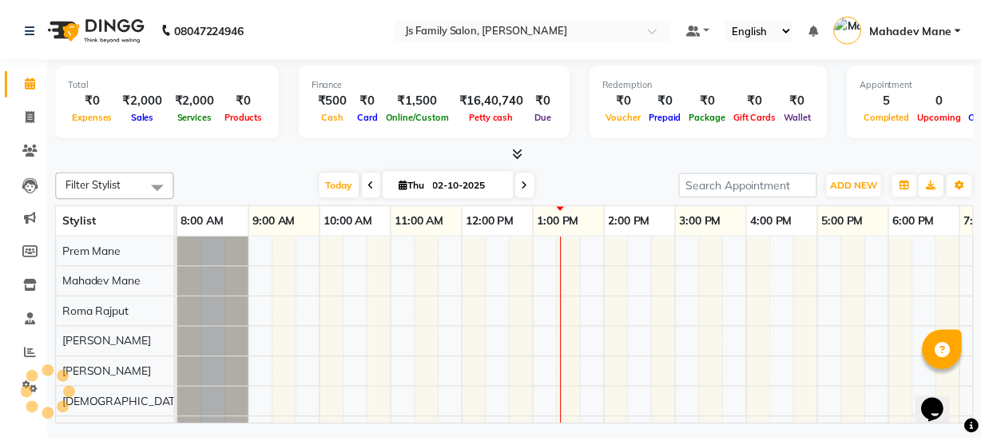
scroll to position [0, 129]
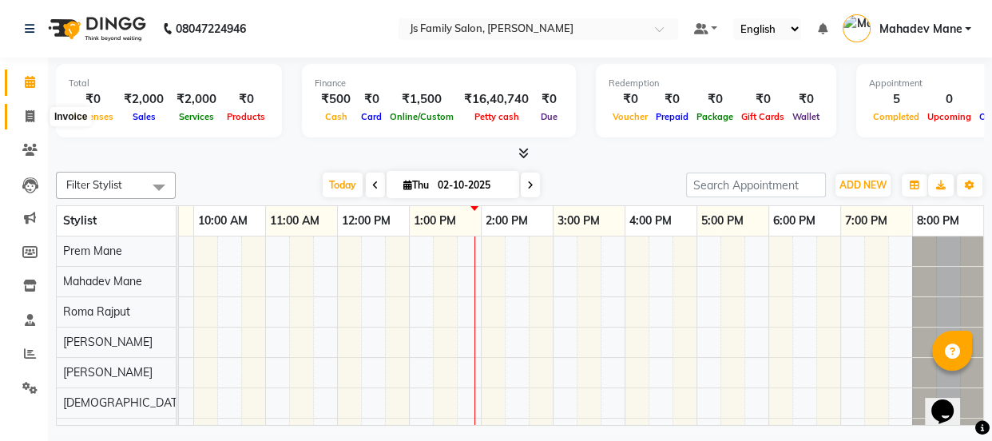
click at [23, 108] on span at bounding box center [30, 117] width 28 height 18
select select "service"
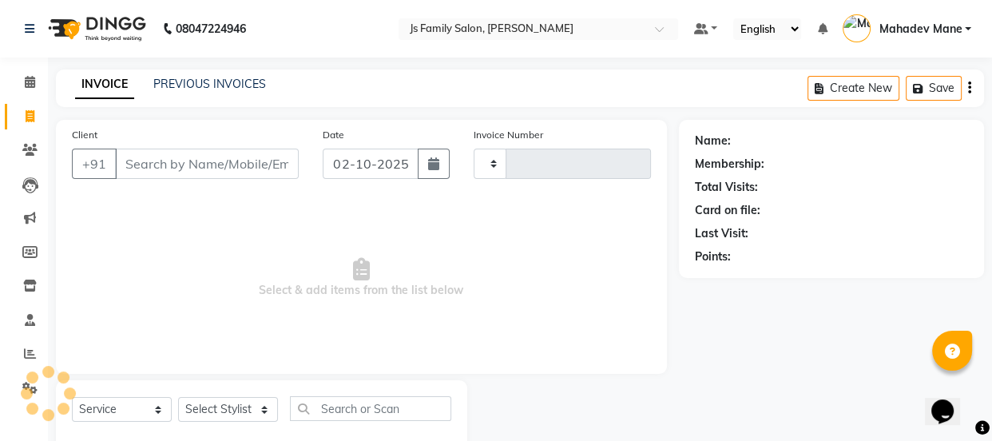
type input "8215"
select select "3729"
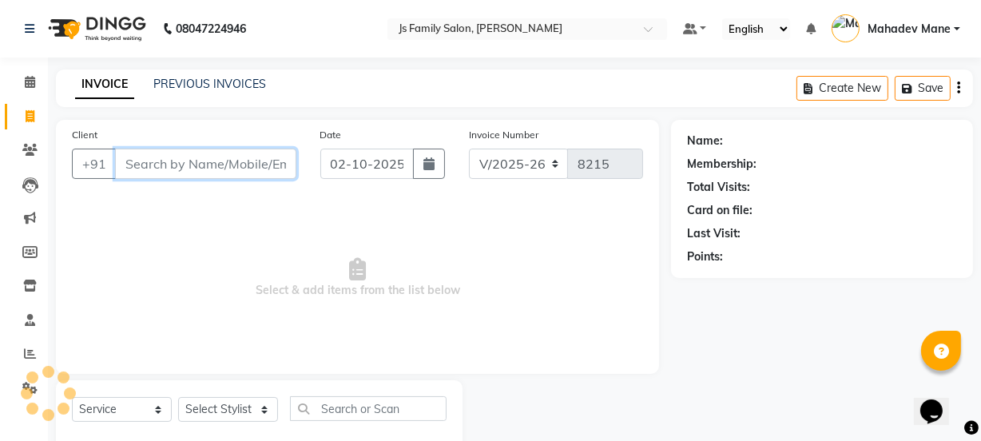
click at [244, 160] on input "Client" at bounding box center [205, 164] width 181 height 30
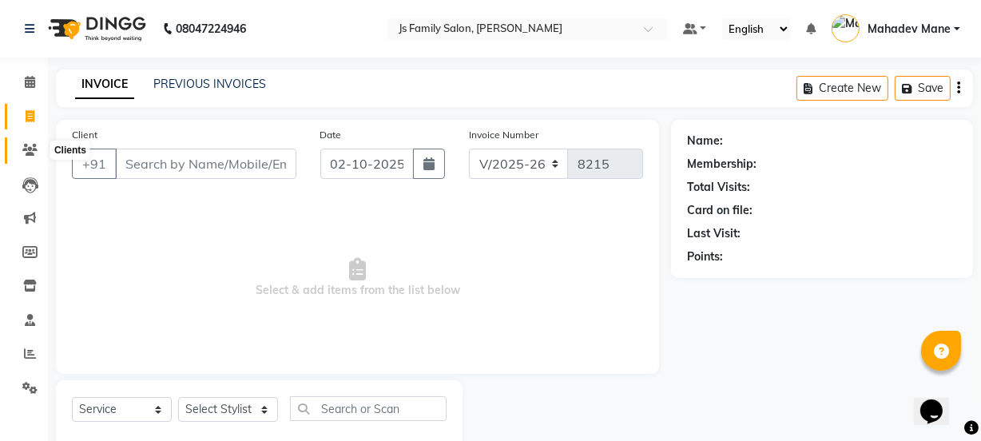
click at [32, 142] on span at bounding box center [30, 150] width 28 height 18
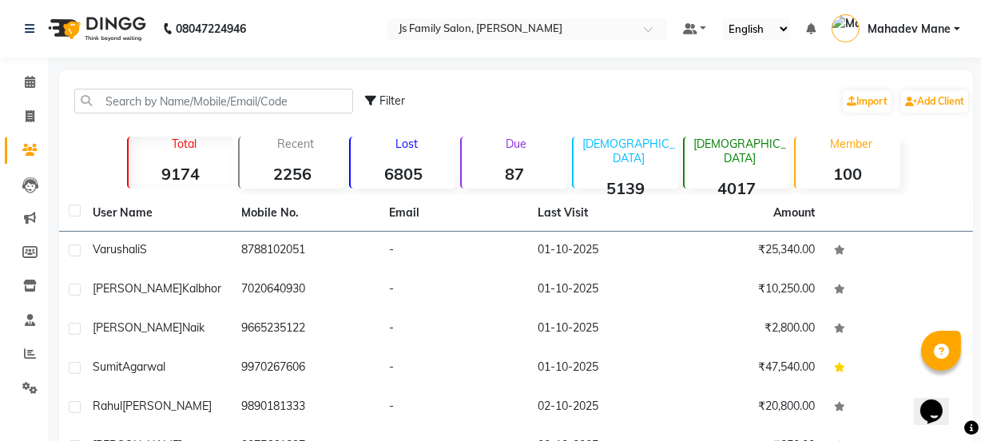
click at [180, 86] on div "Filter Import Add Client" at bounding box center [515, 101] width 907 height 50
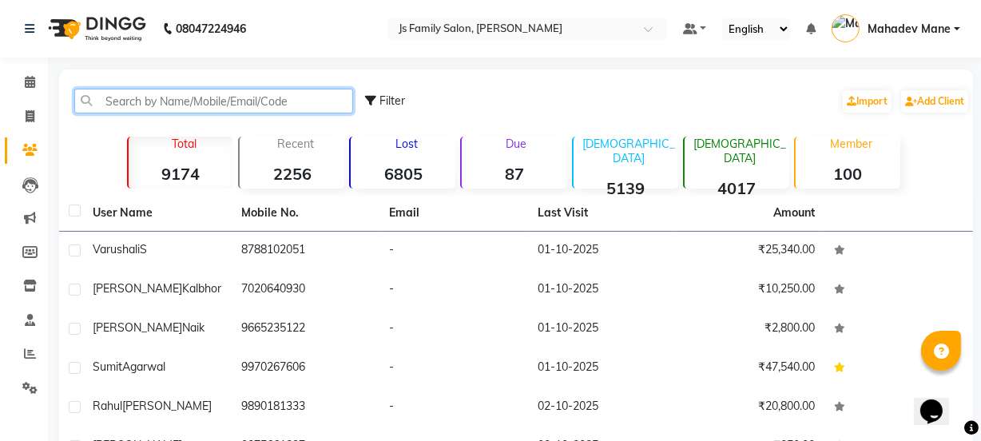
click at [180, 92] on input "text" at bounding box center [213, 101] width 279 height 25
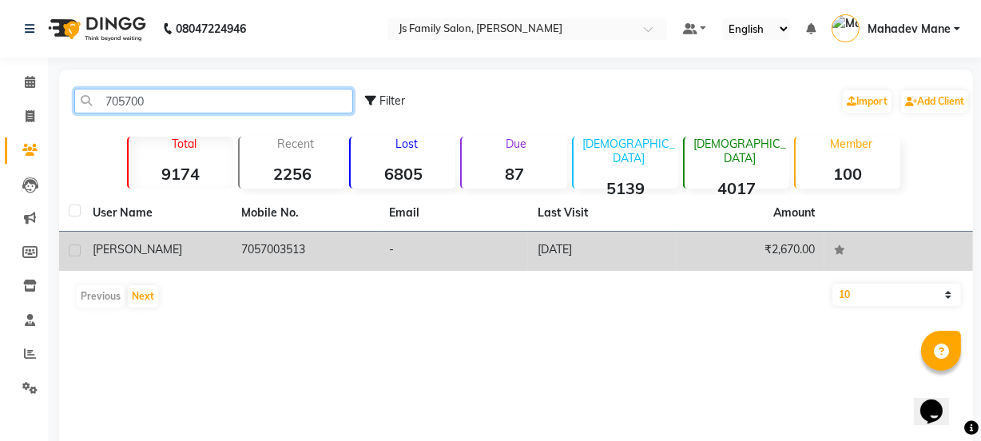
type input "705700"
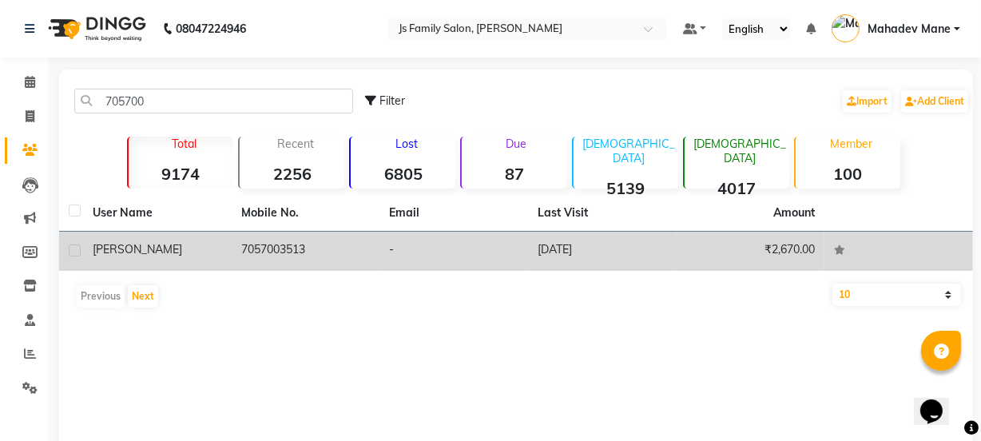
click at [228, 261] on td "[PERSON_NAME]" at bounding box center [157, 251] width 149 height 39
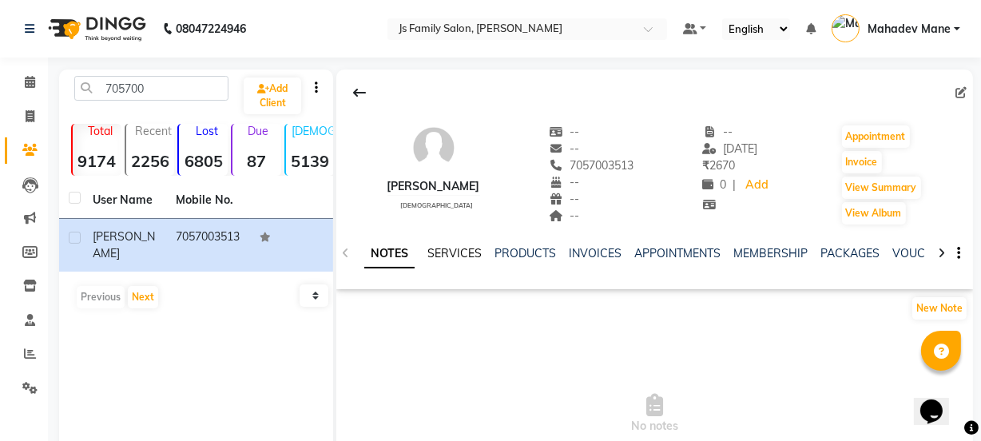
click at [442, 250] on link "SERVICES" at bounding box center [454, 253] width 54 height 14
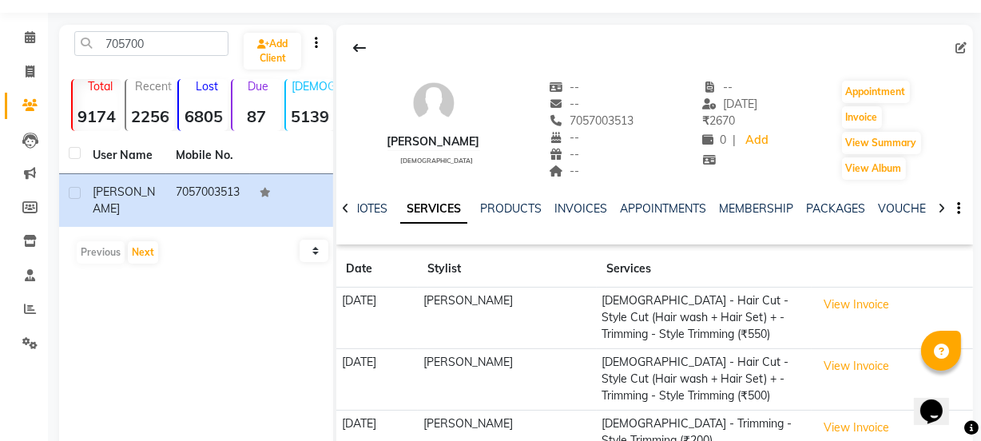
scroll to position [43, 0]
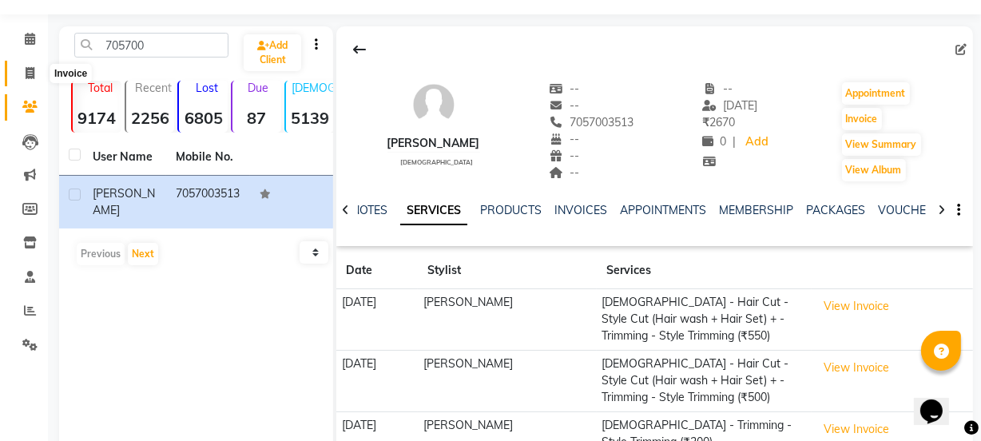
click at [16, 67] on span at bounding box center [30, 74] width 28 height 18
select select "service"
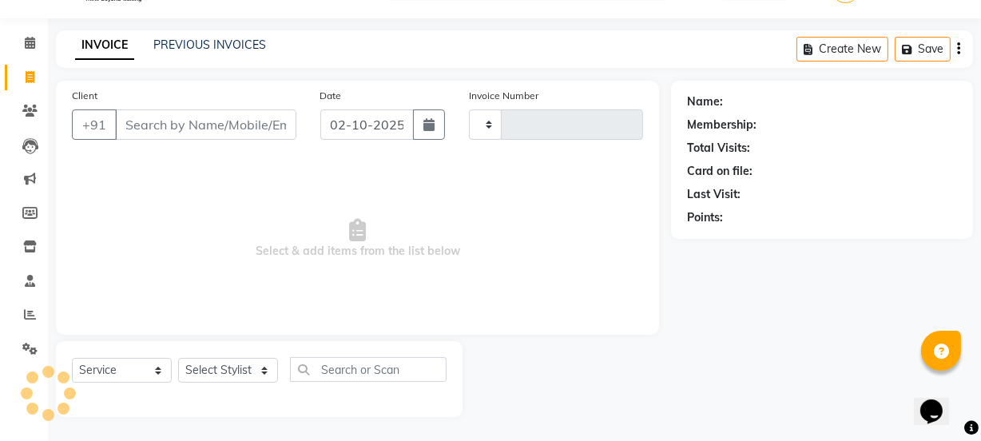
type input "8215"
select select "3729"
click at [175, 118] on input "Client" at bounding box center [205, 124] width 181 height 30
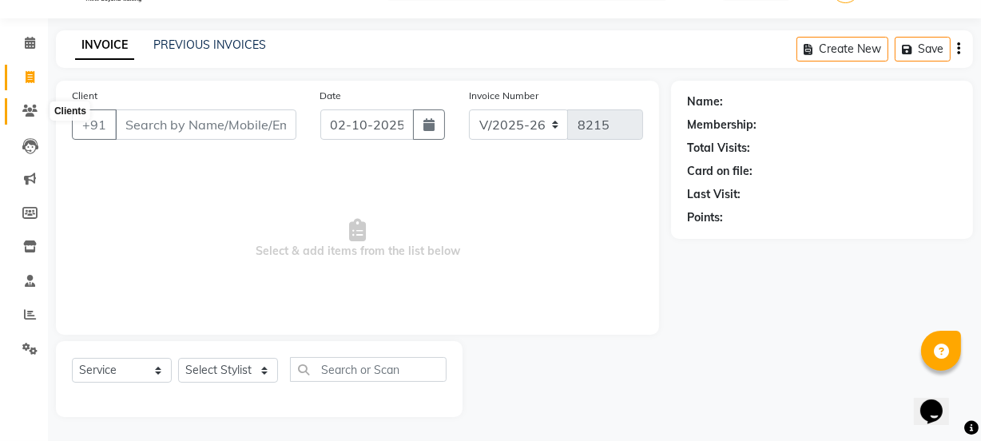
drag, startPoint x: 169, startPoint y: 118, endPoint x: 25, endPoint y: 113, distance: 144.7
click at [25, 113] on app-home "08047224946 Select Location × Js Family Salon, [PERSON_NAME] Default Panel My P…" at bounding box center [490, 201] width 981 height 480
click at [30, 106] on icon at bounding box center [29, 111] width 15 height 12
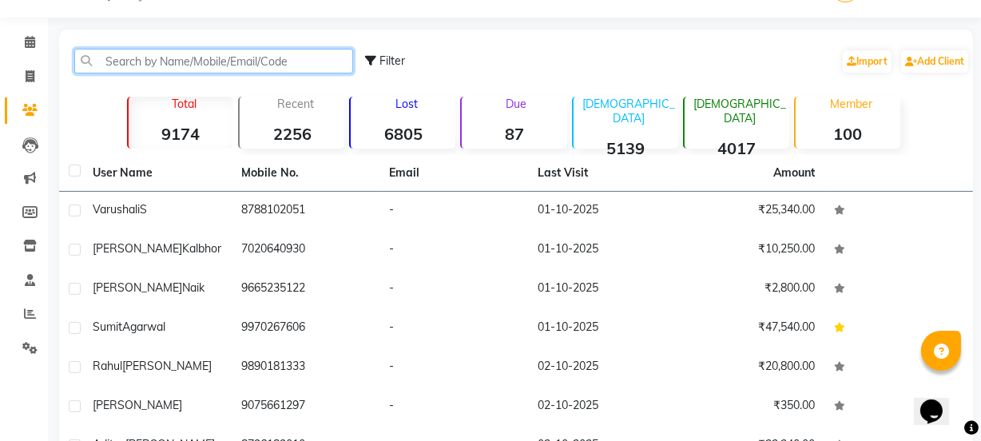
click at [157, 64] on input "text" at bounding box center [213, 61] width 279 height 25
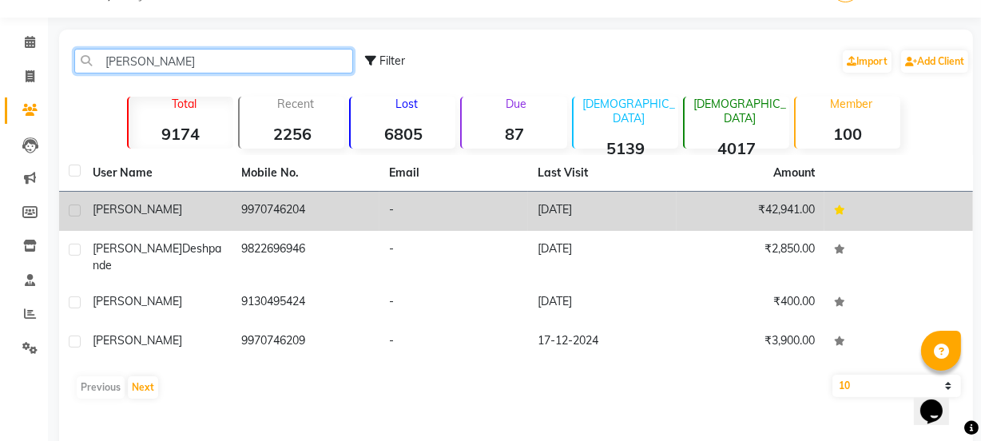
type input "[PERSON_NAME]"
click at [343, 200] on td "9970746204" at bounding box center [306, 211] width 149 height 39
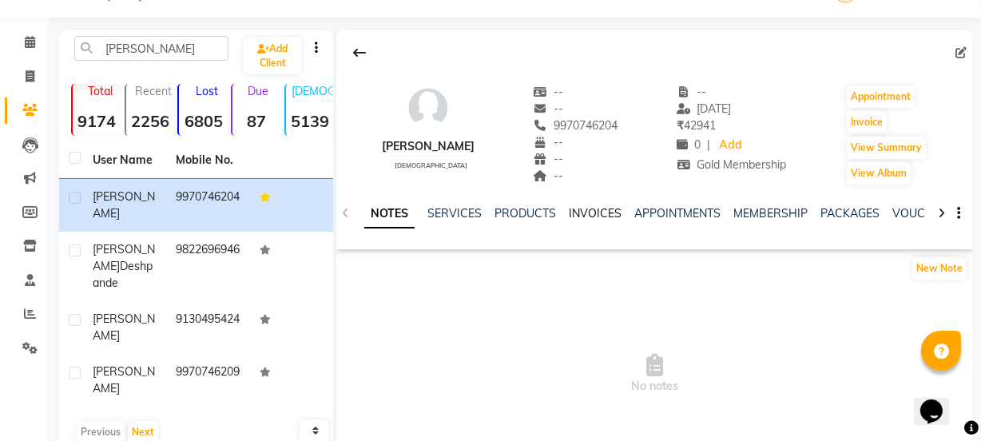
click at [589, 213] on link "INVOICES" at bounding box center [595, 213] width 53 height 14
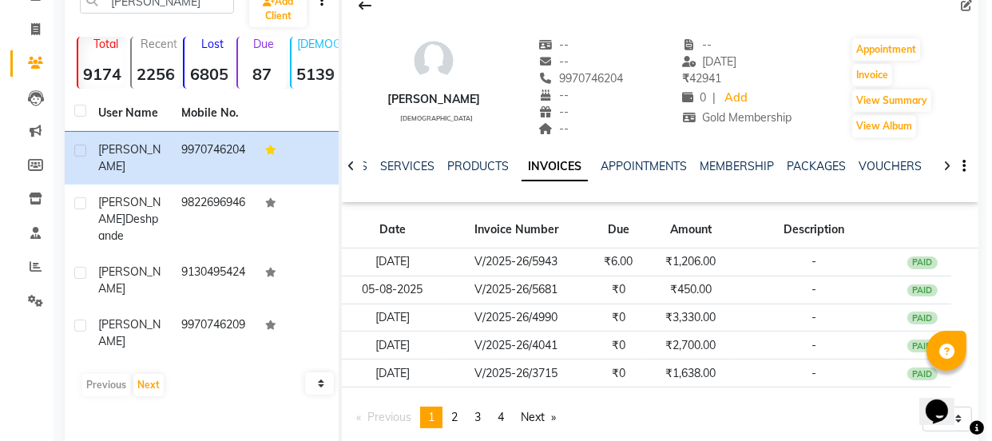
scroll to position [132, 0]
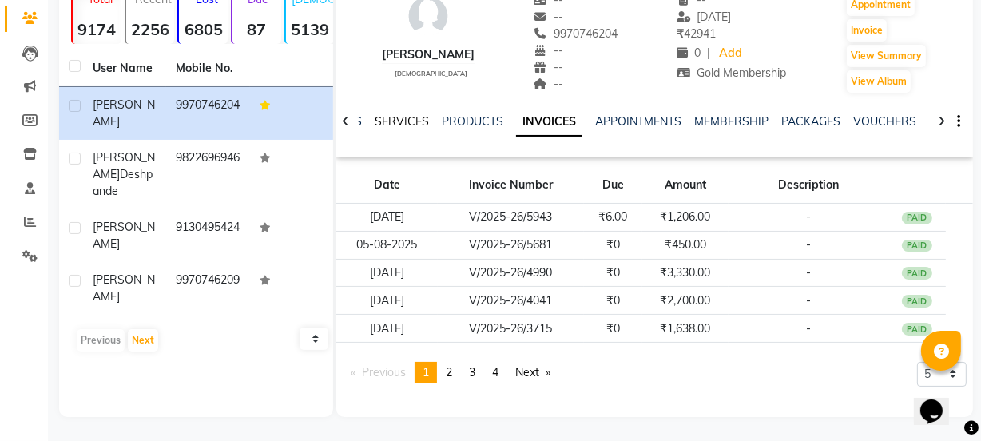
click at [391, 114] on link "SERVICES" at bounding box center [402, 121] width 54 height 14
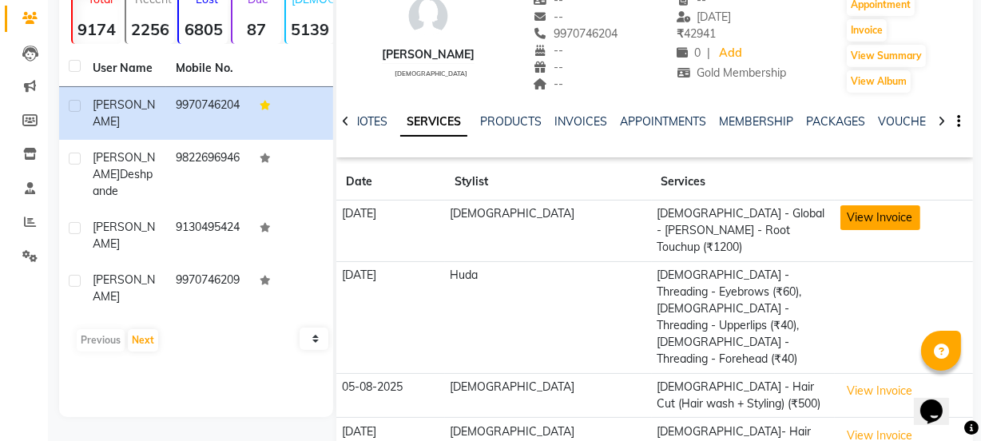
click at [843, 212] on button "View Invoice" at bounding box center [880, 217] width 80 height 25
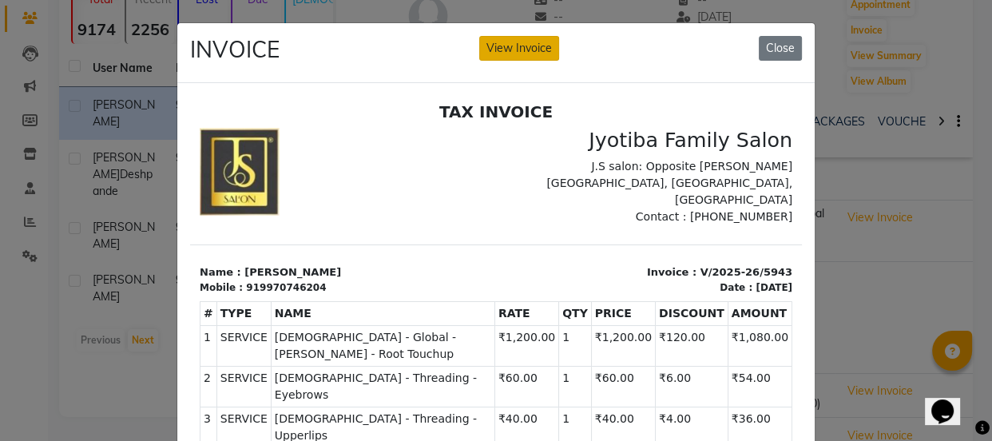
click at [509, 42] on button "View Invoice" at bounding box center [519, 48] width 80 height 25
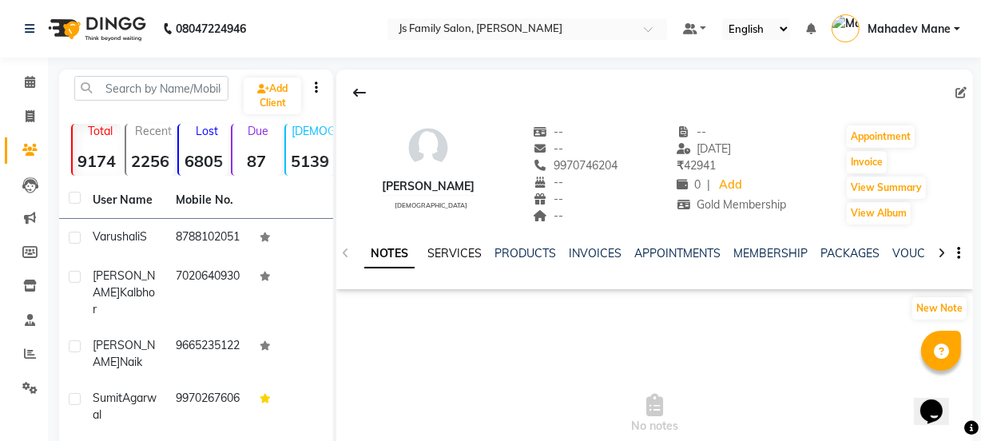
click at [476, 255] on link "SERVICES" at bounding box center [454, 253] width 54 height 14
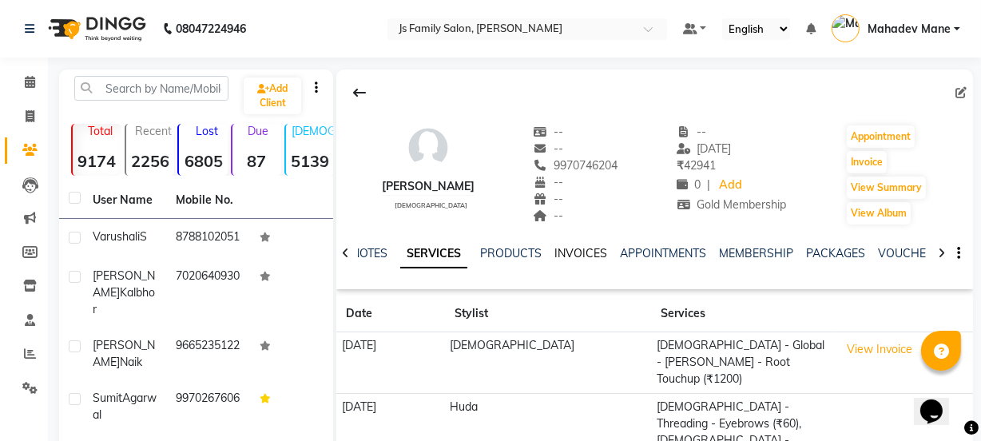
click at [566, 248] on link "INVOICES" at bounding box center [580, 253] width 53 height 14
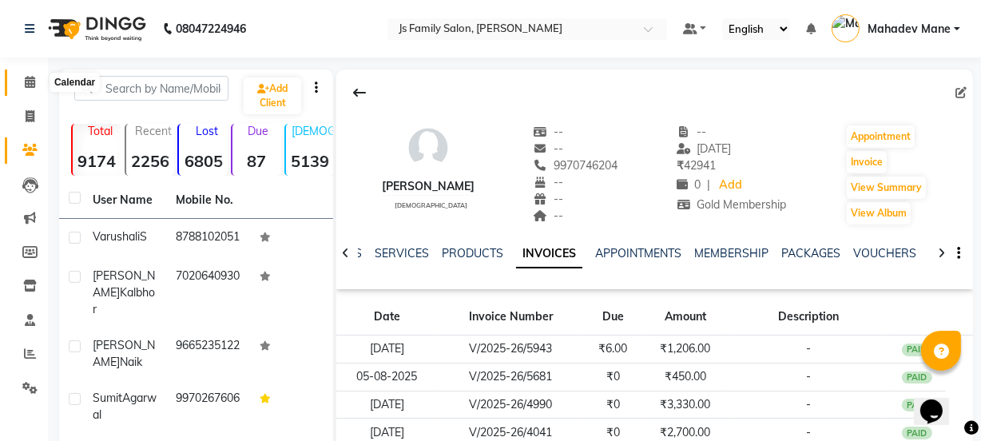
click at [19, 85] on span at bounding box center [30, 82] width 28 height 18
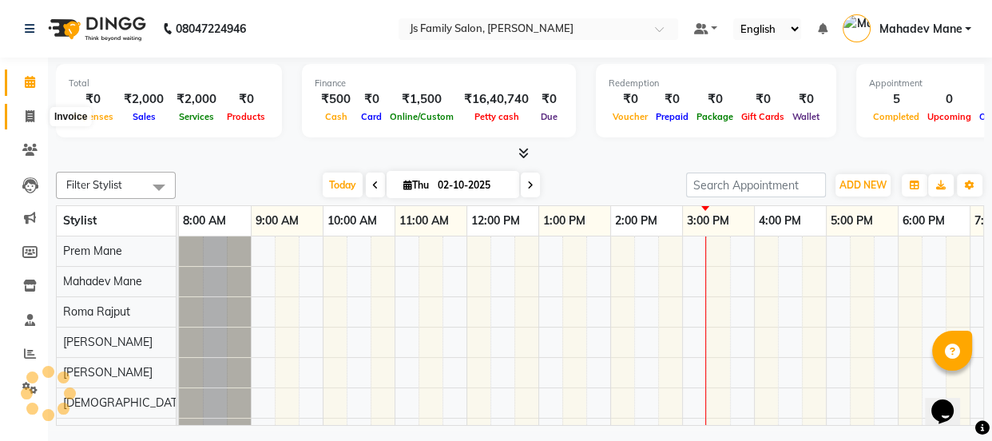
click at [22, 108] on span at bounding box center [30, 117] width 28 height 18
select select "service"
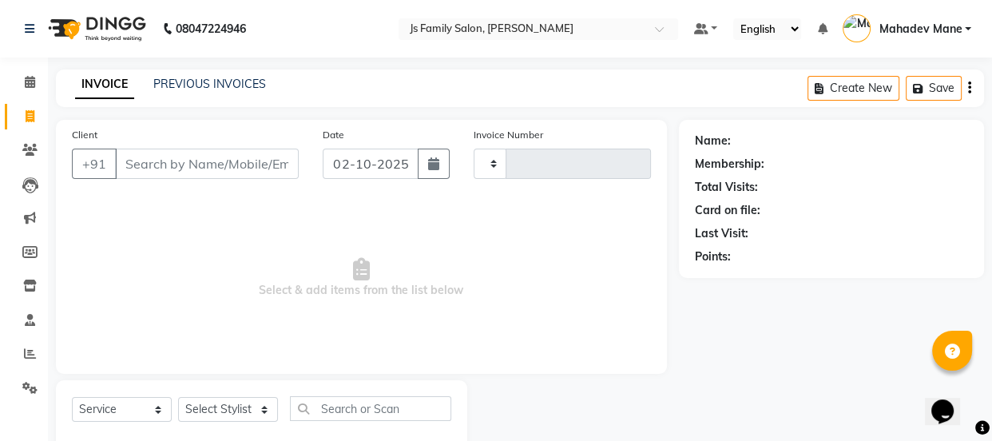
type input "8215"
select select "3729"
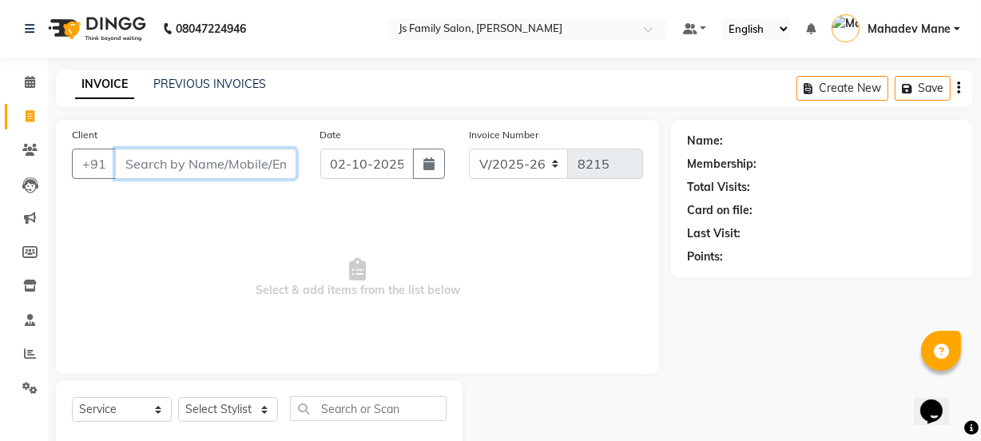
click at [142, 168] on input "Client" at bounding box center [205, 164] width 181 height 30
click at [229, 81] on link "PREVIOUS INVOICES" at bounding box center [209, 84] width 113 height 14
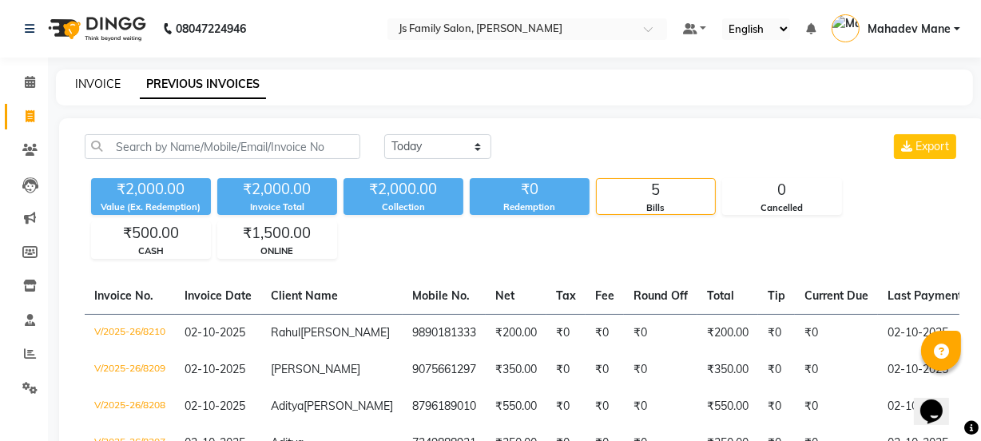
click at [112, 85] on link "INVOICE" at bounding box center [98, 84] width 46 height 14
select select "service"
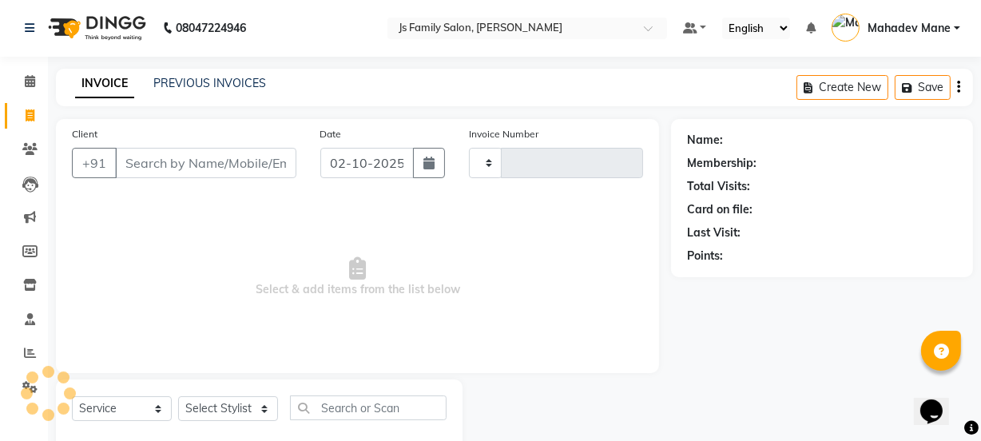
type input "8215"
select select "3729"
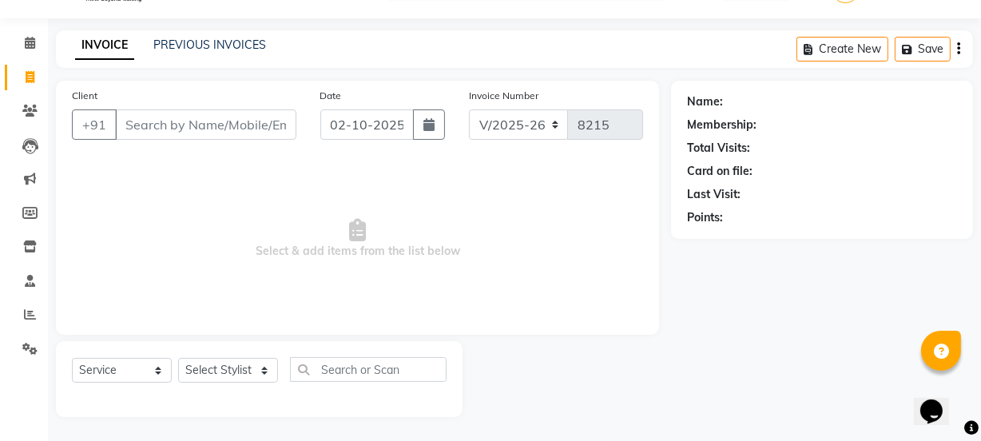
click at [138, 134] on input "Client" at bounding box center [205, 124] width 181 height 30
click at [145, 133] on input "Client" at bounding box center [205, 124] width 181 height 30
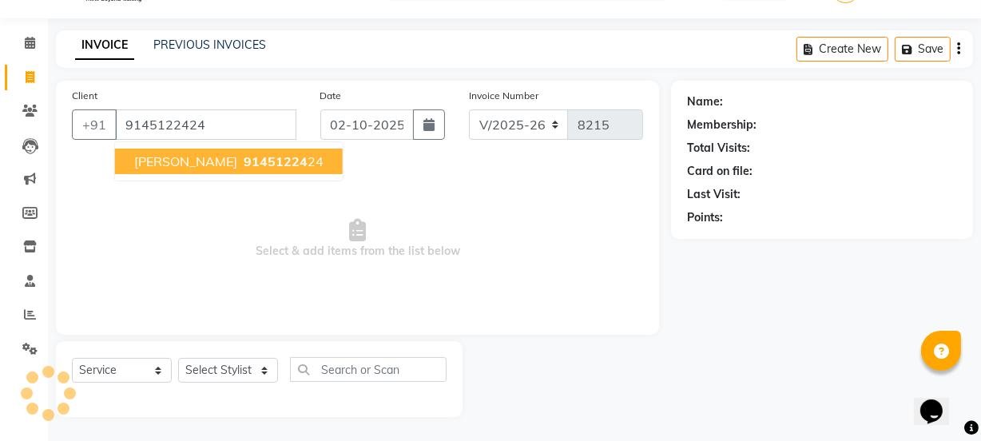
type input "9145122424"
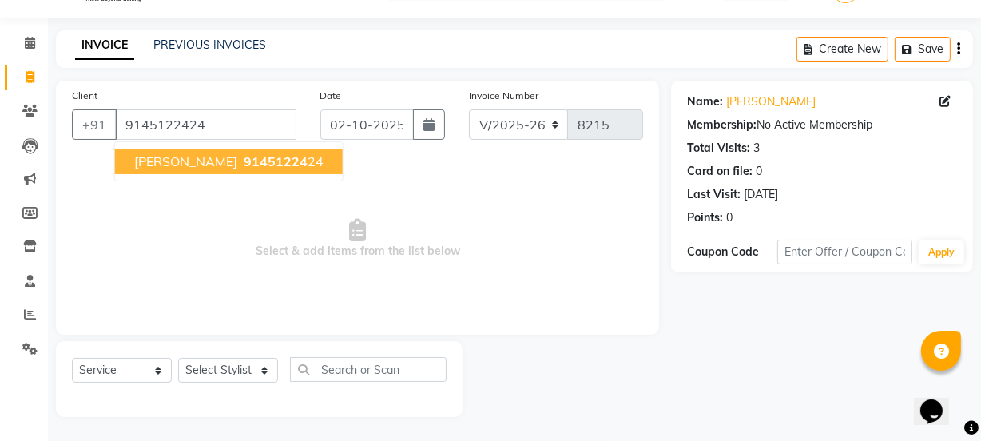
click at [160, 149] on button "[PERSON_NAME] 91451224 24" at bounding box center [229, 162] width 228 height 26
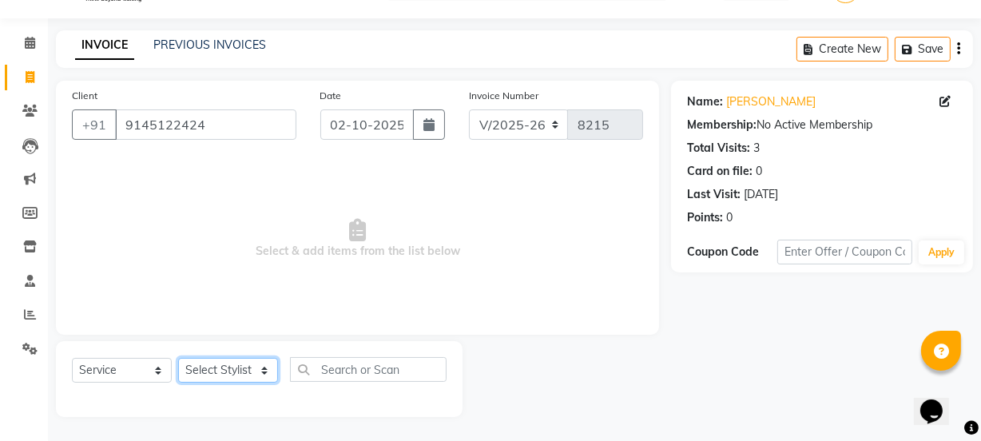
click at [217, 381] on select "Select Stylist [PERSON_NAME] Vaidyakar [PERSON_NAME] [PERSON_NAME] Mane Mosin […" at bounding box center [228, 370] width 100 height 25
select select "58002"
click at [178, 358] on select "Select Stylist [PERSON_NAME] Vaidyakar [PERSON_NAME] [PERSON_NAME] Mane Mosin […" at bounding box center [228, 370] width 100 height 25
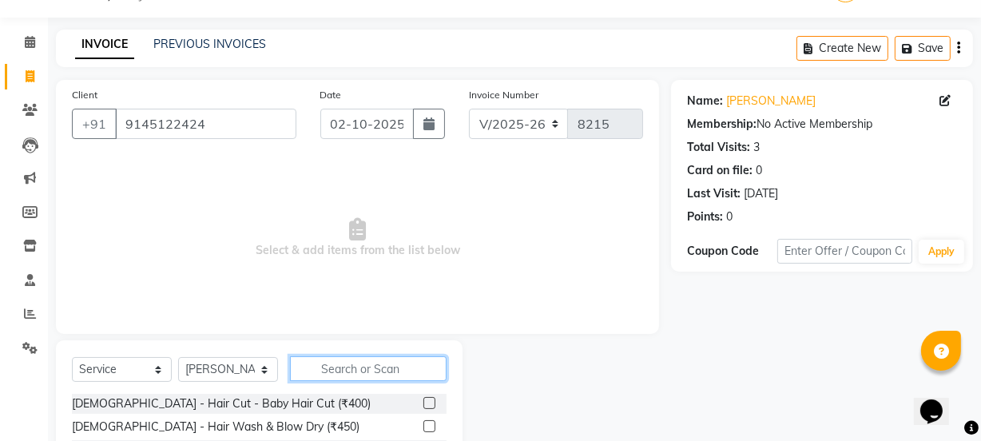
click at [374, 375] on input "text" at bounding box center [368, 368] width 157 height 25
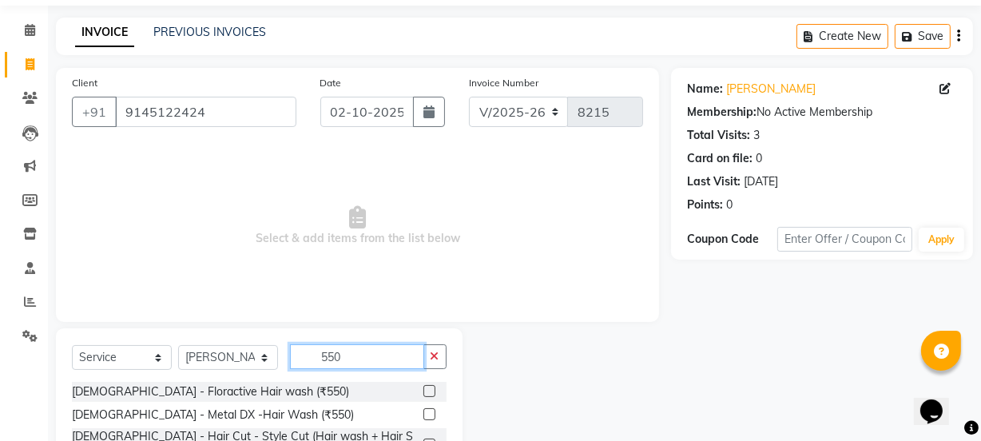
scroll to position [192, 0]
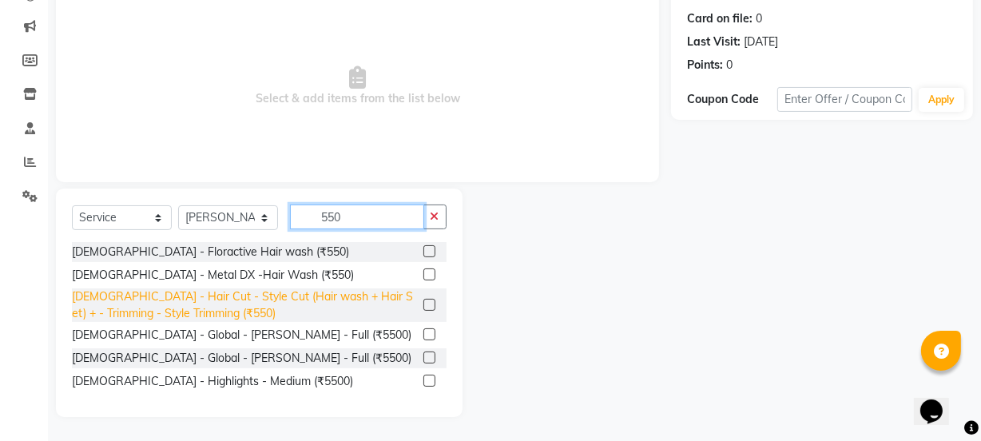
type input "550"
click at [355, 304] on div "[DEMOGRAPHIC_DATA] - Hair Cut - Style Cut (Hair wash + Hair Set) + - Trimming -…" at bounding box center [244, 305] width 345 height 34
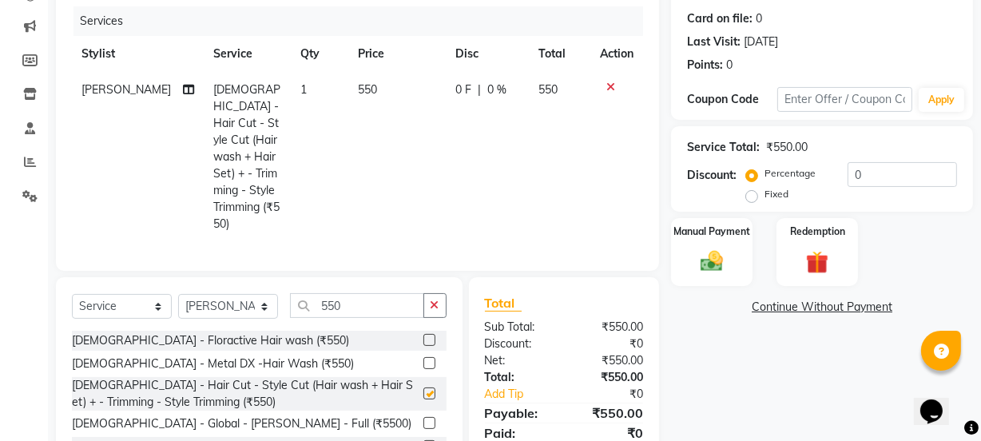
checkbox input "false"
click at [730, 264] on img at bounding box center [711, 261] width 38 height 27
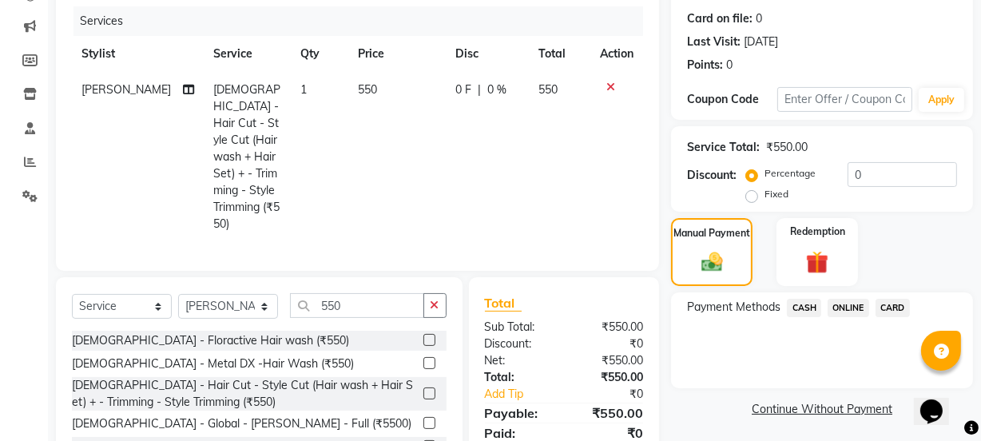
click at [833, 311] on span "ONLINE" at bounding box center [848, 308] width 42 height 18
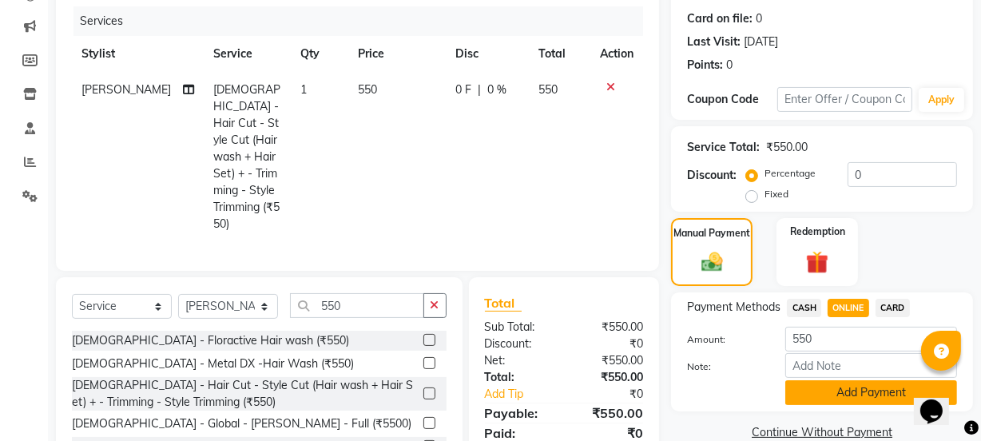
click at [834, 386] on button "Add Payment" at bounding box center [871, 392] width 172 height 25
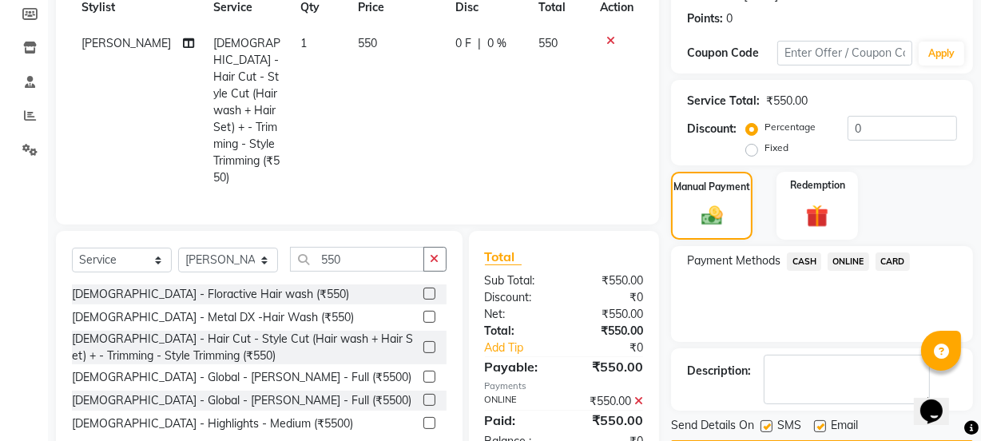
scroll to position [285, 0]
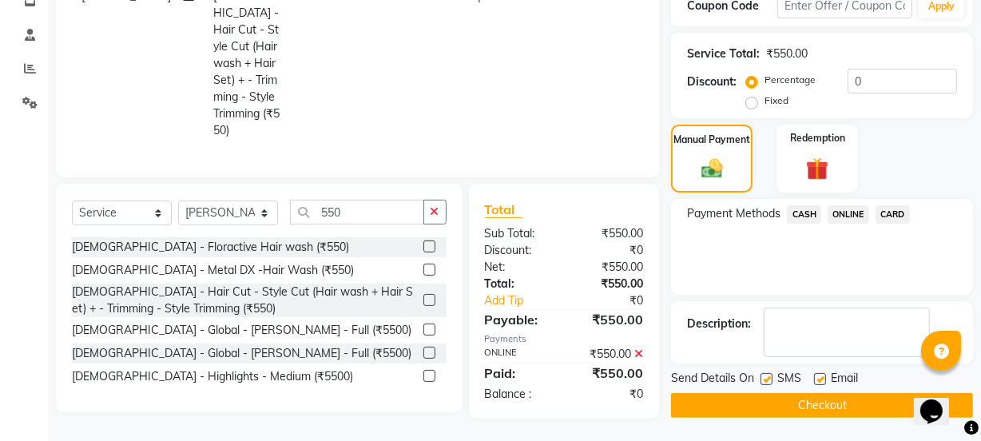
click at [819, 407] on button "Checkout" at bounding box center [822, 405] width 302 height 25
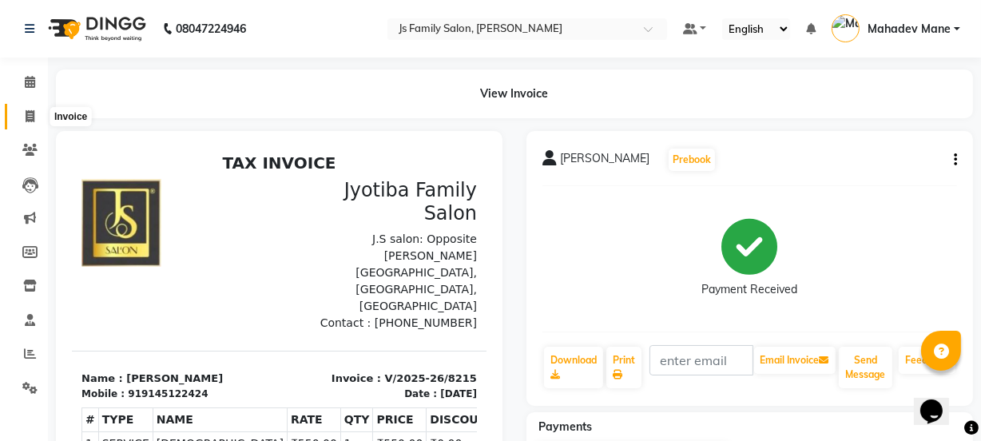
click at [26, 120] on icon at bounding box center [30, 116] width 9 height 12
select select "3729"
select select "service"
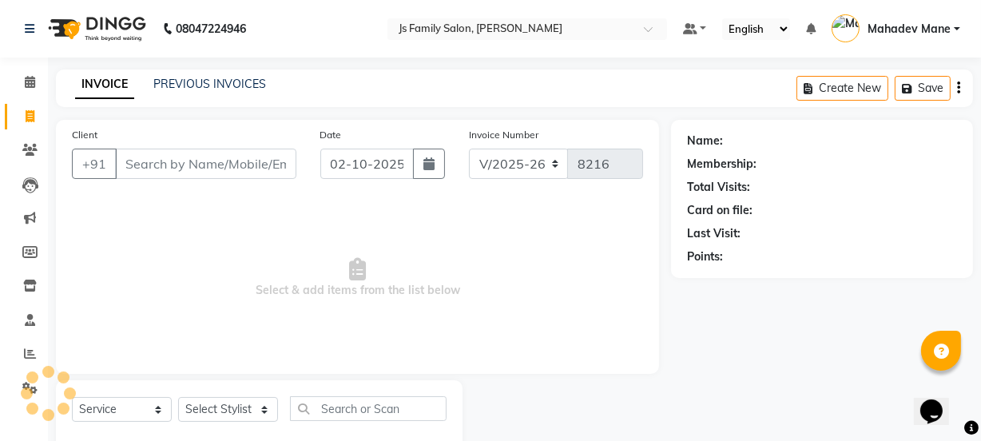
scroll to position [40, 0]
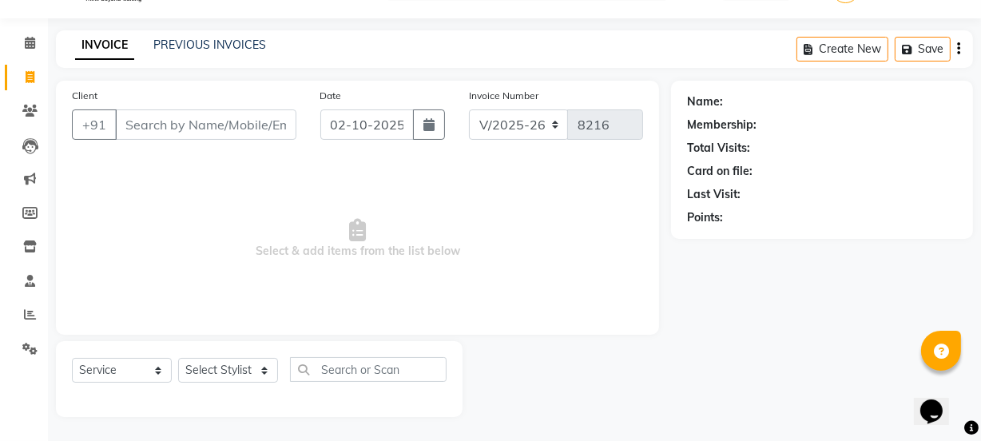
click at [185, 126] on input "Client" at bounding box center [205, 124] width 181 height 30
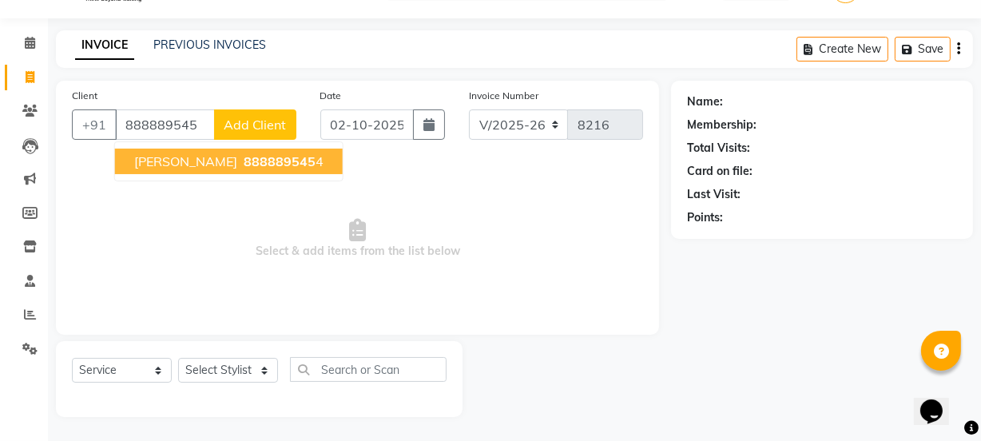
drag, startPoint x: 196, startPoint y: 150, endPoint x: 216, endPoint y: 315, distance: 166.5
click at [197, 153] on button "[PERSON_NAME] 888889545 4" at bounding box center [229, 162] width 228 height 26
type input "8888895454"
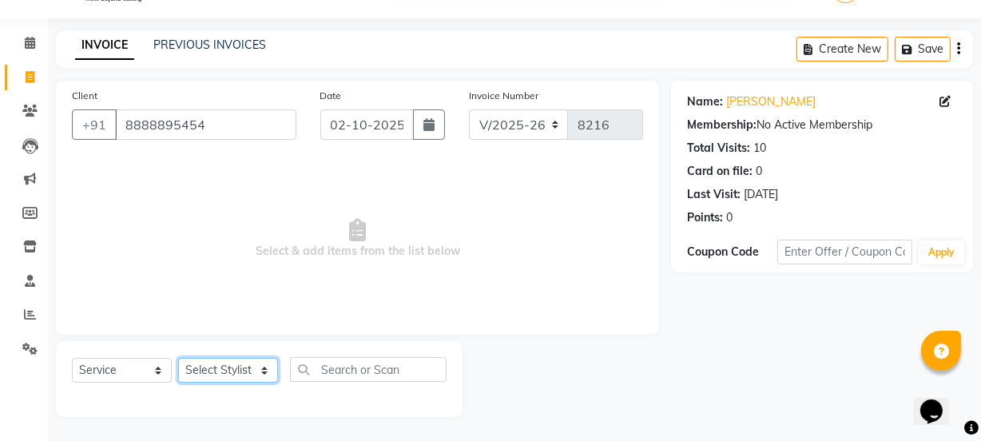
click at [225, 377] on select "Select Stylist [PERSON_NAME] Vaidyakar [PERSON_NAME] [PERSON_NAME] Mane Mosin […" at bounding box center [228, 370] width 100 height 25
select select "84579"
click at [178, 358] on select "Select Stylist [PERSON_NAME] Vaidyakar [PERSON_NAME] [PERSON_NAME] Mane Mosin […" at bounding box center [228, 370] width 100 height 25
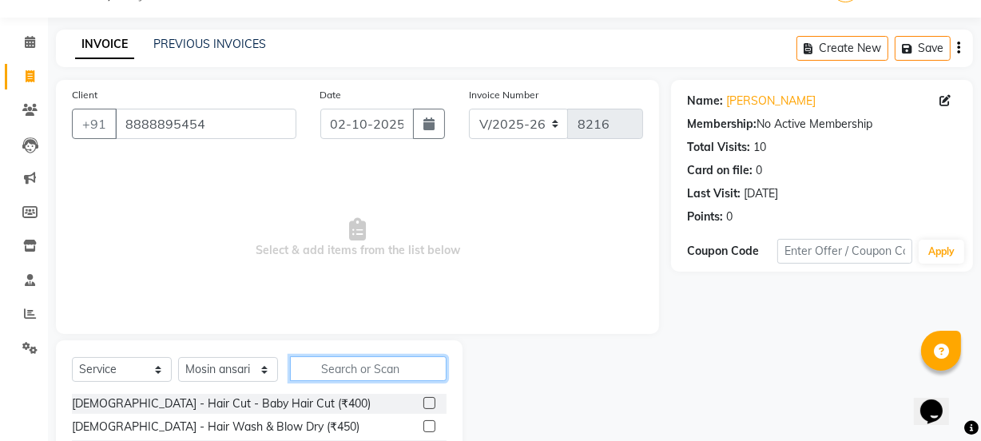
click at [314, 364] on input "text" at bounding box center [368, 368] width 157 height 25
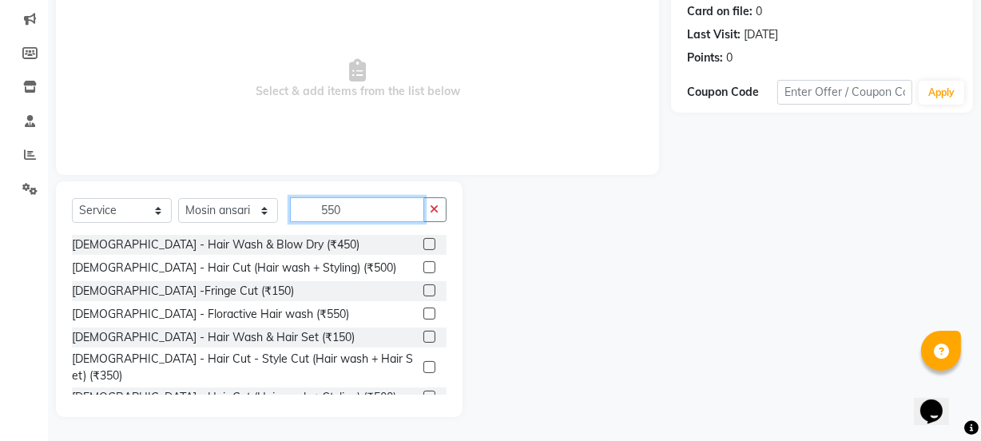
scroll to position [192, 0]
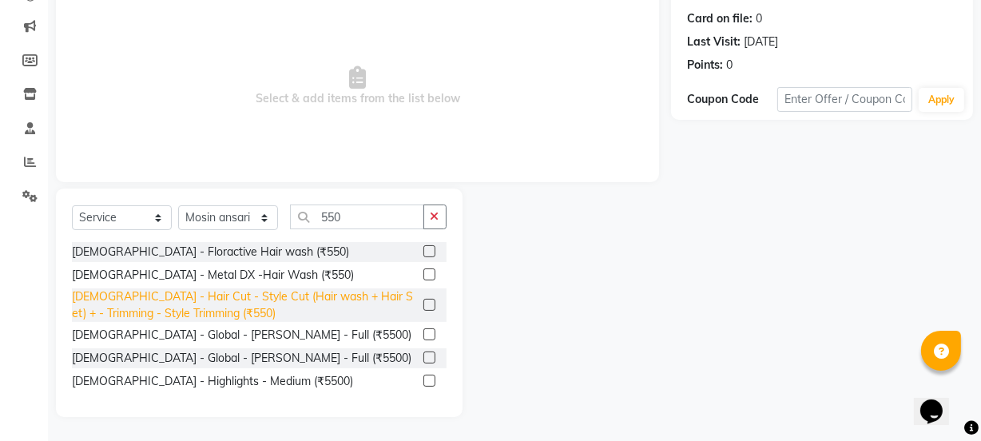
click at [375, 296] on div "[DEMOGRAPHIC_DATA] - Hair Cut - Style Cut (Hair wash + Hair Set) + - Trimming -…" at bounding box center [244, 305] width 345 height 34
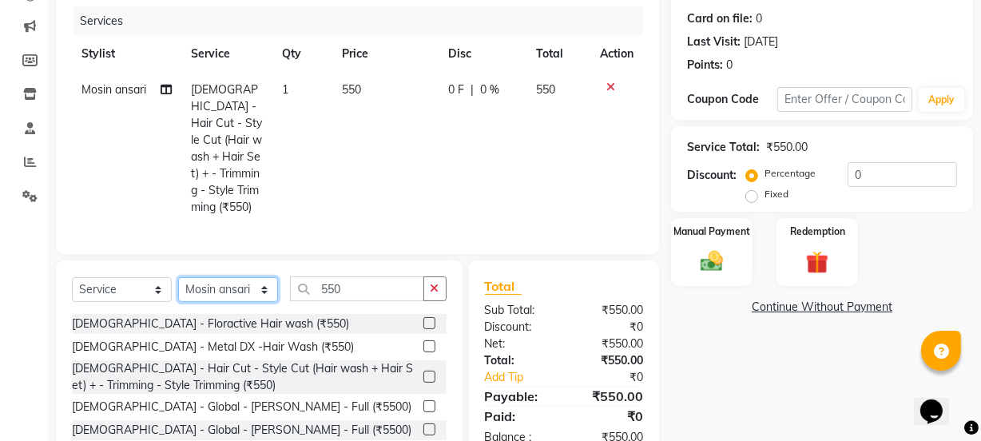
click at [240, 280] on select "Select Stylist [PERSON_NAME] Vaidyakar [PERSON_NAME] [PERSON_NAME] Mane Mosin […" at bounding box center [228, 289] width 100 height 25
click at [178, 277] on select "Select Stylist [PERSON_NAME] Vaidyakar [PERSON_NAME] [PERSON_NAME] Mane Mosin […" at bounding box center [228, 289] width 100 height 25
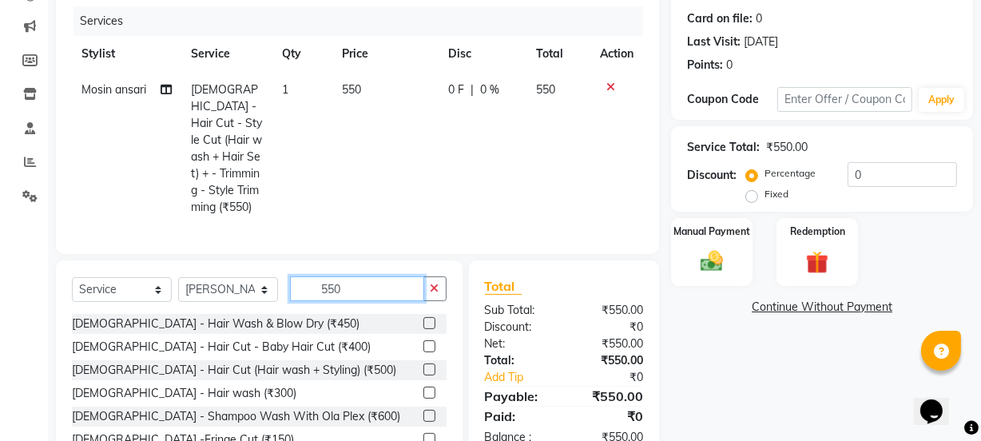
click at [335, 283] on input "550" at bounding box center [357, 288] width 134 height 25
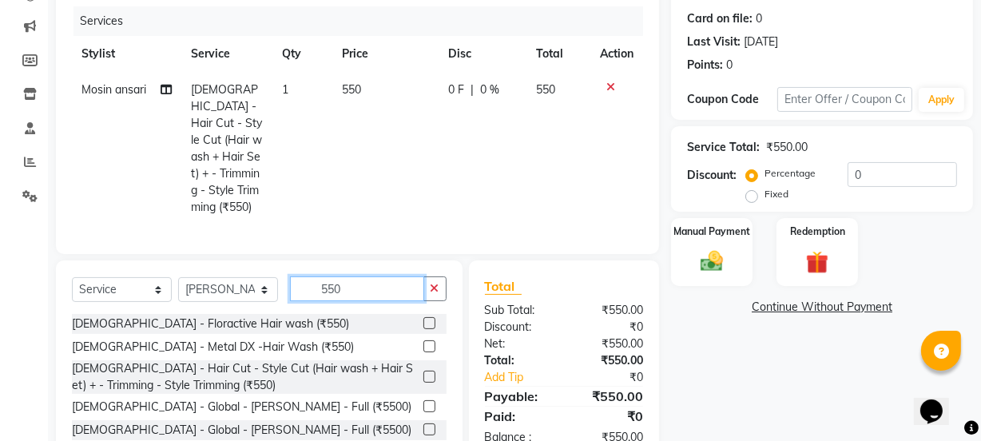
click at [335, 284] on input "550" at bounding box center [357, 288] width 134 height 25
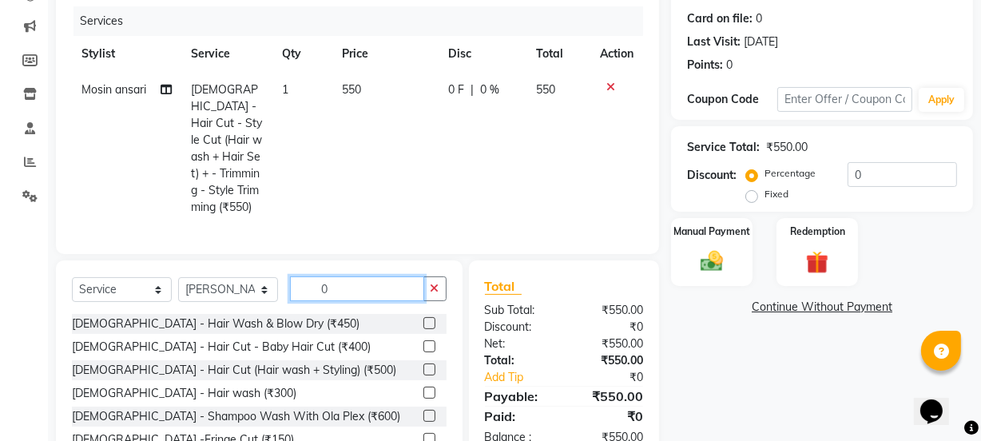
click at [392, 280] on input "0" at bounding box center [357, 288] width 134 height 25
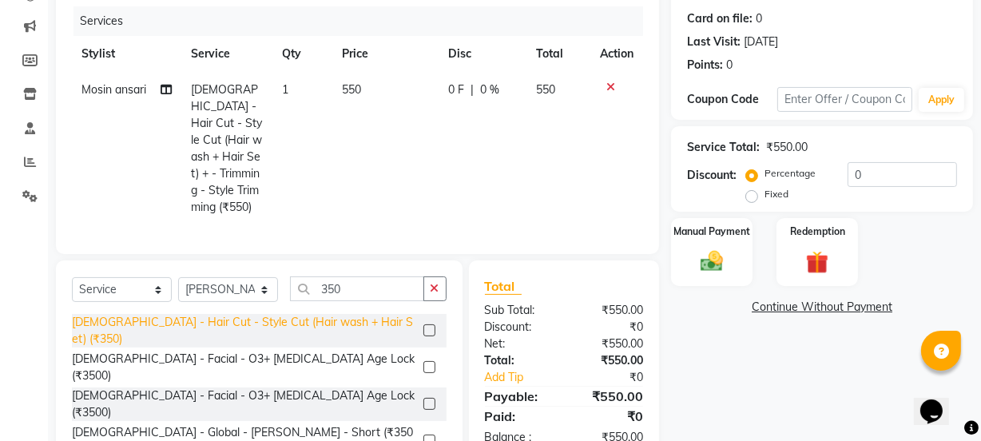
click at [319, 319] on div "[DEMOGRAPHIC_DATA] - Hair Cut - Style Cut (Hair wash + Hair Set) (₹350)" at bounding box center [244, 331] width 345 height 34
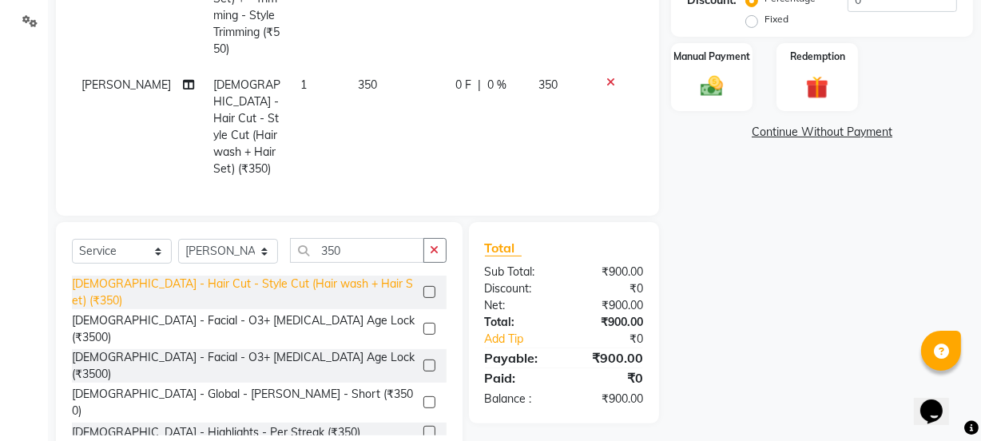
scroll to position [367, 0]
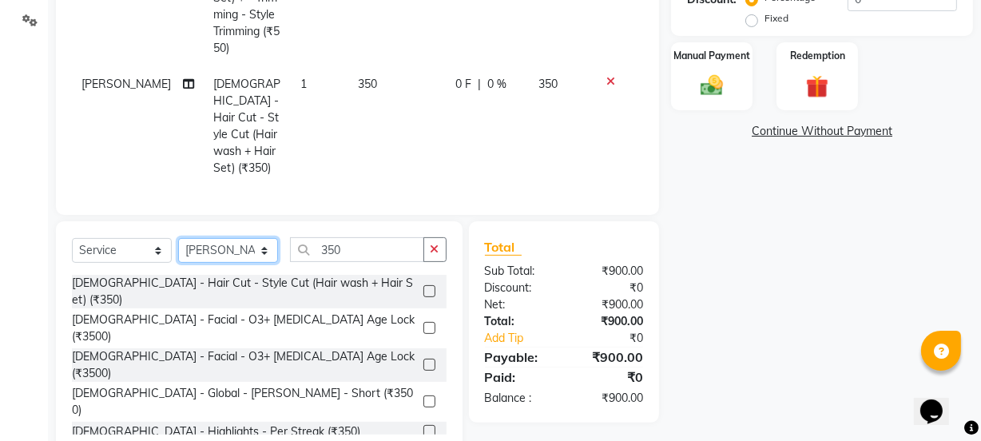
click at [244, 238] on select "Select Stylist [PERSON_NAME] Vaidyakar [PERSON_NAME] [PERSON_NAME] Mane Mosin […" at bounding box center [228, 250] width 100 height 25
click at [178, 238] on select "Select Stylist [PERSON_NAME] Vaidyakar [PERSON_NAME] [PERSON_NAME] Mane Mosin […" at bounding box center [228, 250] width 100 height 25
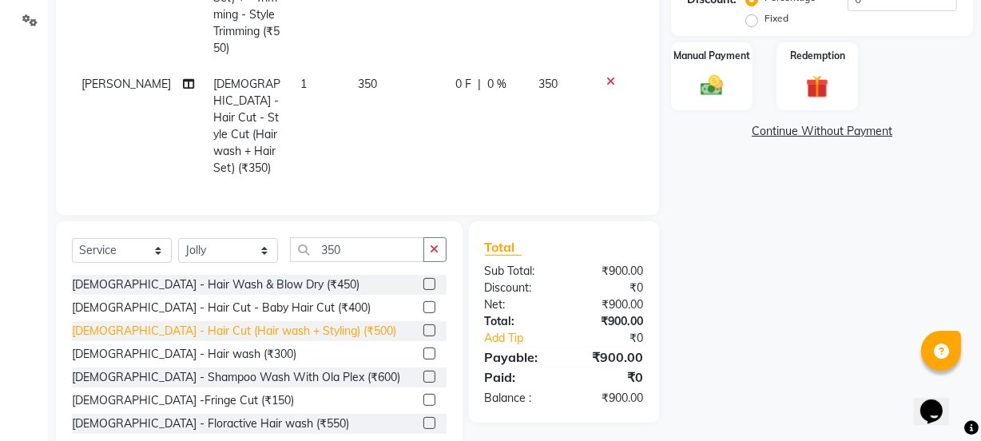
click at [296, 323] on div "[DEMOGRAPHIC_DATA] - Hair Cut (Hair wash + Styling) (₹500)" at bounding box center [234, 331] width 324 height 17
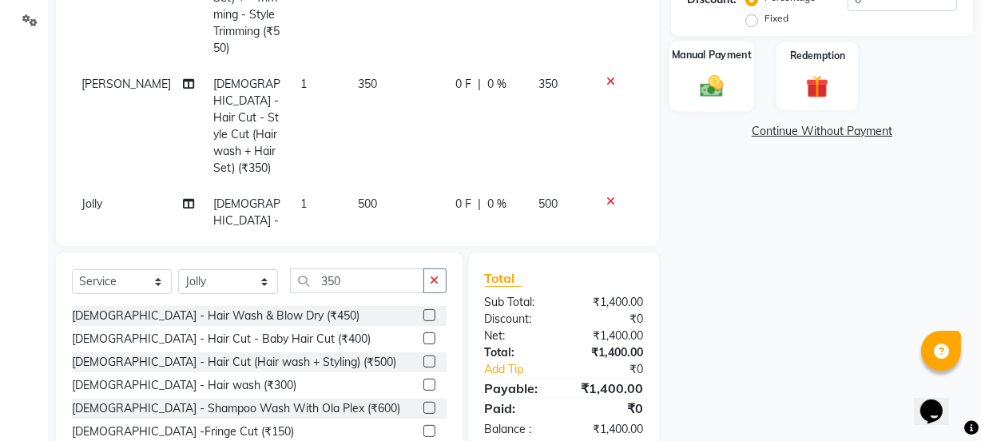
click at [721, 76] on img at bounding box center [711, 85] width 38 height 27
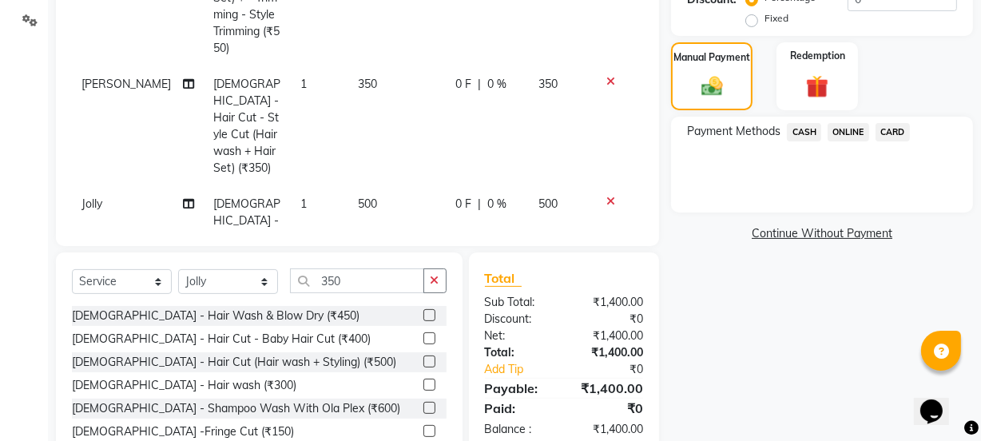
click at [844, 137] on span "ONLINE" at bounding box center [848, 132] width 42 height 18
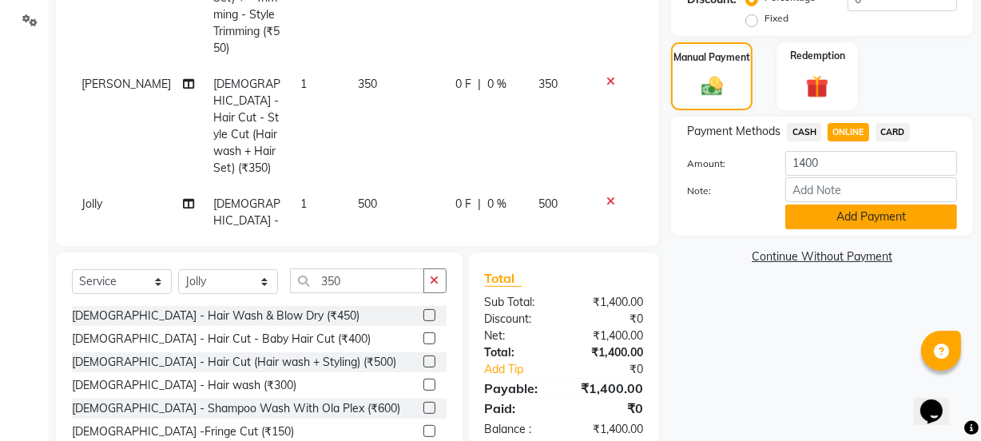
click at [850, 224] on button "Add Payment" at bounding box center [871, 216] width 172 height 25
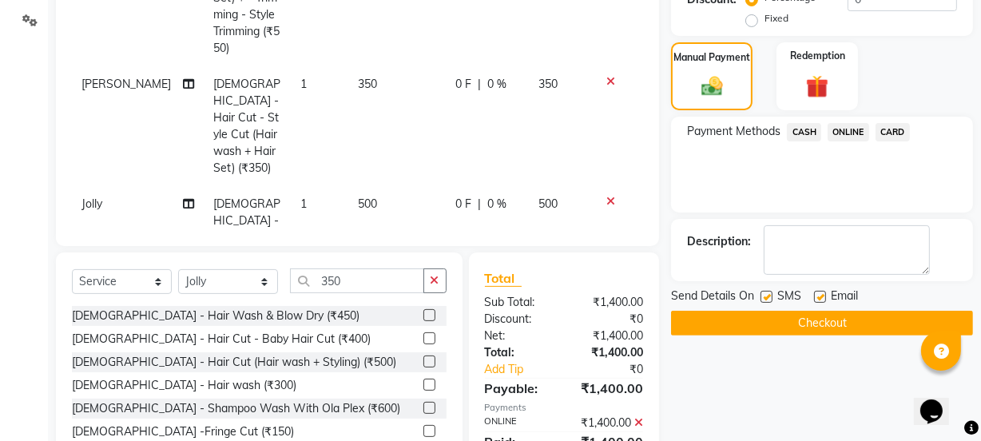
click at [838, 315] on button "Checkout" at bounding box center [822, 323] width 302 height 25
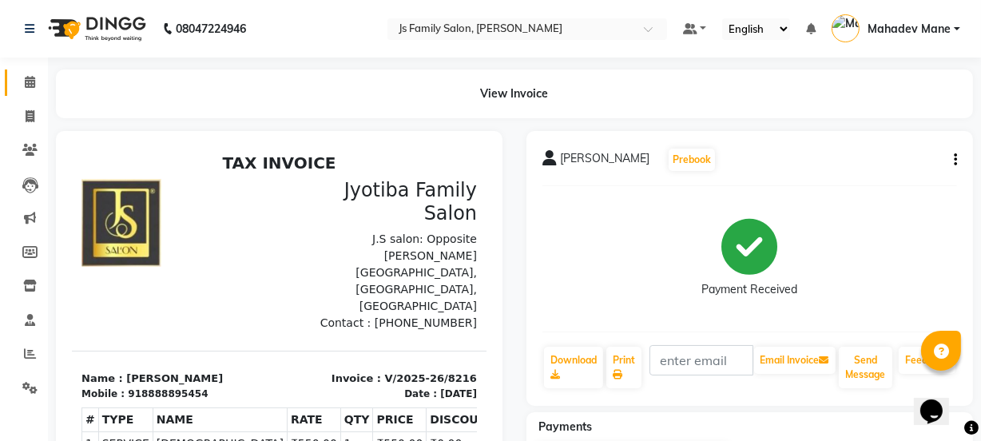
click at [25, 76] on icon at bounding box center [30, 82] width 10 height 12
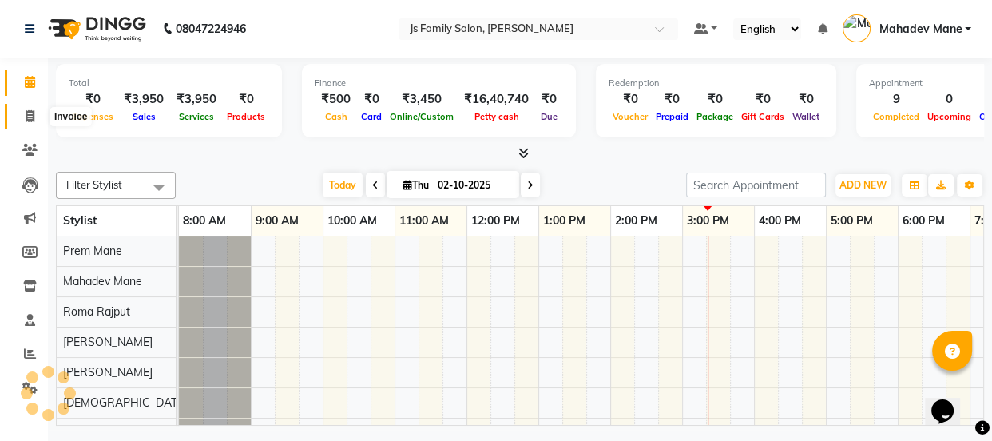
click at [32, 108] on span at bounding box center [30, 117] width 28 height 18
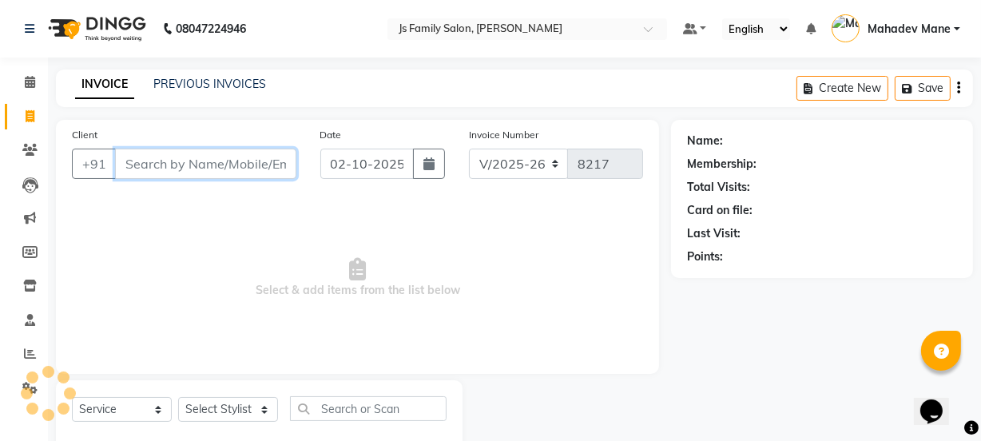
click at [167, 161] on input "Client" at bounding box center [205, 164] width 181 height 30
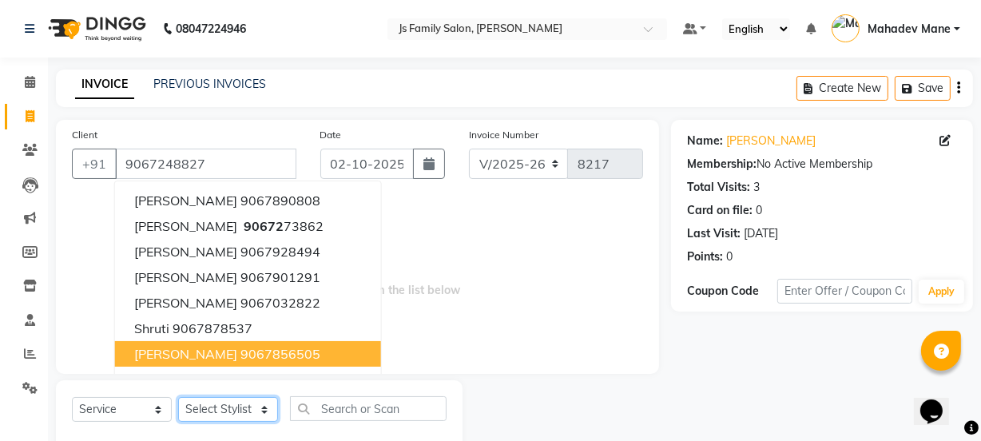
click at [244, 407] on select "Select Stylist [PERSON_NAME] Vaidyakar [PERSON_NAME] [PERSON_NAME] Mane Mosin […" at bounding box center [228, 409] width 100 height 25
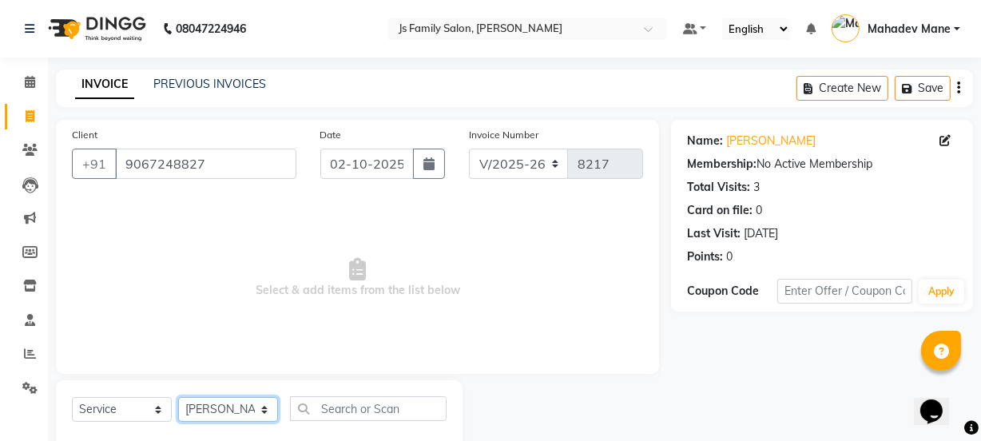
click at [178, 397] on select "Select Stylist [PERSON_NAME] Vaidyakar [PERSON_NAME] [PERSON_NAME] Mane Mosin […" at bounding box center [228, 409] width 100 height 25
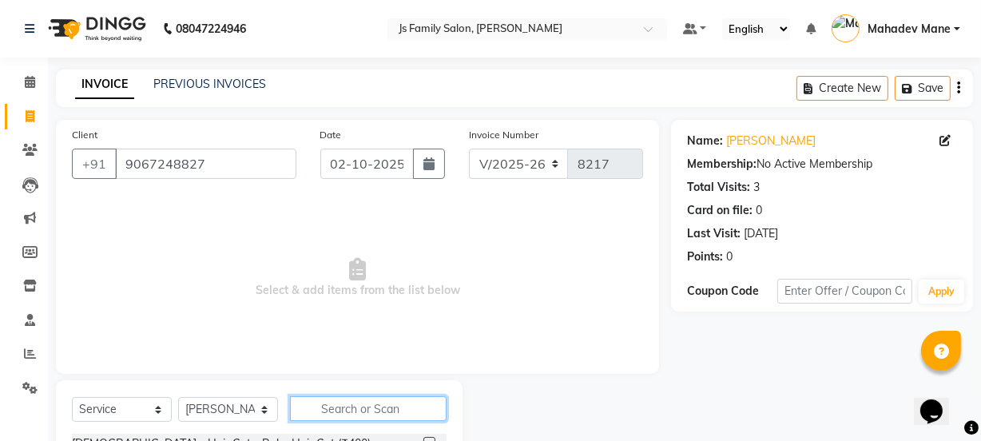
click at [362, 421] on input "text" at bounding box center [368, 408] width 157 height 25
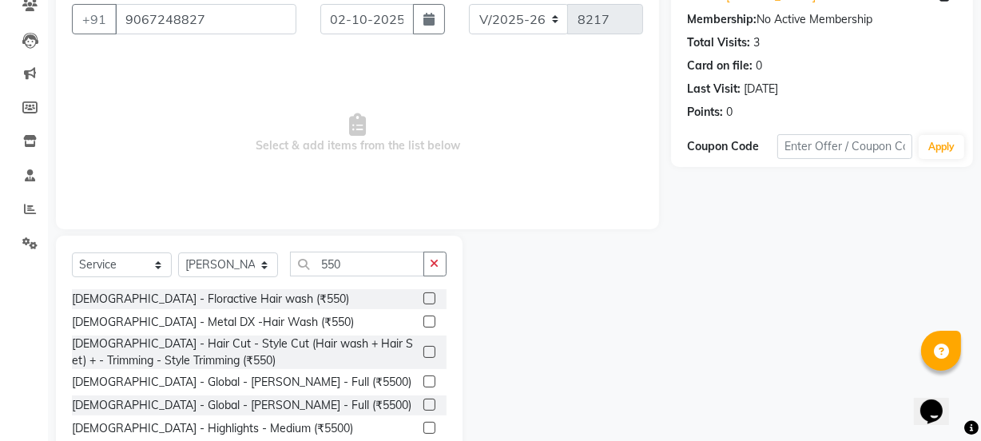
drag, startPoint x: 373, startPoint y: 346, endPoint x: 397, endPoint y: 343, distance: 24.2
click at [374, 346] on div "[DEMOGRAPHIC_DATA] - Hair Cut - Style Cut (Hair wash + Hair Set) + - Trimming -…" at bounding box center [244, 352] width 345 height 34
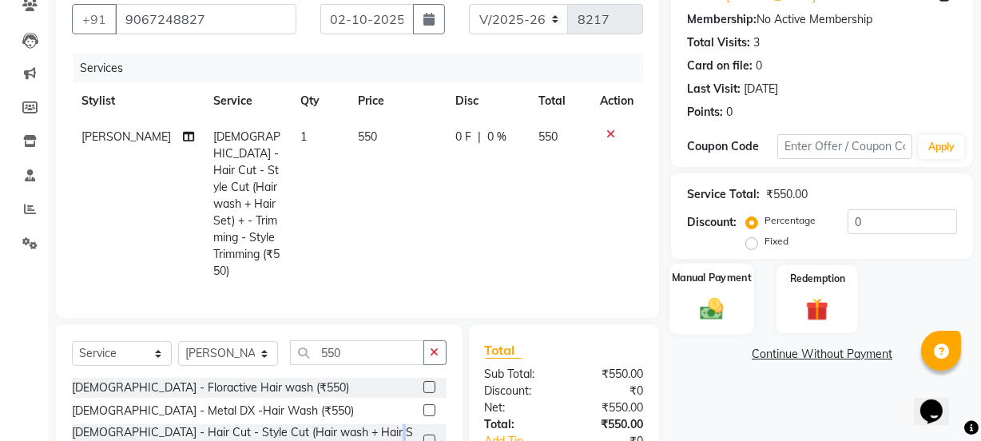
click at [728, 313] on img at bounding box center [711, 308] width 38 height 27
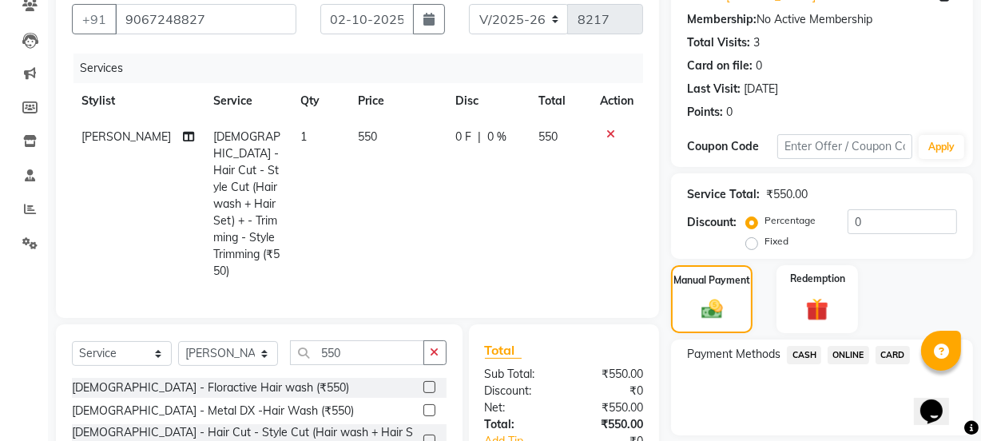
click at [835, 353] on span "ONLINE" at bounding box center [848, 355] width 42 height 18
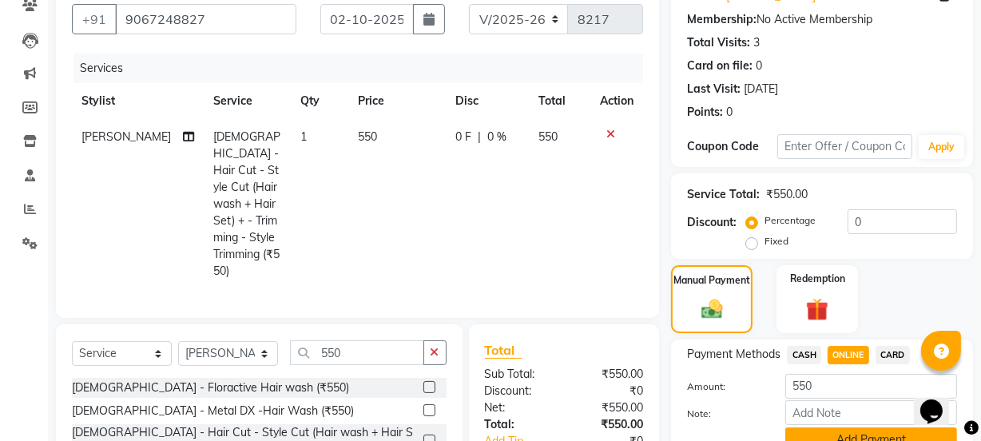
click at [855, 430] on button "Add Payment" at bounding box center [871, 439] width 172 height 25
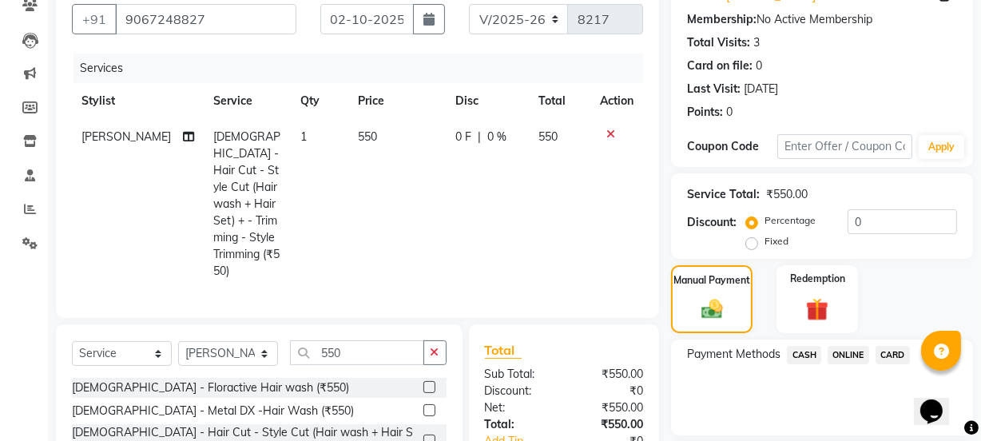
scroll to position [285, 0]
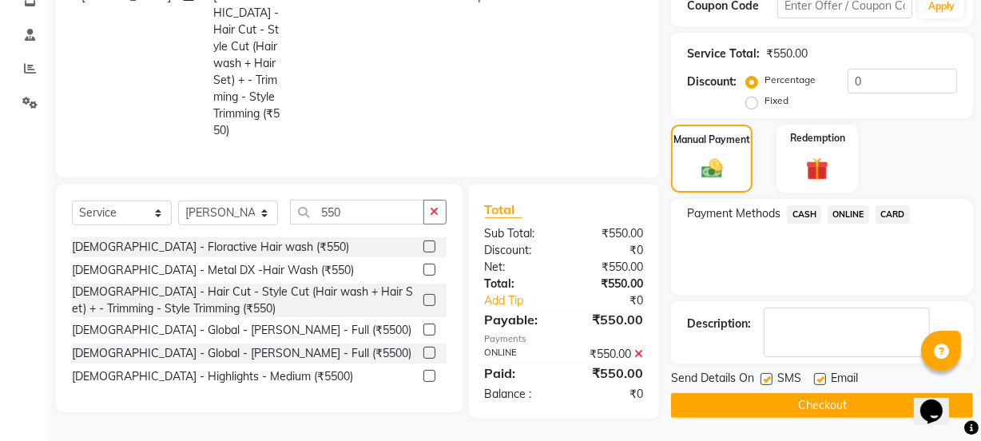
click at [860, 404] on button "Checkout" at bounding box center [822, 405] width 302 height 25
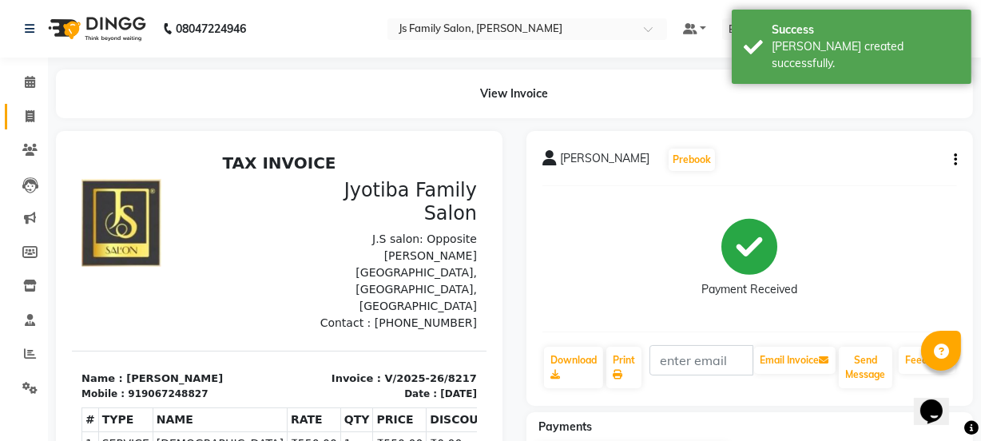
click at [24, 105] on link "Invoice" at bounding box center [24, 117] width 38 height 26
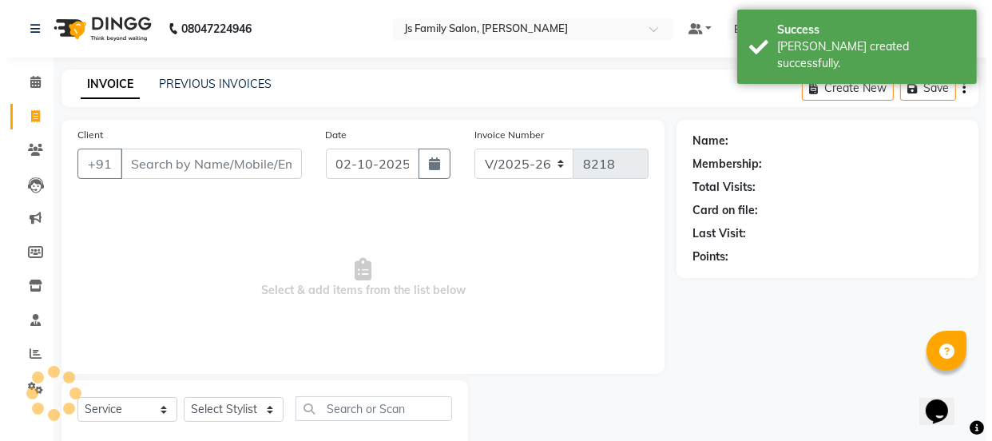
scroll to position [40, 0]
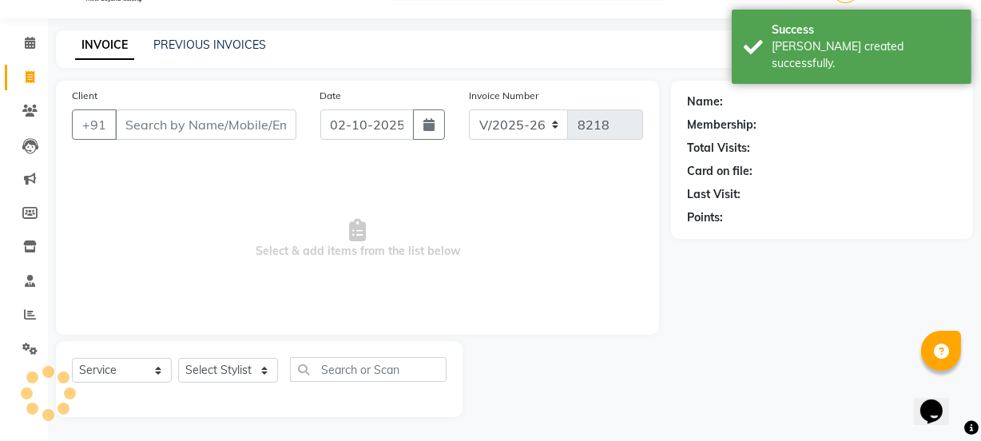
click at [185, 128] on input "Client" at bounding box center [205, 124] width 181 height 30
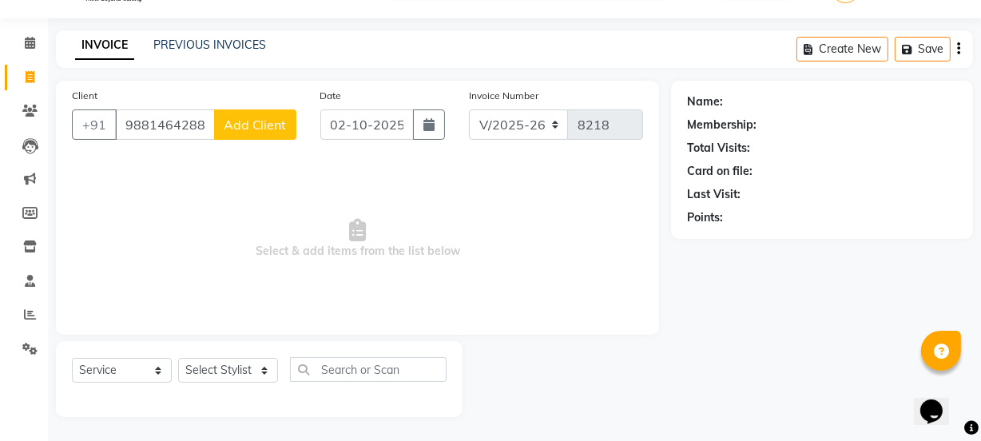
click at [276, 122] on span "Add Client" at bounding box center [255, 125] width 63 height 16
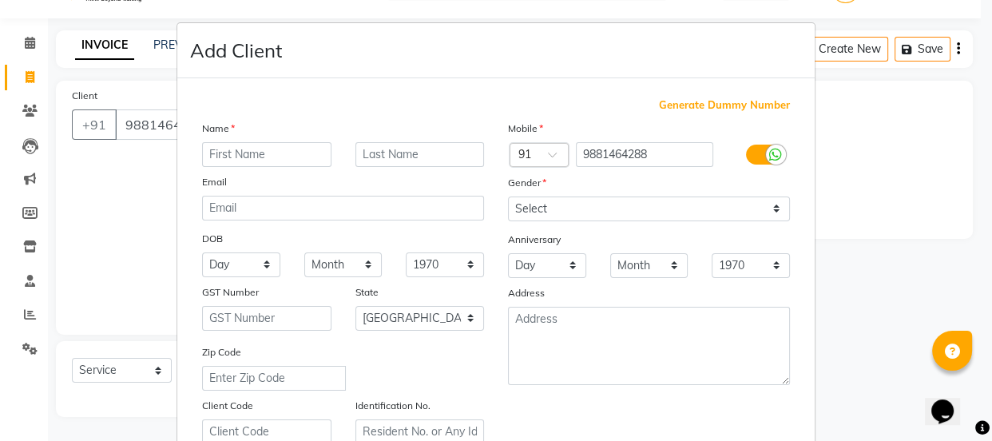
click at [264, 156] on input "text" at bounding box center [266, 154] width 129 height 25
click at [372, 159] on input "text" at bounding box center [419, 154] width 129 height 25
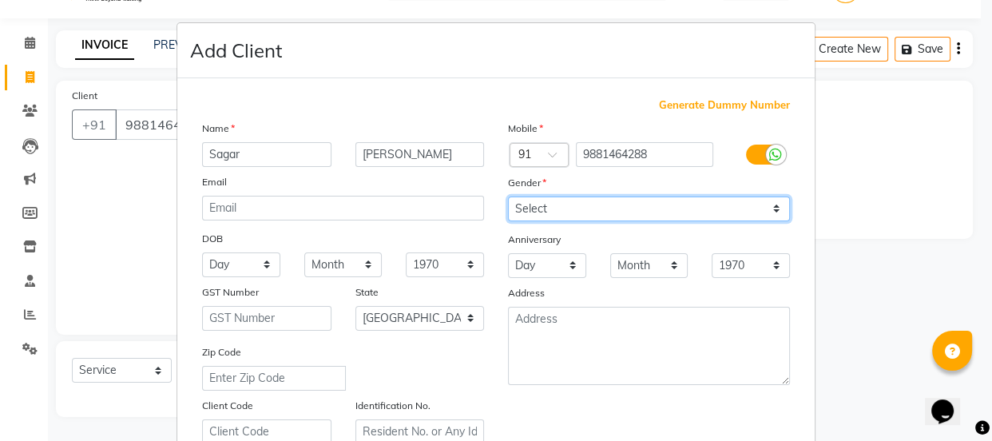
click at [535, 208] on select "Select [DEMOGRAPHIC_DATA] [DEMOGRAPHIC_DATA] Other Prefer Not To Say" at bounding box center [649, 208] width 282 height 25
click at [508, 196] on select "Select [DEMOGRAPHIC_DATA] [DEMOGRAPHIC_DATA] Other Prefer Not To Say" at bounding box center [649, 208] width 282 height 25
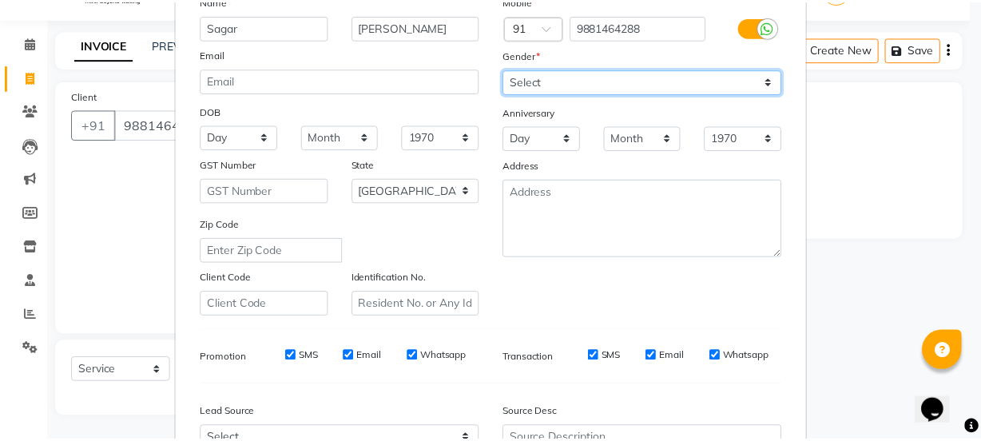
scroll to position [290, 0]
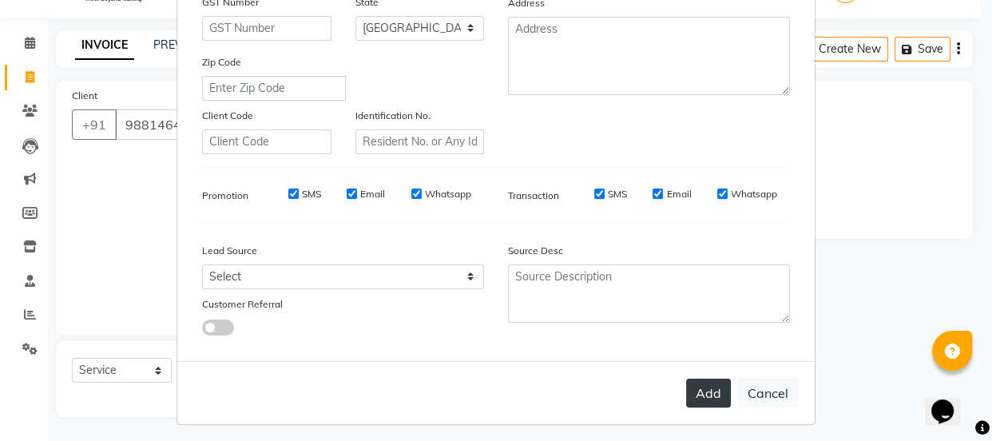
click at [712, 403] on button "Add" at bounding box center [708, 393] width 45 height 29
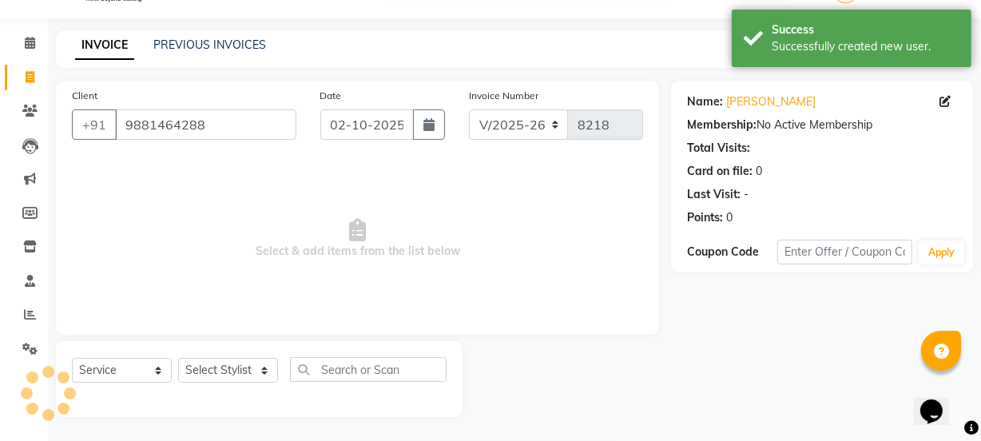
click at [216, 355] on div "Select Service Product Membership Package Voucher Prepaid Gift Card Select Styl…" at bounding box center [259, 379] width 407 height 76
click at [219, 371] on select "Select Stylist [PERSON_NAME] Vaidyakar [PERSON_NAME] [PERSON_NAME] Mane Mosin […" at bounding box center [228, 370] width 100 height 25
click at [178, 358] on select "Select Stylist [PERSON_NAME] Vaidyakar [PERSON_NAME] [PERSON_NAME] Mane Mosin […" at bounding box center [228, 370] width 100 height 25
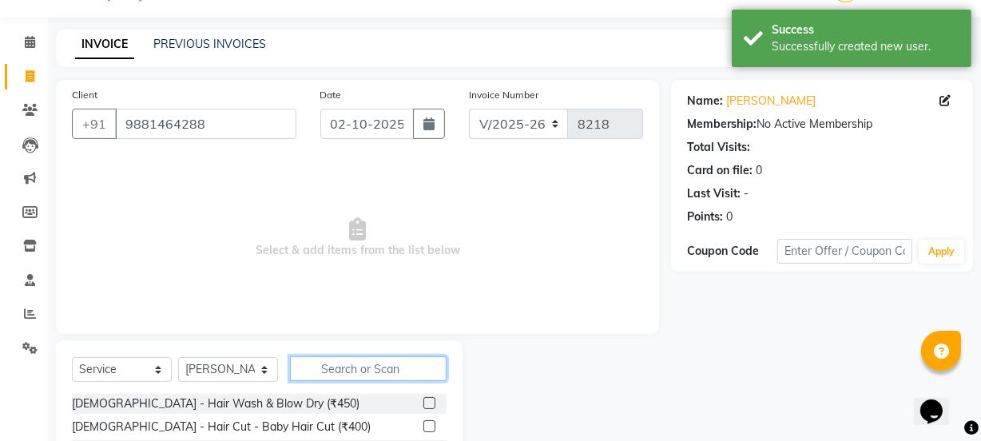
click at [347, 367] on input "text" at bounding box center [368, 368] width 157 height 25
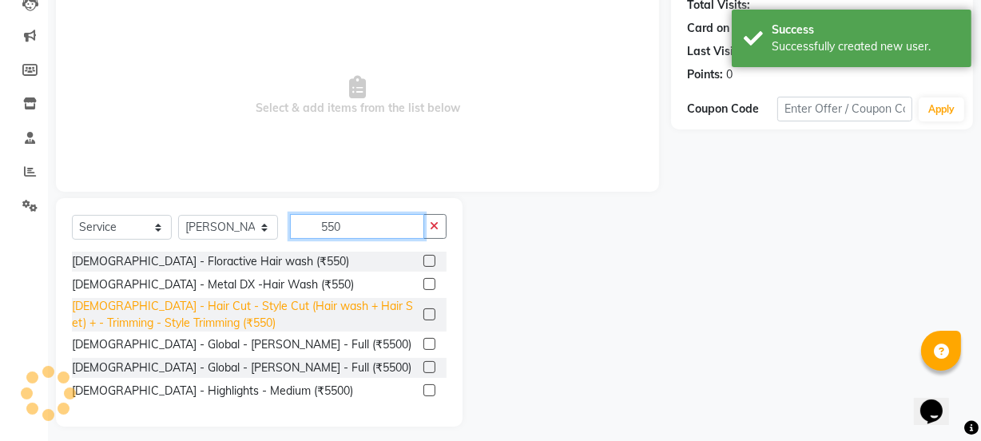
scroll to position [192, 0]
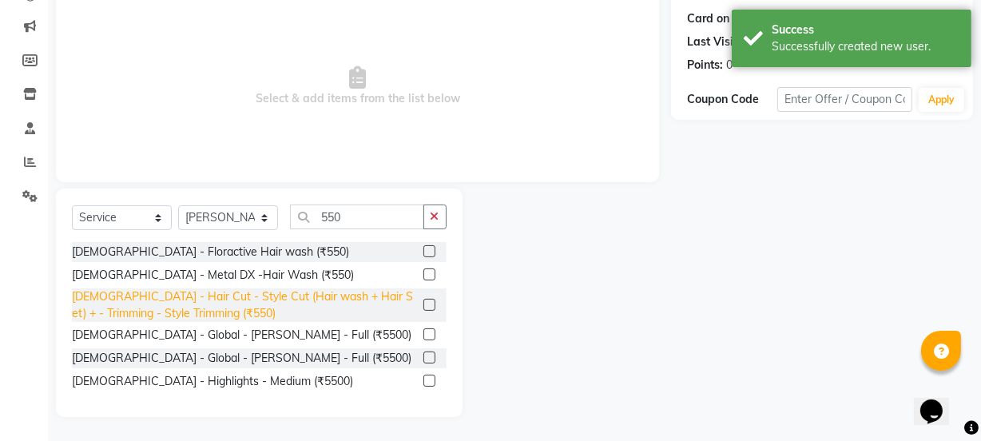
click at [402, 308] on div "[DEMOGRAPHIC_DATA] - Hair Cut - Style Cut (Hair wash + Hair Set) + - Trimming -…" at bounding box center [244, 305] width 345 height 34
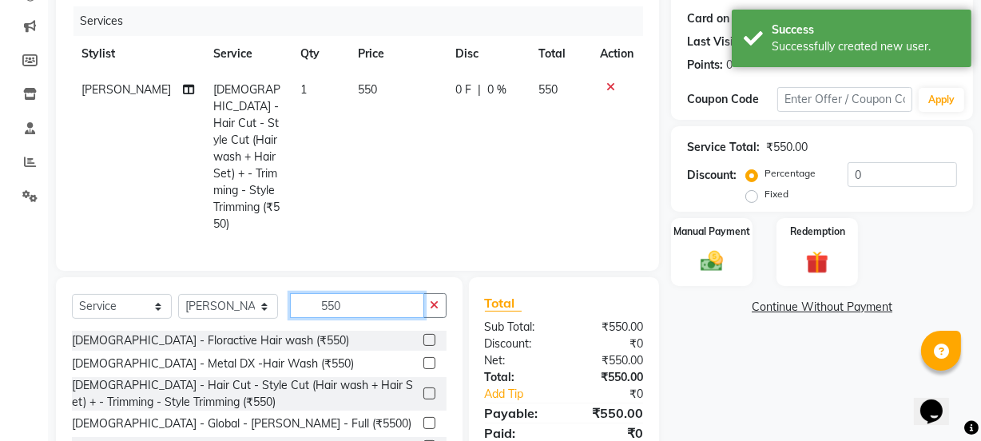
click at [391, 293] on input "550" at bounding box center [357, 305] width 134 height 25
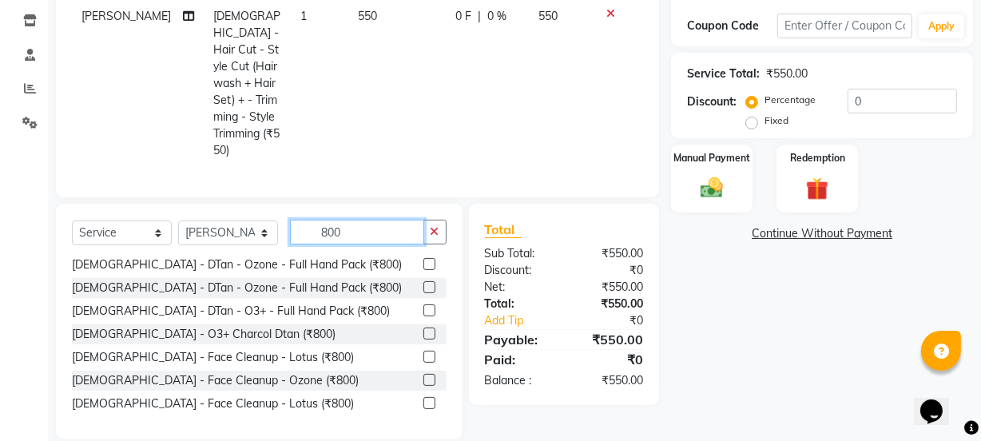
scroll to position [145, 0]
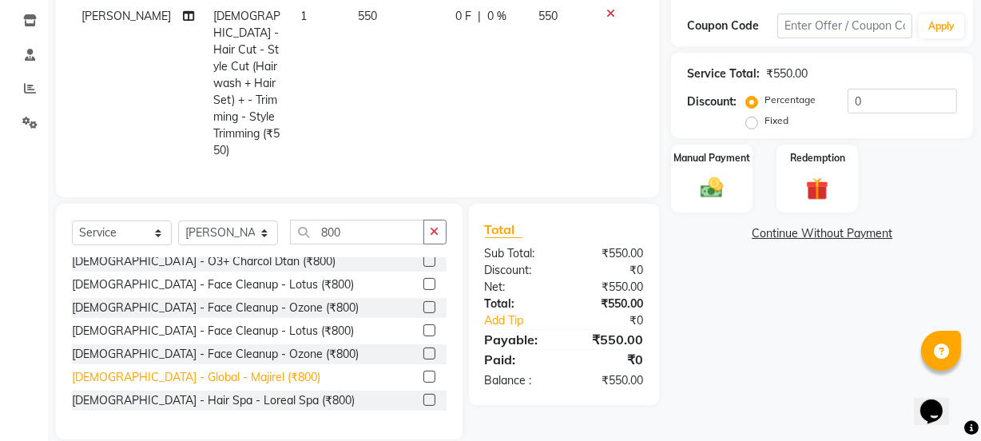
click at [197, 369] on div "[DEMOGRAPHIC_DATA] - Global - Majirel (₹800)" at bounding box center [196, 377] width 248 height 17
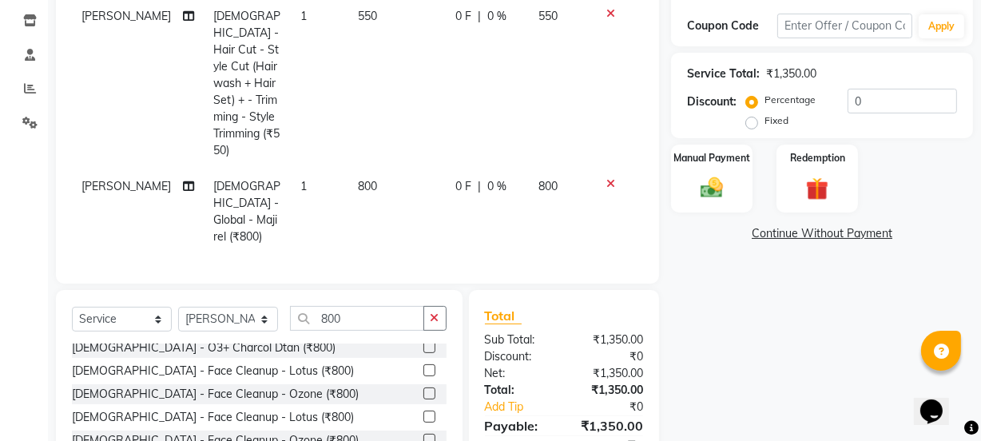
click at [673, 228] on div "Continue Without Payment" at bounding box center [822, 233] width 302 height 17
click at [708, 208] on div "Manual Payment" at bounding box center [711, 178] width 85 height 71
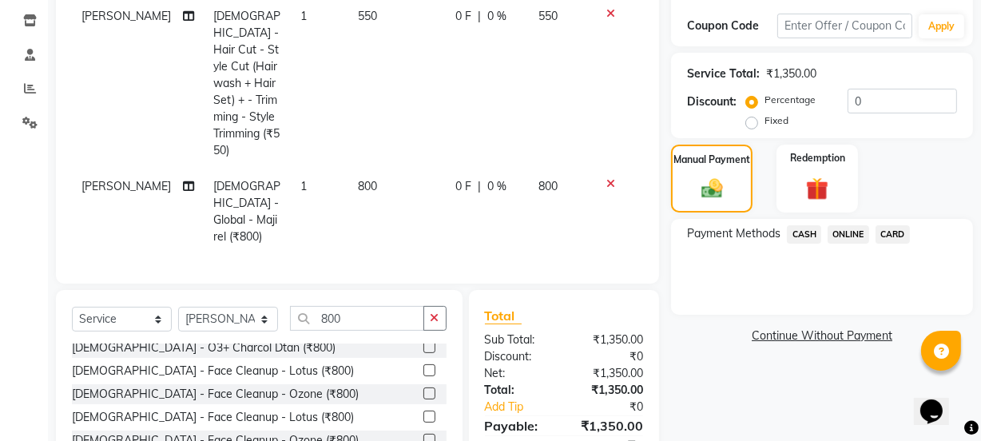
click at [807, 237] on span "CASH" at bounding box center [804, 234] width 34 height 18
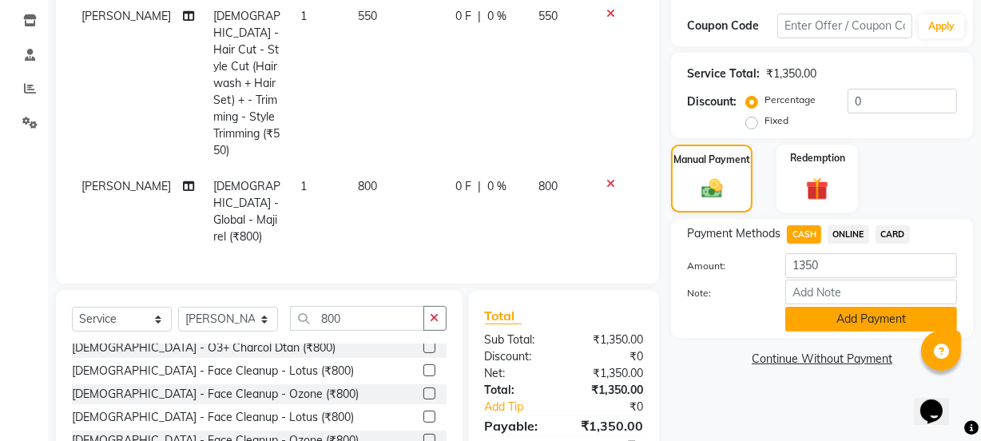
click at [819, 313] on button "Add Payment" at bounding box center [871, 319] width 172 height 25
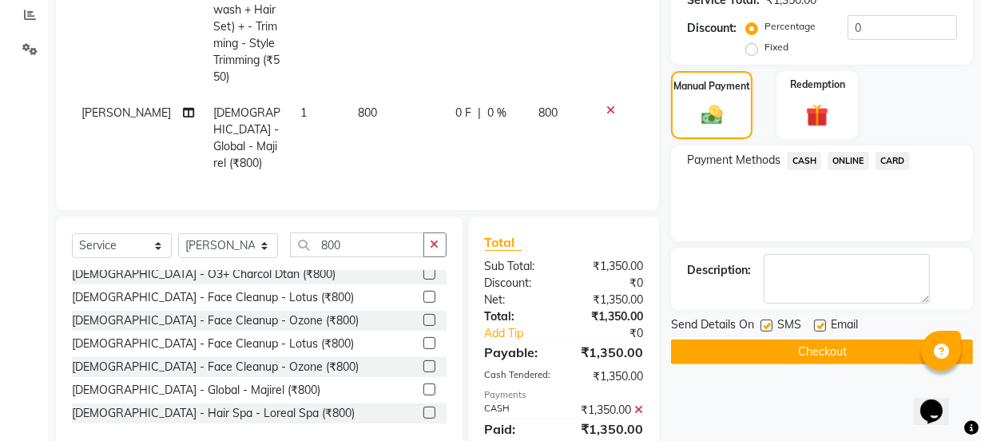
scroll to position [357, 0]
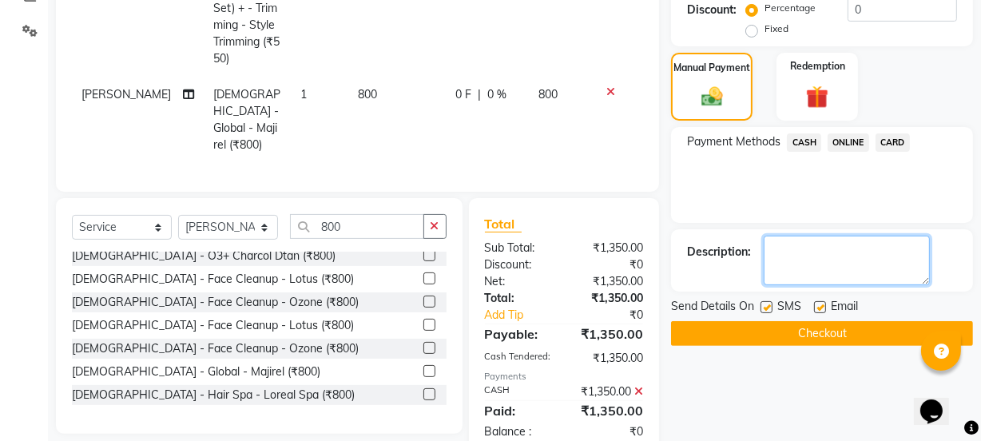
click at [818, 274] on textarea at bounding box center [847, 261] width 166 height 50
click at [839, 254] on textarea at bounding box center [847, 261] width 166 height 50
click at [883, 252] on textarea at bounding box center [847, 261] width 166 height 50
click at [920, 246] on textarea at bounding box center [847, 261] width 166 height 50
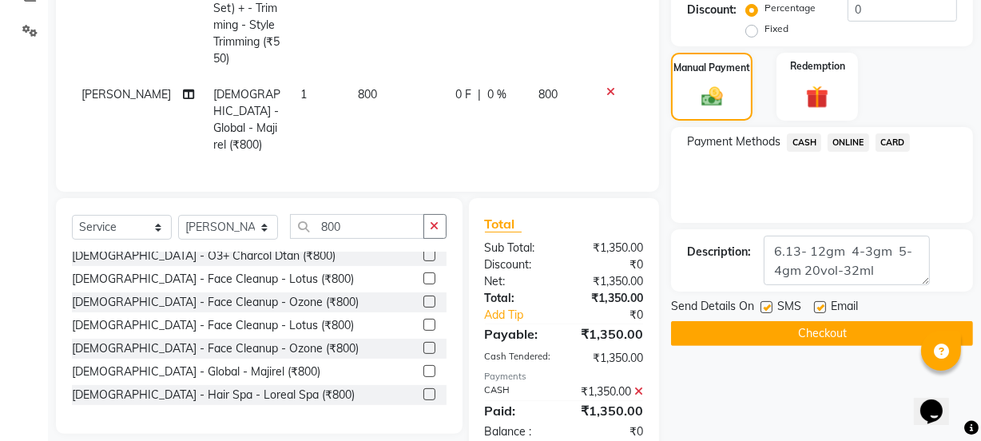
click at [895, 323] on button "Checkout" at bounding box center [822, 333] width 302 height 25
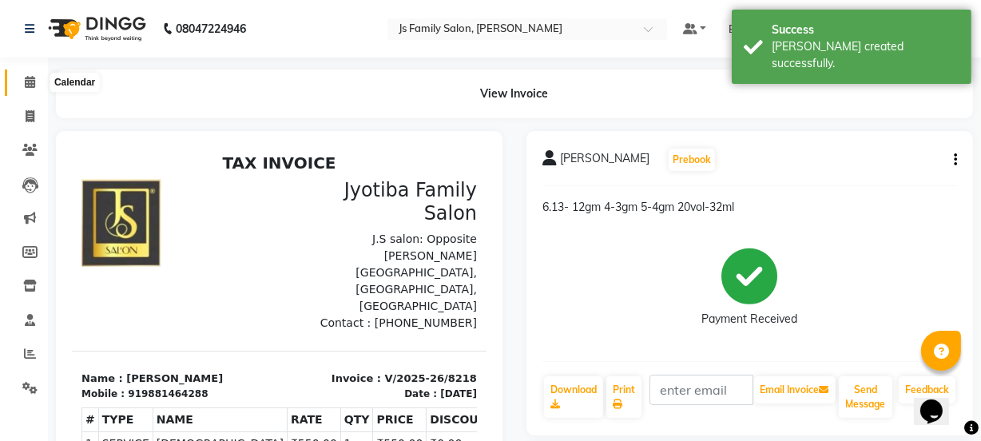
click at [31, 81] on icon at bounding box center [30, 82] width 10 height 12
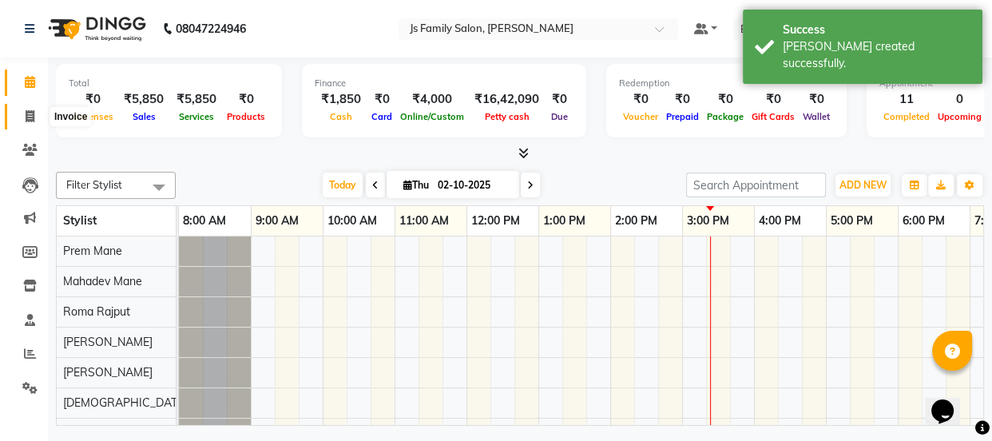
click at [31, 122] on span at bounding box center [30, 117] width 28 height 18
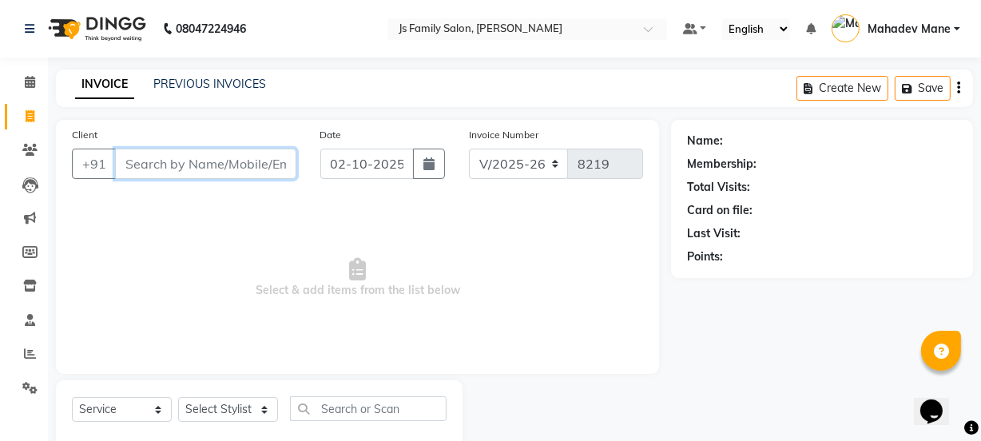
click at [228, 168] on input "Client" at bounding box center [205, 164] width 181 height 30
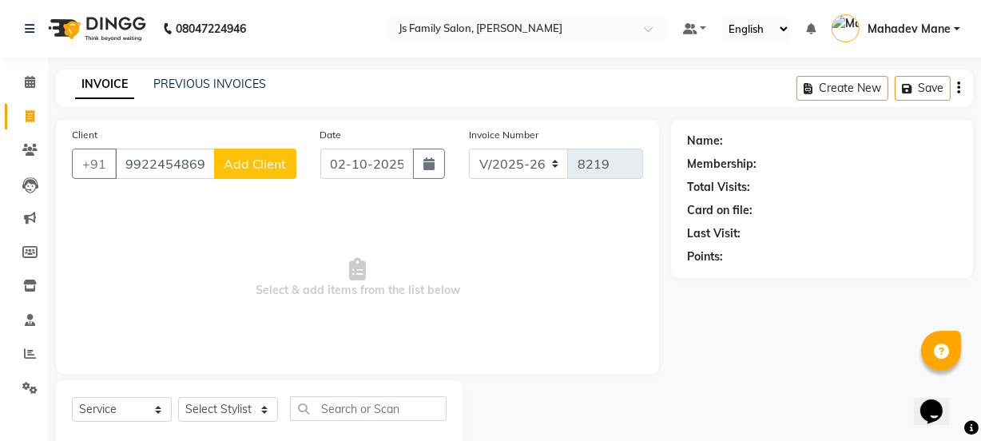
click at [228, 168] on span "Add Client" at bounding box center [255, 164] width 63 height 16
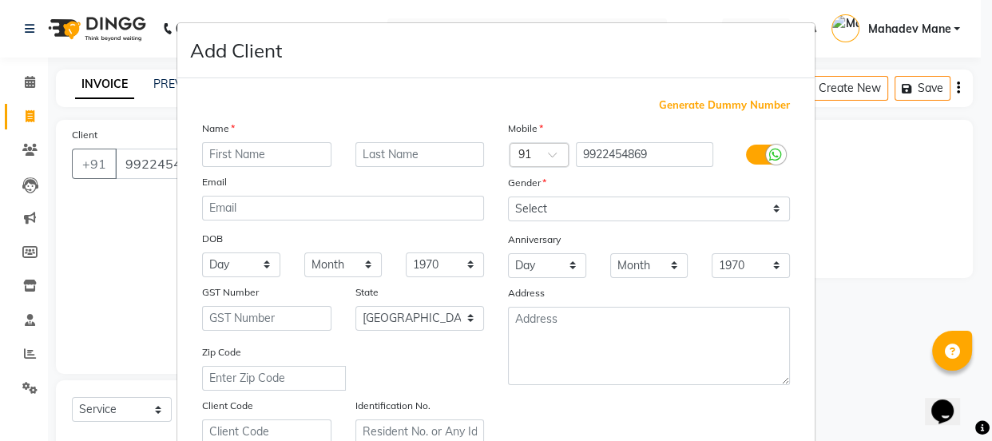
click at [256, 153] on input "text" at bounding box center [266, 154] width 129 height 25
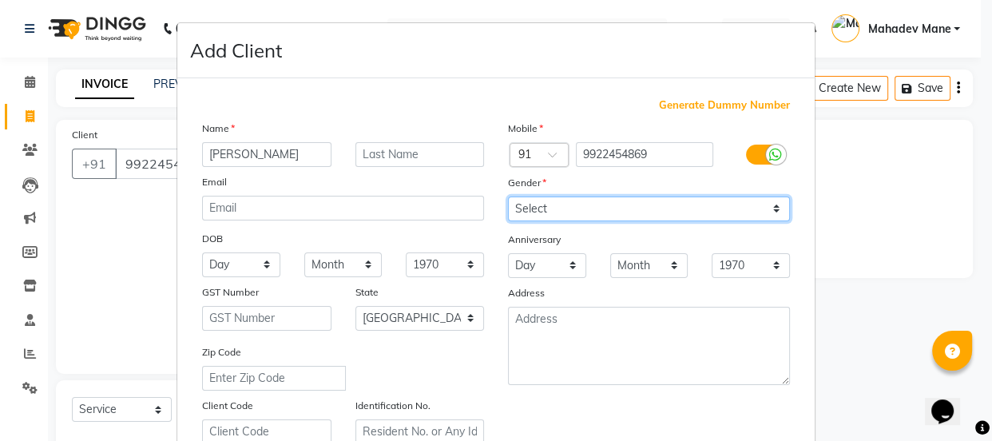
click at [525, 214] on select "Select [DEMOGRAPHIC_DATA] [DEMOGRAPHIC_DATA] Other Prefer Not To Say" at bounding box center [649, 208] width 282 height 25
click at [508, 196] on select "Select [DEMOGRAPHIC_DATA] [DEMOGRAPHIC_DATA] Other Prefer Not To Say" at bounding box center [649, 208] width 282 height 25
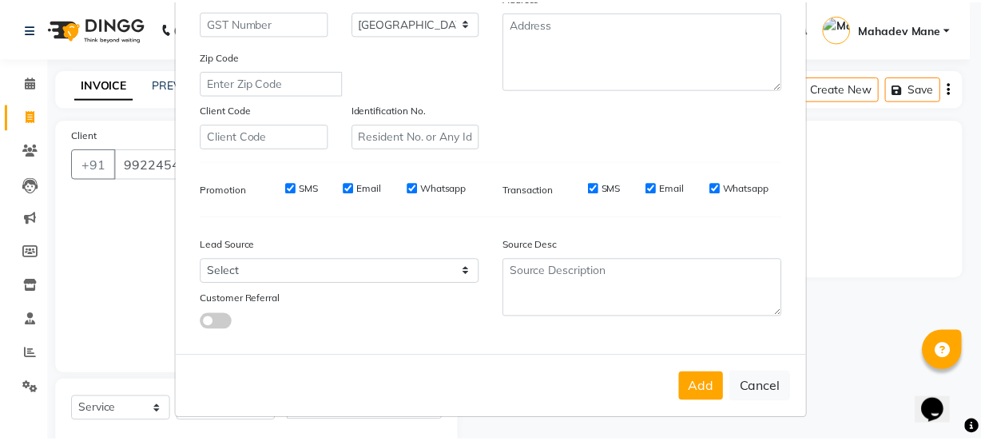
scroll to position [301, 0]
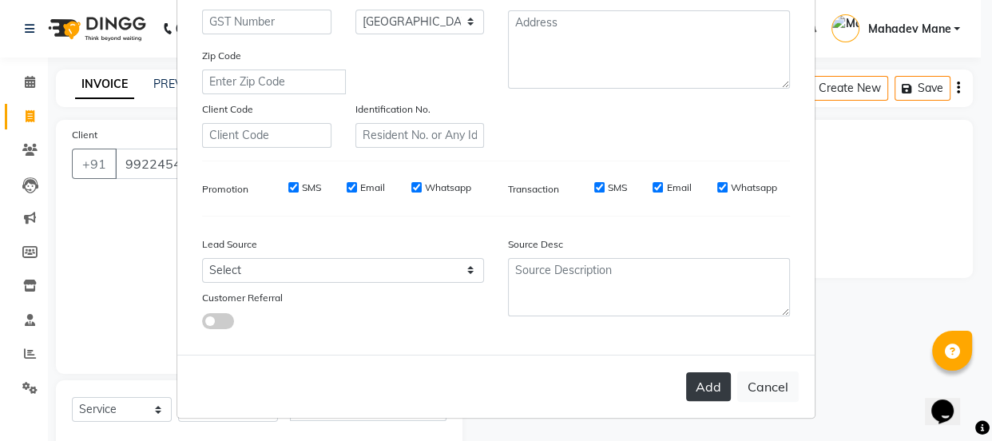
click at [689, 391] on button "Add" at bounding box center [708, 386] width 45 height 29
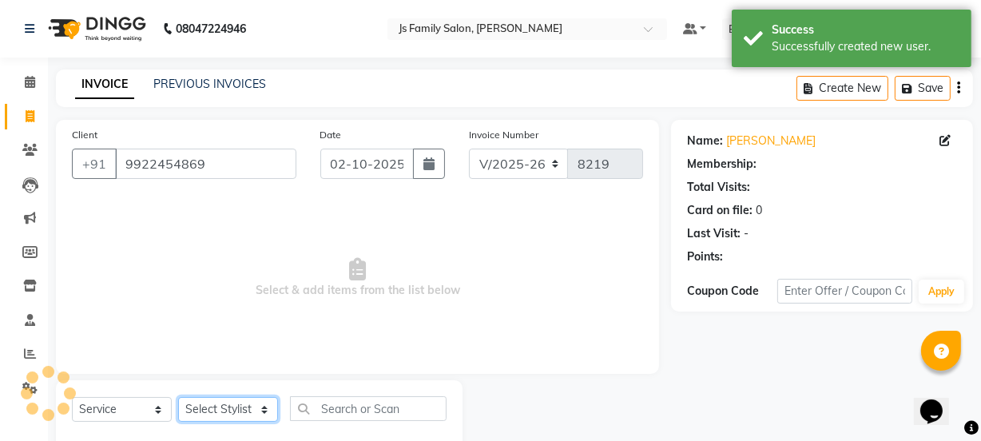
click at [215, 404] on select "Select Stylist [PERSON_NAME] Vaidyakar [PERSON_NAME] [PERSON_NAME] Mane Mosin […" at bounding box center [228, 409] width 100 height 25
click at [178, 397] on select "Select Stylist [PERSON_NAME] Vaidyakar [PERSON_NAME] [PERSON_NAME] Mane Mosin […" at bounding box center [228, 409] width 100 height 25
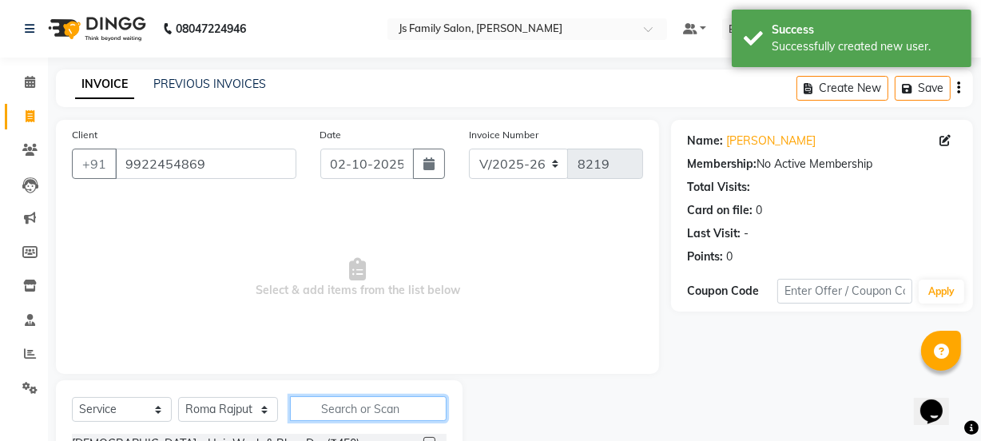
click at [351, 411] on input "text" at bounding box center [368, 408] width 157 height 25
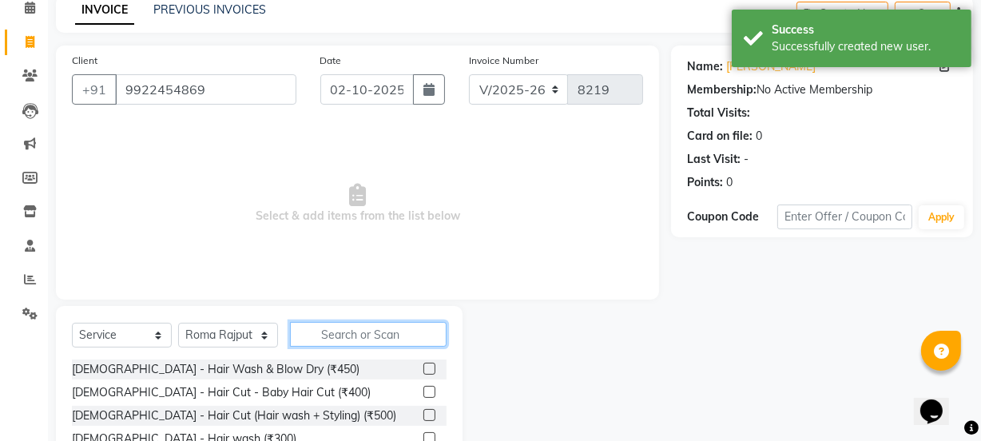
scroll to position [145, 0]
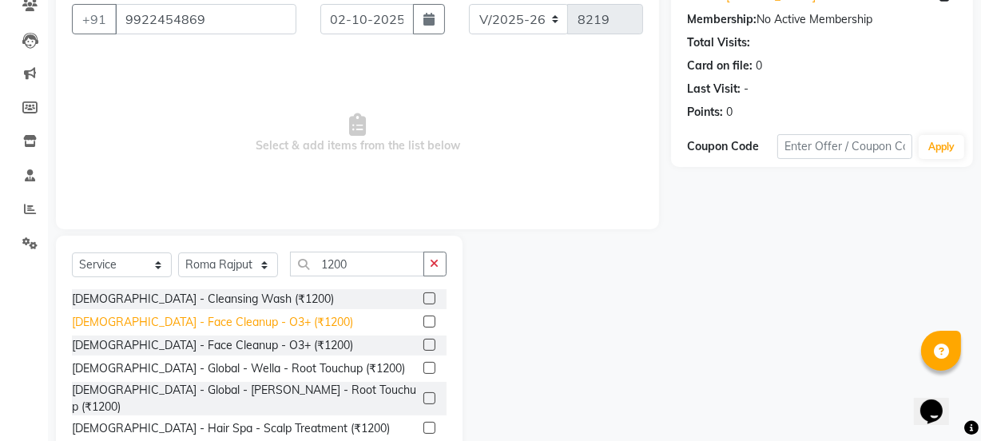
click at [249, 320] on div "[DEMOGRAPHIC_DATA] - Face Cleanup - O3+ (₹1200)" at bounding box center [212, 322] width 281 height 17
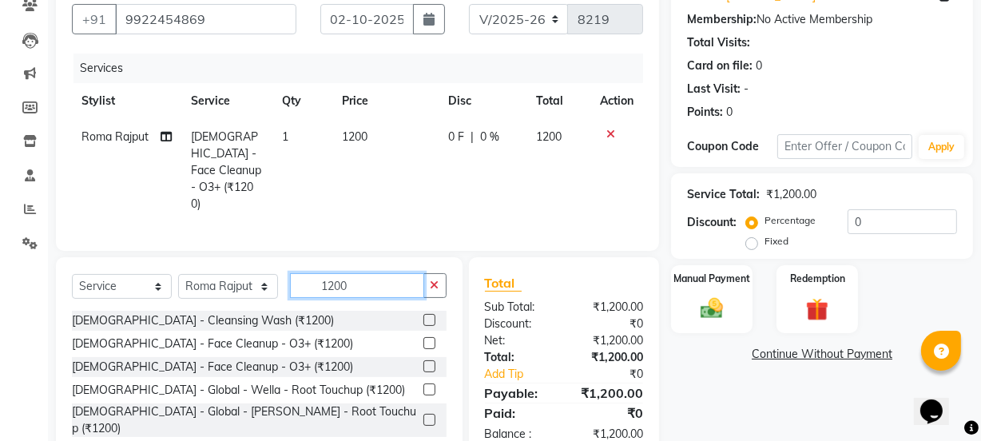
click at [354, 273] on input "1200" at bounding box center [357, 285] width 134 height 25
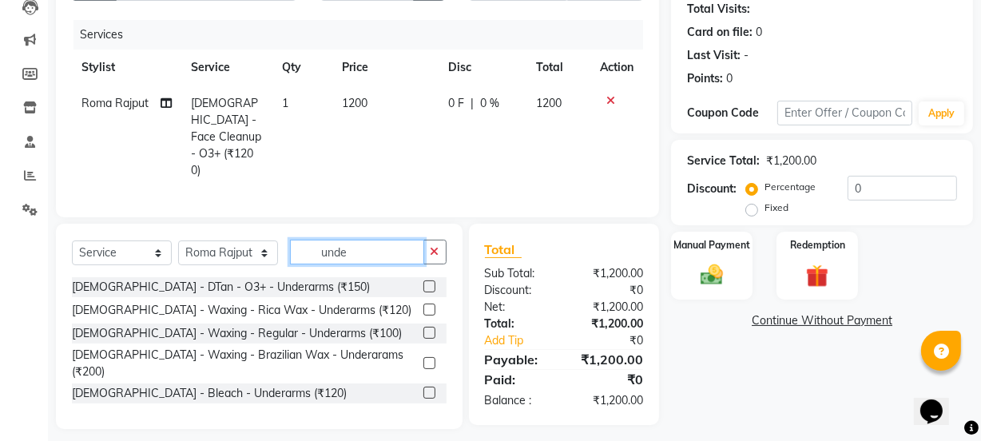
scroll to position [165, 0]
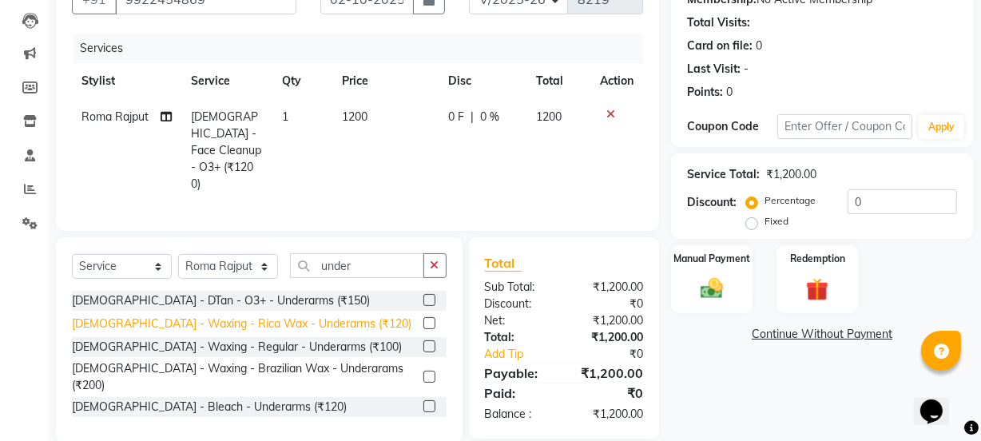
click at [304, 315] on div "[DEMOGRAPHIC_DATA] - Waxing - Rica Wax - Underarms (₹120)" at bounding box center [241, 323] width 339 height 17
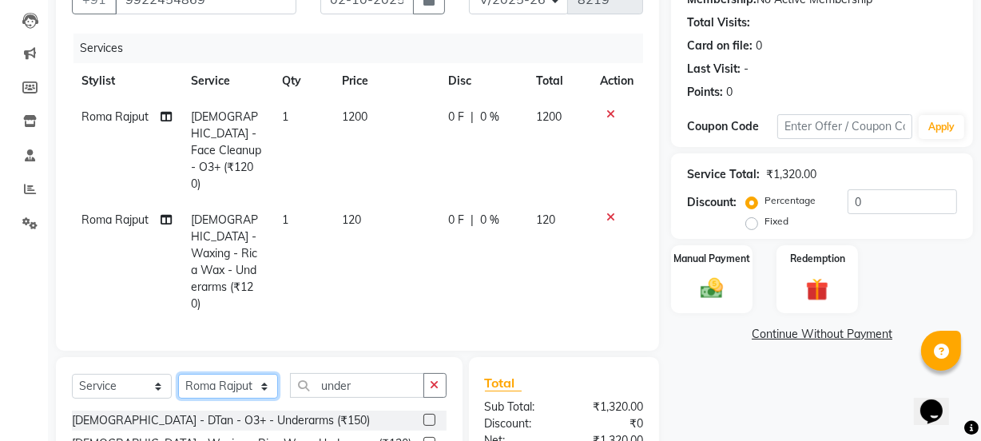
click at [214, 374] on select "Select Stylist [PERSON_NAME] Vaidyakar [PERSON_NAME] [PERSON_NAME] Mane Mosin […" at bounding box center [228, 386] width 100 height 25
click at [178, 374] on select "Select Stylist [PERSON_NAME] Vaidyakar [PERSON_NAME] [PERSON_NAME] Mane Mosin […" at bounding box center [228, 386] width 100 height 25
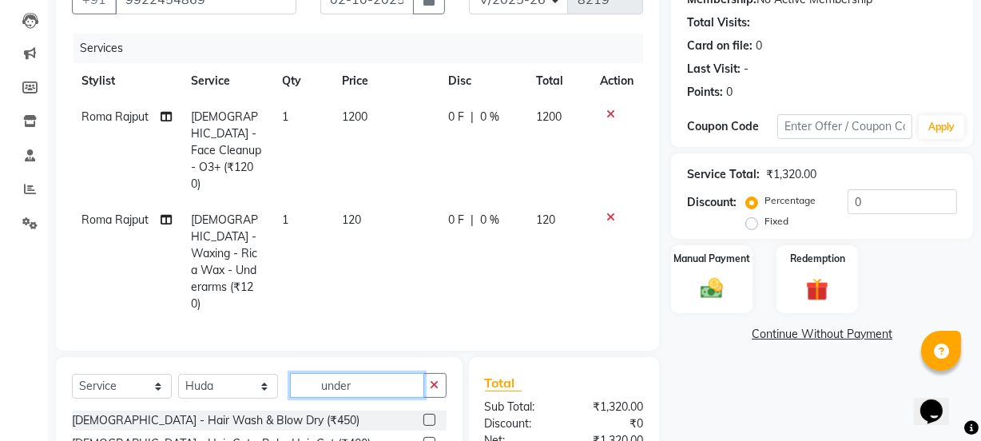
click at [391, 373] on input "under" at bounding box center [357, 385] width 134 height 25
click at [372, 373] on input "under" at bounding box center [357, 385] width 134 height 25
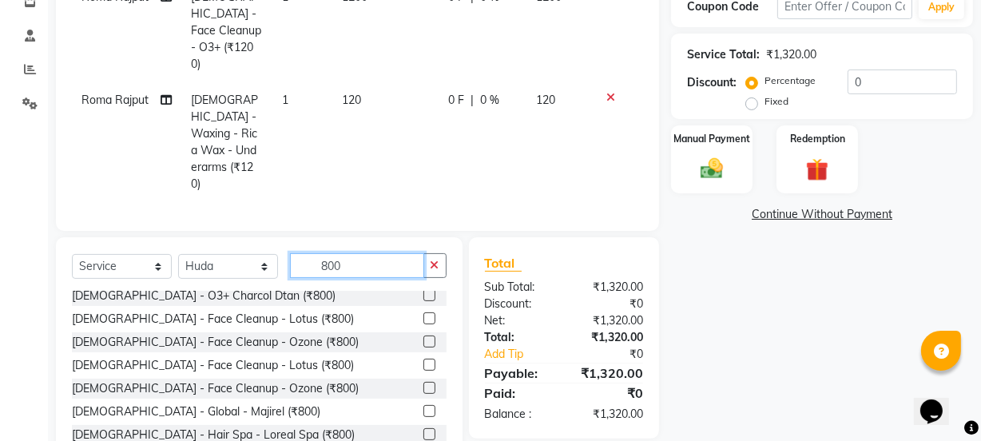
scroll to position [145, 0]
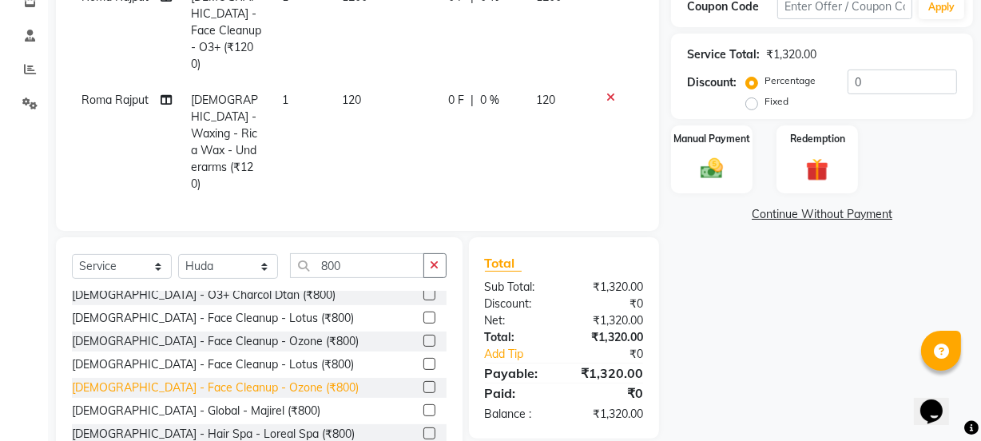
click at [187, 379] on div "[DEMOGRAPHIC_DATA] - Face Cleanup - Ozone (₹800)" at bounding box center [215, 387] width 287 height 17
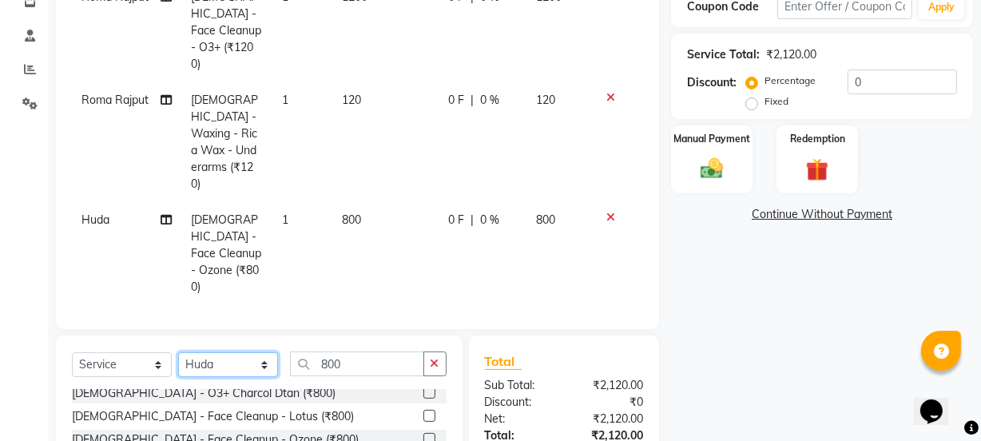
click at [208, 352] on select "Select Stylist [PERSON_NAME] Vaidyakar [PERSON_NAME] [PERSON_NAME] Mane Mosin […" at bounding box center [228, 364] width 100 height 25
click at [178, 352] on select "Select Stylist [PERSON_NAME] Vaidyakar [PERSON_NAME] [PERSON_NAME] Mane Mosin […" at bounding box center [228, 364] width 100 height 25
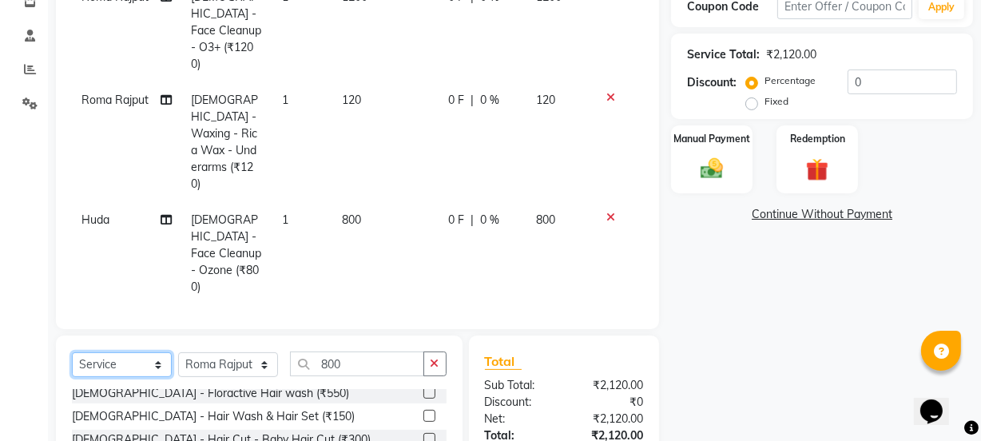
click at [120, 352] on select "Select Service Product Membership Package Voucher Prepaid Gift Card" at bounding box center [122, 364] width 100 height 25
click at [72, 352] on select "Select Service Product Membership Package Voucher Prepaid Gift Card" at bounding box center [122, 364] width 100 height 25
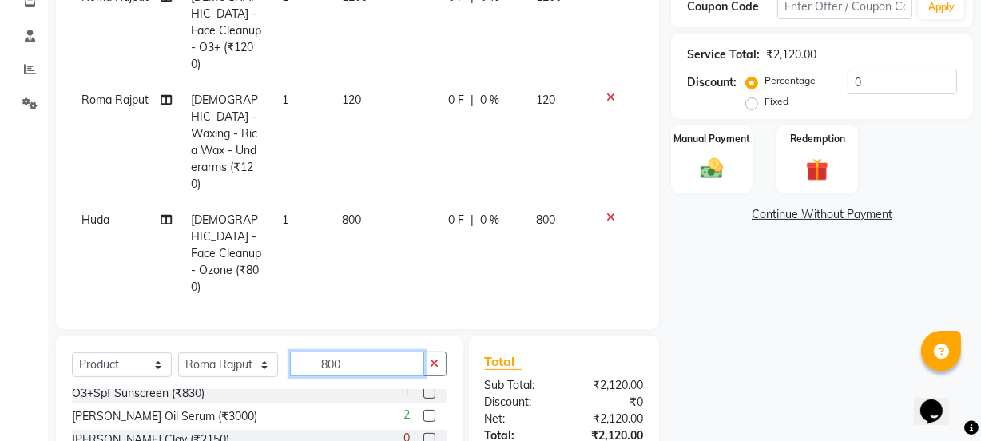
click at [346, 351] on input "800" at bounding box center [357, 363] width 134 height 25
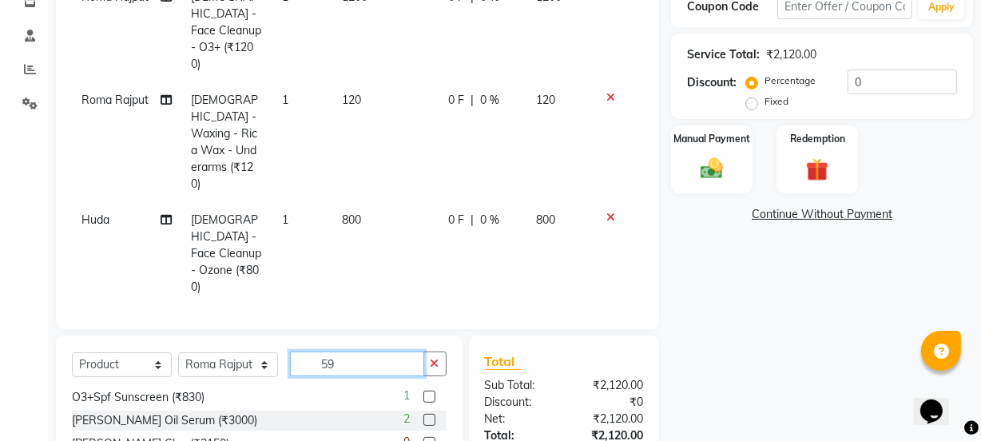
scroll to position [0, 0]
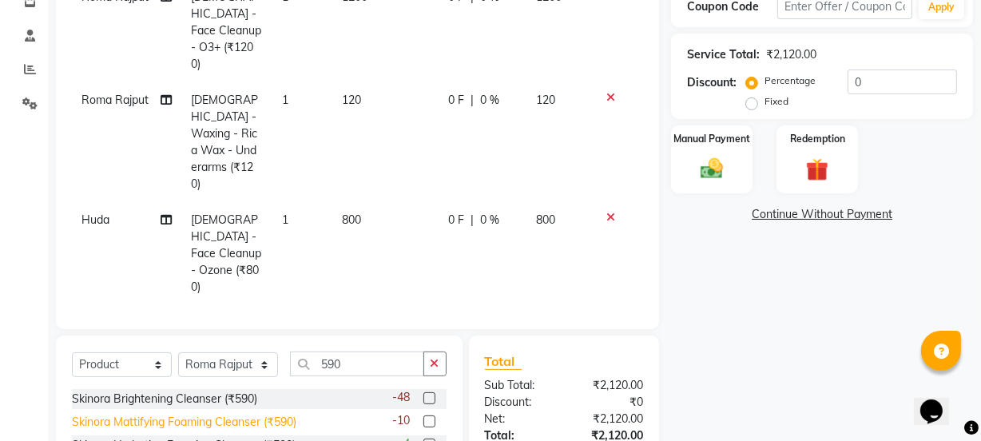
click at [256, 414] on div "Skinora Mattifying Foaming Cleanser (₹590)" at bounding box center [184, 422] width 224 height 17
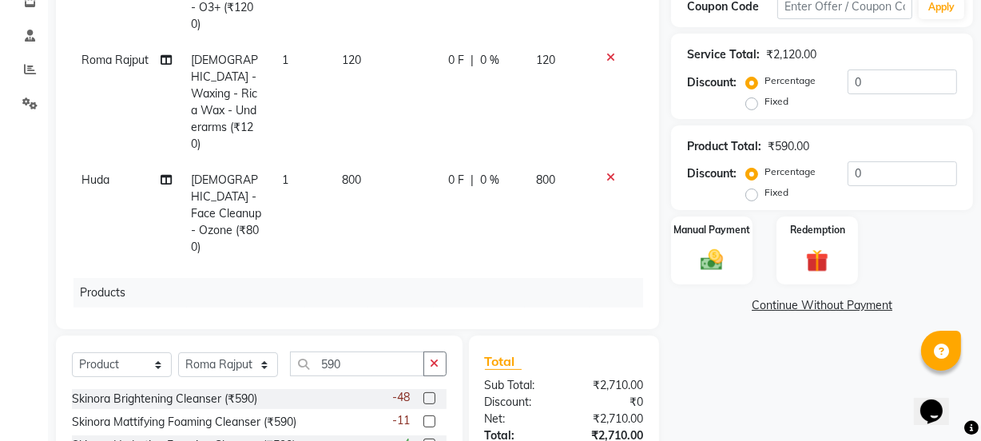
scroll to position [62, 0]
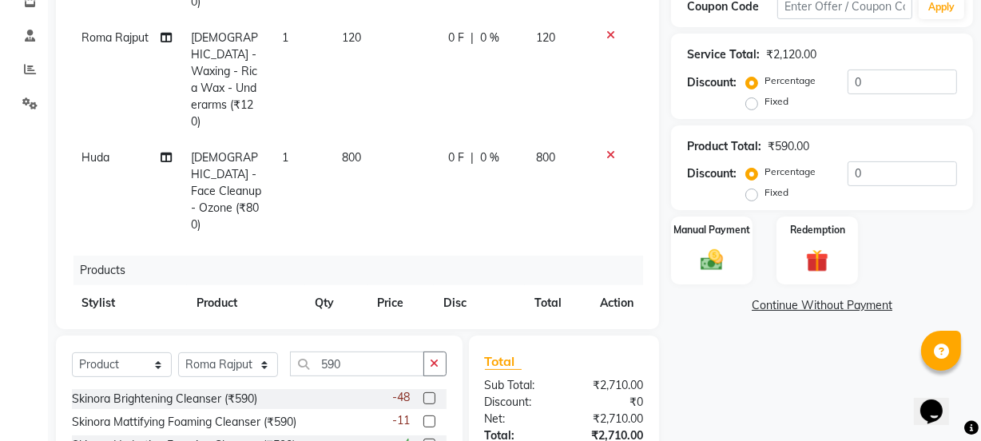
click at [387, 331] on span "590" at bounding box center [387, 338] width 19 height 14
click at [407, 331] on input "0" at bounding box center [420, 343] width 48 height 25
click at [418, 321] on td "11 F | 0 %" at bounding box center [460, 354] width 147 height 66
click at [489, 331] on input "1.86" at bounding box center [490, 343] width 48 height 25
click at [490, 321] on td "11 F | 11 %" at bounding box center [460, 354] width 147 height 66
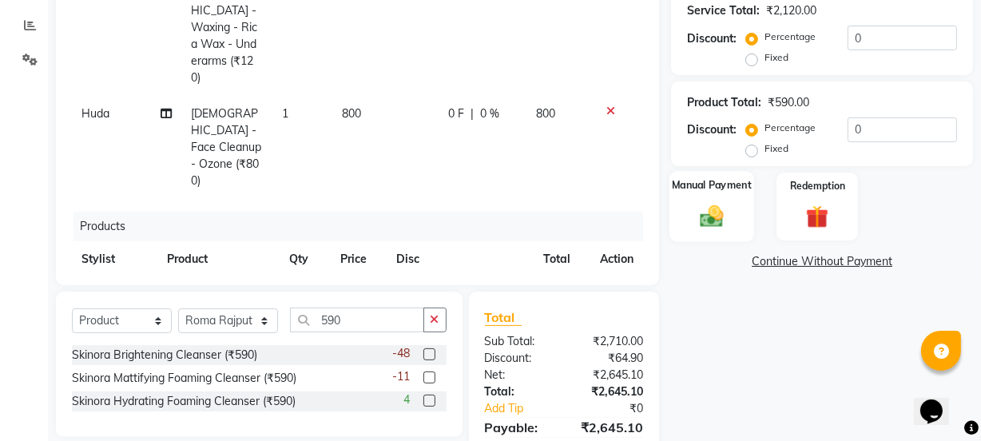
scroll to position [404, 0]
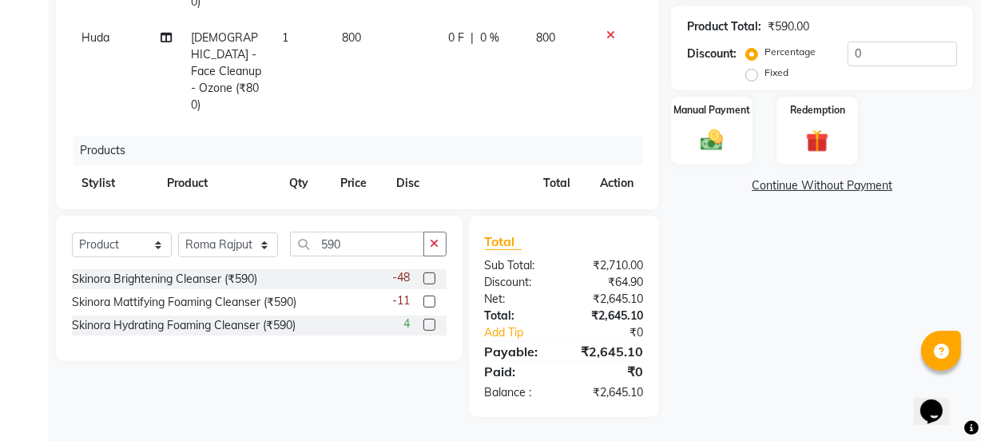
click at [474, 211] on input "11" at bounding box center [490, 223] width 48 height 25
click at [481, 201] on td "64.9 F | 12 %" at bounding box center [460, 234] width 147 height 66
click at [481, 211] on input "12" at bounding box center [490, 223] width 48 height 25
click at [485, 201] on td "76.7 F | 13 %" at bounding box center [475, 235] width 97 height 69
click at [484, 211] on input "13" at bounding box center [490, 223] width 48 height 25
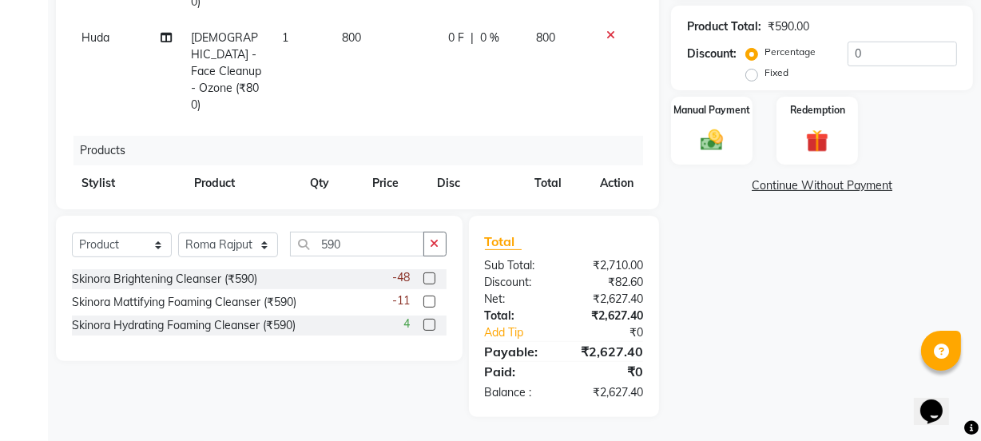
click at [710, 144] on img at bounding box center [711, 140] width 38 height 27
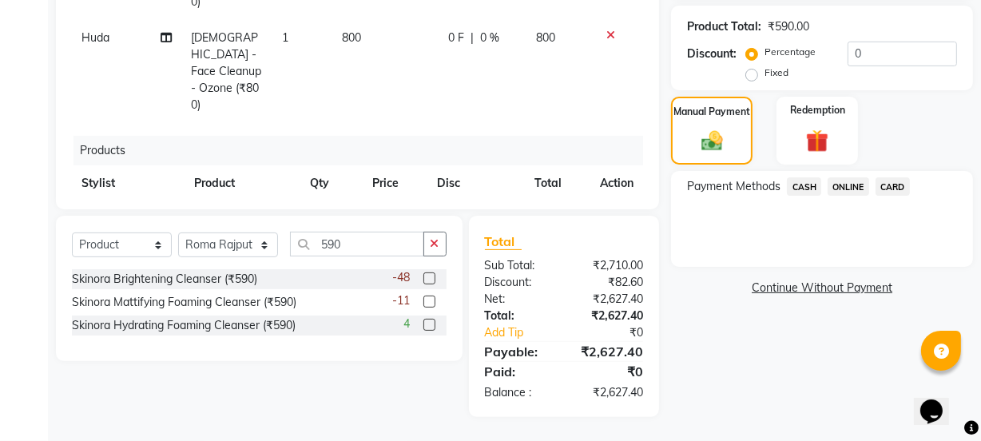
click at [863, 186] on span "ONLINE" at bounding box center [848, 186] width 42 height 18
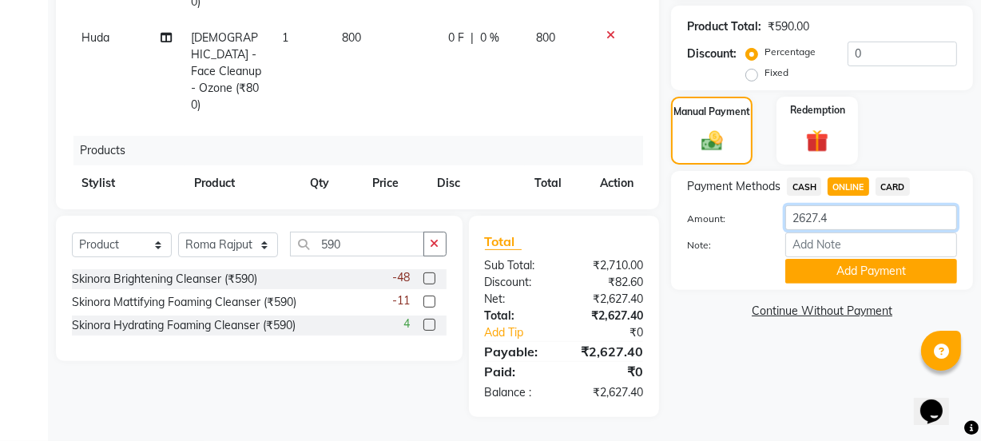
click at [842, 223] on input "2627.4" at bounding box center [871, 217] width 172 height 25
click at [847, 267] on button "Add Payment" at bounding box center [871, 271] width 172 height 25
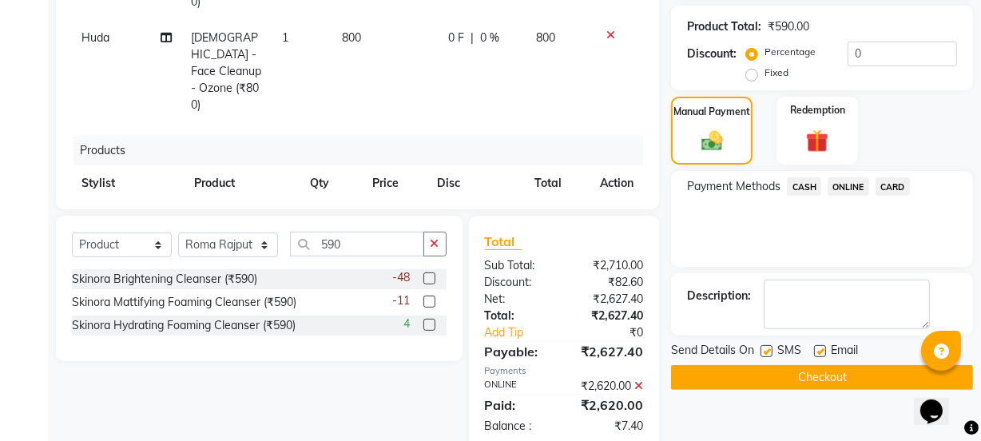
click at [824, 383] on button "Checkout" at bounding box center [822, 377] width 302 height 25
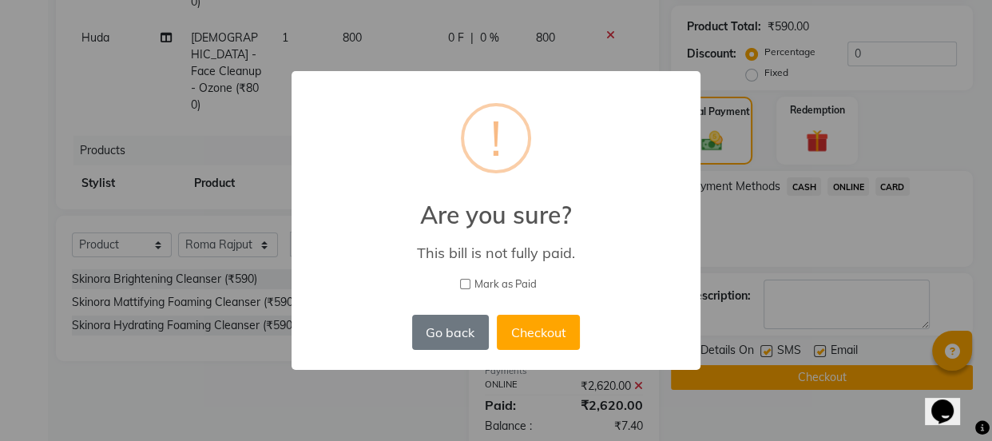
drag, startPoint x: 482, startPoint y: 284, endPoint x: 501, endPoint y: 304, distance: 26.6
click at [482, 283] on span "Mark as Paid" at bounding box center [505, 284] width 62 height 16
click at [470, 283] on input "Mark as Paid" at bounding box center [465, 284] width 10 height 10
click at [531, 338] on button "Checkout" at bounding box center [538, 332] width 83 height 35
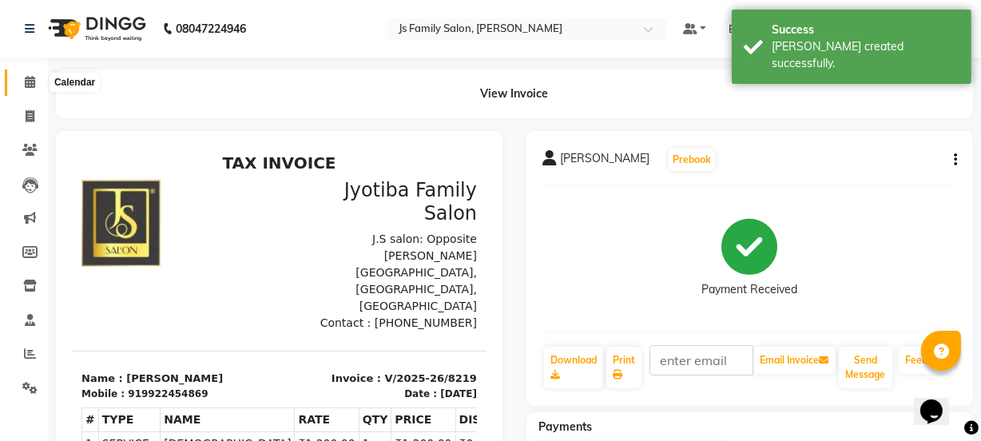
click at [40, 73] on span at bounding box center [30, 82] width 28 height 18
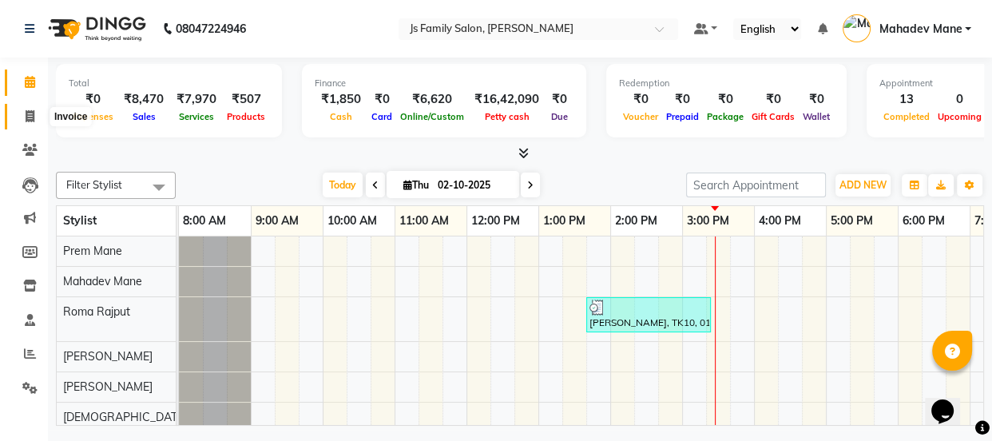
click at [30, 119] on icon at bounding box center [30, 116] width 9 height 12
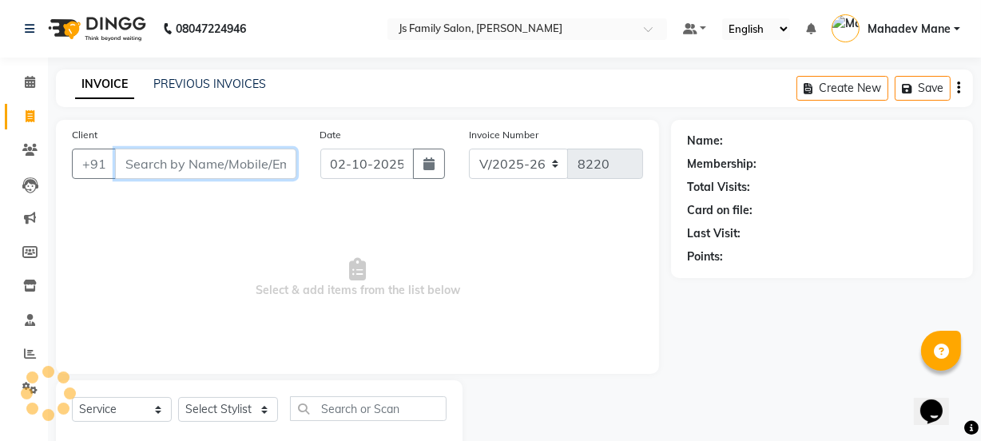
click at [136, 161] on input "Client" at bounding box center [205, 164] width 181 height 30
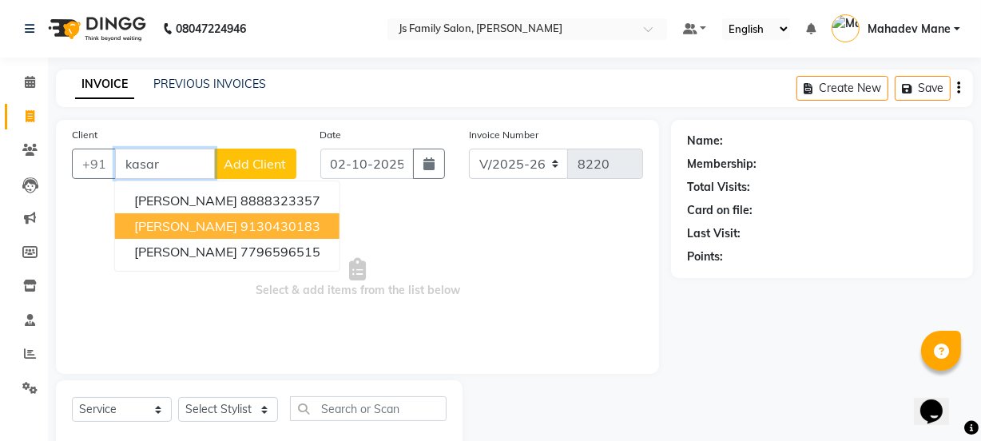
drag, startPoint x: 173, startPoint y: 220, endPoint x: 174, endPoint y: 232, distance: 12.0
click at [174, 226] on span "[PERSON_NAME]" at bounding box center [185, 226] width 103 height 16
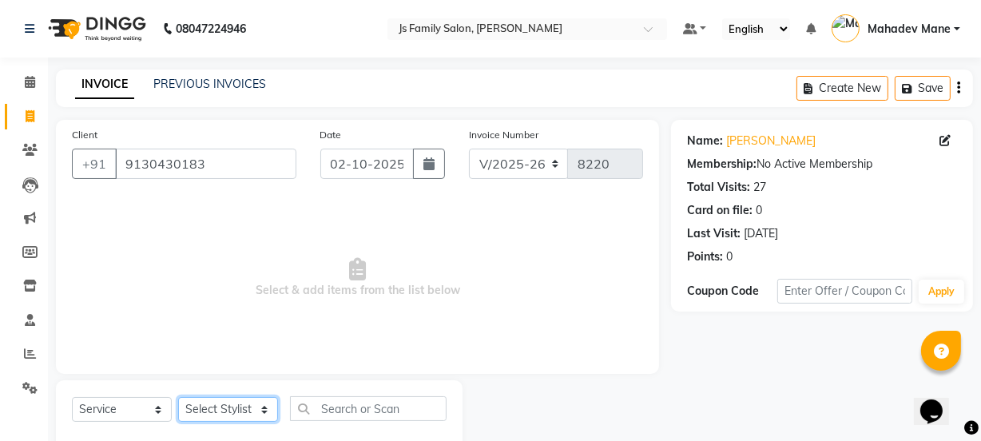
click at [216, 415] on select "Select Stylist [PERSON_NAME] Vaidyakar [PERSON_NAME] [PERSON_NAME] Mane Mosin […" at bounding box center [228, 409] width 100 height 25
click at [178, 397] on select "Select Stylist [PERSON_NAME] Vaidyakar [PERSON_NAME] [PERSON_NAME] Mane Mosin […" at bounding box center [228, 409] width 100 height 25
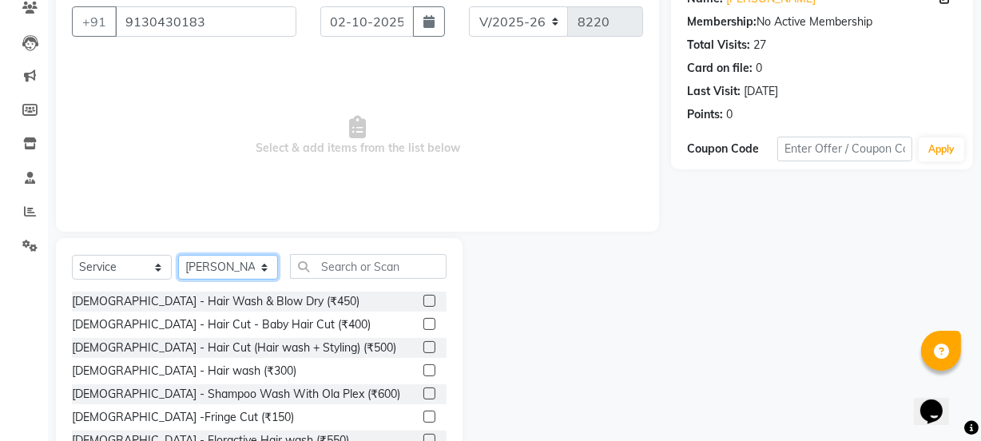
scroll to position [145, 0]
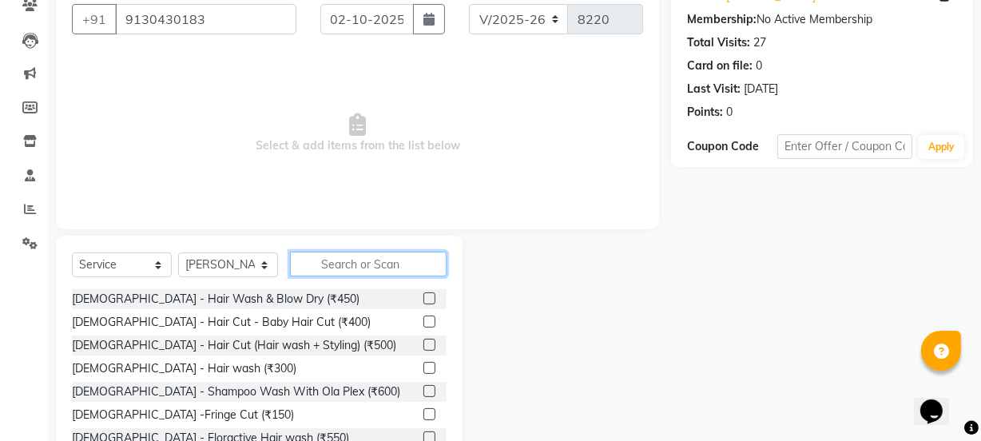
click at [338, 271] on input "text" at bounding box center [368, 264] width 157 height 25
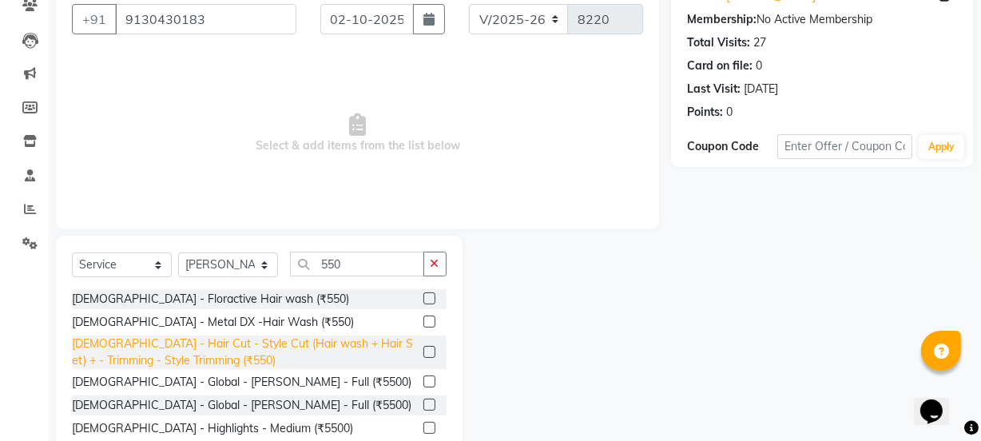
click at [351, 347] on div "[DEMOGRAPHIC_DATA] - Hair Cut - Style Cut (Hair wash + Hair Set) + - Trimming -…" at bounding box center [244, 352] width 345 height 34
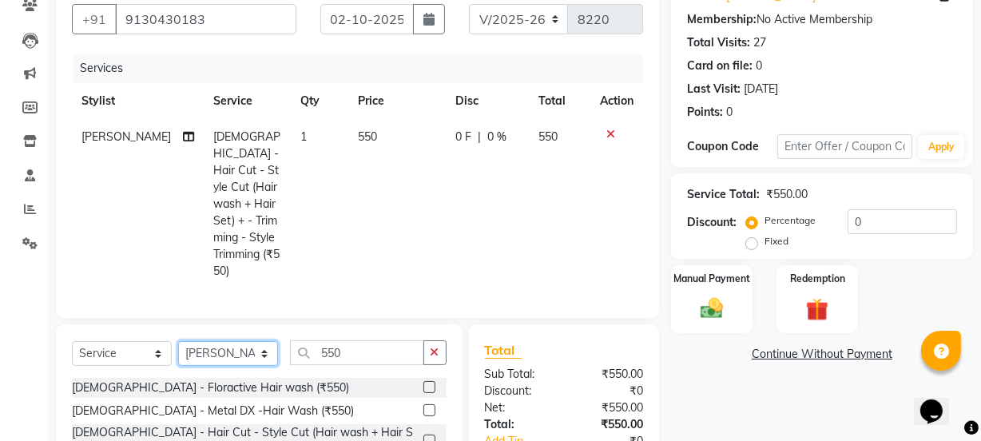
click at [223, 341] on select "Select Stylist [PERSON_NAME] Vaidyakar [PERSON_NAME] [PERSON_NAME] Mane Mosin […" at bounding box center [228, 353] width 100 height 25
click at [178, 341] on select "Select Stylist [PERSON_NAME] Vaidyakar [PERSON_NAME] [PERSON_NAME] Mane Mosin […" at bounding box center [228, 353] width 100 height 25
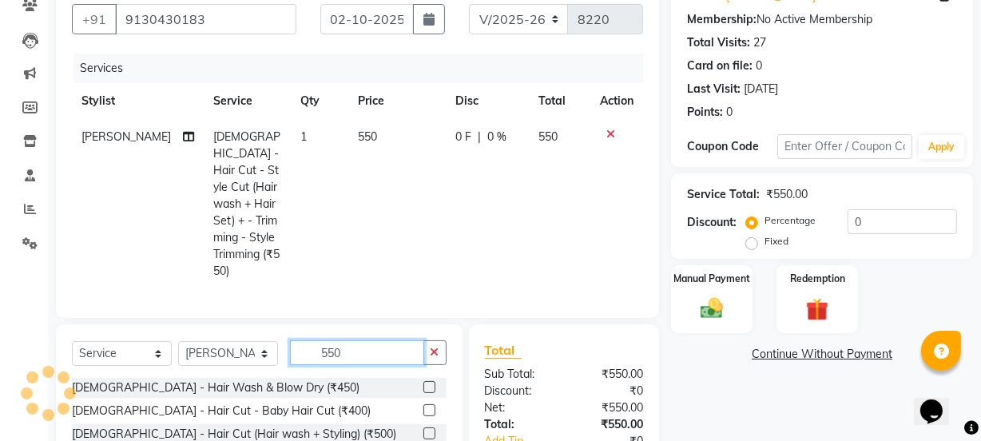
click at [350, 340] on input "550" at bounding box center [357, 352] width 134 height 25
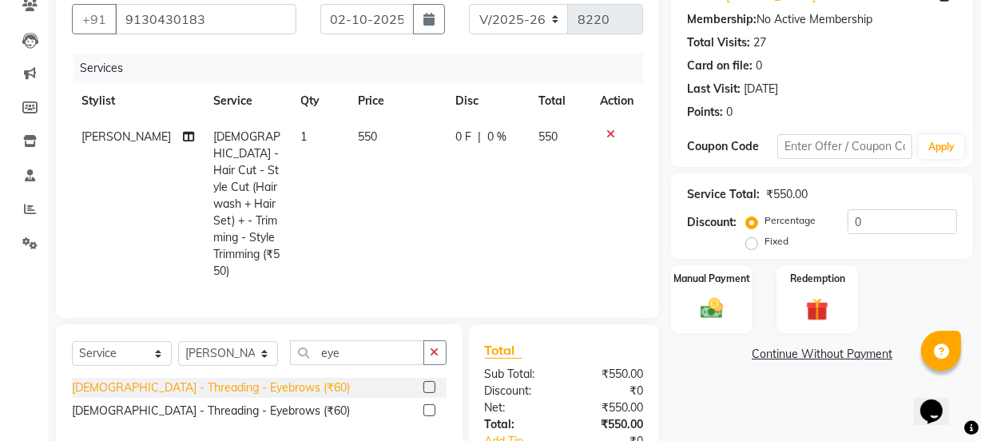
click at [252, 379] on div "[DEMOGRAPHIC_DATA] - Threading - Eyebrows (₹60)" at bounding box center [211, 387] width 278 height 17
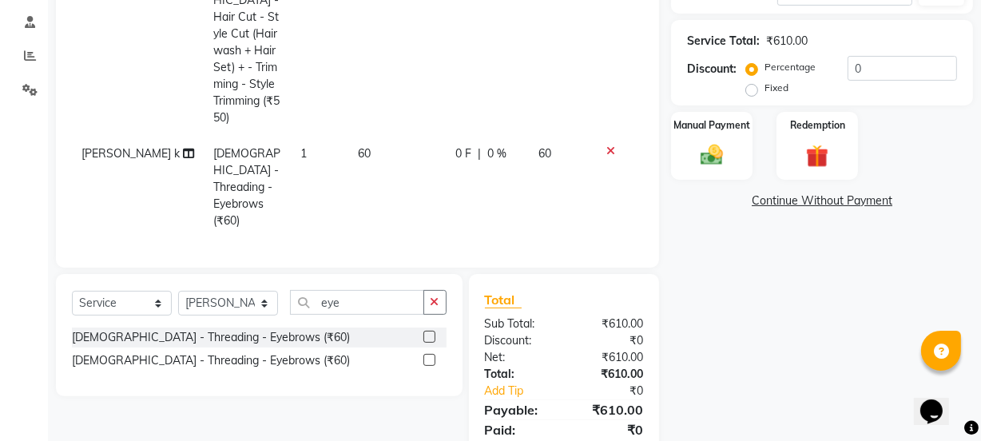
scroll to position [300, 0]
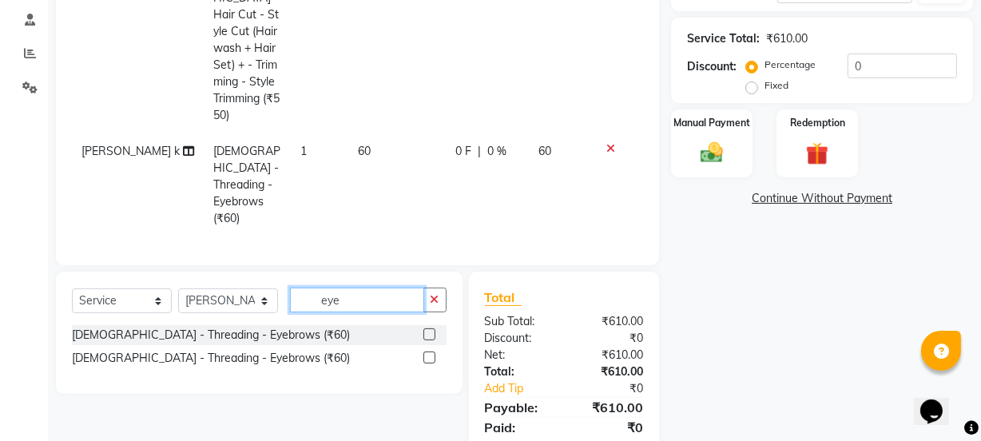
click at [362, 288] on input "eye" at bounding box center [357, 300] width 134 height 25
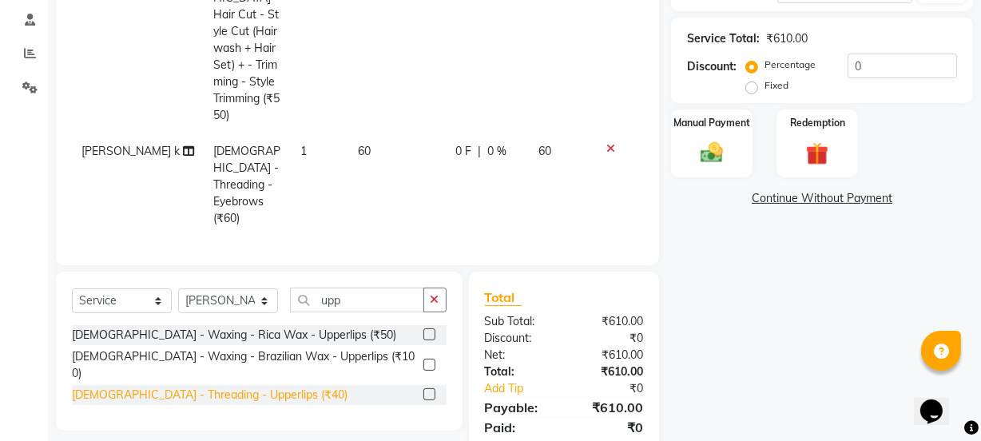
click at [240, 387] on div "[DEMOGRAPHIC_DATA] - Threading - Upperlips (₹40)" at bounding box center [210, 395] width 276 height 17
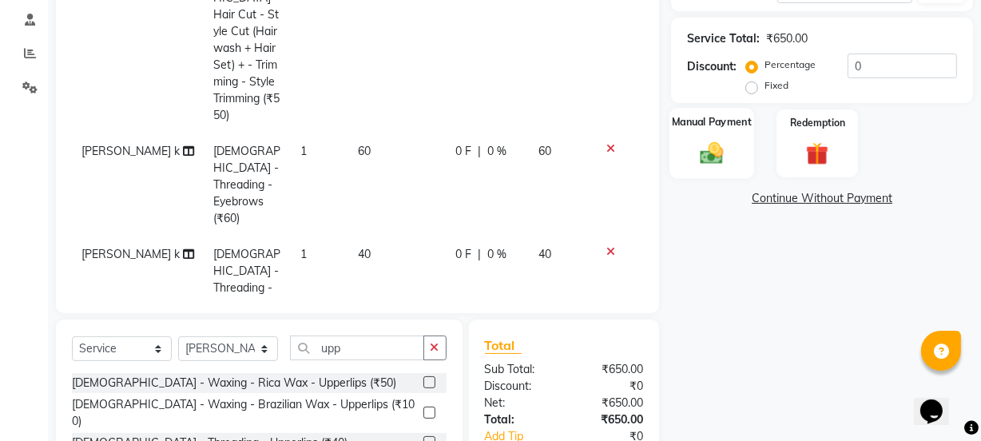
drag, startPoint x: 708, startPoint y: 163, endPoint x: 758, endPoint y: 180, distance: 52.3
click at [708, 162] on img at bounding box center [711, 152] width 38 height 27
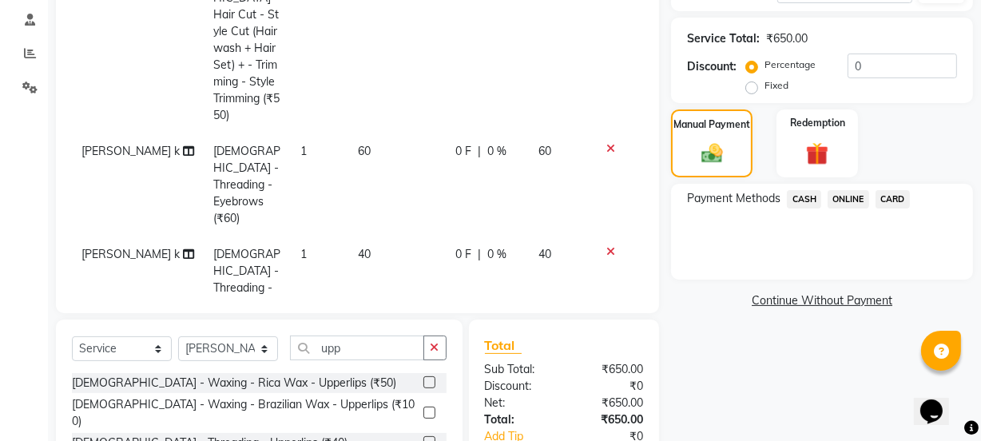
click at [847, 188] on div "Payment Methods CASH ONLINE CARD" at bounding box center [822, 232] width 302 height 96
click at [855, 202] on span "ONLINE" at bounding box center [848, 199] width 42 height 18
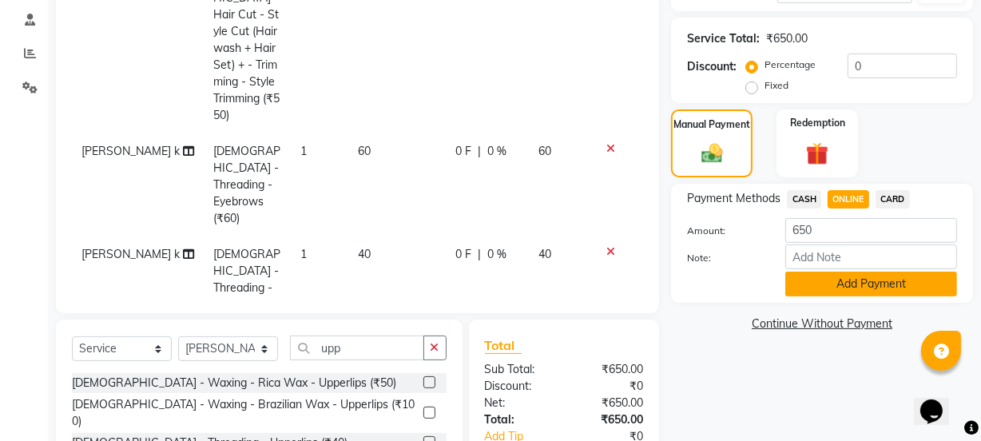
click at [853, 288] on button "Add Payment" at bounding box center [871, 284] width 172 height 25
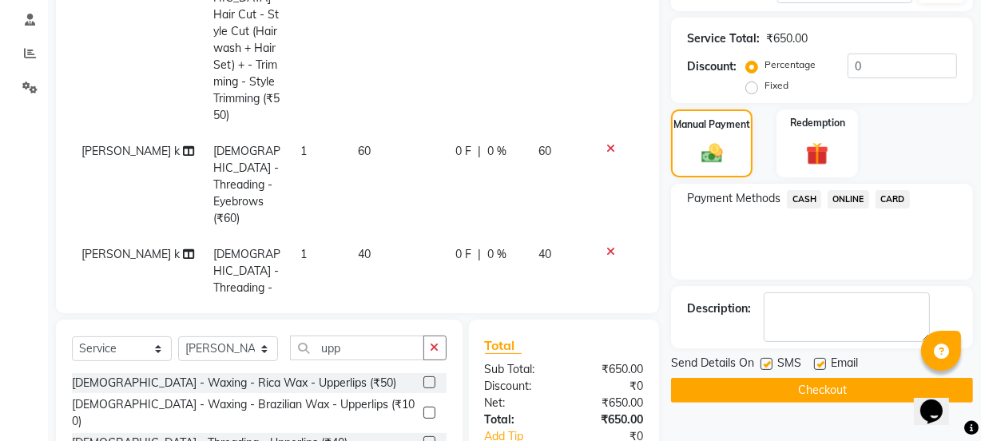
click at [858, 399] on button "Checkout" at bounding box center [822, 390] width 302 height 25
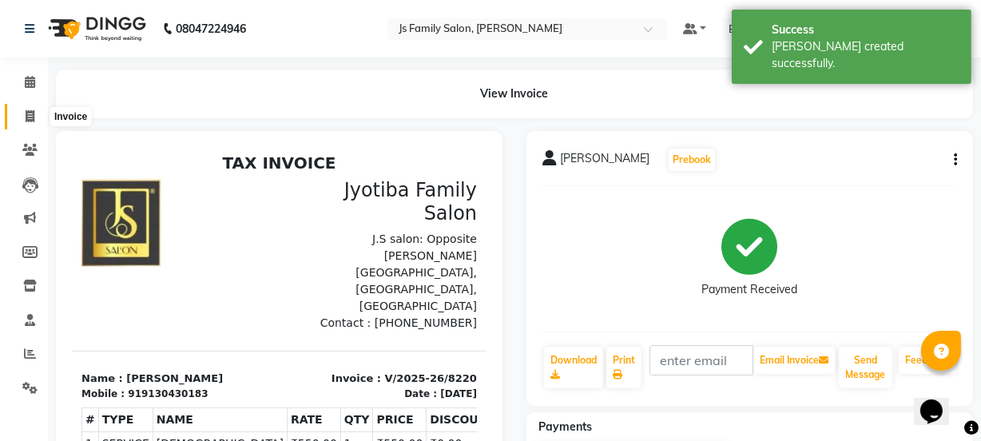
click at [29, 116] on icon at bounding box center [30, 116] width 9 height 12
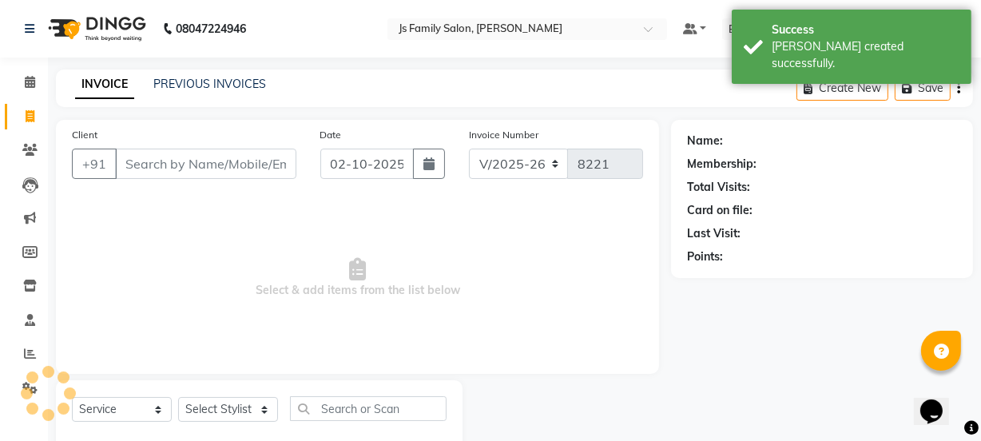
scroll to position [40, 0]
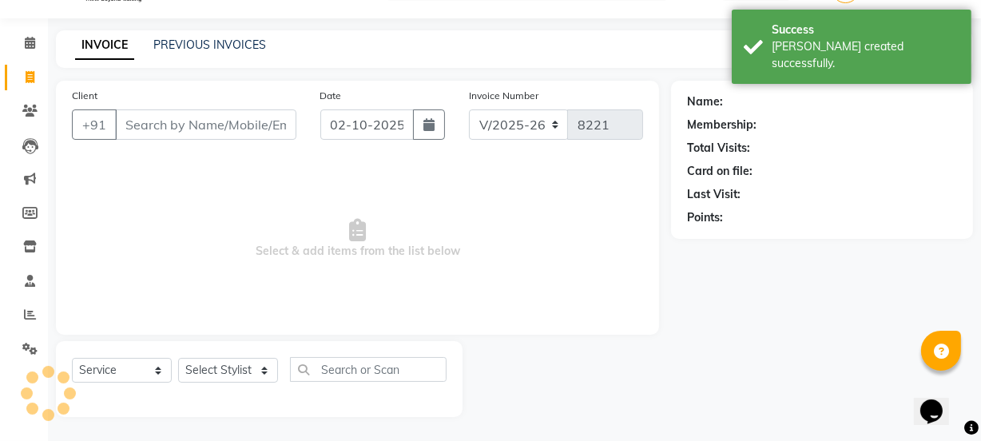
click at [170, 120] on input "Client" at bounding box center [205, 124] width 181 height 30
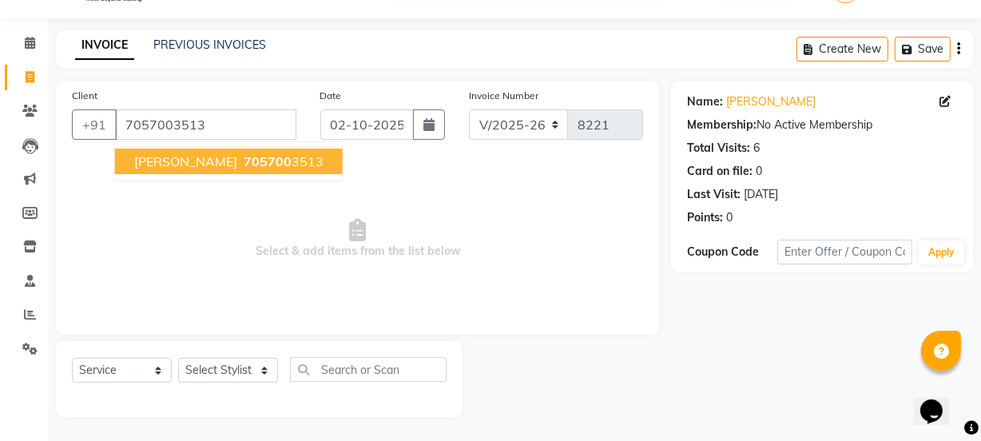
click at [185, 149] on button "[PERSON_NAME] 705700 3513" at bounding box center [229, 162] width 228 height 26
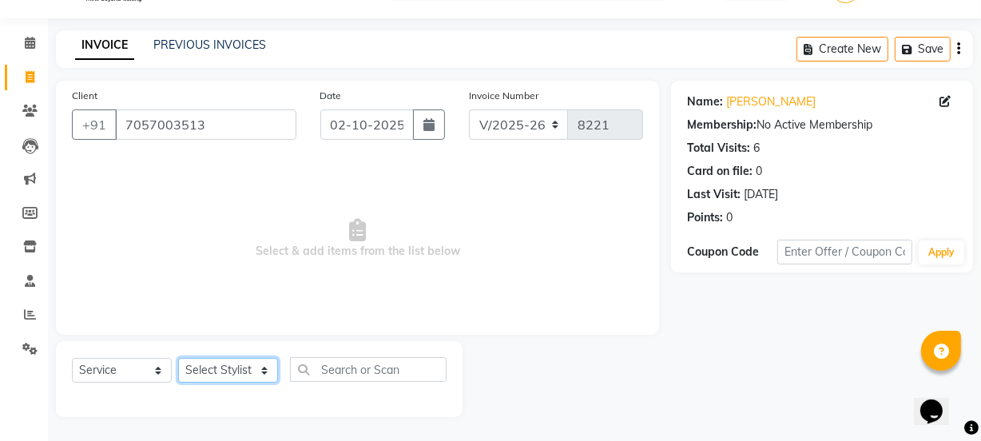
click at [227, 367] on select "Select Stylist [PERSON_NAME] Vaidyakar [PERSON_NAME] [PERSON_NAME] Mane Mosin […" at bounding box center [228, 370] width 100 height 25
click at [415, 224] on span "Select & add items from the list below" at bounding box center [357, 239] width 571 height 160
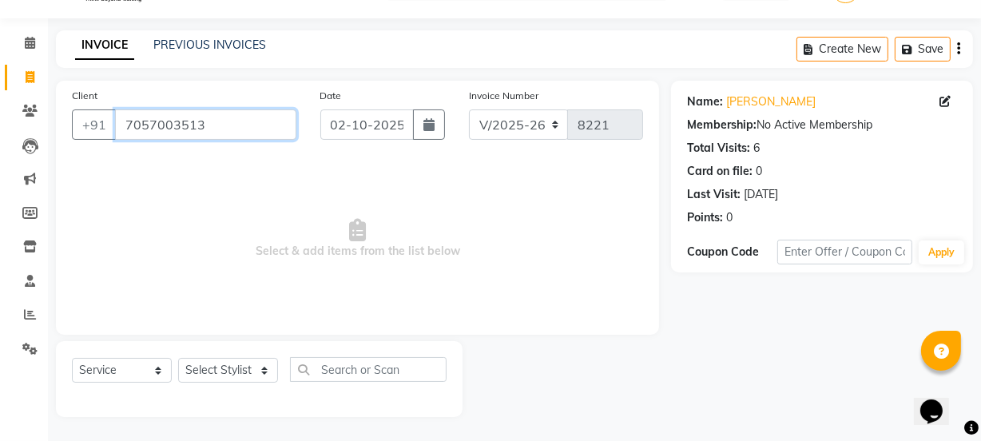
click at [240, 122] on input "7057003513" at bounding box center [205, 124] width 181 height 30
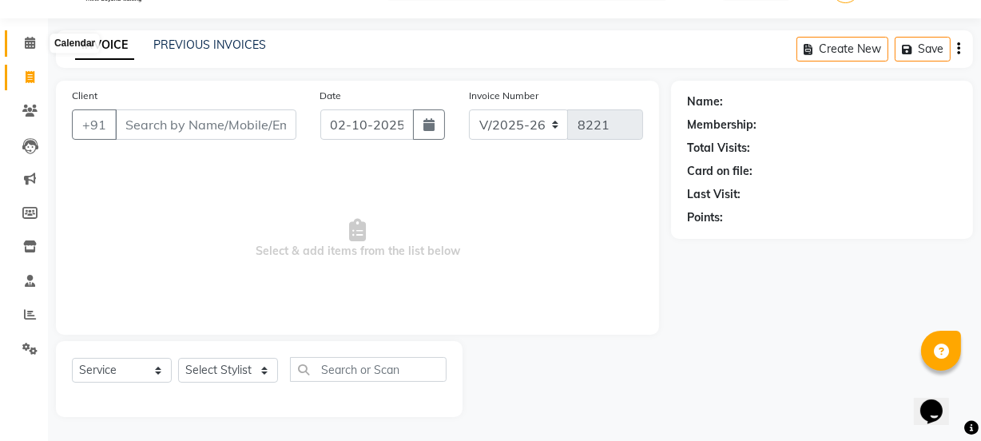
click at [32, 34] on span at bounding box center [30, 43] width 28 height 18
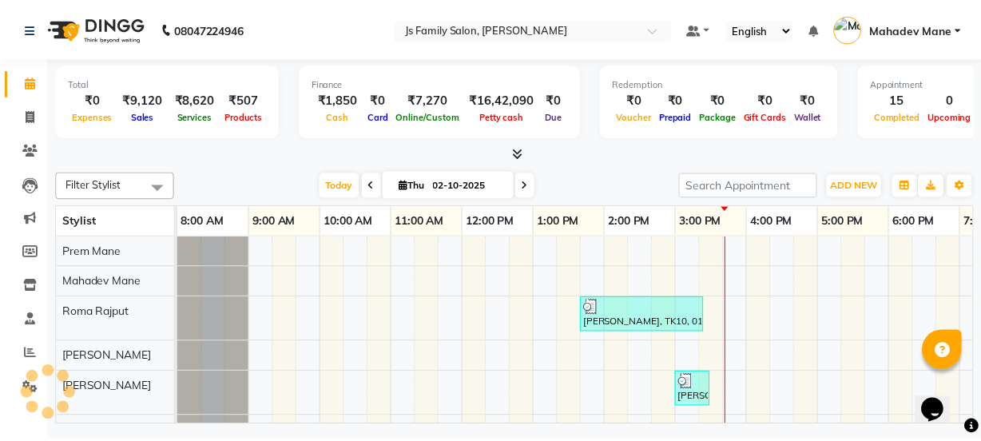
scroll to position [0, 129]
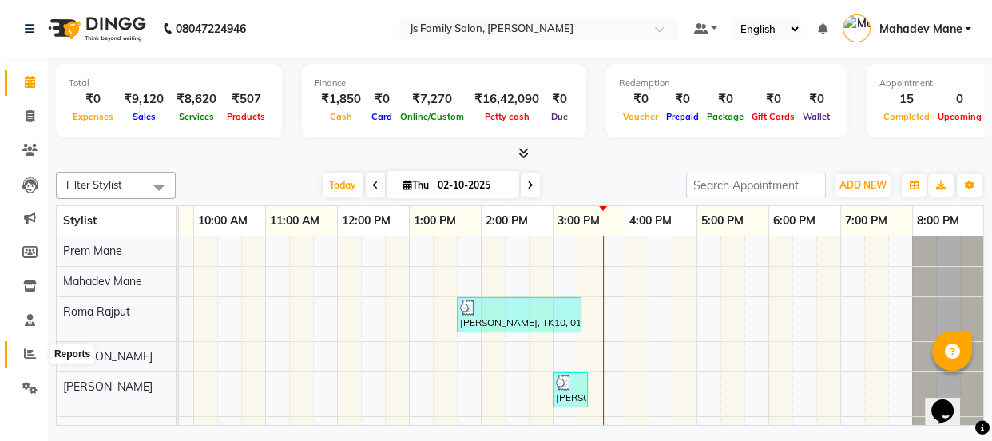
click at [31, 356] on icon at bounding box center [30, 353] width 12 height 12
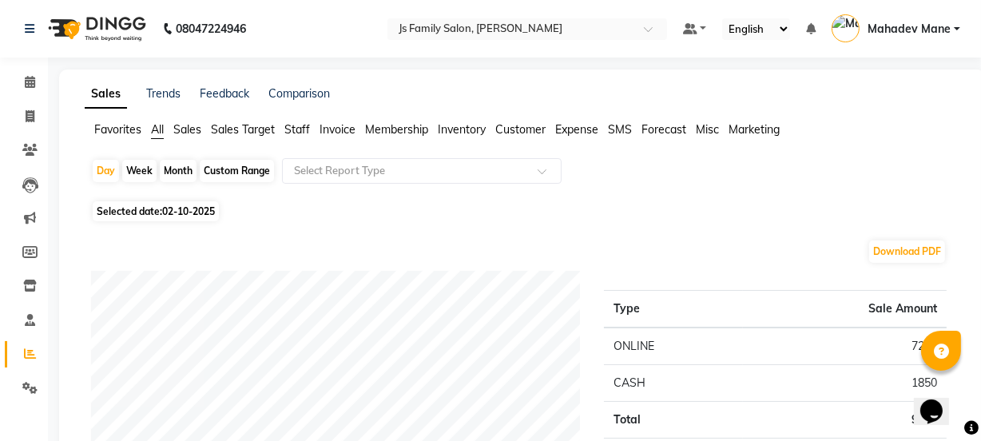
click at [175, 175] on div "Month" at bounding box center [178, 171] width 37 height 22
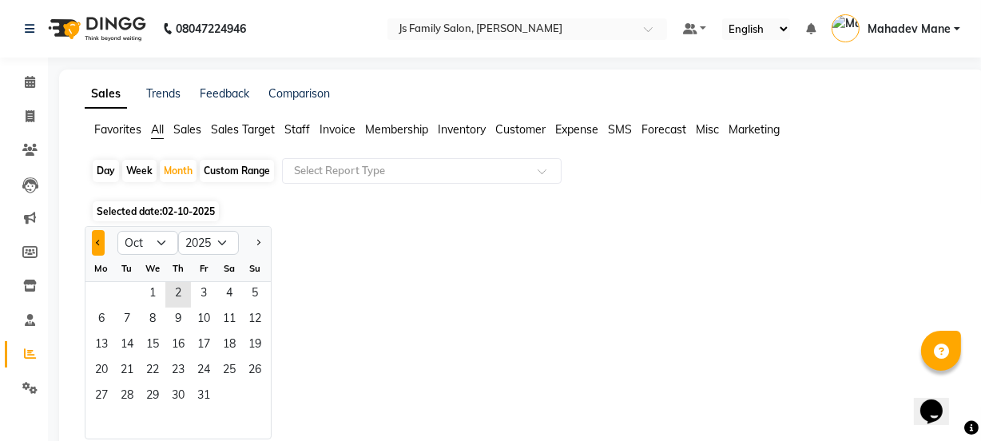
click at [101, 244] on button "Previous month" at bounding box center [98, 243] width 13 height 26
click at [106, 286] on span "1" at bounding box center [102, 295] width 26 height 26
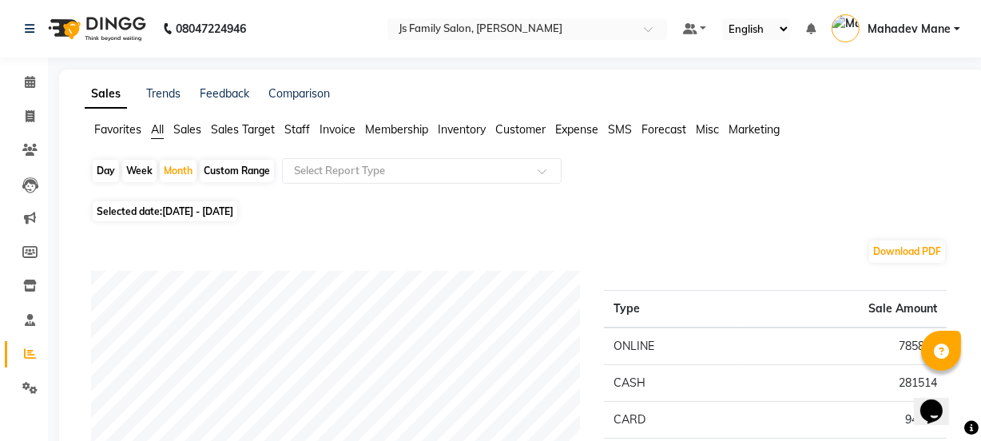
click at [296, 125] on span "Staff" at bounding box center [297, 129] width 26 height 14
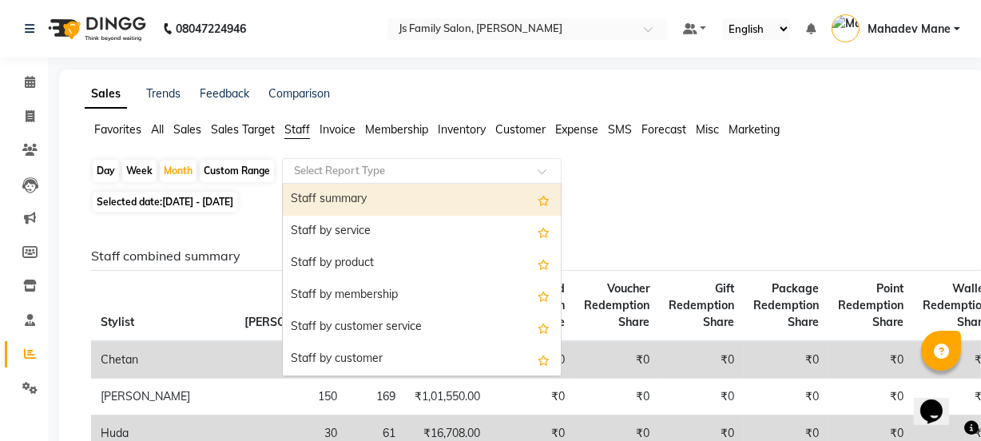
click at [311, 176] on input "text" at bounding box center [406, 171] width 230 height 16
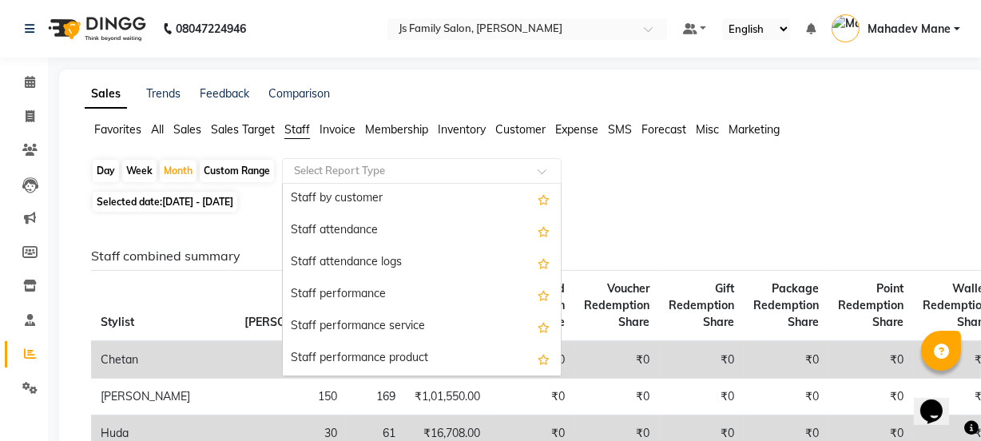
scroll to position [145, 0]
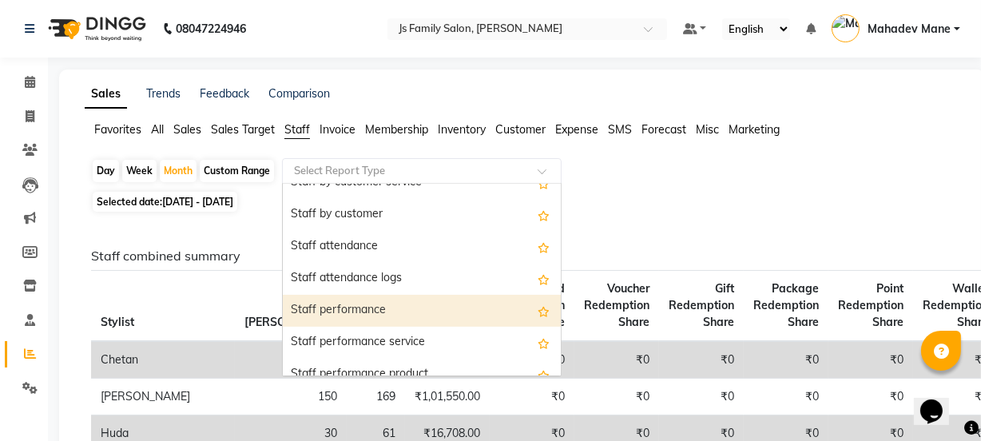
click at [333, 303] on div "Staff performance" at bounding box center [422, 311] width 278 height 32
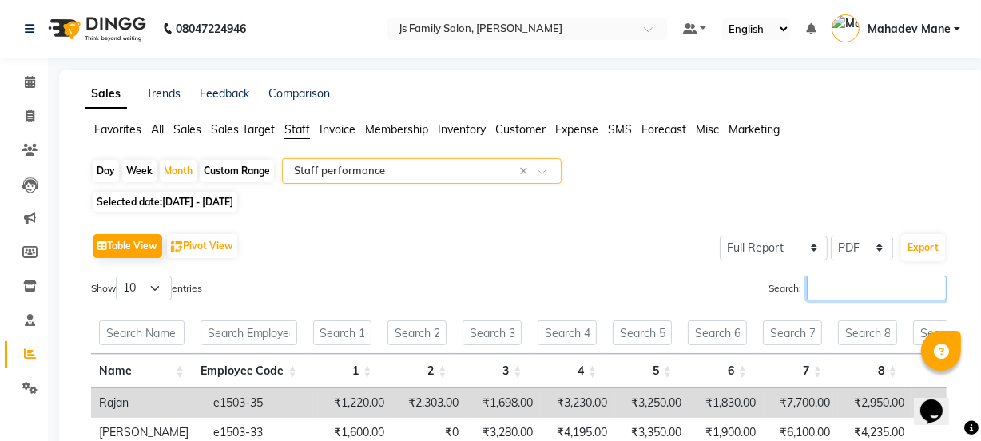
click at [905, 290] on input "Search:" at bounding box center [877, 288] width 140 height 25
click at [818, 284] on input "Search:" at bounding box center [877, 288] width 140 height 25
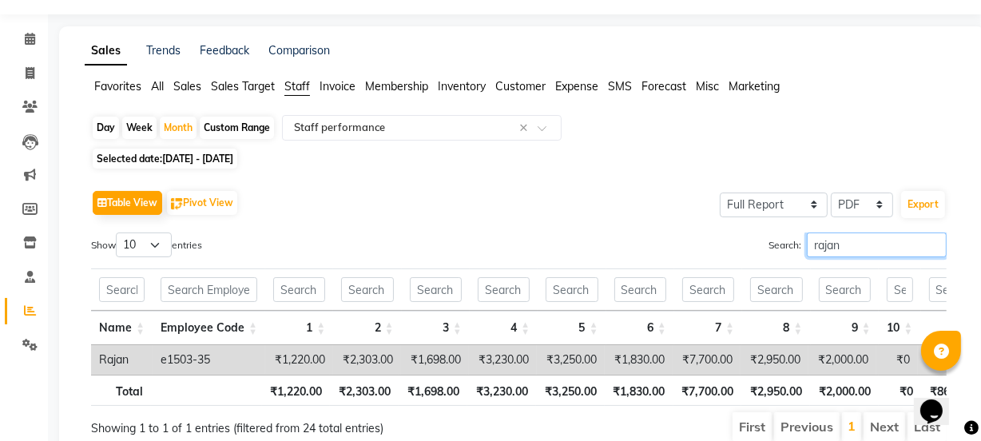
scroll to position [118, 0]
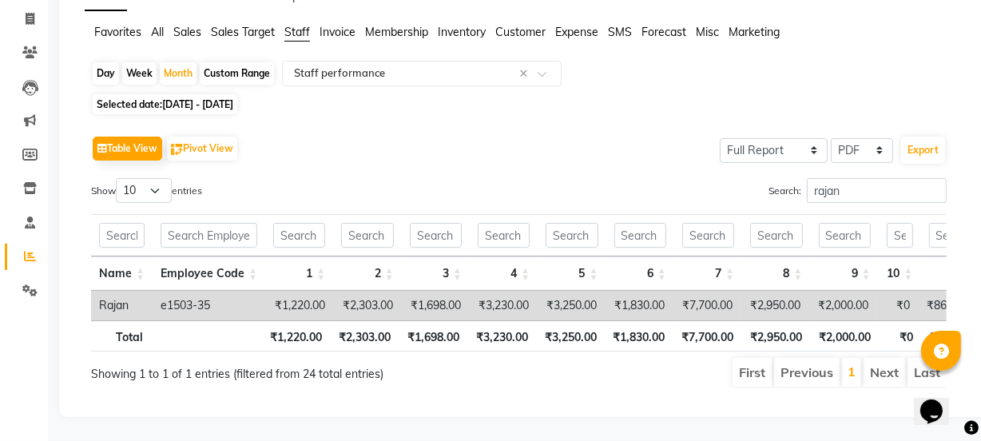
click at [695, 296] on td "₹7,700.00" at bounding box center [707, 306] width 68 height 30
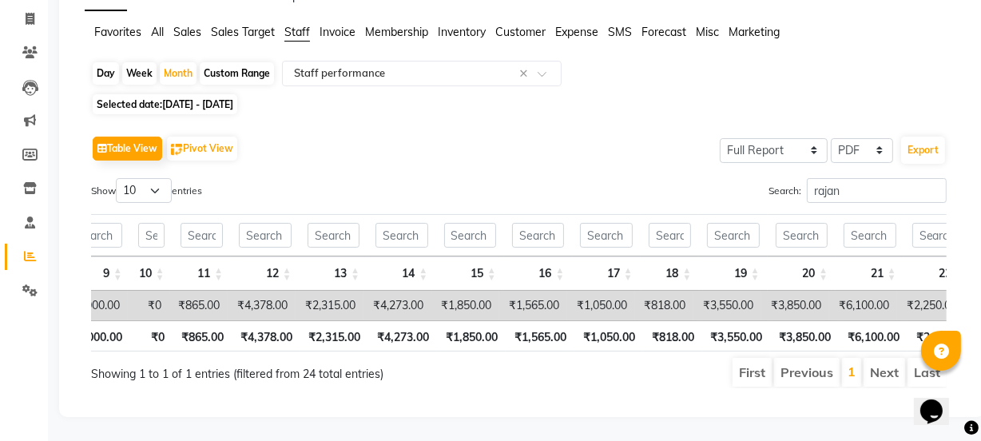
scroll to position [0, 1497]
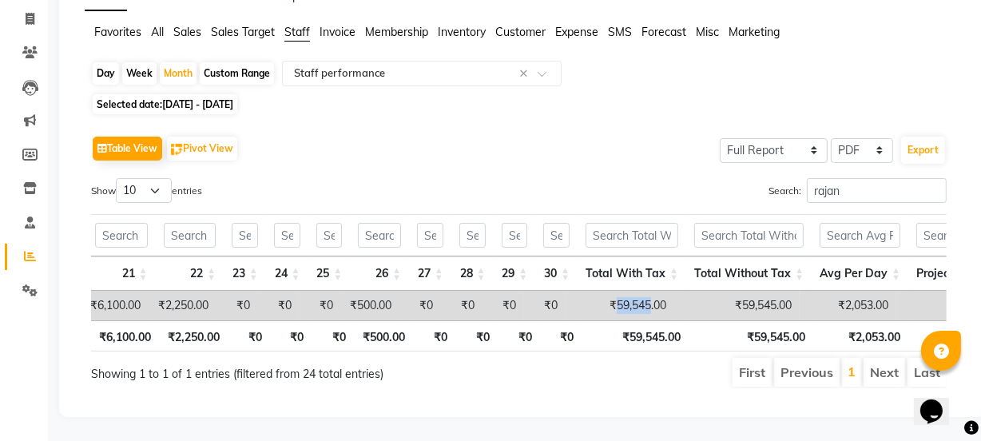
drag, startPoint x: 662, startPoint y: 284, endPoint x: 631, endPoint y: 285, distance: 31.2
click at [631, 291] on td "₹59,545.00" at bounding box center [619, 306] width 109 height 30
copy td "59,545"
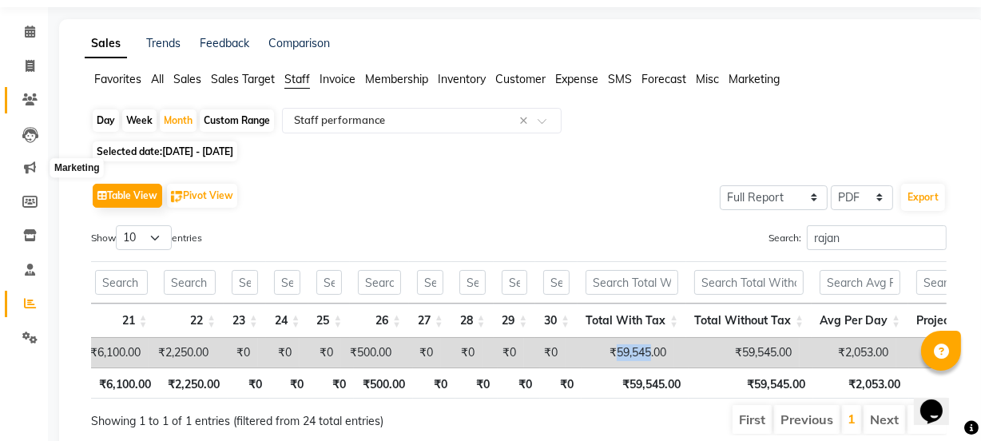
scroll to position [0, 0]
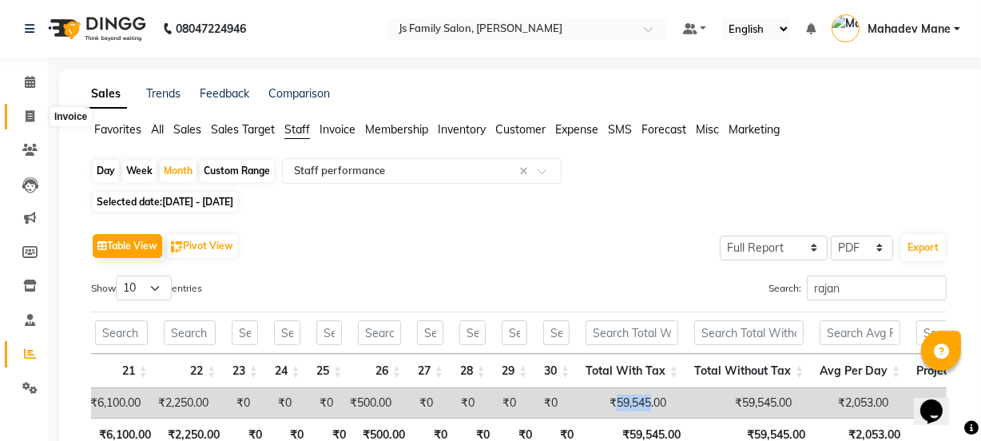
click at [27, 112] on icon at bounding box center [30, 116] width 9 height 12
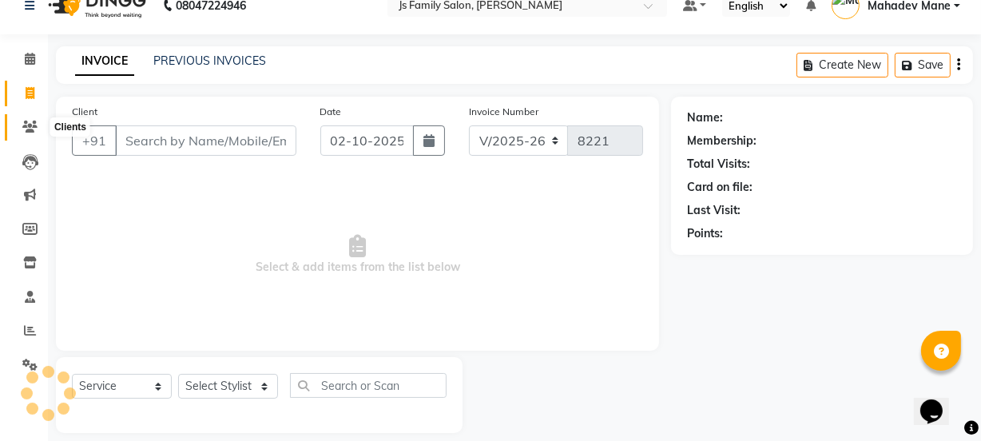
scroll to position [40, 0]
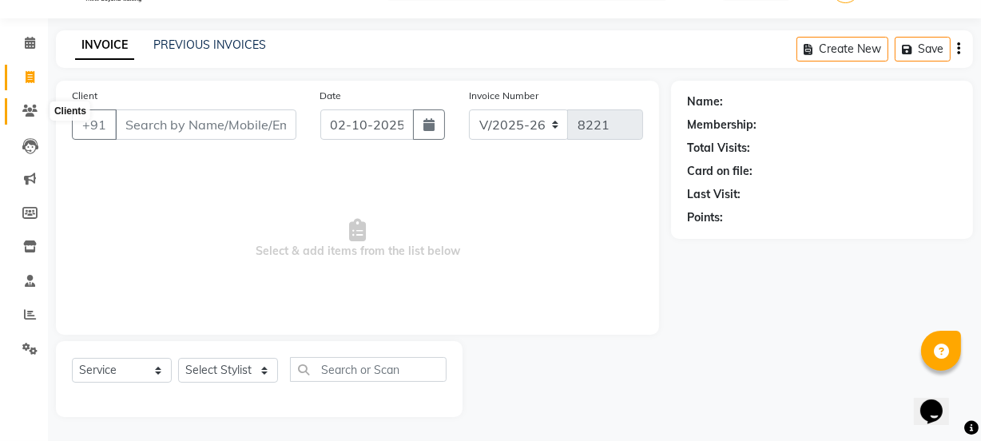
click at [34, 109] on icon at bounding box center [29, 111] width 15 height 12
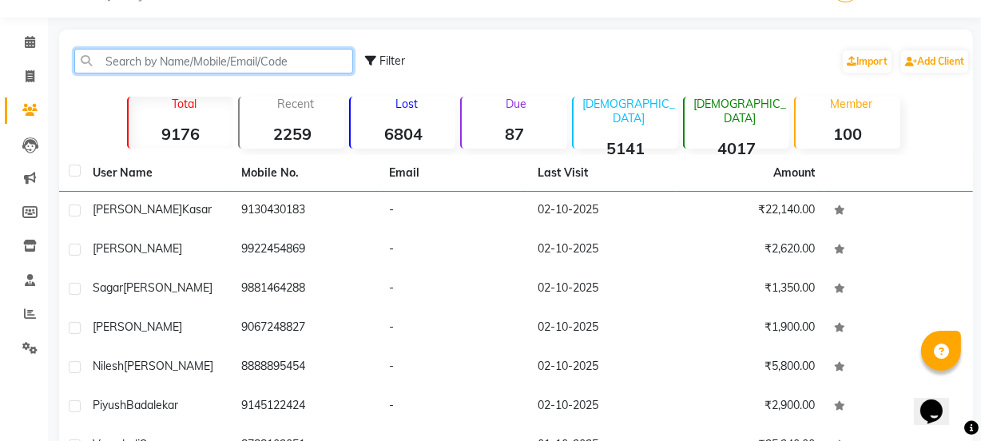
click at [132, 63] on input "text" at bounding box center [213, 61] width 279 height 25
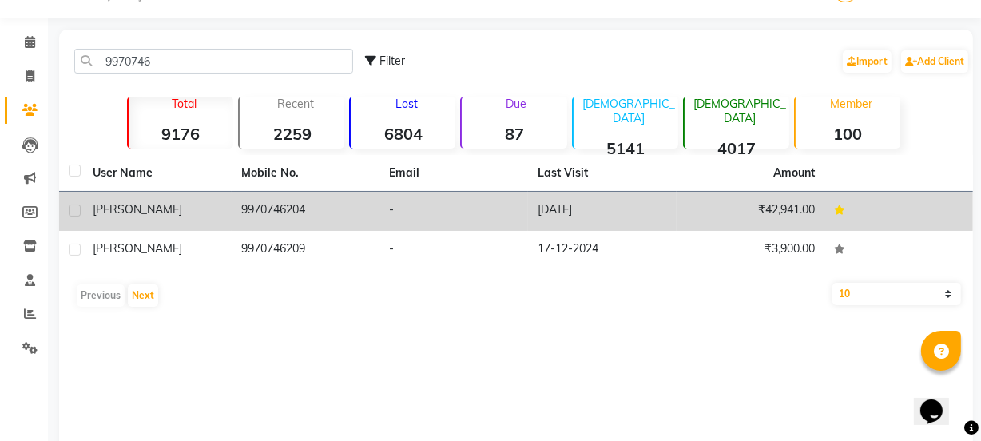
click at [191, 204] on div "[PERSON_NAME]" at bounding box center [157, 209] width 129 height 17
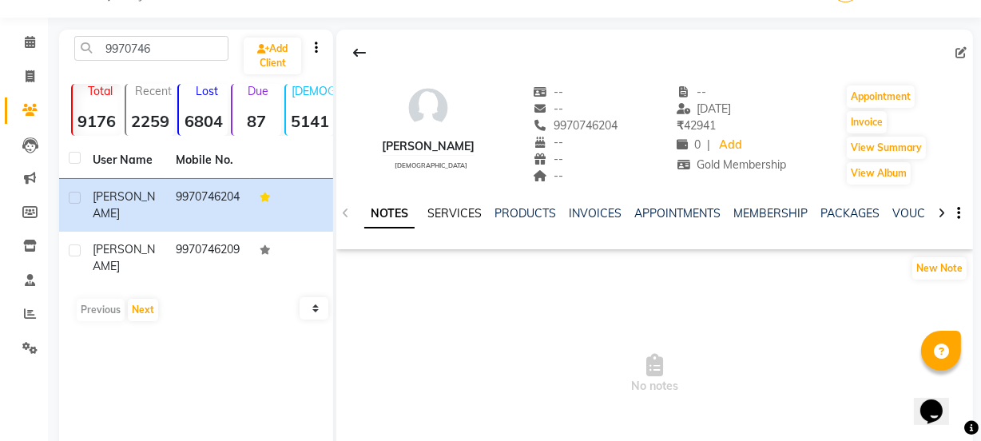
click at [464, 208] on link "SERVICES" at bounding box center [454, 213] width 54 height 14
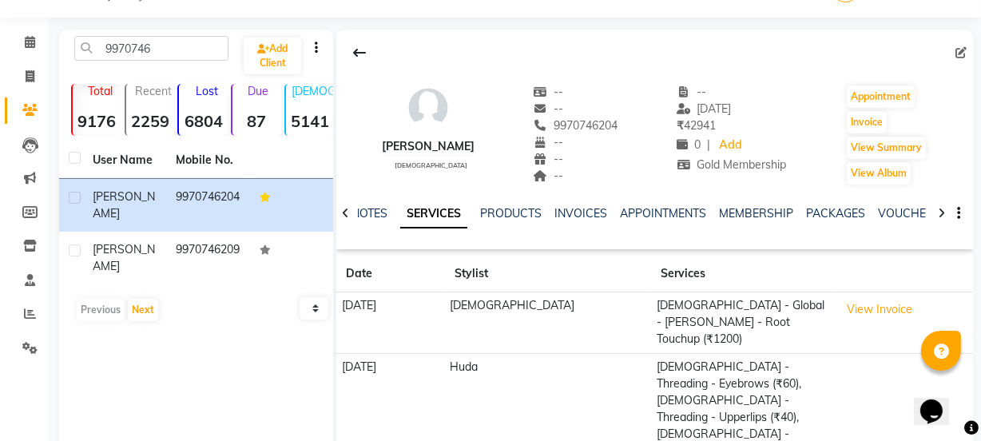
click at [558, 204] on div "NOTES SERVICES PRODUCTS INVOICES APPOINTMENTS MEMBERSHIP PACKAGES VOUCHERS GIFT…" at bounding box center [654, 213] width 637 height 55
click at [561, 208] on link "INVOICES" at bounding box center [580, 213] width 53 height 14
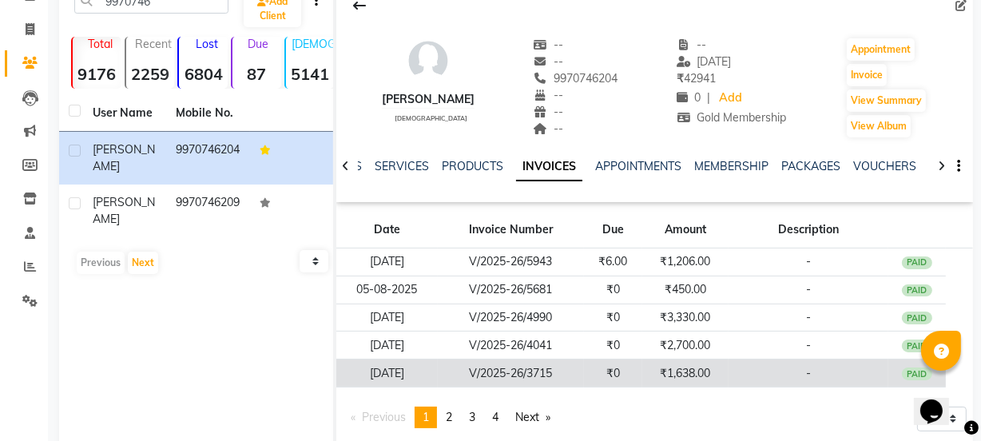
scroll to position [132, 0]
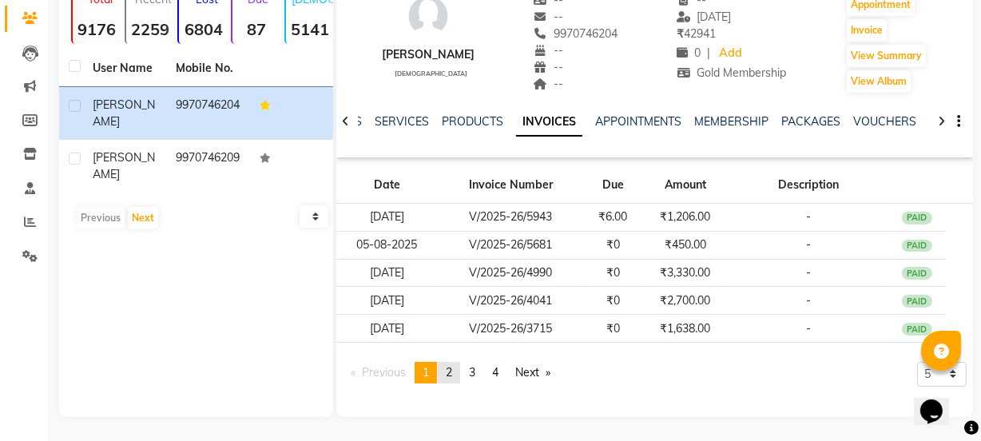
click at [452, 372] on span "2" at bounding box center [449, 372] width 6 height 14
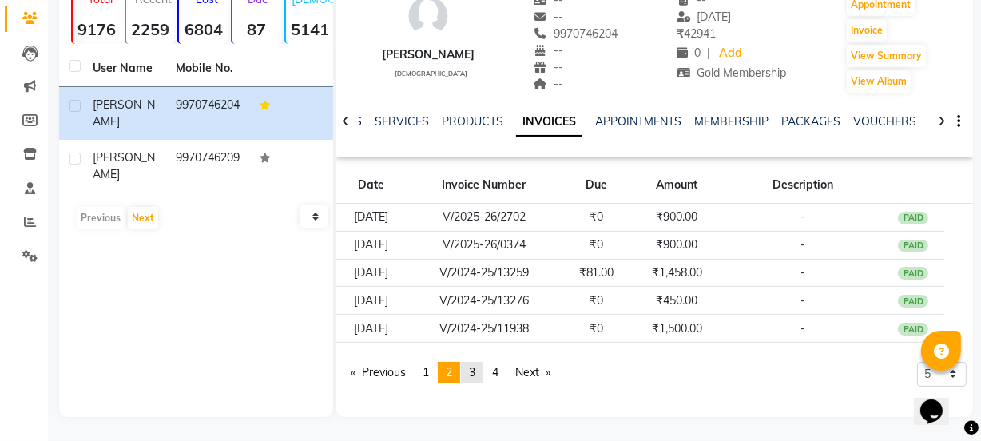
click at [475, 371] on span "3" at bounding box center [472, 372] width 6 height 14
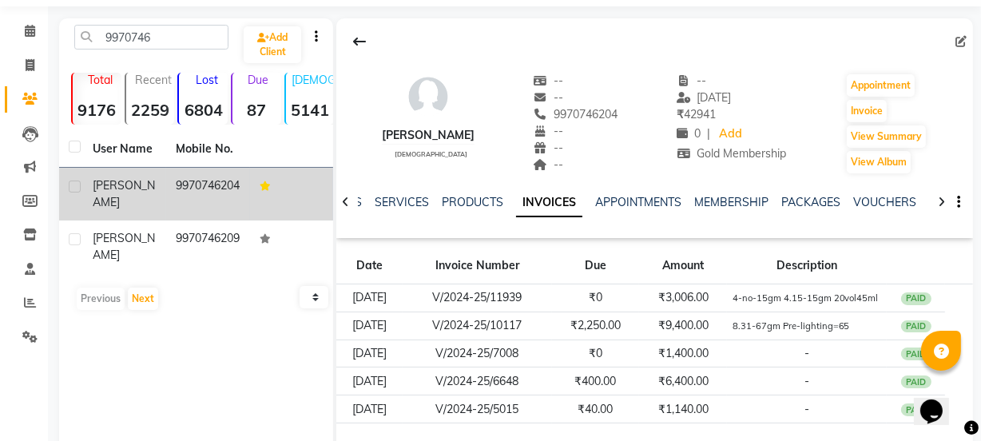
scroll to position [0, 0]
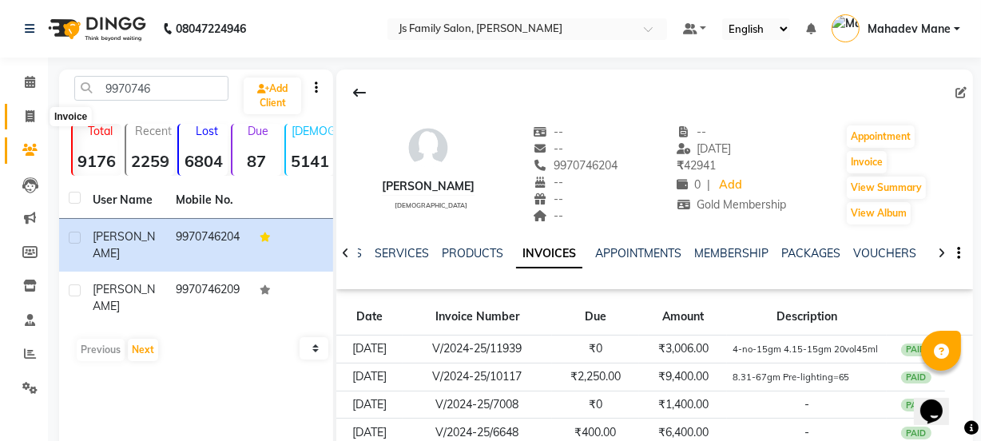
click at [30, 113] on icon at bounding box center [30, 116] width 9 height 12
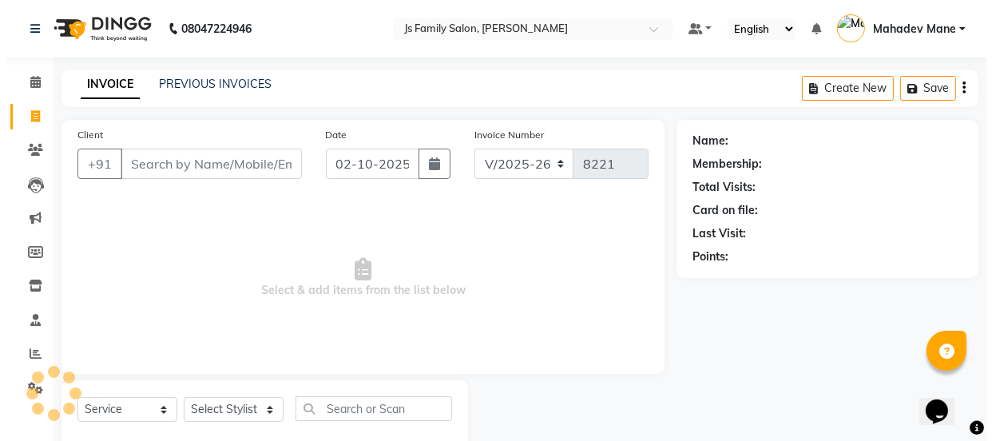
scroll to position [40, 0]
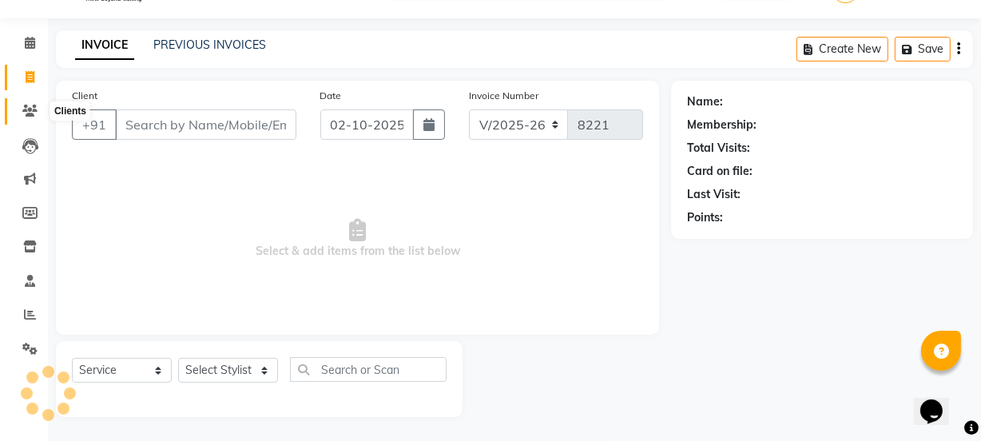
click at [27, 112] on icon at bounding box center [29, 111] width 15 height 12
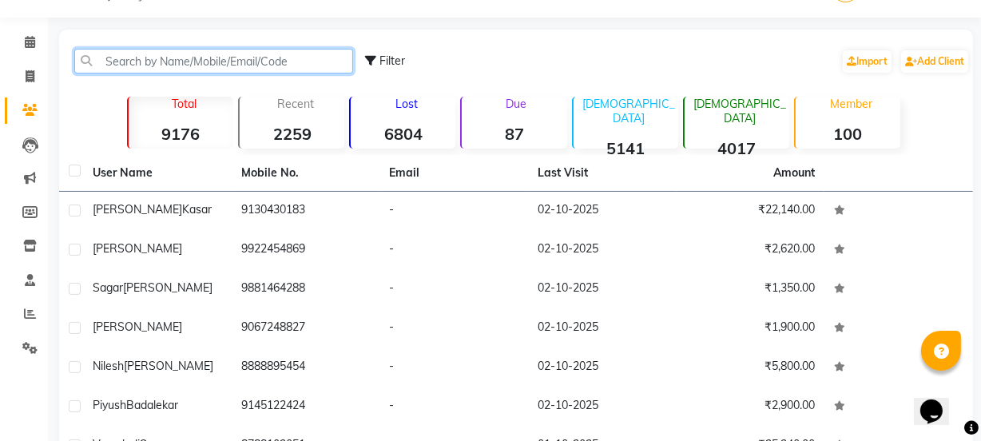
click at [204, 65] on input "text" at bounding box center [213, 61] width 279 height 25
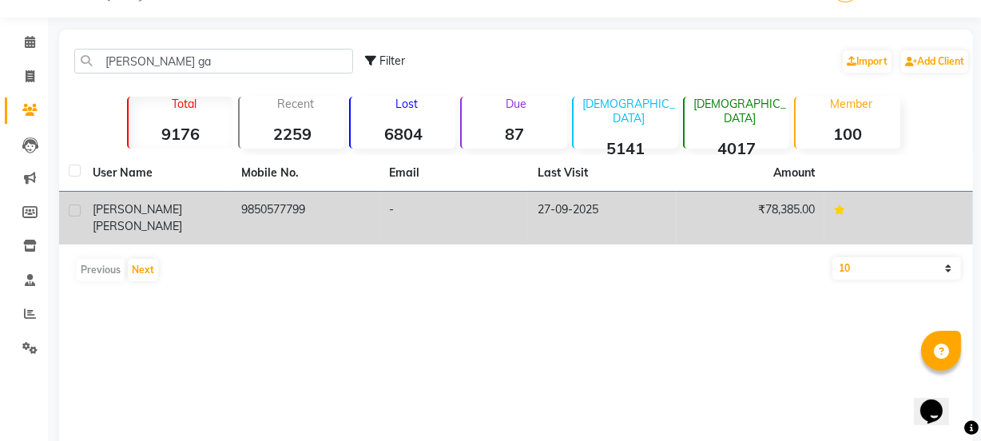
click at [208, 211] on div "[PERSON_NAME]" at bounding box center [157, 218] width 129 height 34
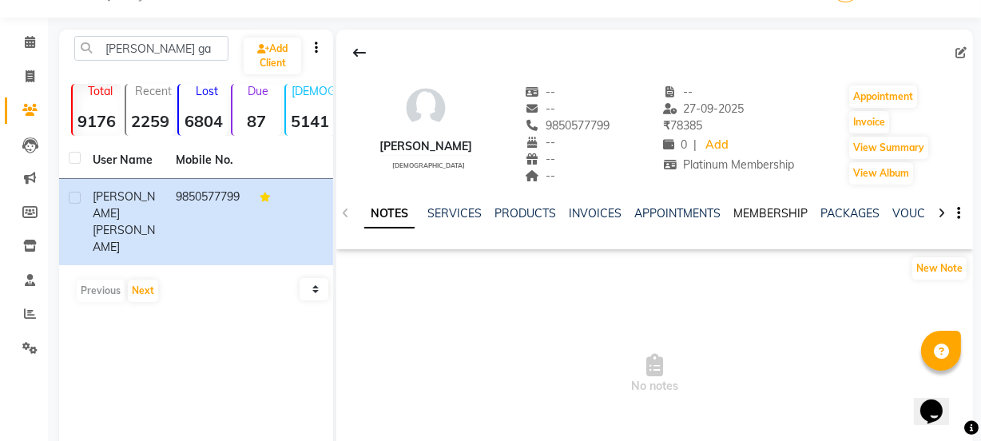
click at [781, 211] on link "MEMBERSHIP" at bounding box center [770, 213] width 74 height 14
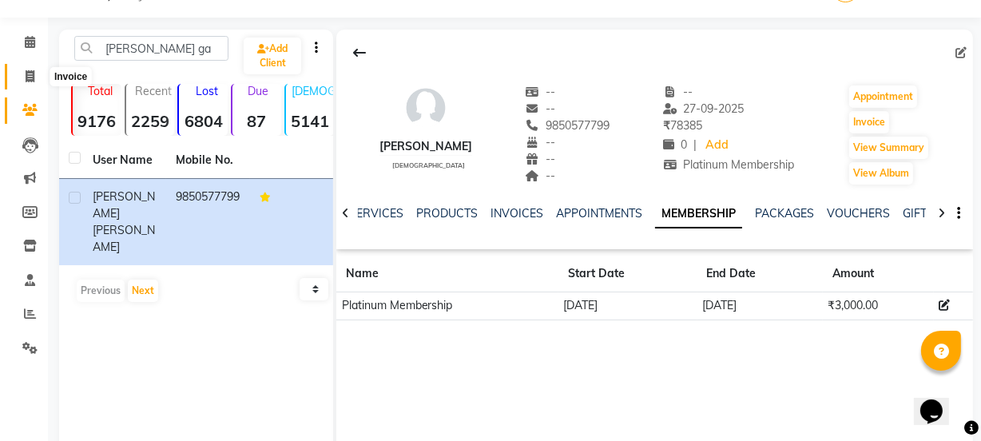
click at [18, 81] on span at bounding box center [30, 77] width 28 height 18
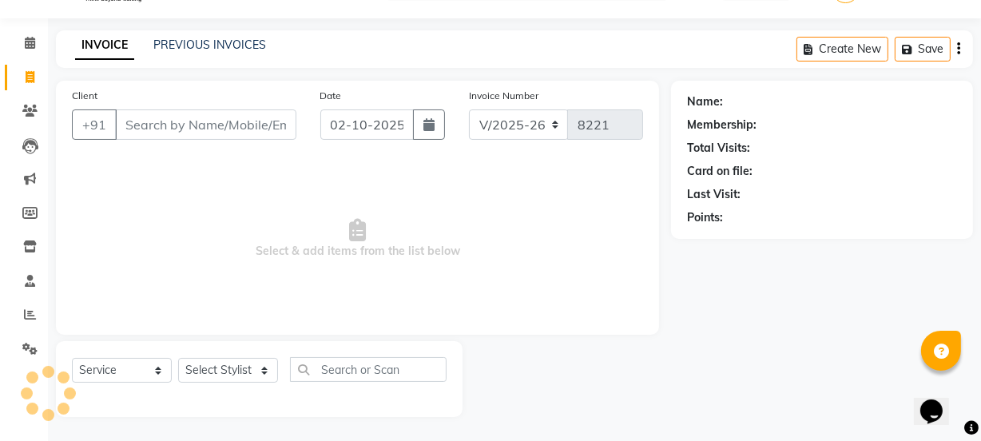
click at [194, 128] on input "Client" at bounding box center [205, 124] width 181 height 30
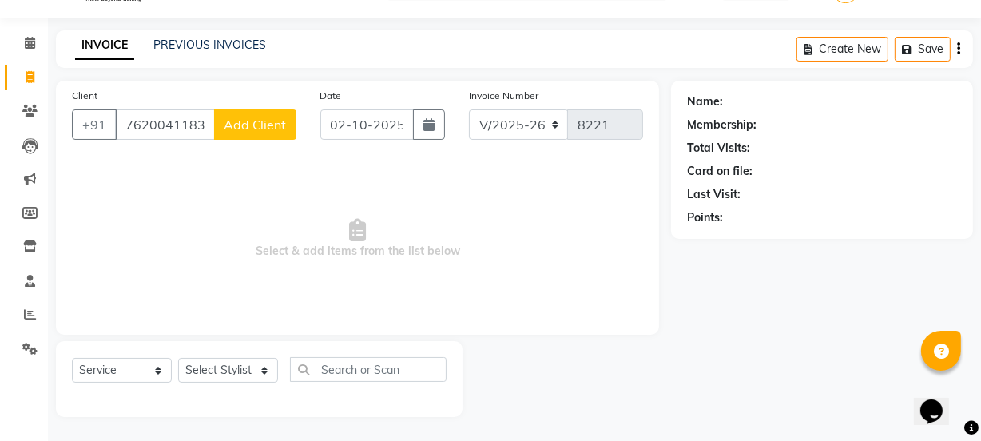
click at [265, 133] on button "Add Client" at bounding box center [255, 124] width 82 height 30
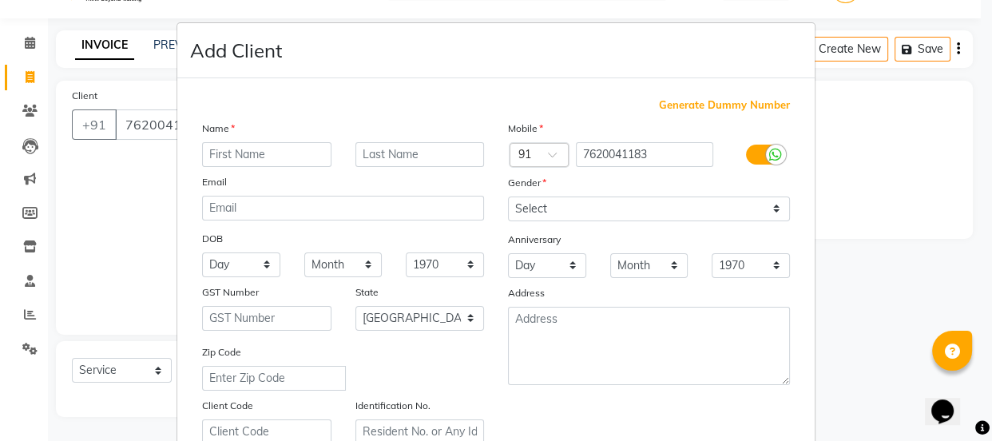
click at [264, 153] on input "text" at bounding box center [266, 154] width 129 height 25
click at [280, 162] on input "text" at bounding box center [266, 154] width 129 height 25
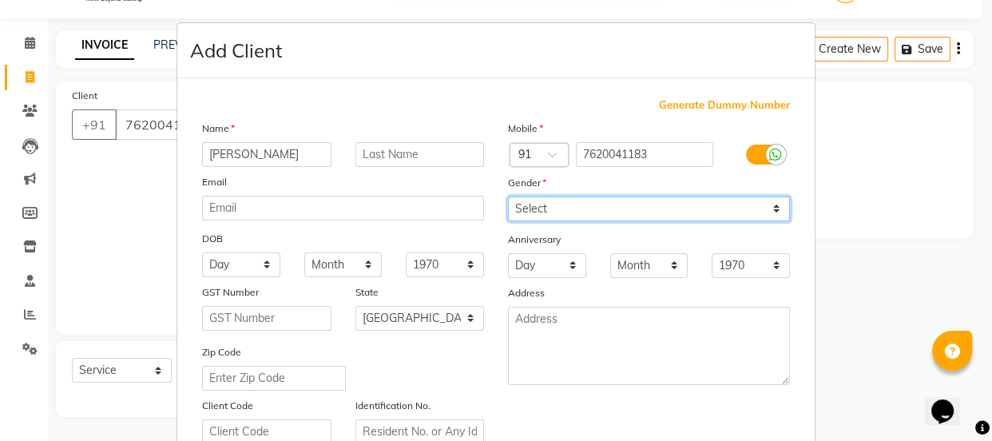
click at [577, 208] on select "Select [DEMOGRAPHIC_DATA] [DEMOGRAPHIC_DATA] Other Prefer Not To Say" at bounding box center [649, 208] width 282 height 25
click at [508, 196] on select "Select [DEMOGRAPHIC_DATA] [DEMOGRAPHIC_DATA] Other Prefer Not To Say" at bounding box center [649, 208] width 282 height 25
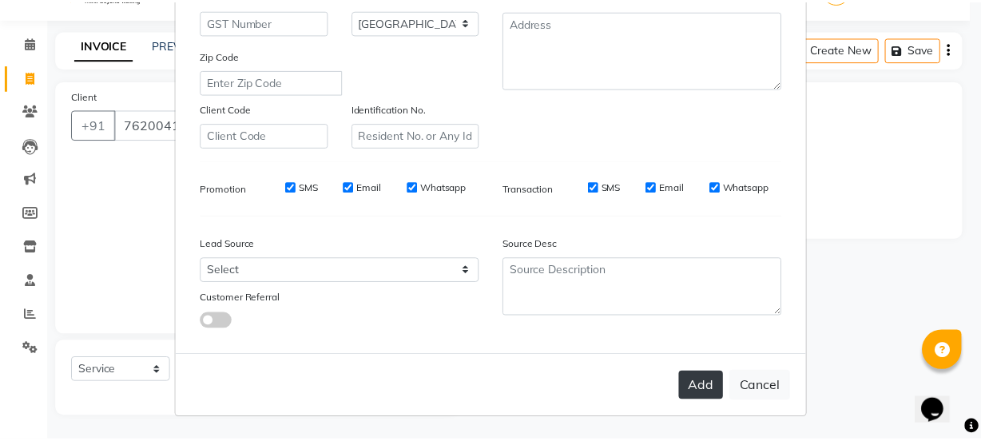
scroll to position [301, 0]
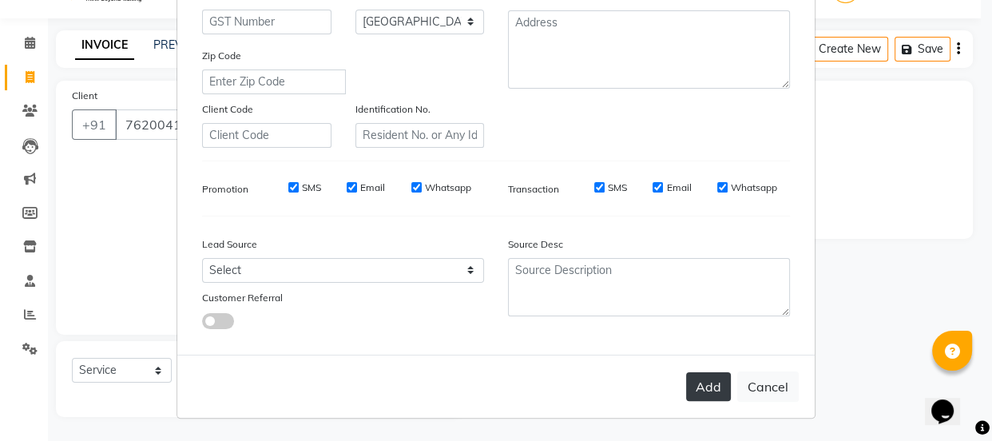
click at [708, 388] on button "Add" at bounding box center [708, 386] width 45 height 29
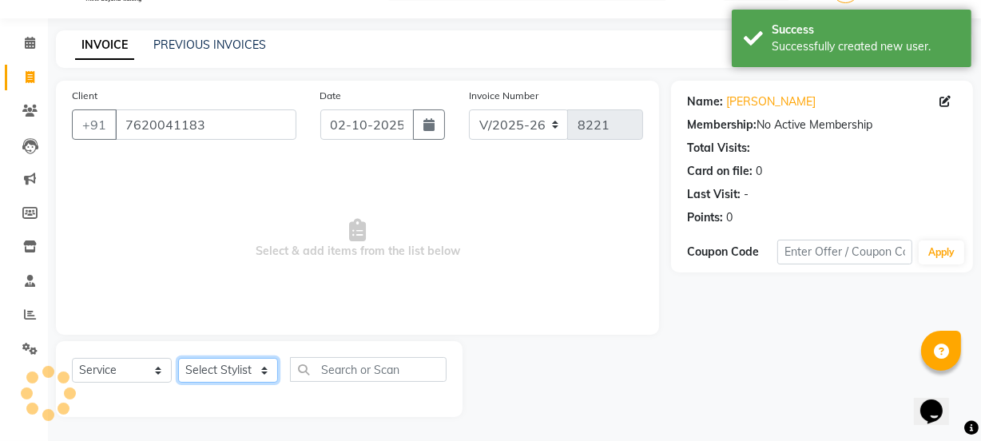
click at [256, 380] on select "Select Stylist [PERSON_NAME] Vaidyakar [PERSON_NAME] [PERSON_NAME] Mane Mosin […" at bounding box center [228, 370] width 100 height 25
click at [178, 358] on select "Select Stylist [PERSON_NAME] Vaidyakar [PERSON_NAME] [PERSON_NAME] Mane Mosin […" at bounding box center [228, 370] width 100 height 25
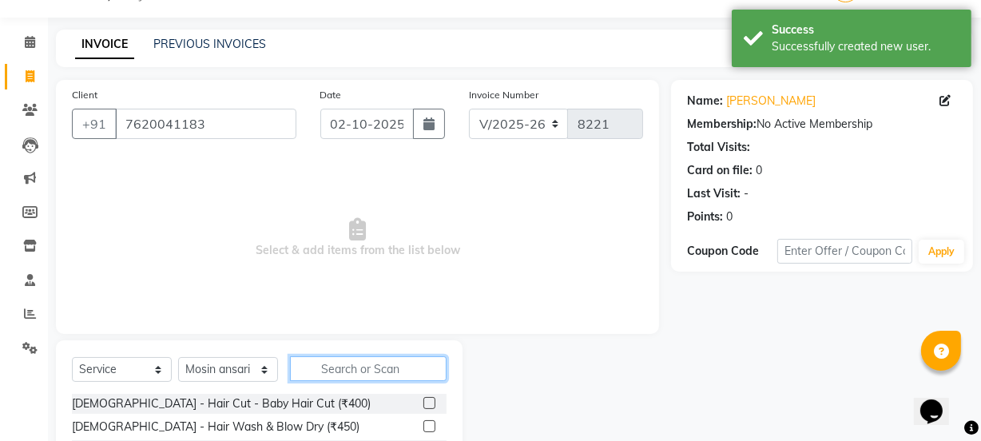
click at [359, 362] on input "text" at bounding box center [368, 368] width 157 height 25
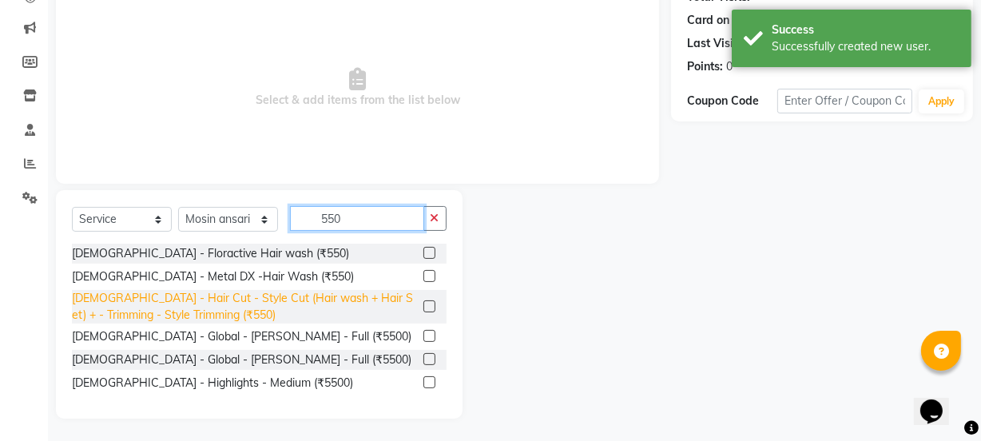
scroll to position [192, 0]
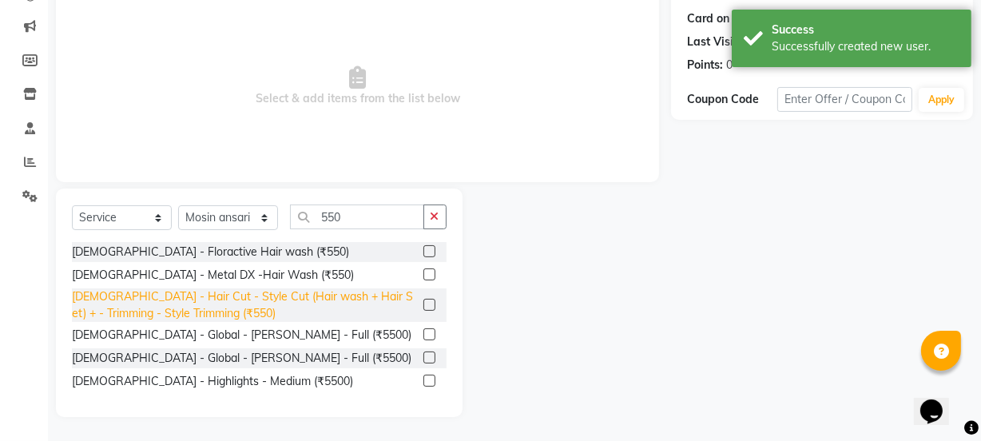
click at [384, 307] on div "[DEMOGRAPHIC_DATA] - Hair Cut - Style Cut (Hair wash + Hair Set) + - Trimming -…" at bounding box center [244, 305] width 345 height 34
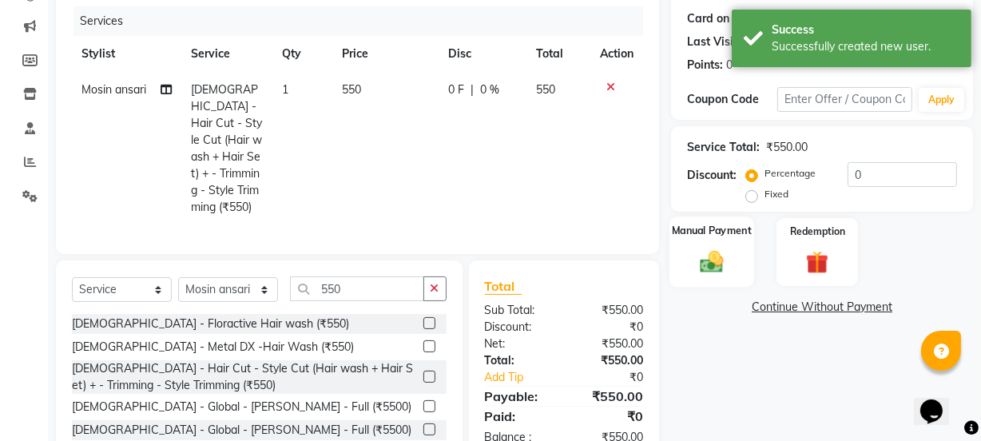
click at [693, 264] on img at bounding box center [711, 261] width 38 height 27
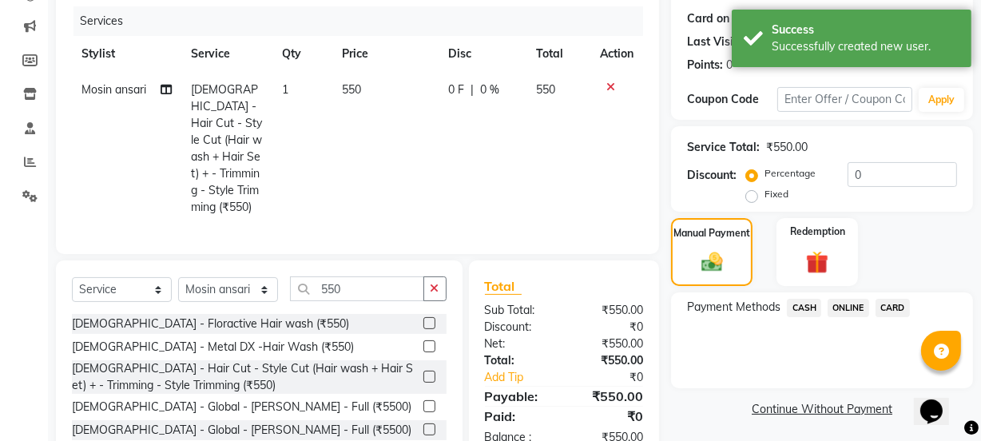
drag, startPoint x: 853, startPoint y: 304, endPoint x: 851, endPoint y: 320, distance: 16.8
click at [851, 304] on span "ONLINE" at bounding box center [848, 308] width 42 height 18
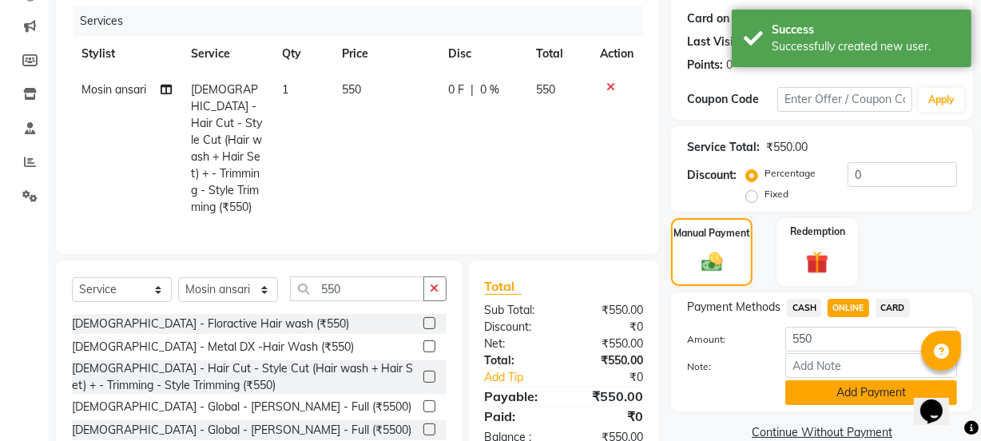
click at [853, 389] on button "Add Payment" at bounding box center [871, 392] width 172 height 25
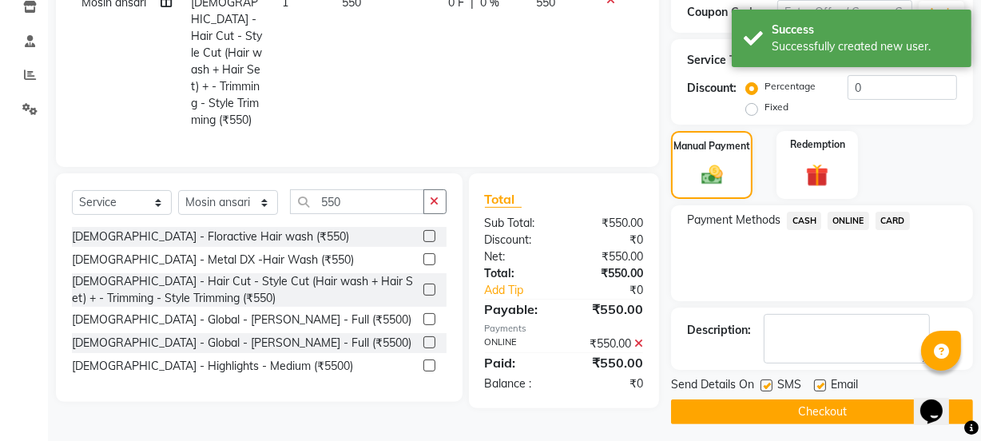
scroll to position [285, 0]
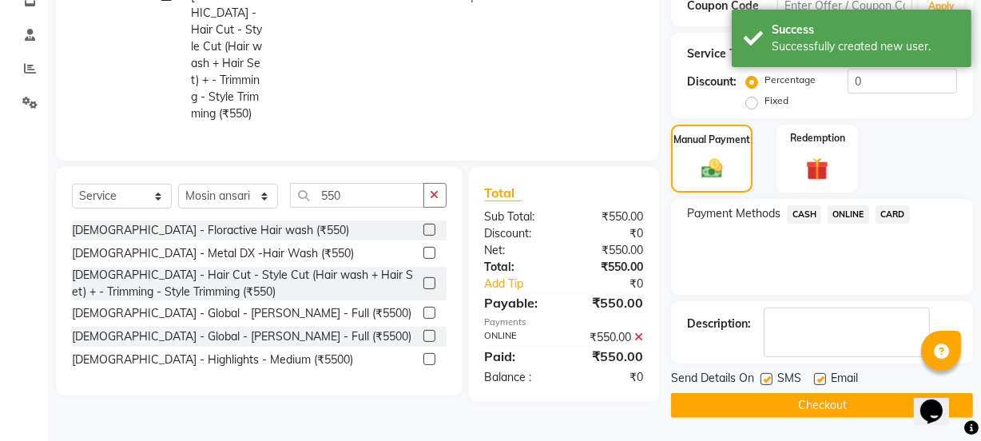
click at [854, 403] on button "Checkout" at bounding box center [822, 405] width 302 height 25
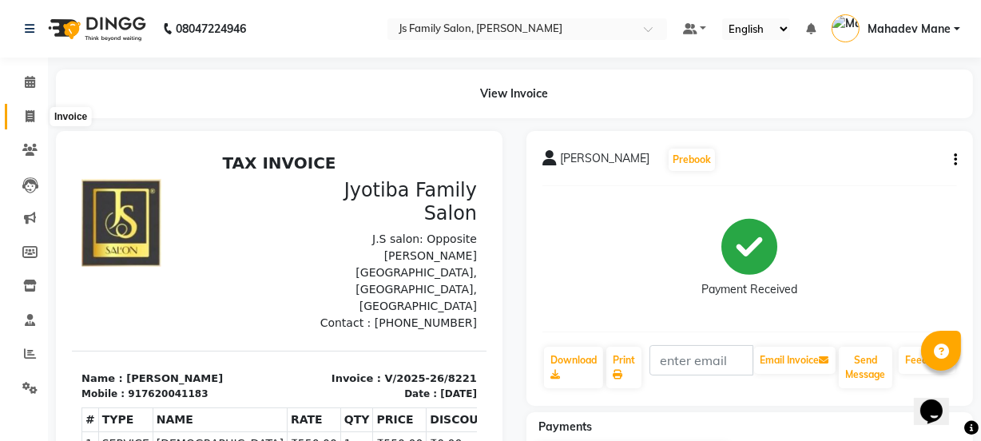
click at [30, 113] on icon at bounding box center [30, 116] width 9 height 12
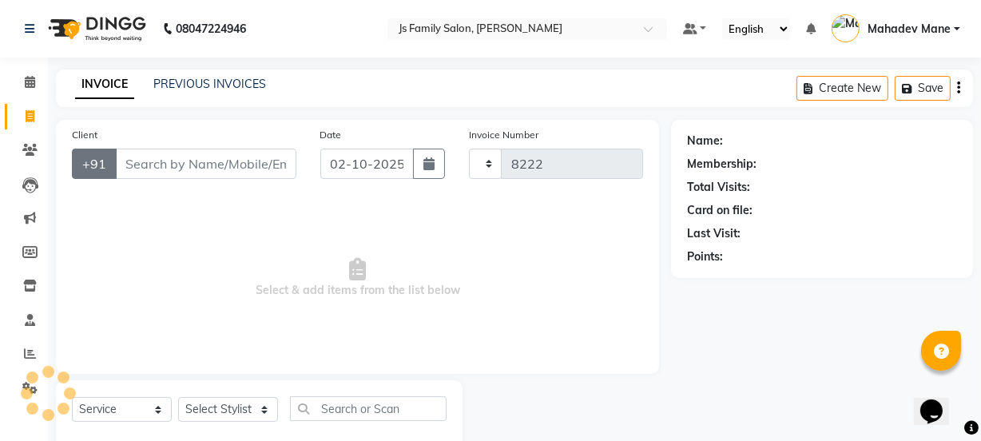
scroll to position [40, 0]
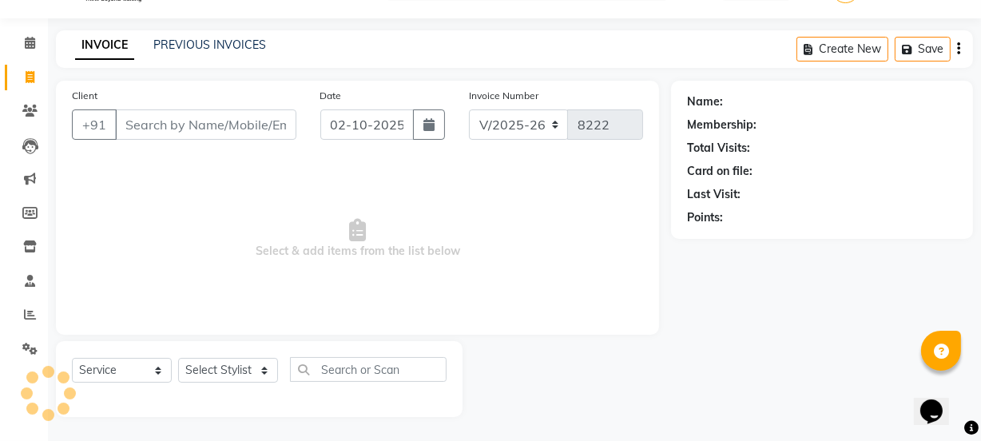
click at [143, 131] on input "Client" at bounding box center [205, 124] width 181 height 30
click at [26, 313] on icon at bounding box center [30, 314] width 12 height 12
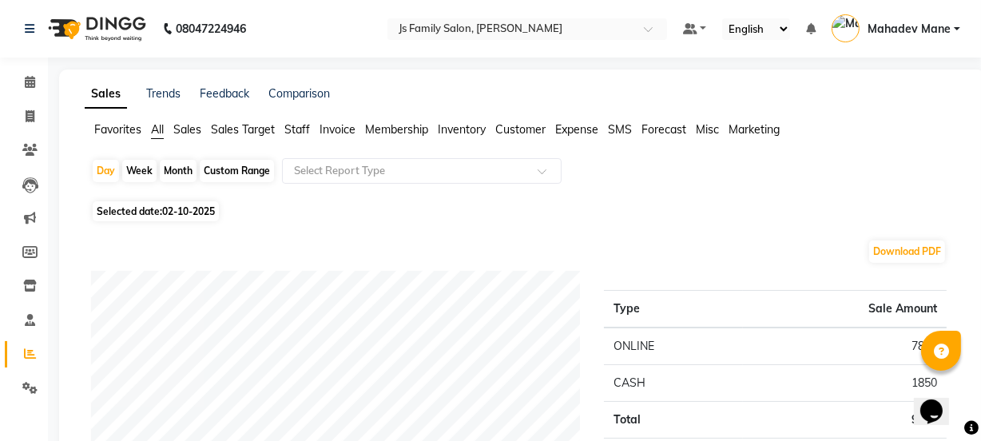
click at [180, 172] on div "Month" at bounding box center [178, 171] width 37 height 22
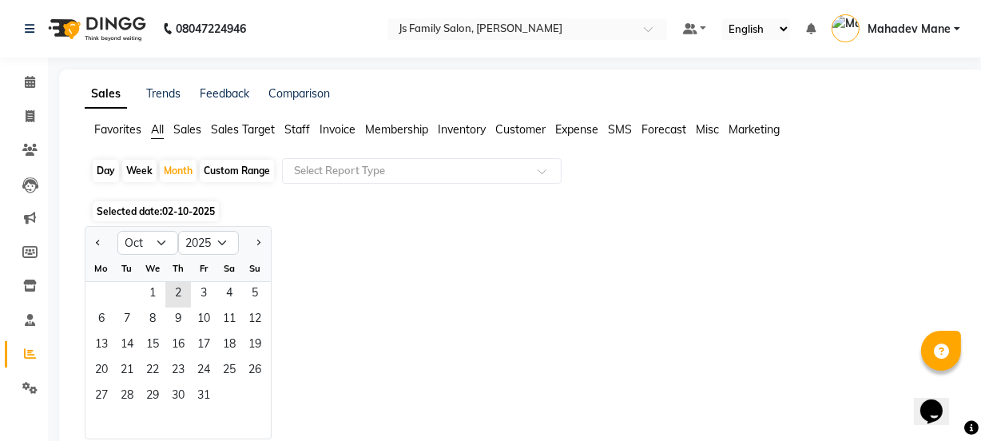
click at [104, 244] on div at bounding box center [101, 243] width 32 height 26
click at [99, 241] on span "Previous month" at bounding box center [99, 242] width 6 height 6
click at [107, 292] on span "1" at bounding box center [102, 295] width 26 height 26
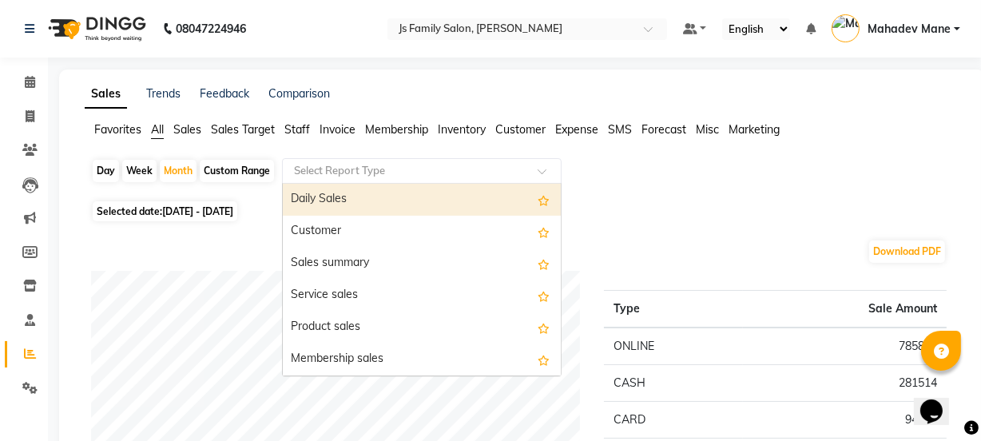
click at [326, 160] on div "Select Report Type" at bounding box center [422, 171] width 280 height 26
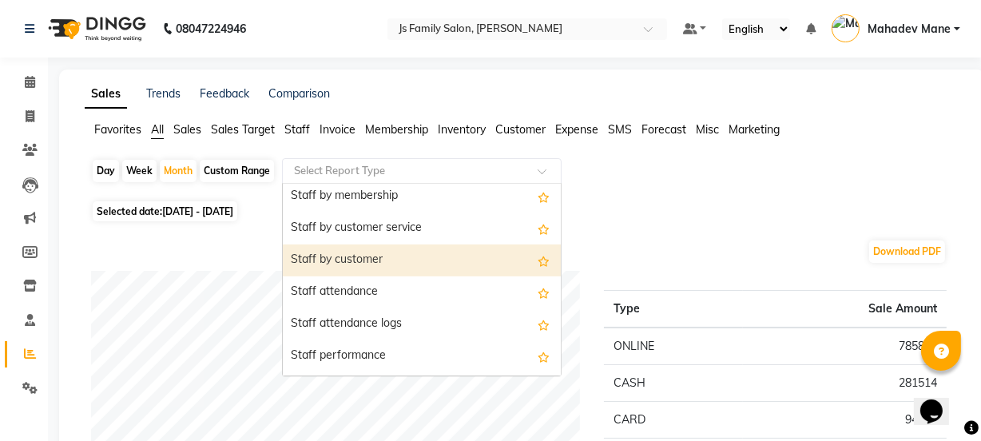
scroll to position [799, 0]
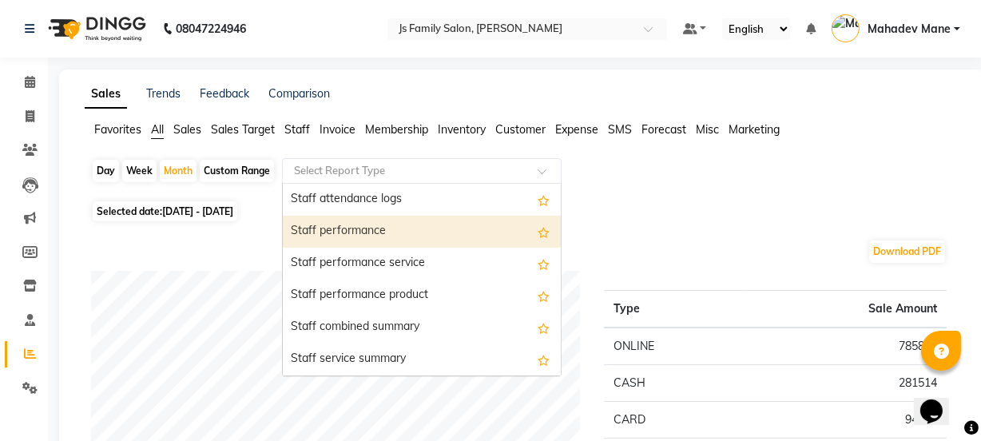
click at [375, 230] on div "Staff performance" at bounding box center [422, 232] width 278 height 32
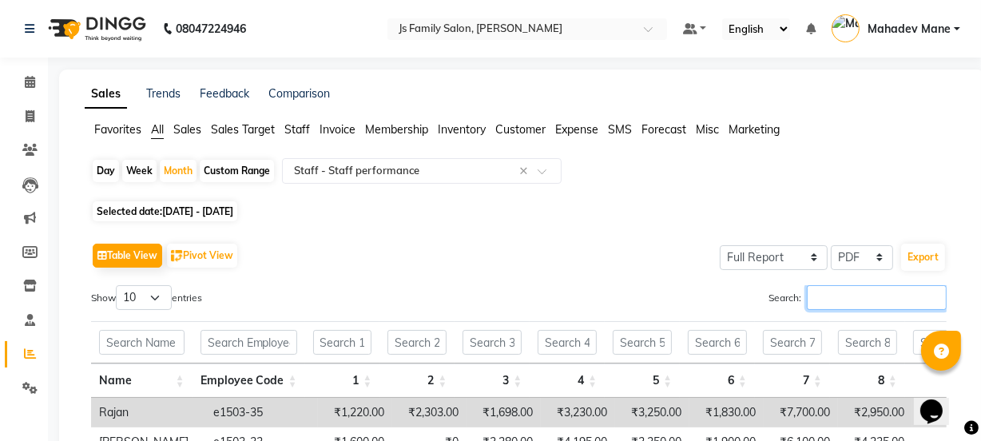
click at [863, 296] on input "Search:" at bounding box center [877, 297] width 140 height 25
click at [818, 304] on input "Search:" at bounding box center [877, 297] width 140 height 25
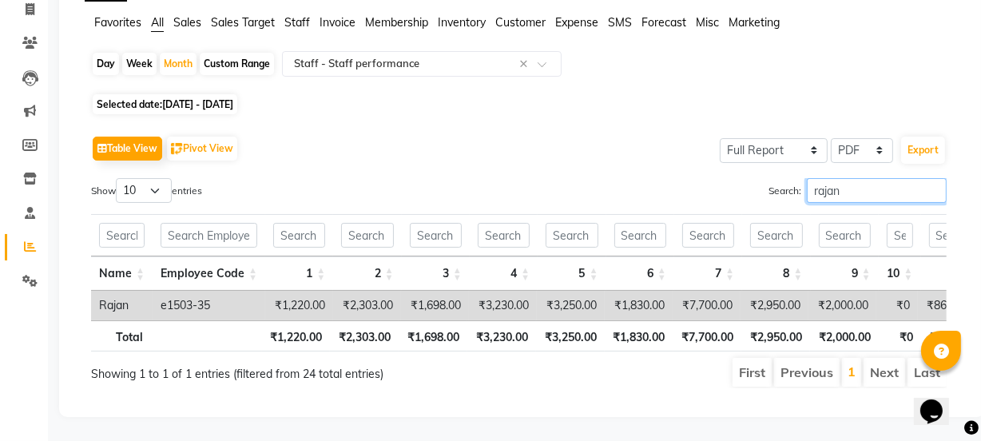
scroll to position [128, 0]
click at [789, 320] on th "₹2,950.00" at bounding box center [775, 335] width 69 height 31
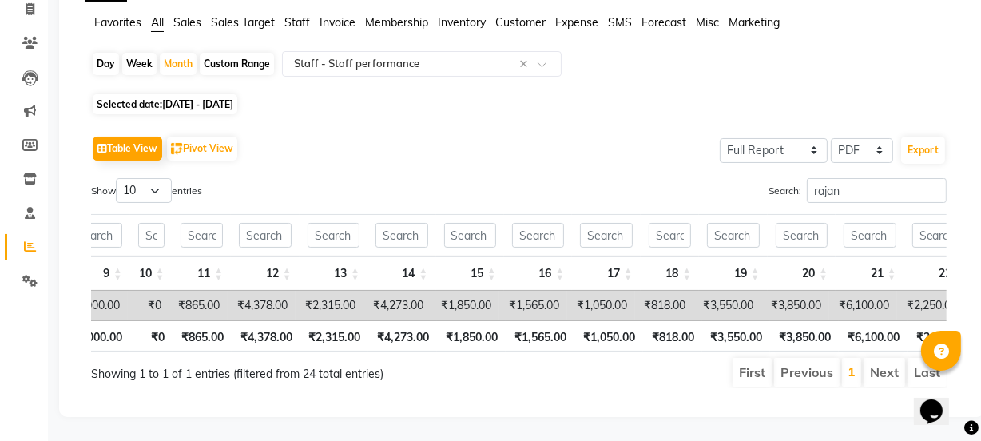
scroll to position [0, 1497]
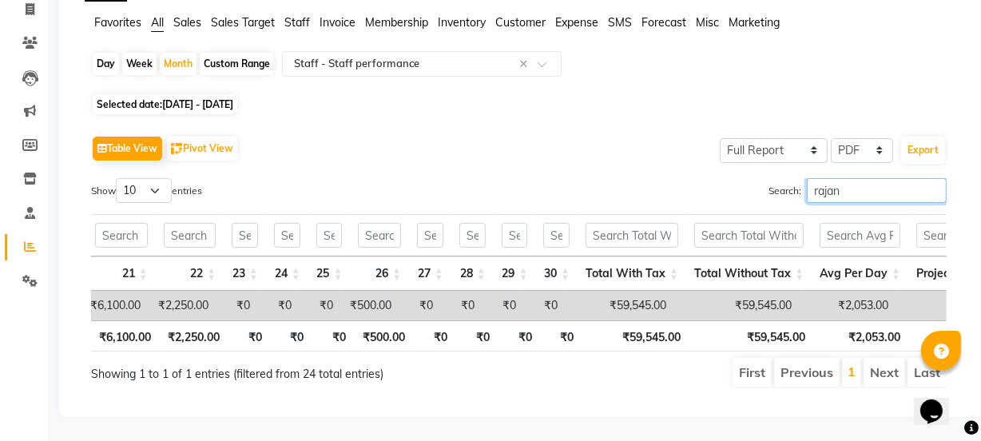
click at [877, 178] on input "rajan" at bounding box center [877, 190] width 140 height 25
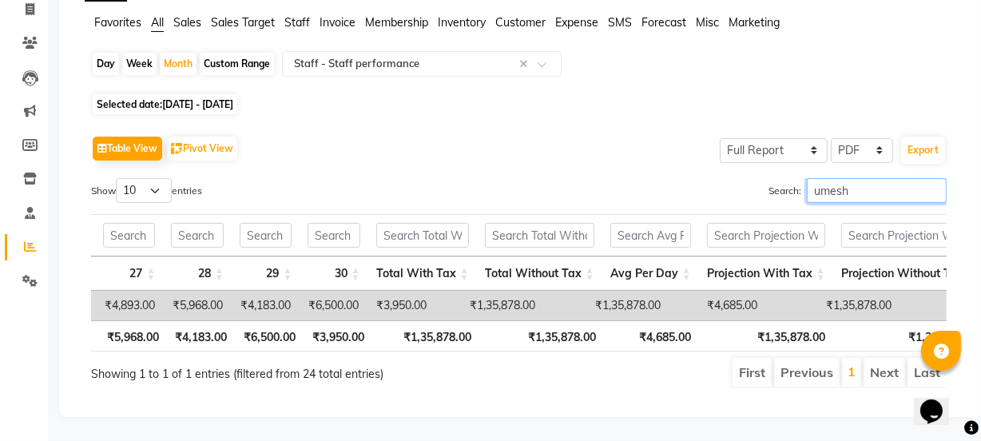
scroll to position [0, 1917]
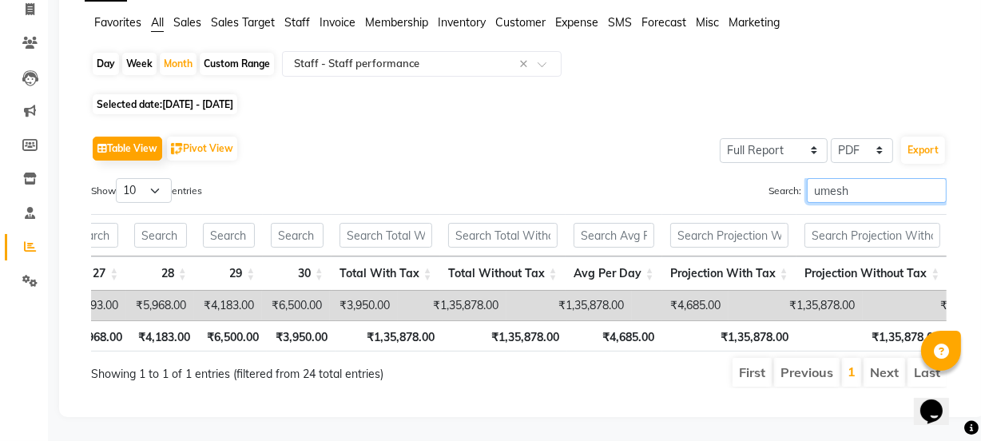
click at [883, 178] on input "umesh" at bounding box center [877, 190] width 140 height 25
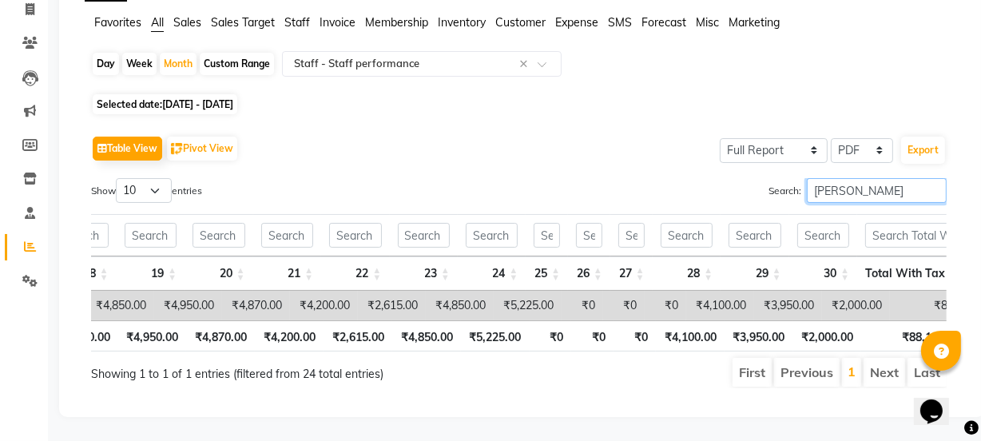
scroll to position [0, 0]
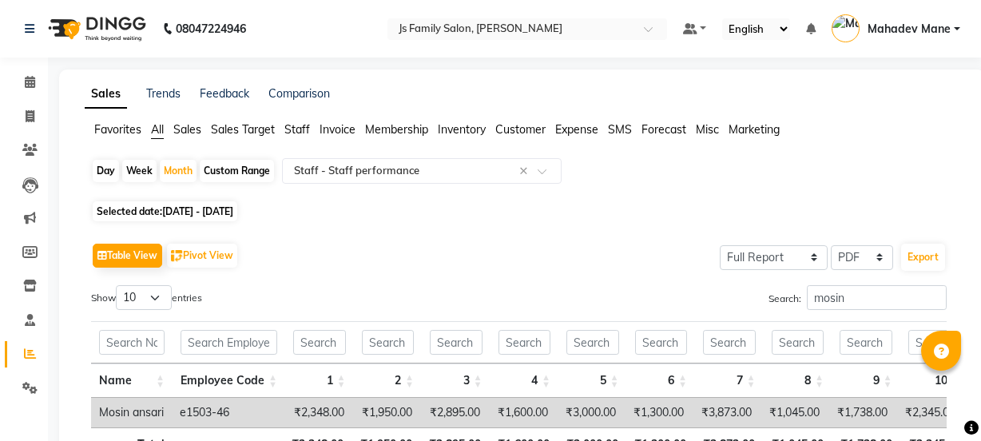
select select "full_report"
select select "pdf"
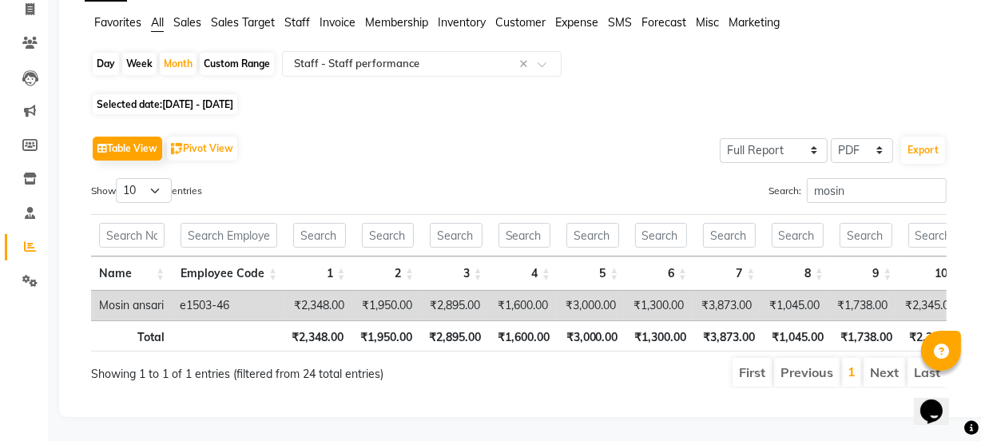
scroll to position [0, 1916]
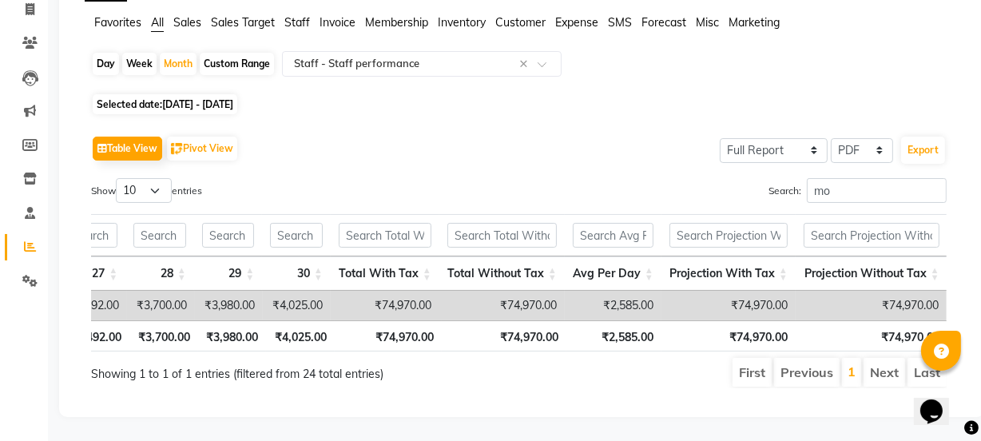
type input "m"
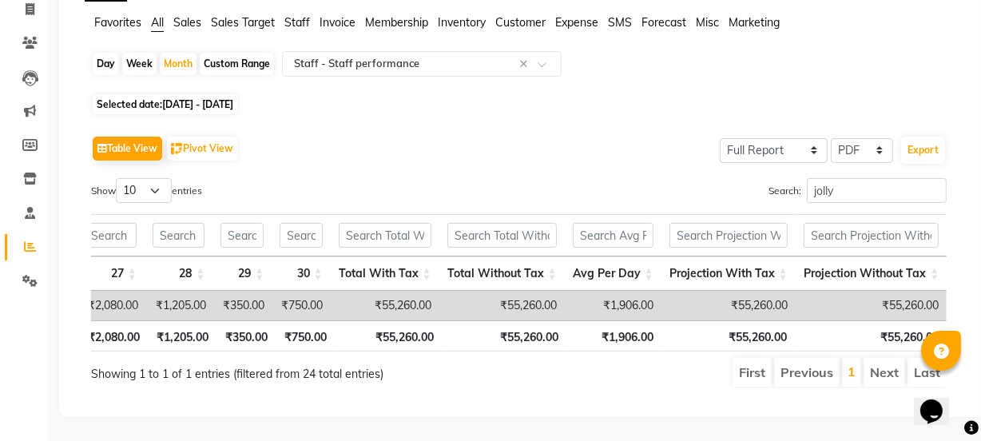
scroll to position [0, 1863]
type input "j"
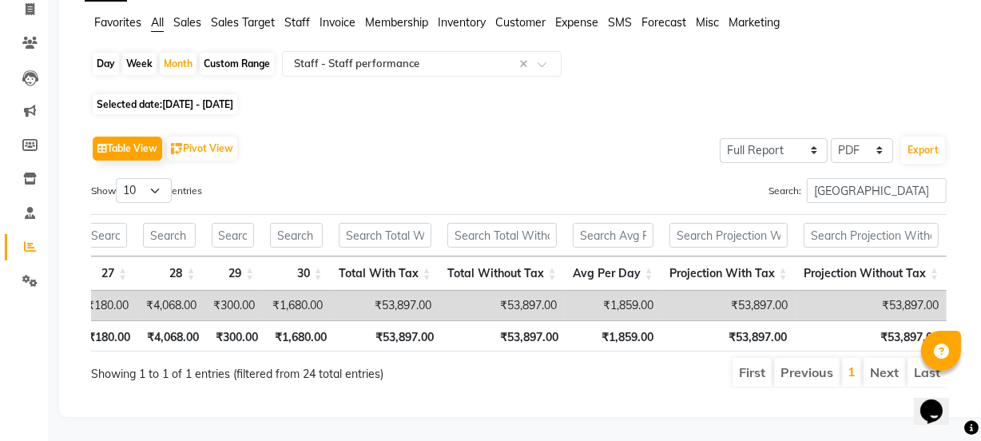
scroll to position [0, 1752]
type input "r"
type input "k"
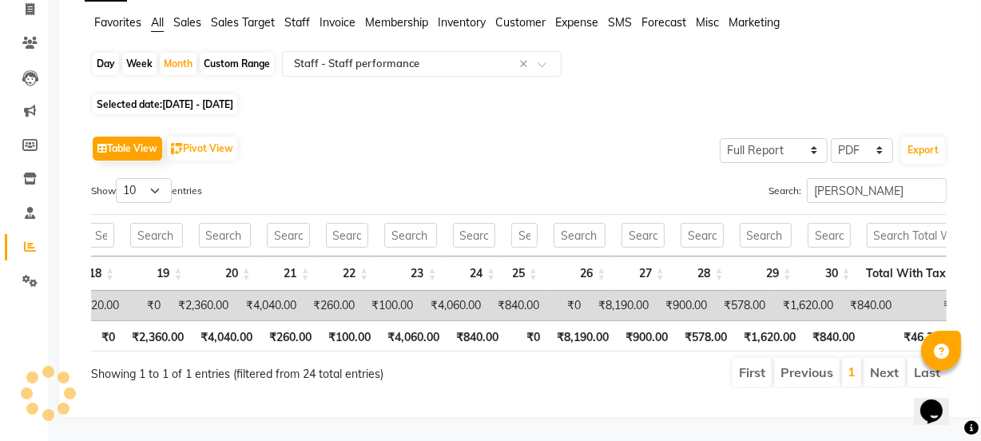
scroll to position [0, 0]
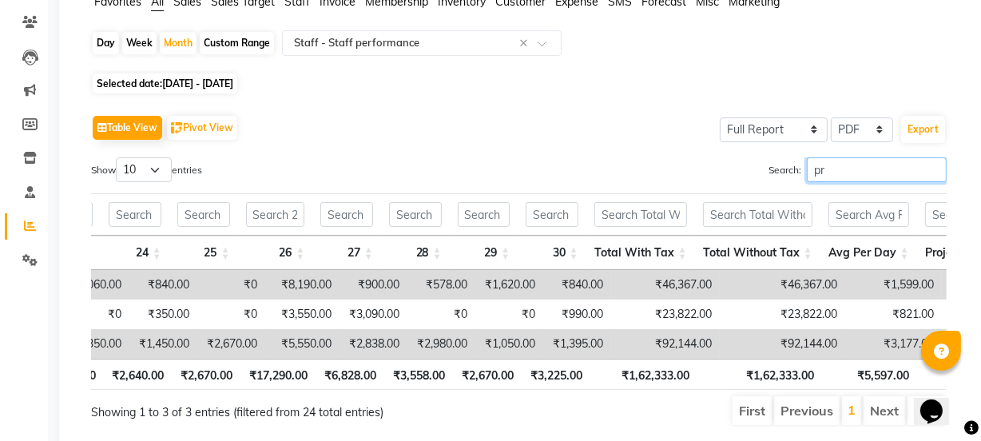
type input "p"
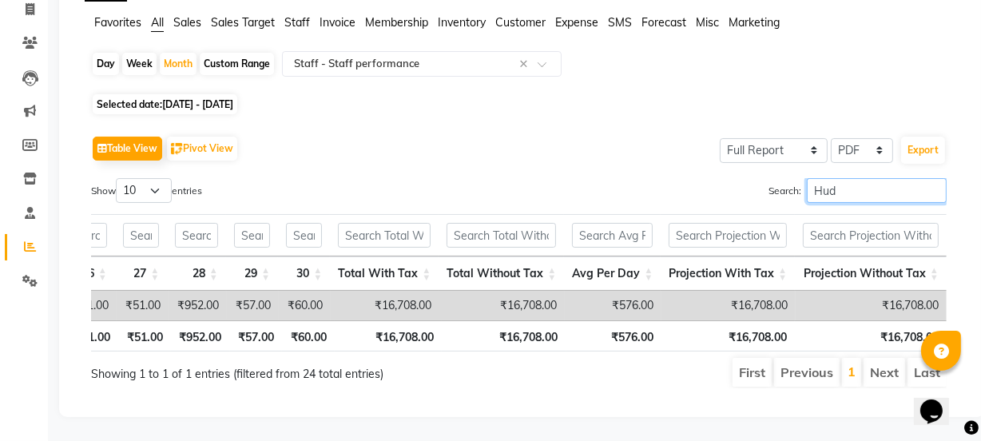
type input "Huda"
click at [931, 178] on input "Huda" at bounding box center [877, 190] width 140 height 25
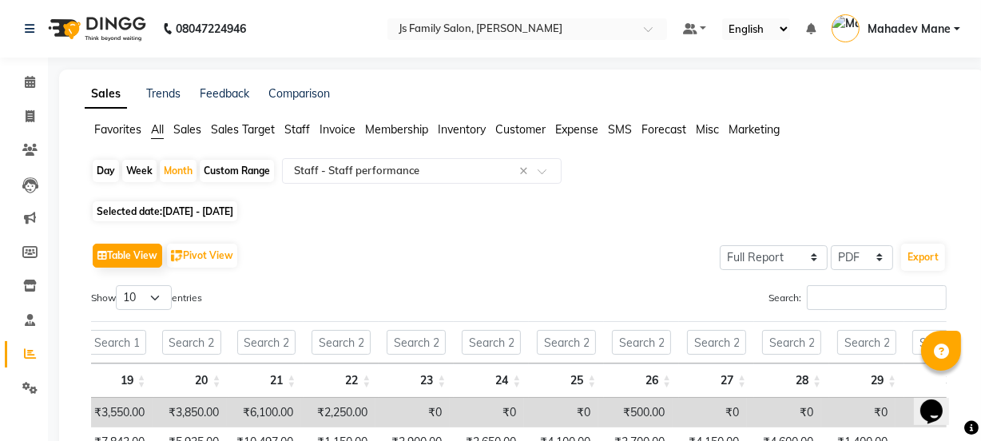
click at [290, 132] on span "Staff" at bounding box center [297, 129] width 26 height 14
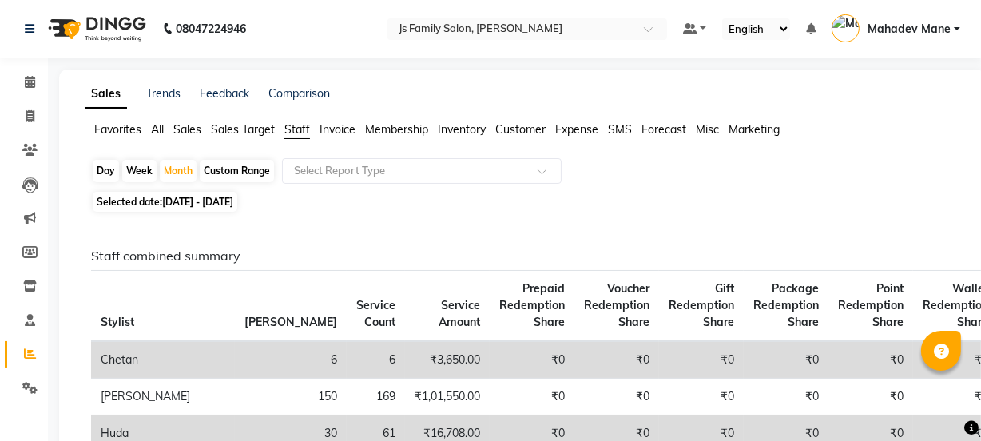
click at [568, 126] on span "Expense" at bounding box center [576, 129] width 43 height 14
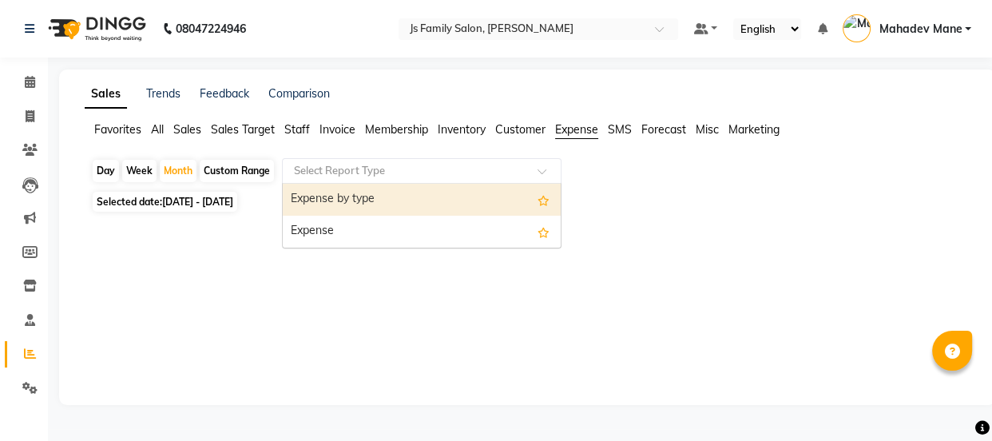
click at [382, 167] on input "text" at bounding box center [406, 171] width 230 height 16
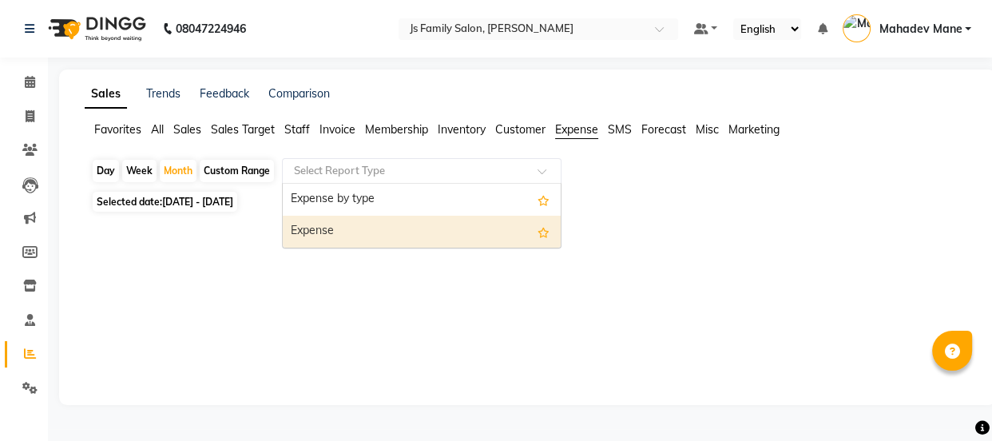
click at [382, 229] on div "Expense" at bounding box center [422, 232] width 278 height 32
select select "full_report"
select select "pdf"
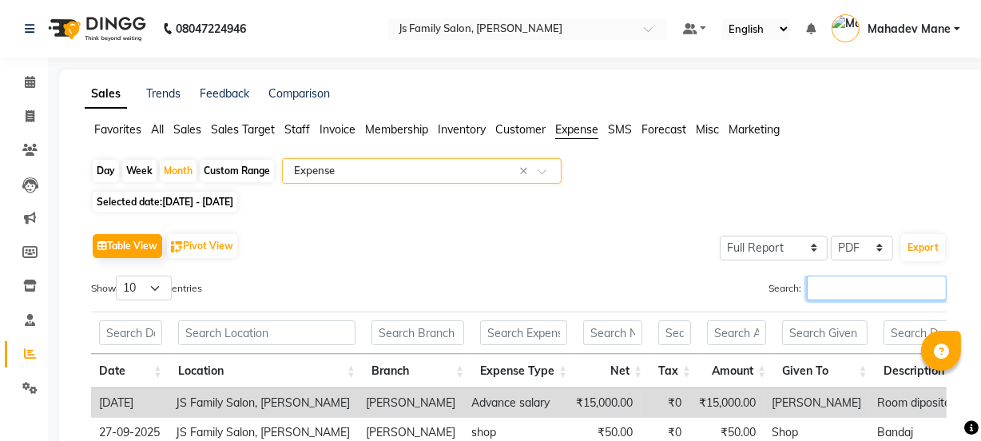
click at [883, 284] on input "Search:" at bounding box center [877, 288] width 140 height 25
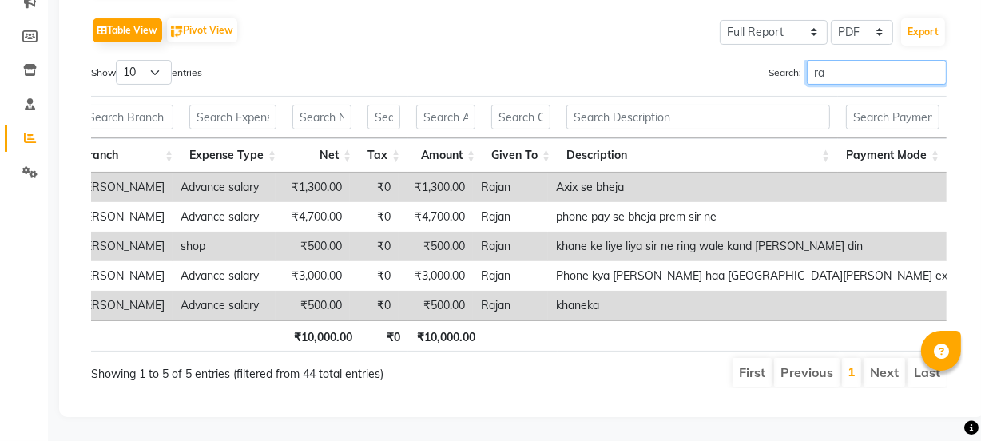
scroll to position [0, 236]
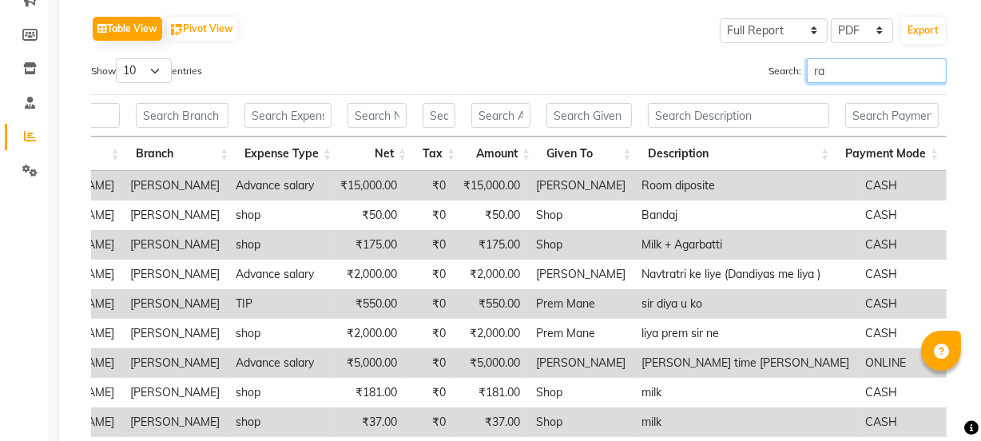
type input "r"
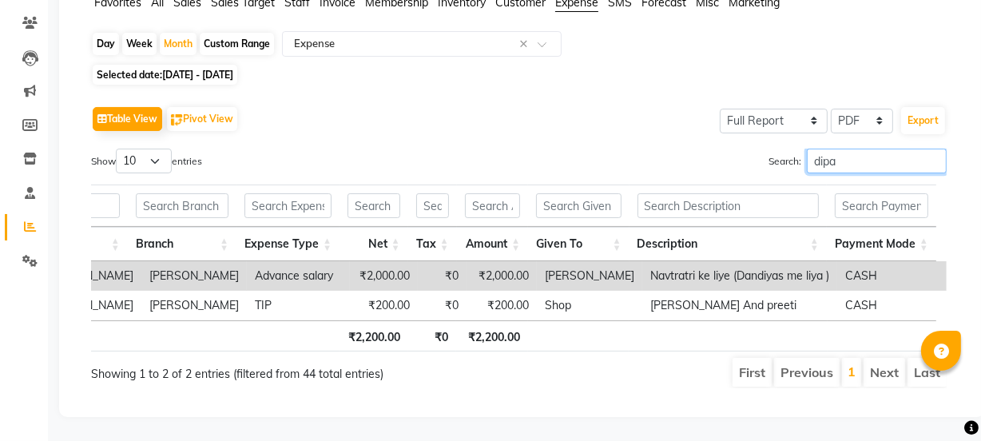
scroll to position [0, 224]
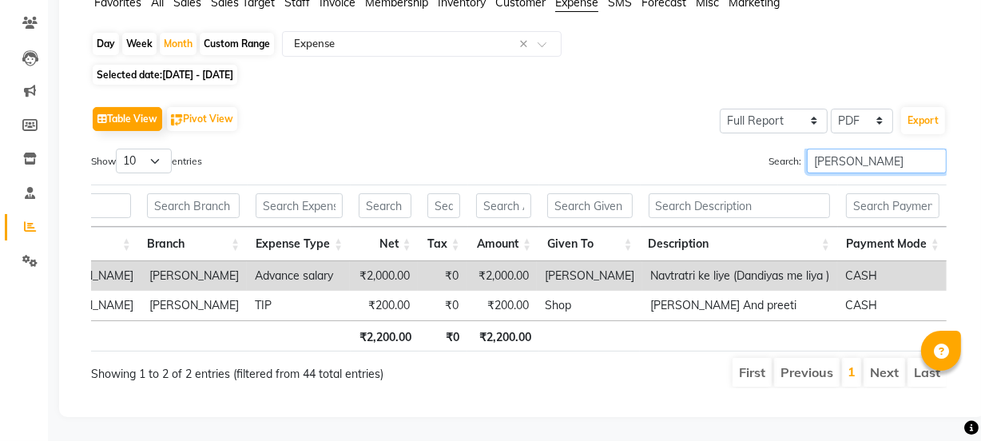
click at [864, 149] on input "[PERSON_NAME]" at bounding box center [877, 161] width 140 height 25
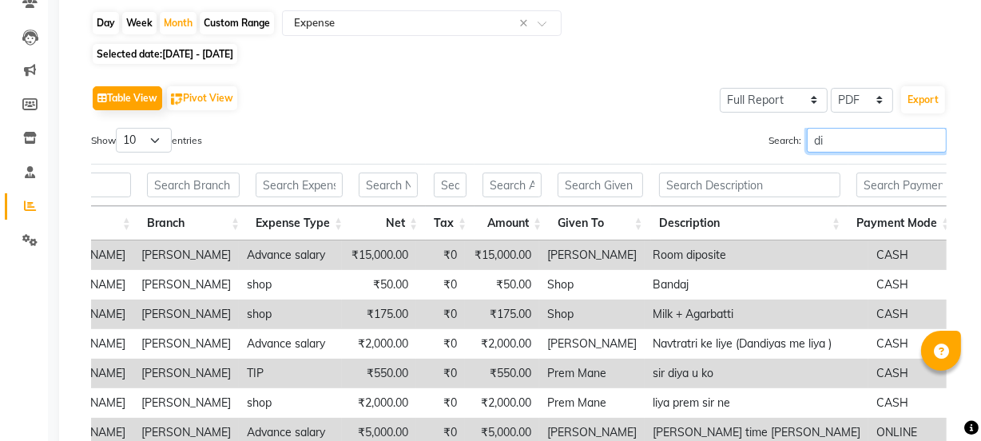
type input "d"
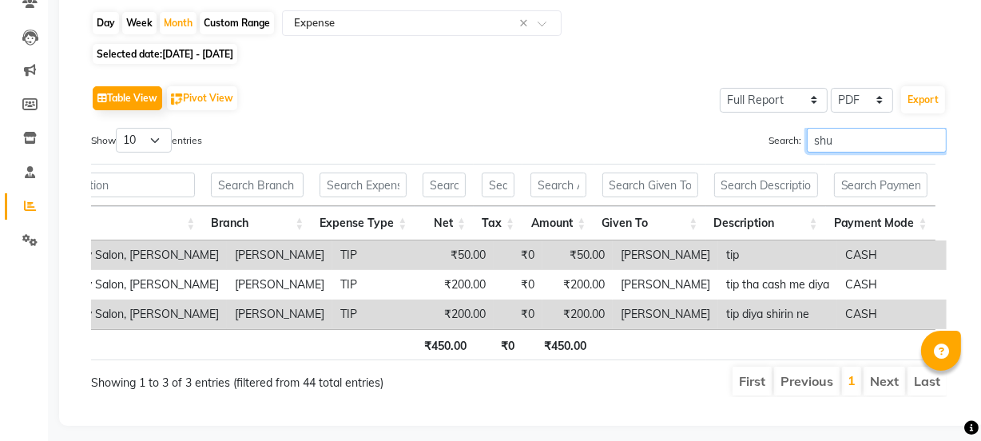
scroll to position [0, 148]
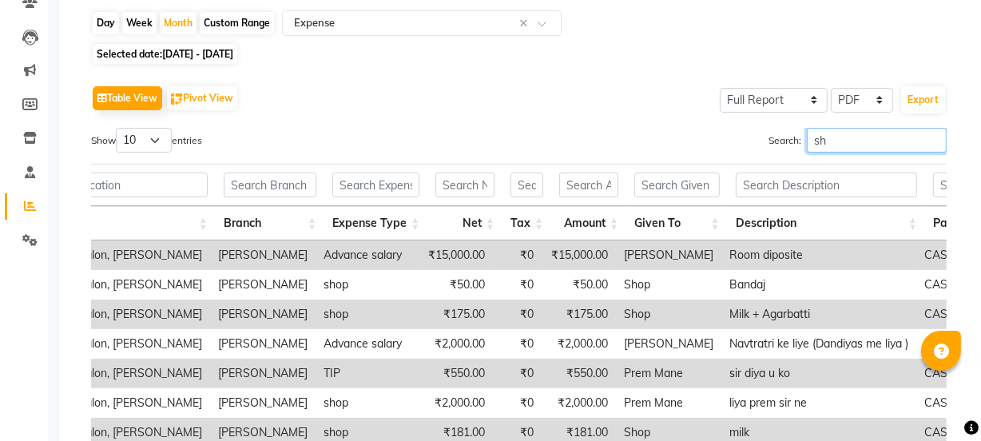
type input "s"
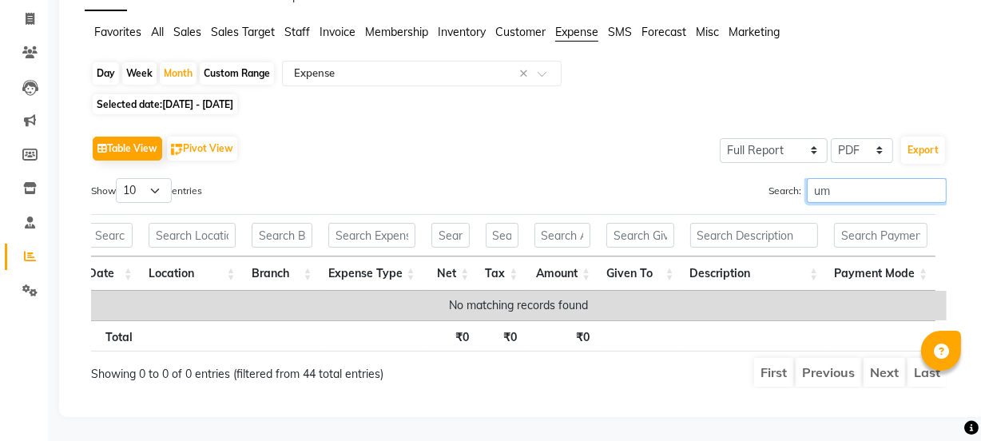
scroll to position [107, 0]
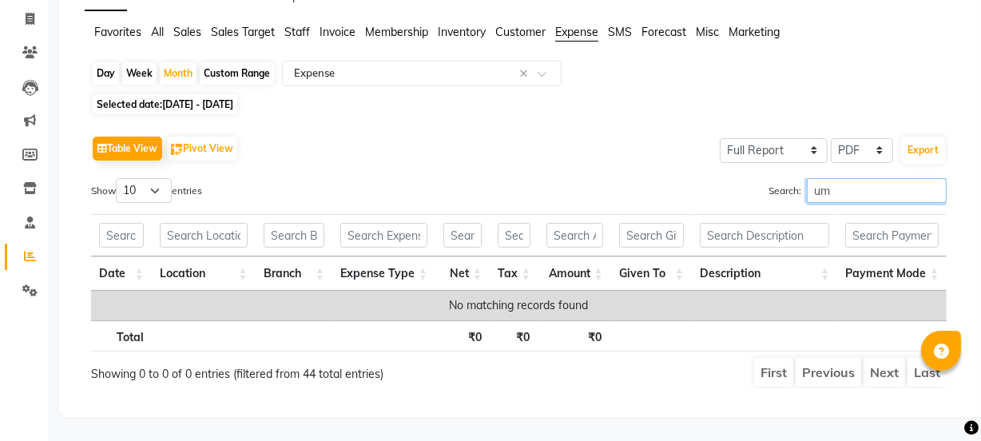
type input "u"
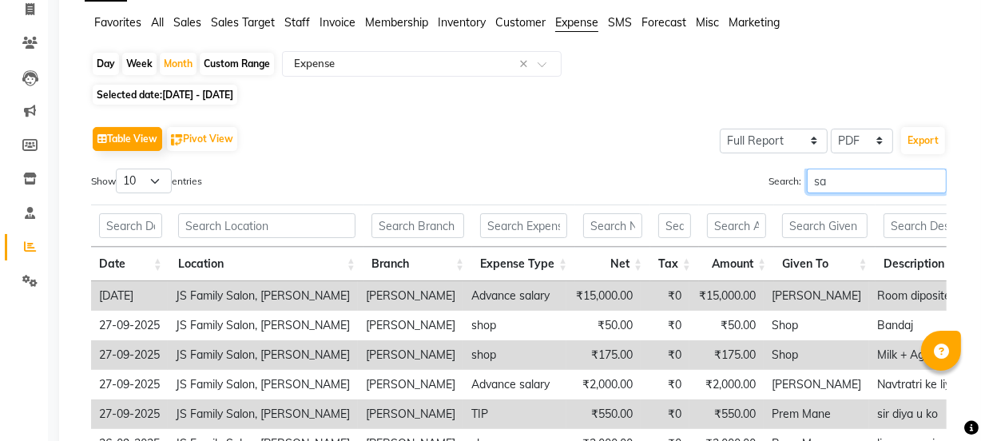
type input "s"
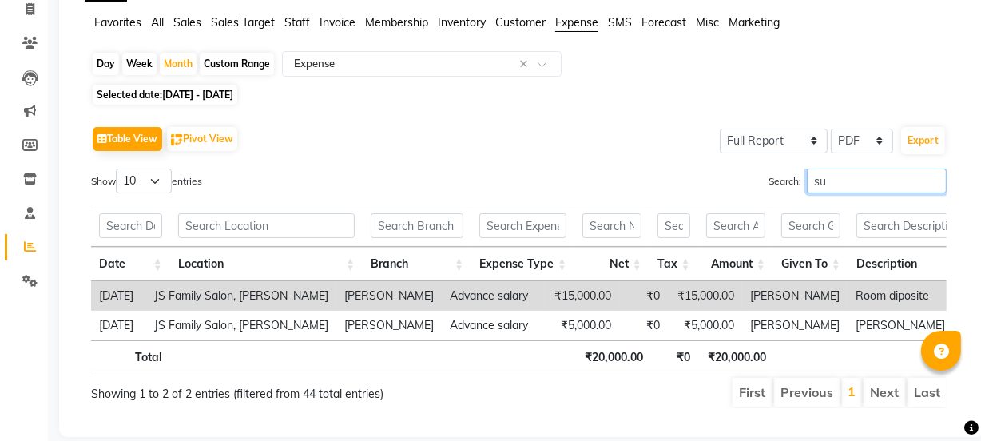
type input "s"
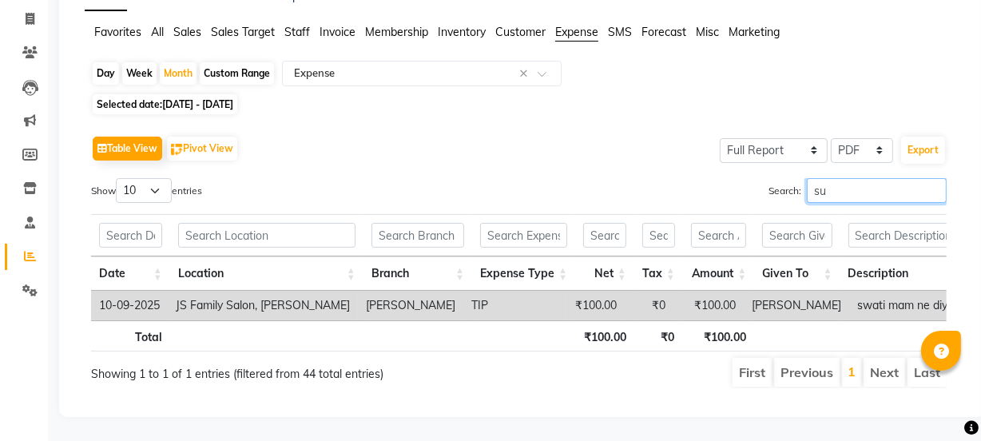
type input "s"
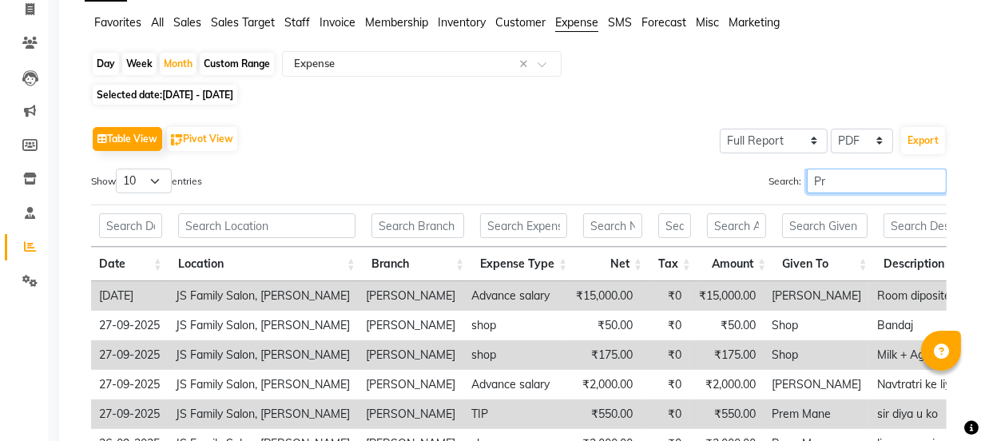
type input "P"
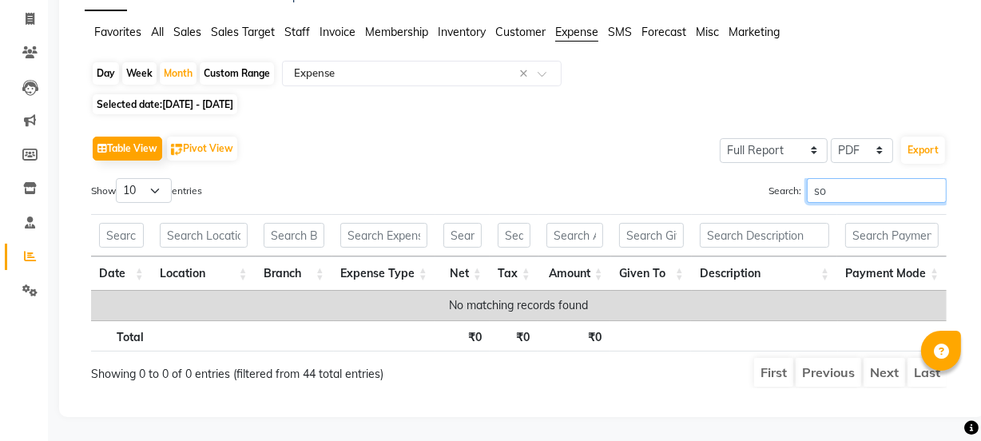
type input "s"
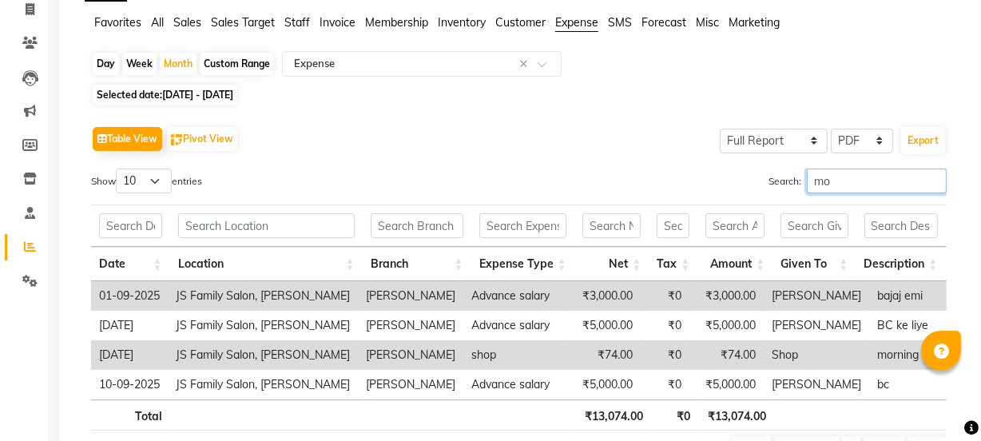
type input "m"
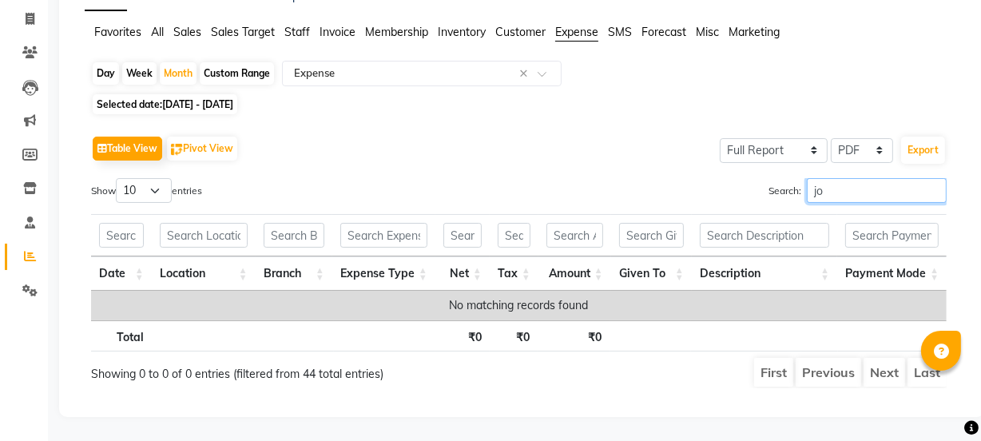
type input "j"
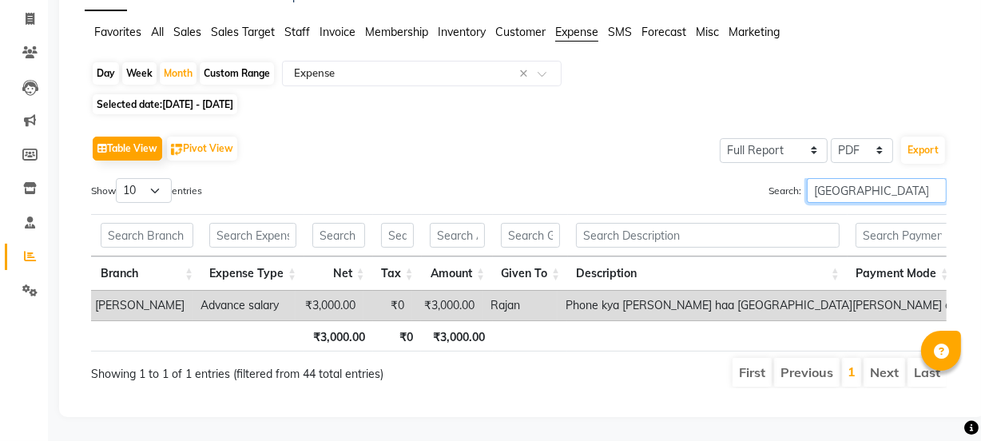
scroll to position [0, 280]
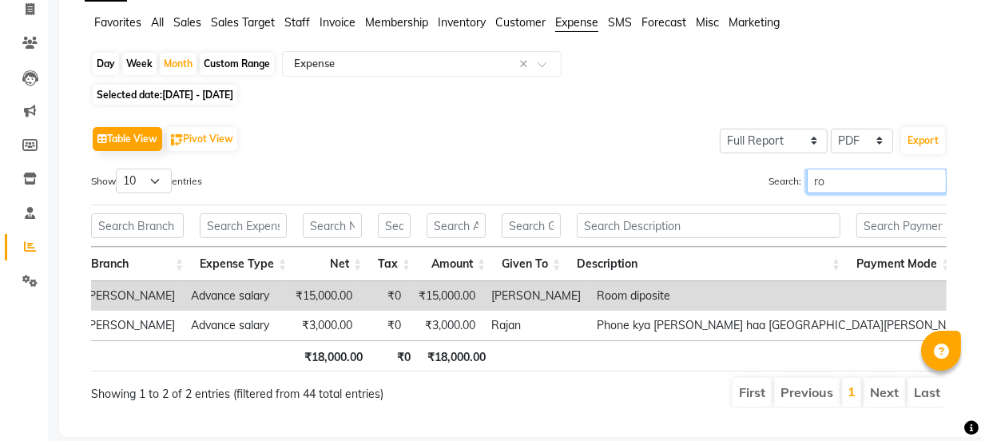
type input "r"
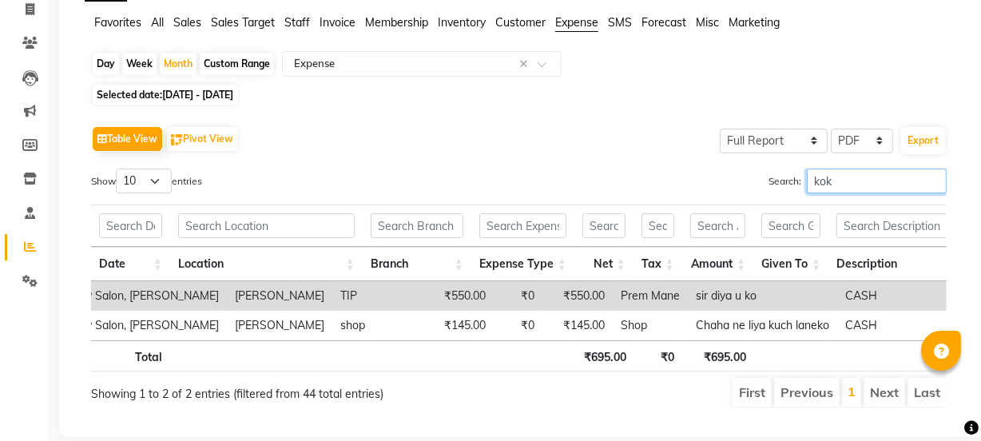
scroll to position [0, 0]
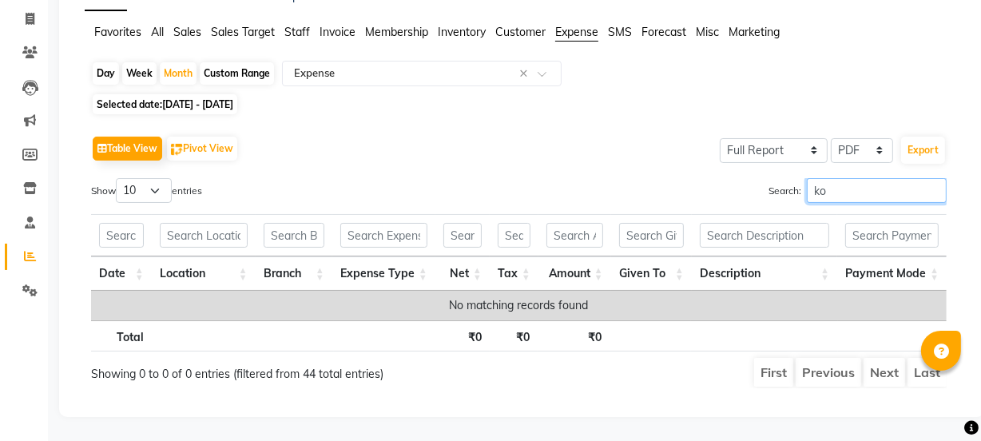
type input "k"
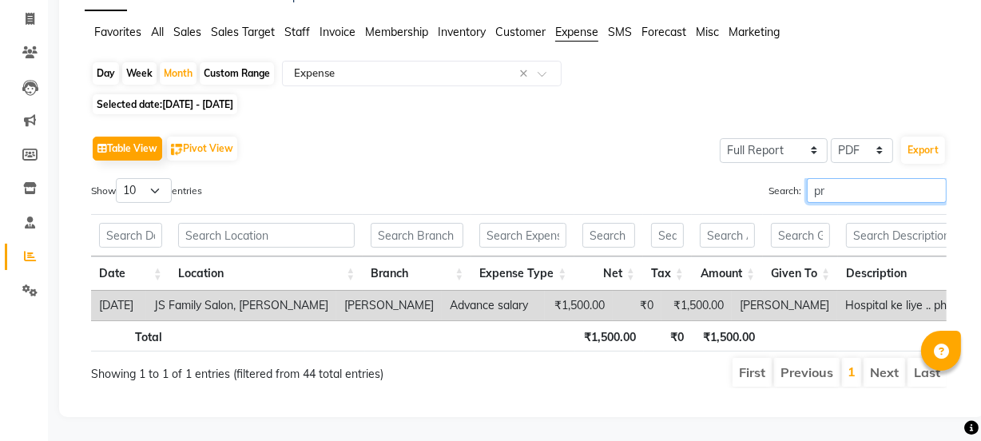
type input "p"
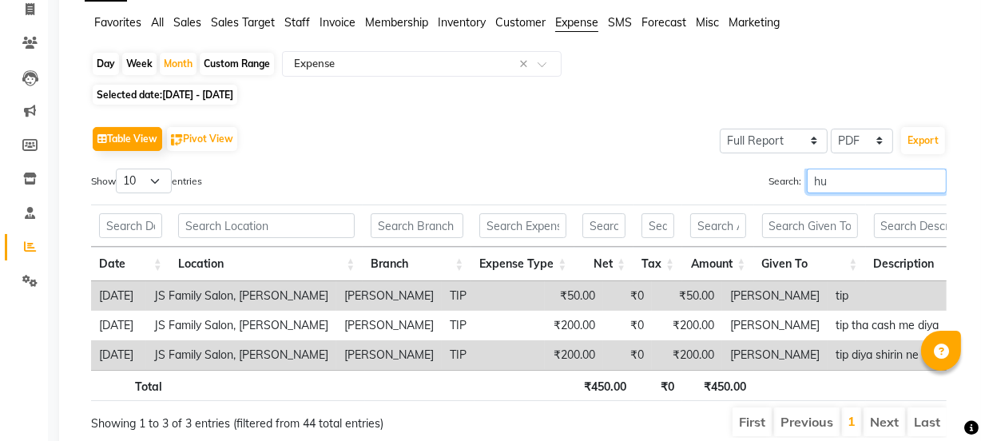
type input "h"
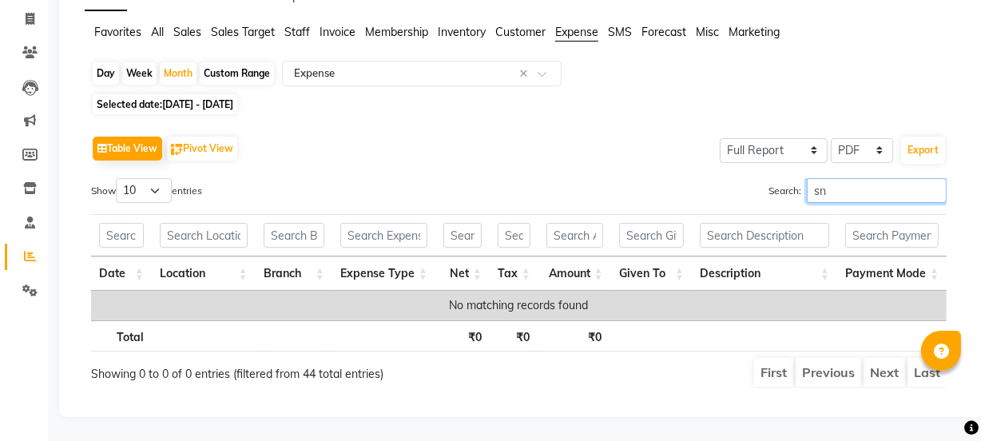
type input "s"
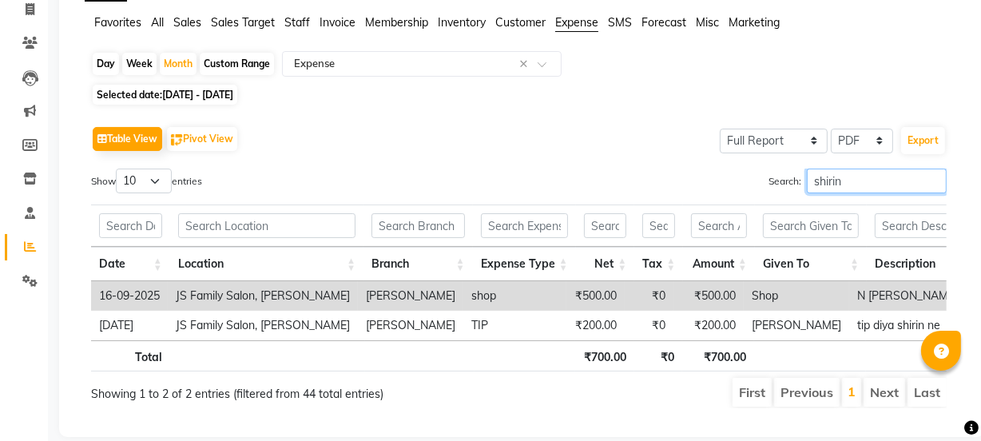
scroll to position [0, 317]
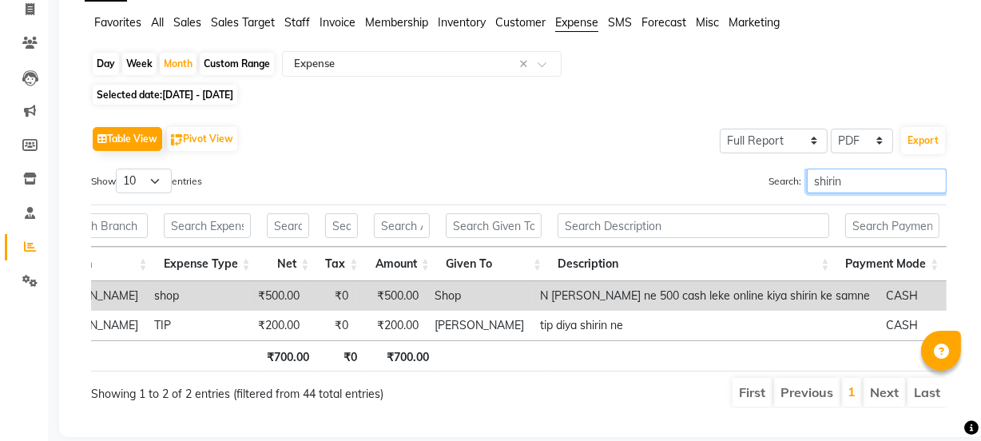
click at [849, 183] on input "shirin" at bounding box center [877, 181] width 140 height 25
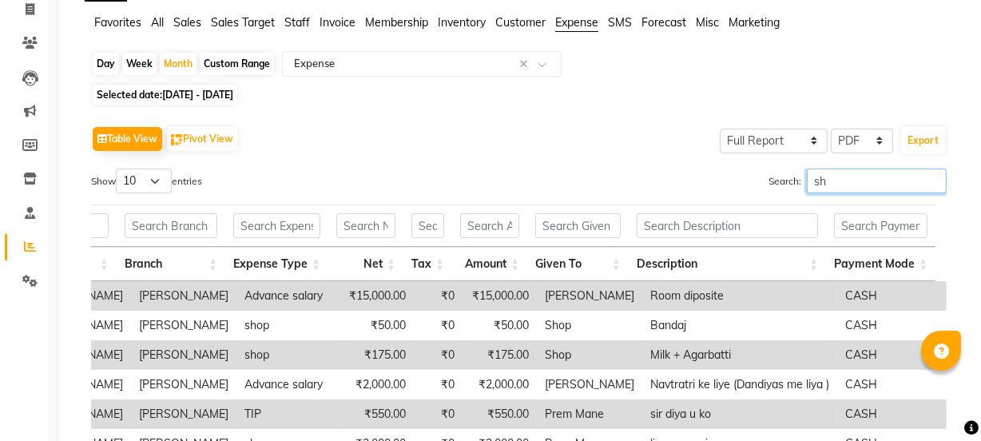
scroll to position [0, 235]
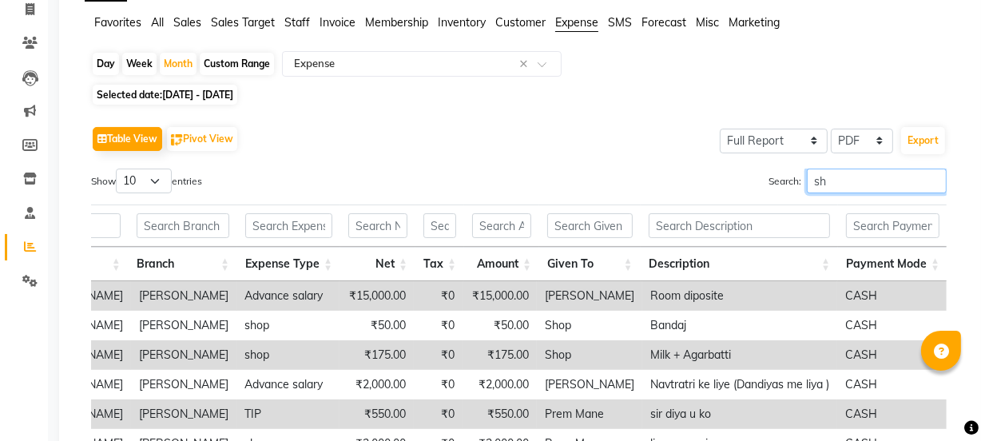
type input "s"
